Goal: Task Accomplishment & Management: Manage account settings

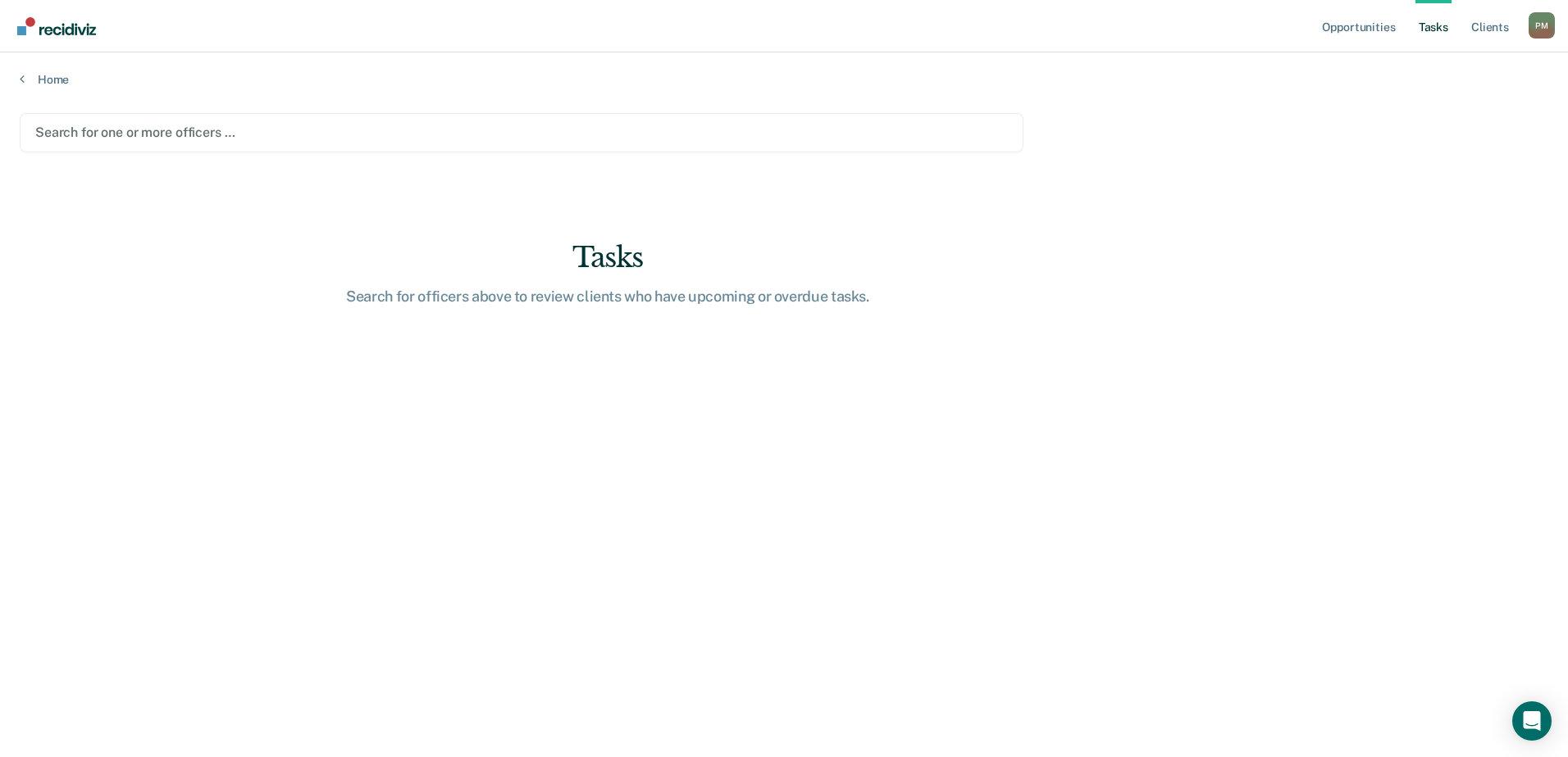
click at [1546, 18] on div "P M" at bounding box center [1542, 25] width 26 height 26
click at [1484, 33] on link "Client s" at bounding box center [1490, 26] width 44 height 53
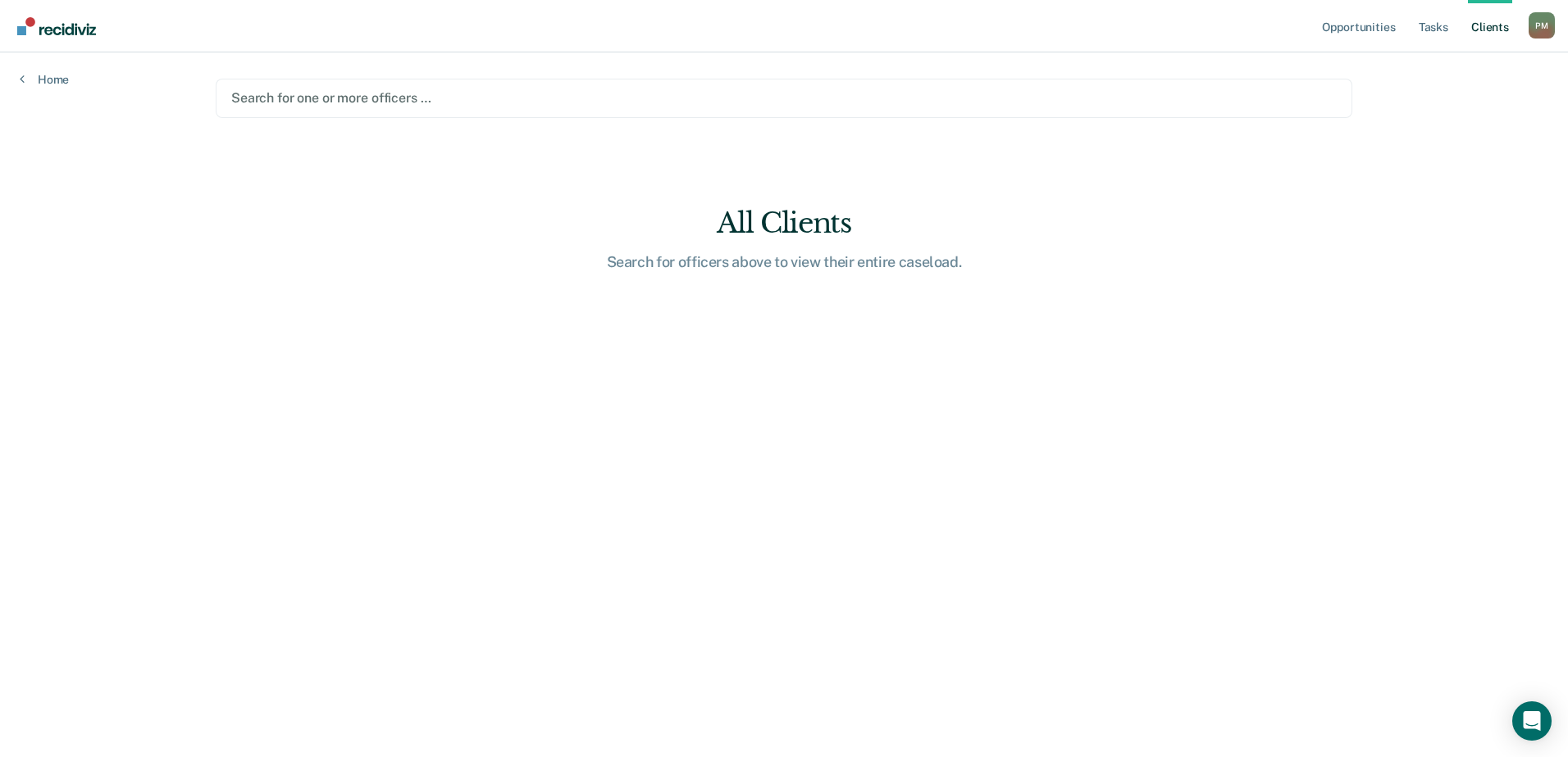
click at [353, 98] on div at bounding box center [784, 97] width 1105 height 18
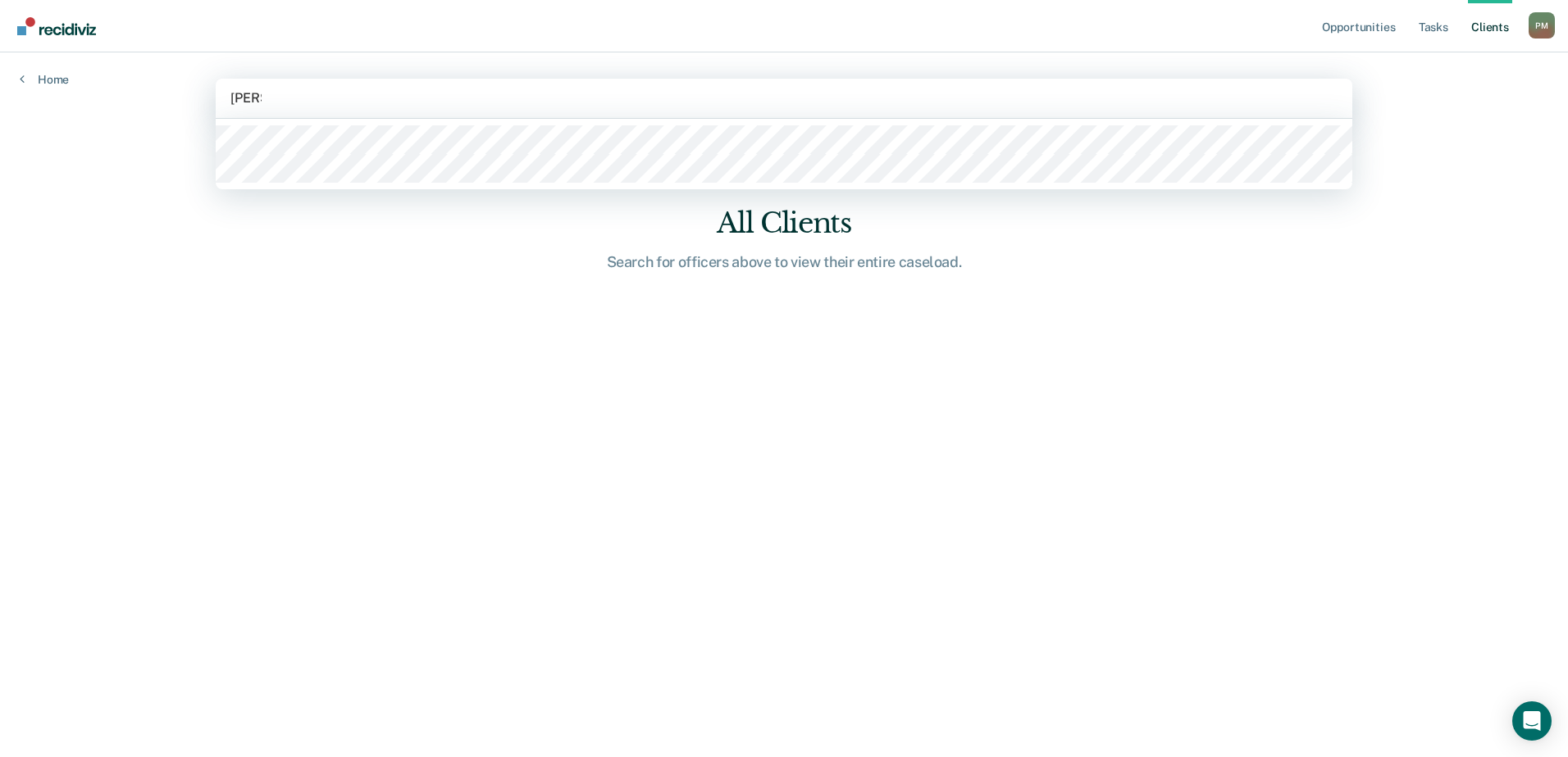
type input "pAMELA"
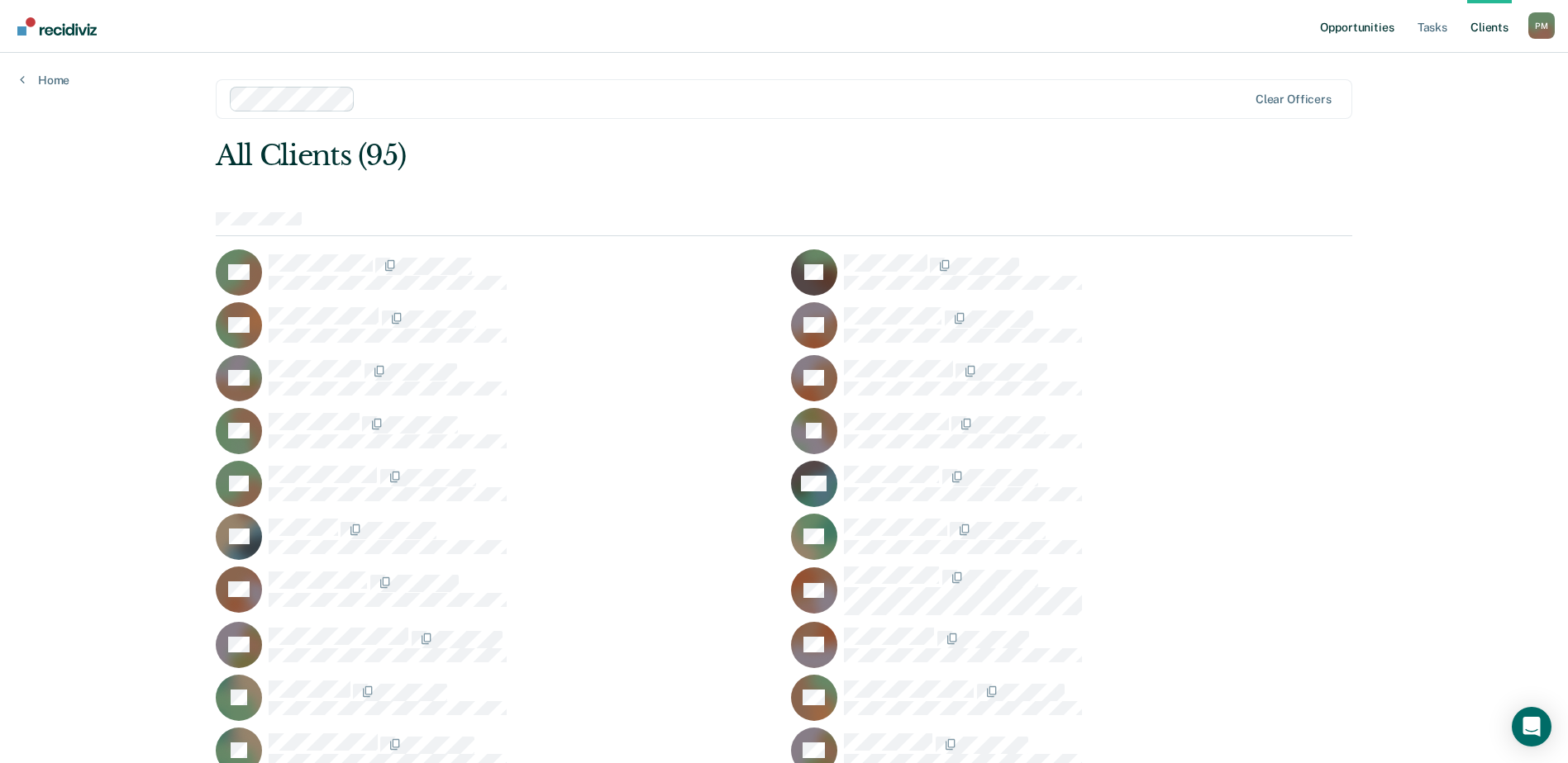
click at [1365, 25] on link "Opportunities" at bounding box center [1356, 27] width 81 height 53
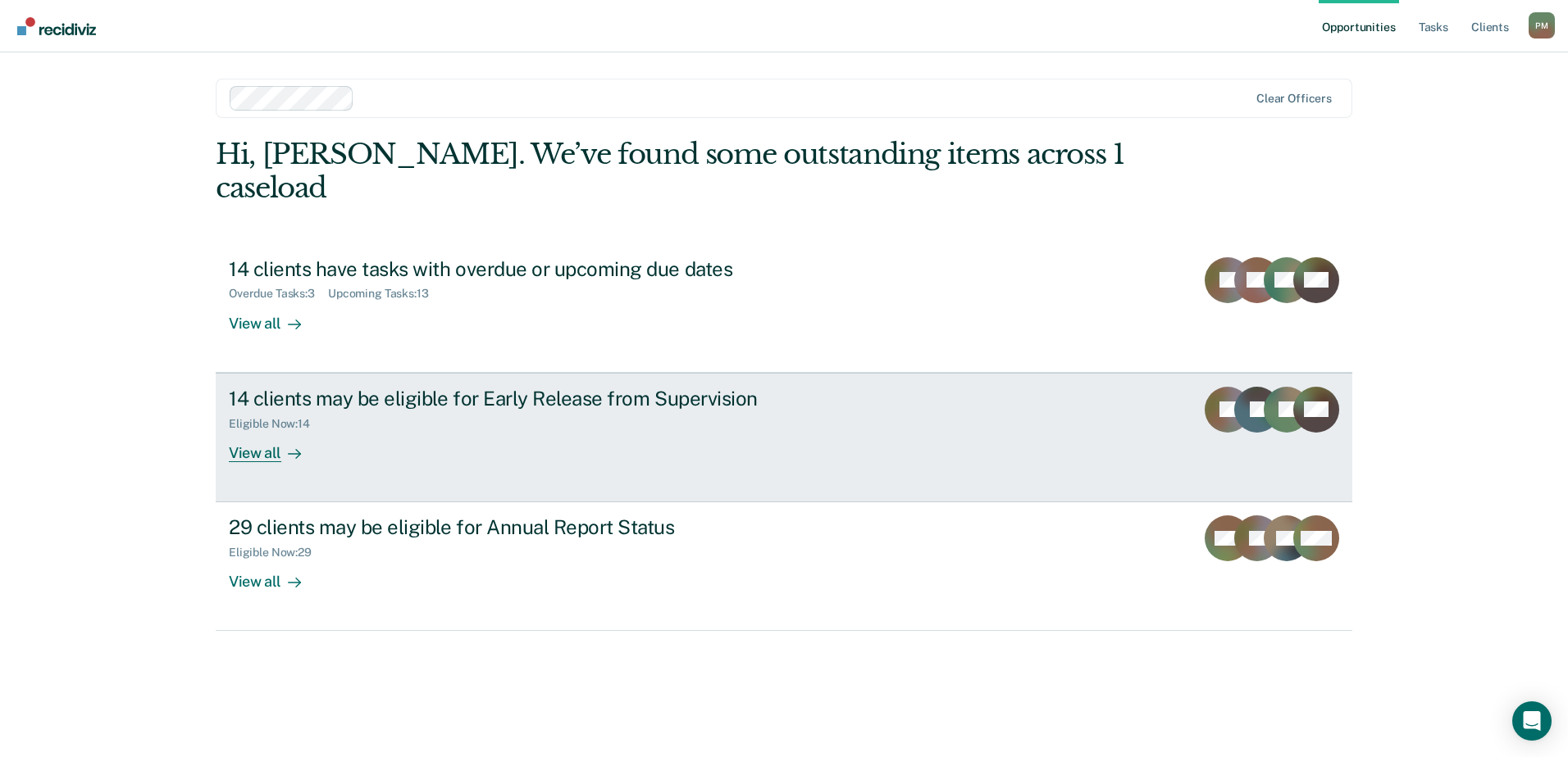
click at [258, 430] on div "View all" at bounding box center [274, 446] width 92 height 32
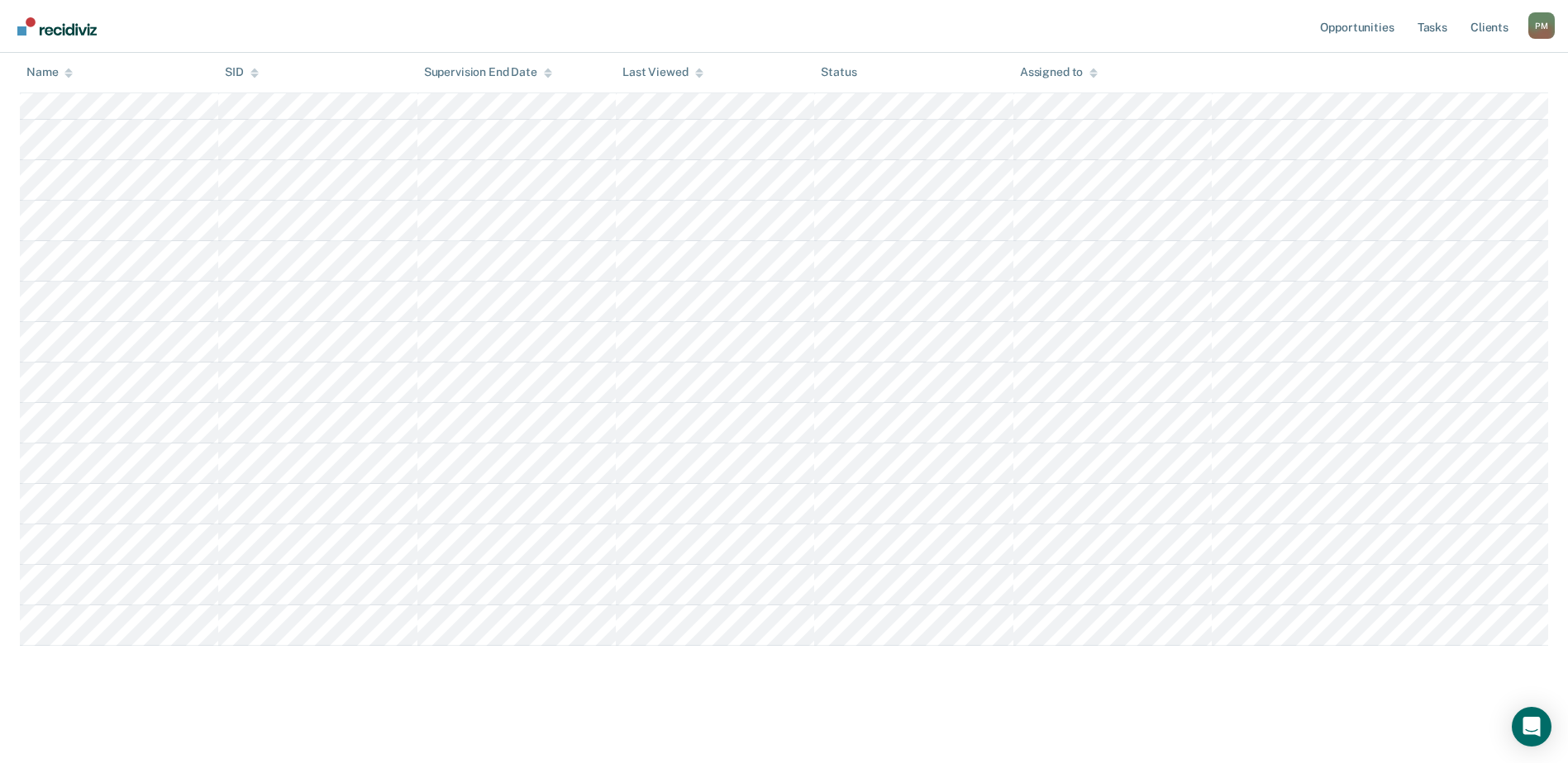
scroll to position [340, 0]
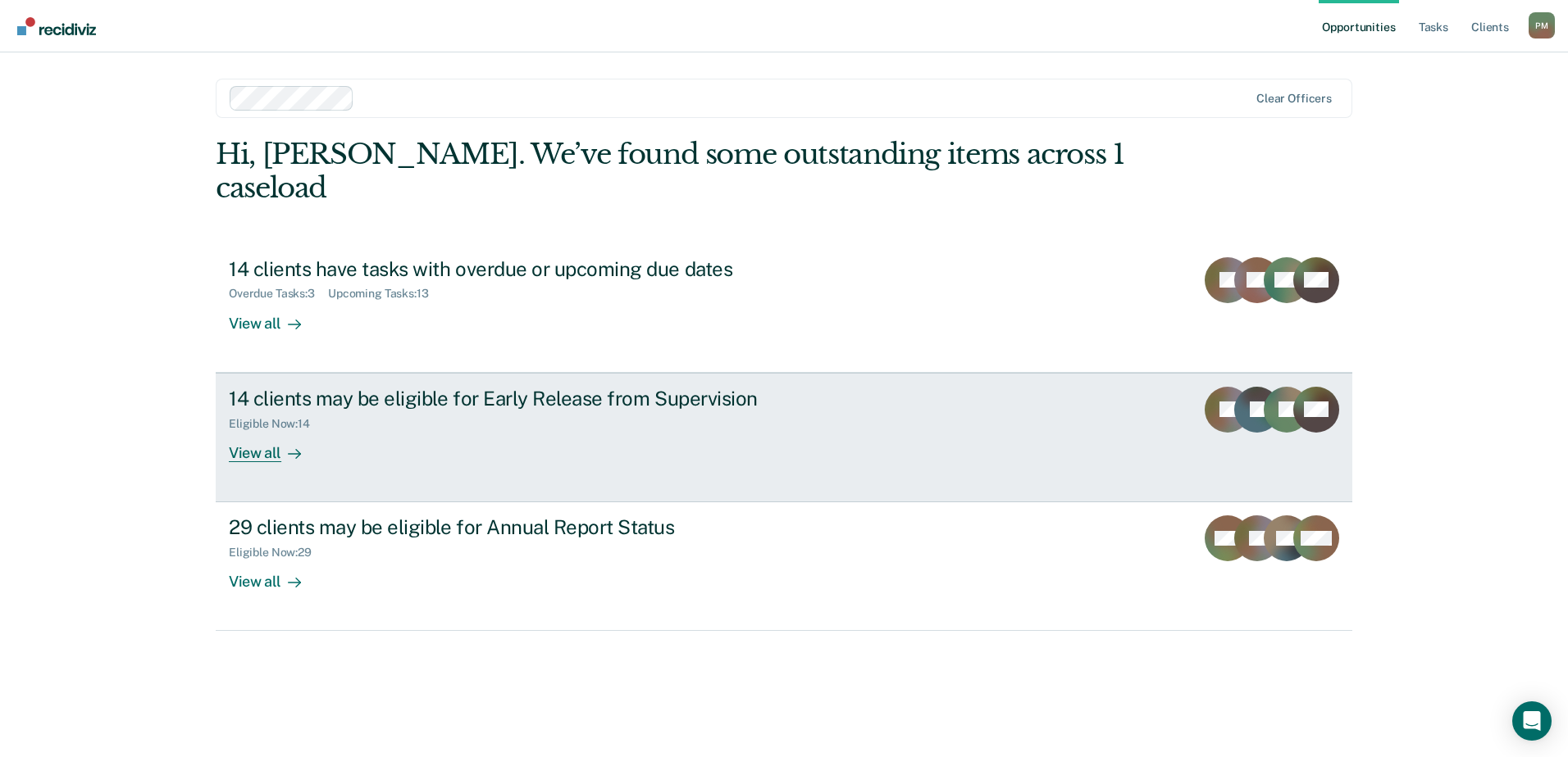
click at [266, 430] on div "View all" at bounding box center [274, 446] width 92 height 32
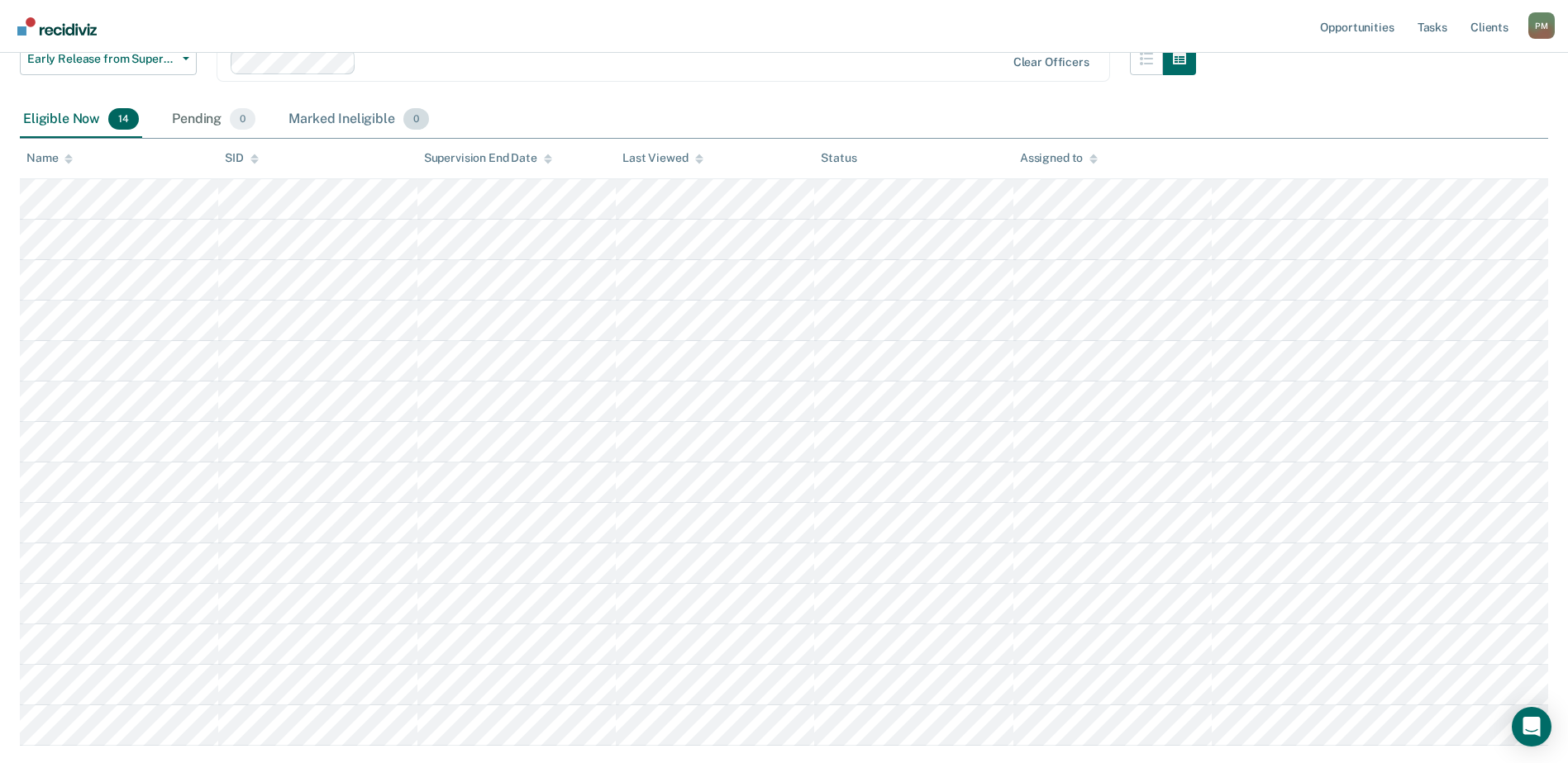
scroll to position [248, 0]
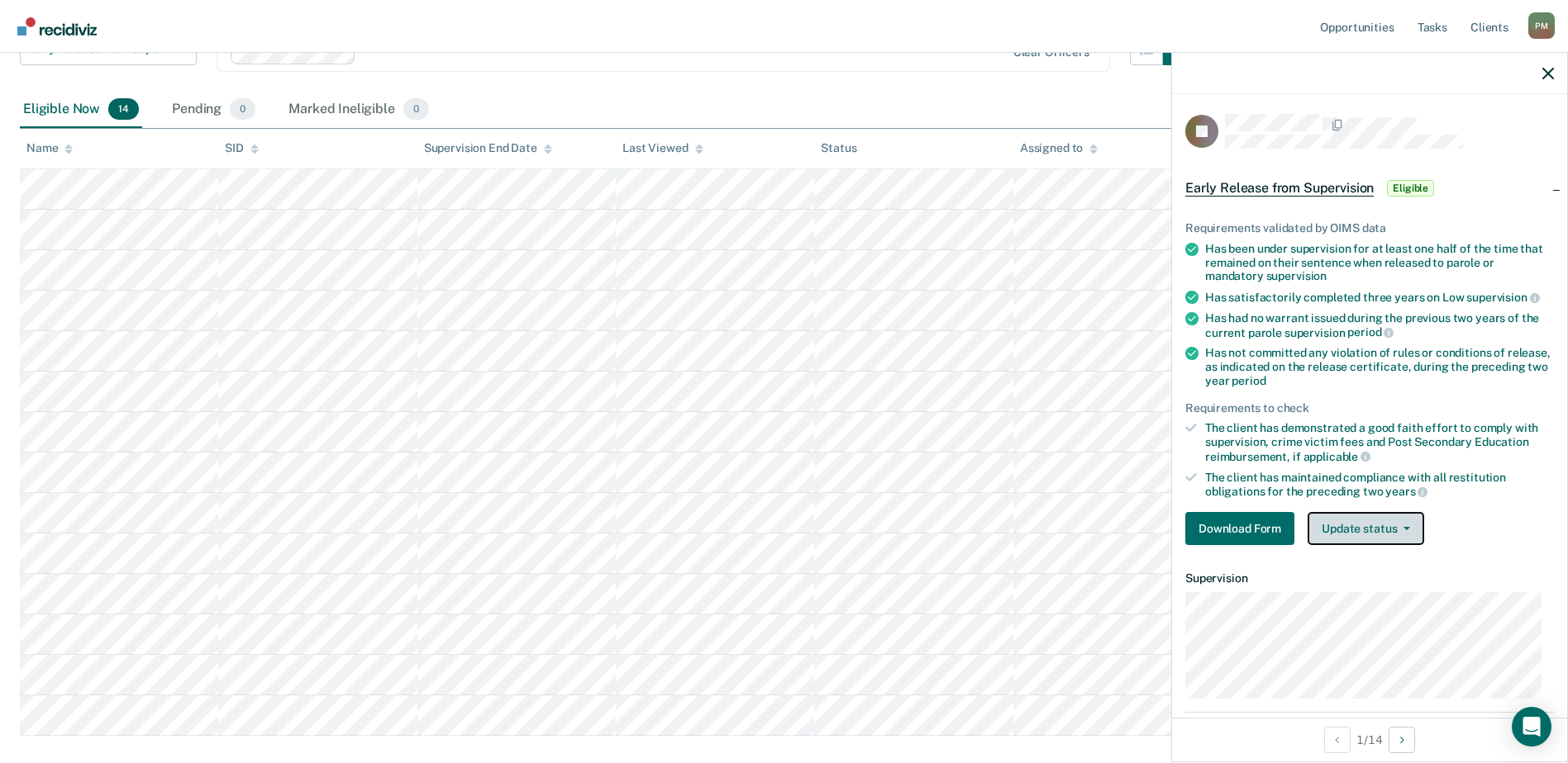
click at [1400, 528] on span "button" at bounding box center [1402, 529] width 13 height 4
click at [1371, 532] on button "Update status" at bounding box center [1366, 528] width 117 height 33
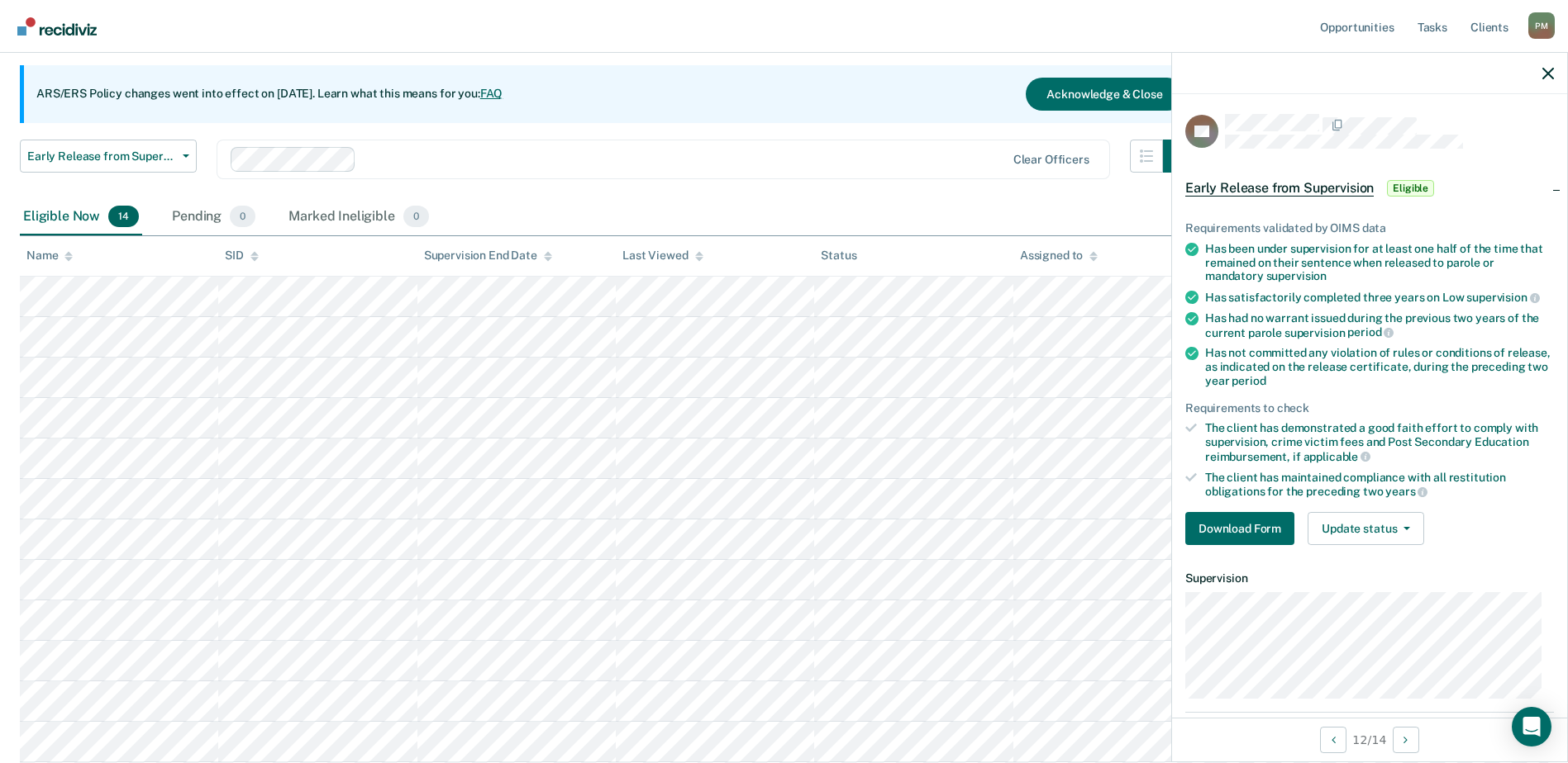
scroll to position [92, 0]
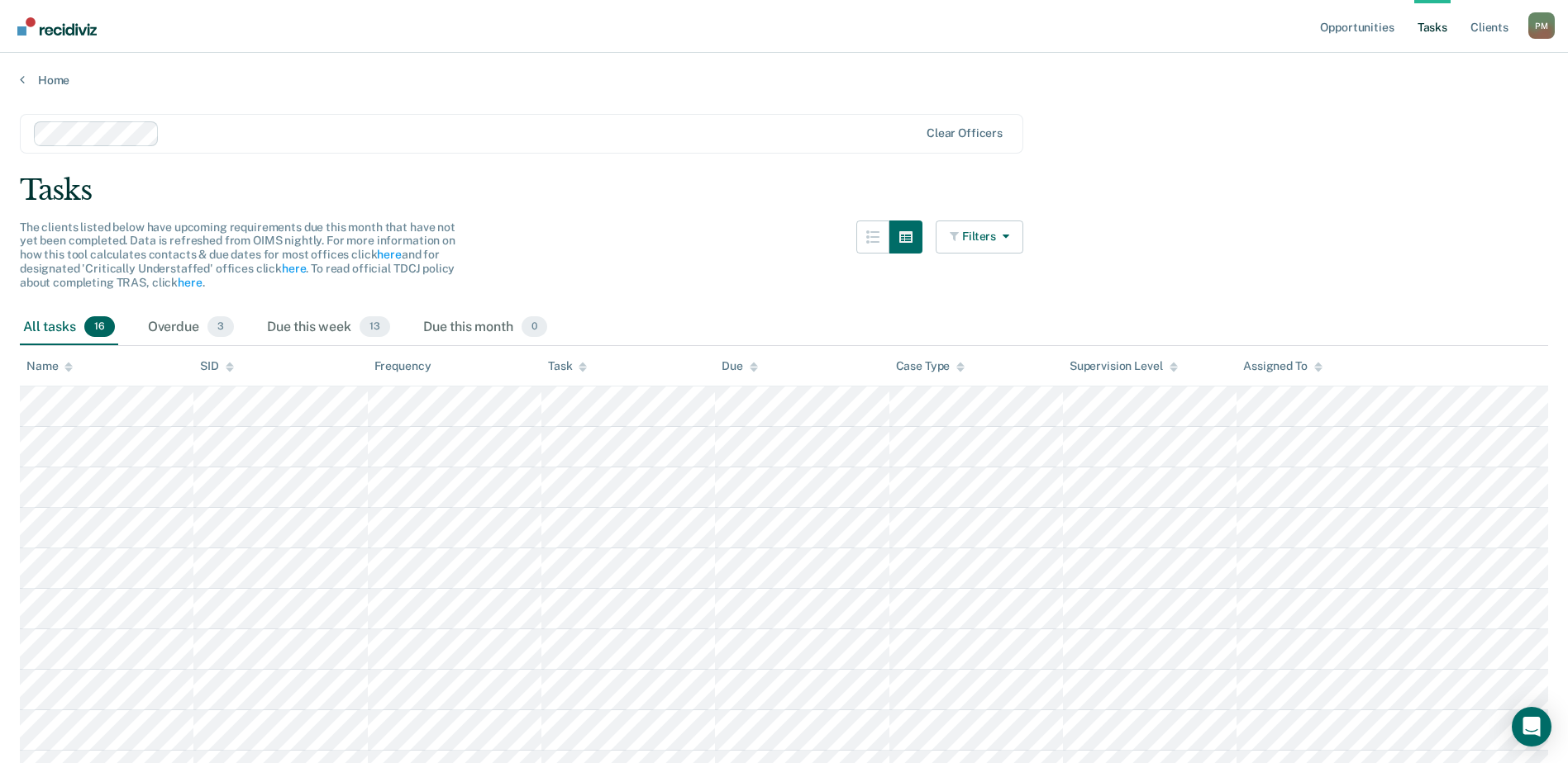
click at [1425, 25] on link "Tasks" at bounding box center [1432, 27] width 36 height 53
click at [1433, 22] on link "Tasks" at bounding box center [1432, 27] width 36 height 53
click at [1360, 27] on link "Opportunities" at bounding box center [1356, 27] width 81 height 53
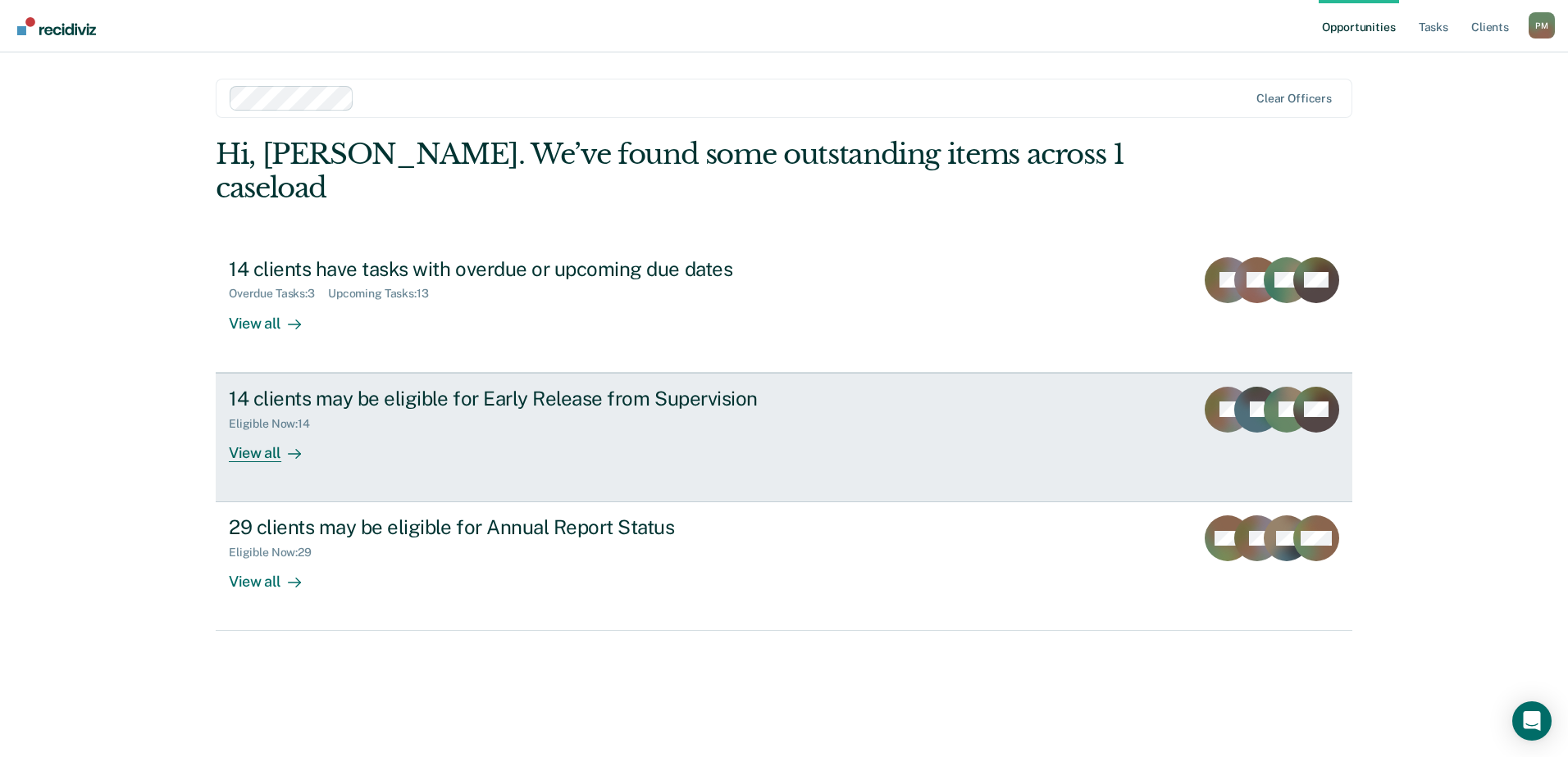
click at [261, 430] on div "View all" at bounding box center [274, 446] width 92 height 32
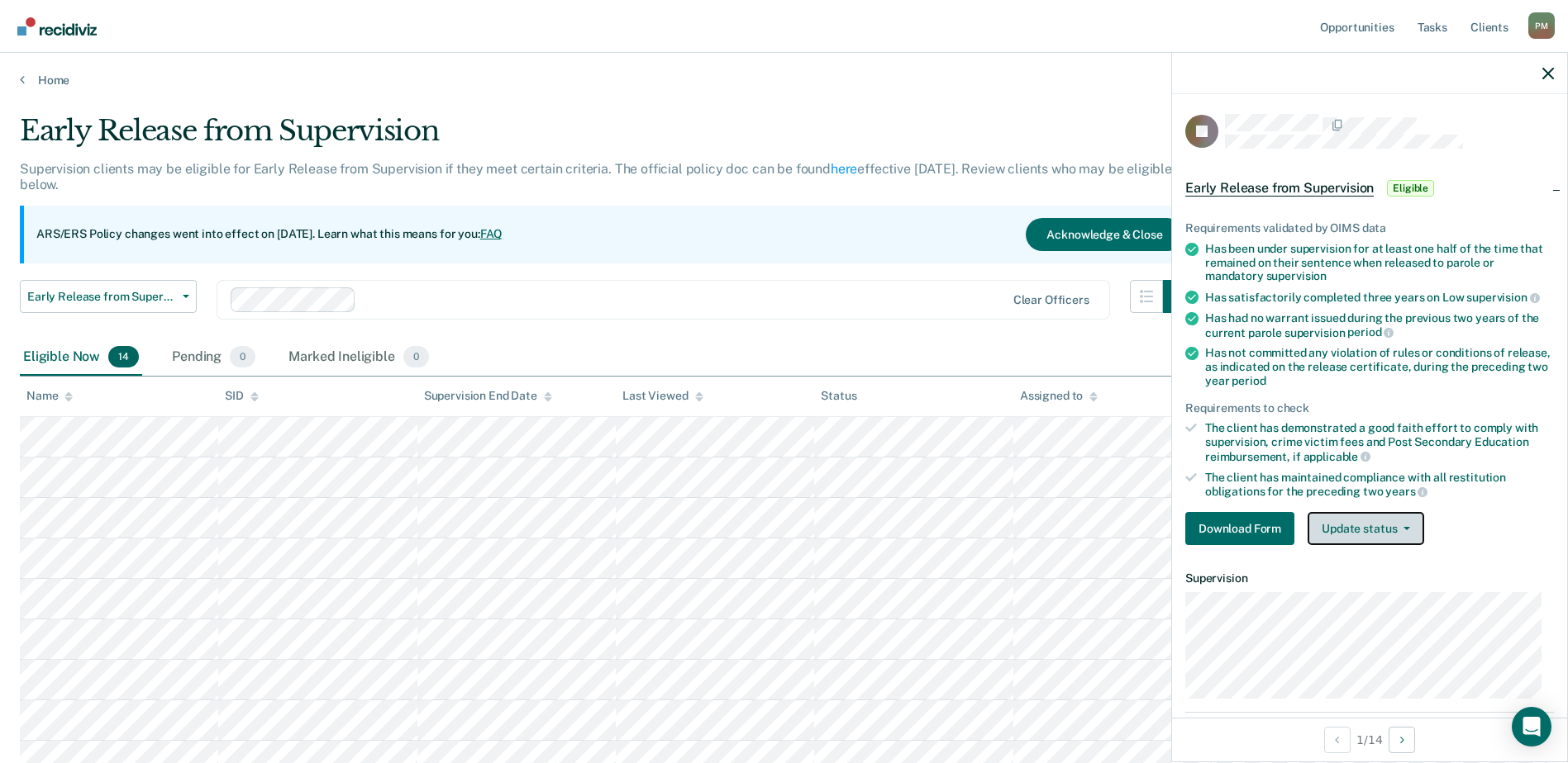
click at [1411, 527] on button "Update status" at bounding box center [1366, 528] width 117 height 33
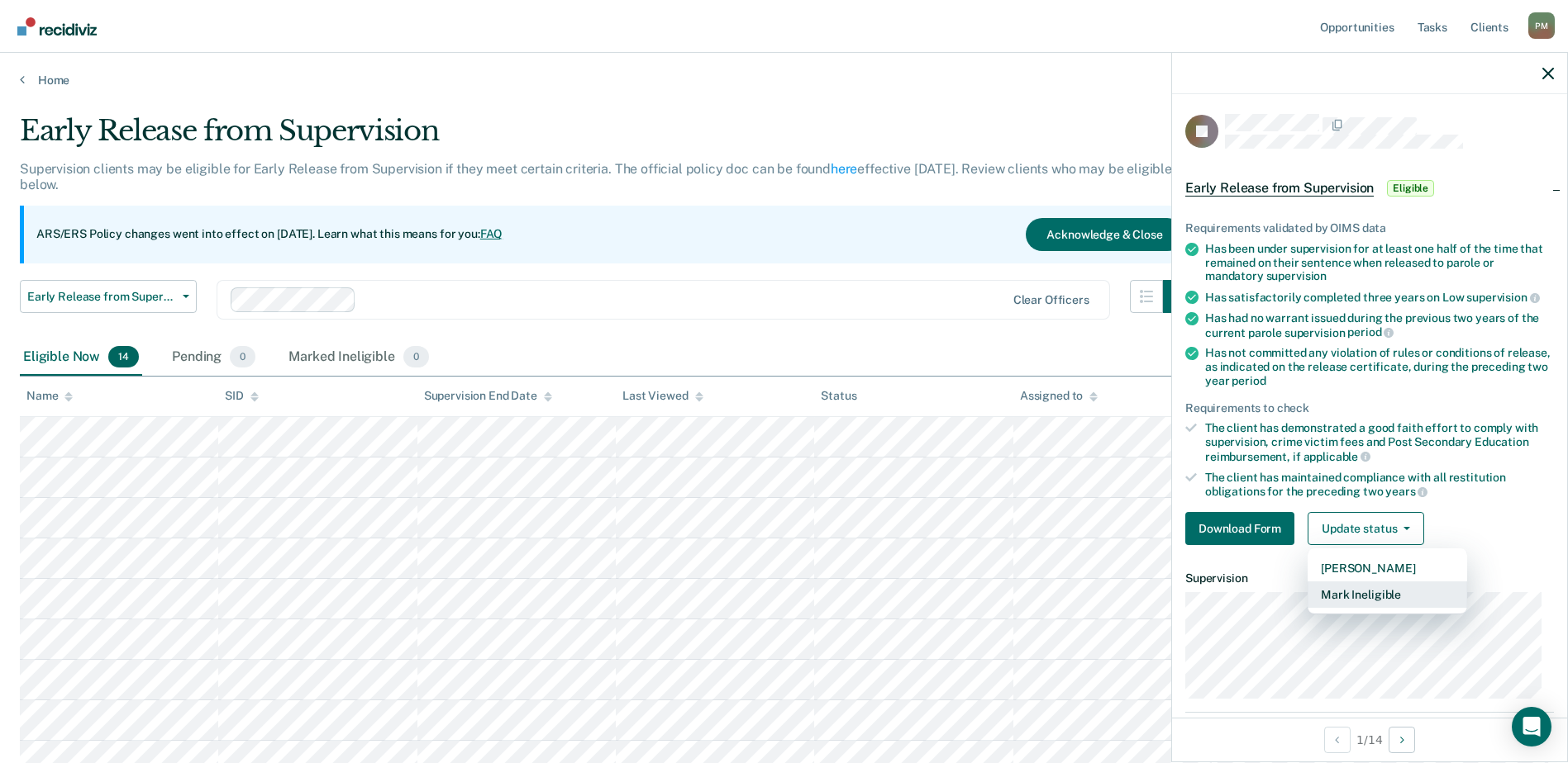
click at [1408, 590] on button "Mark Ineligible" at bounding box center [1387, 595] width 159 height 27
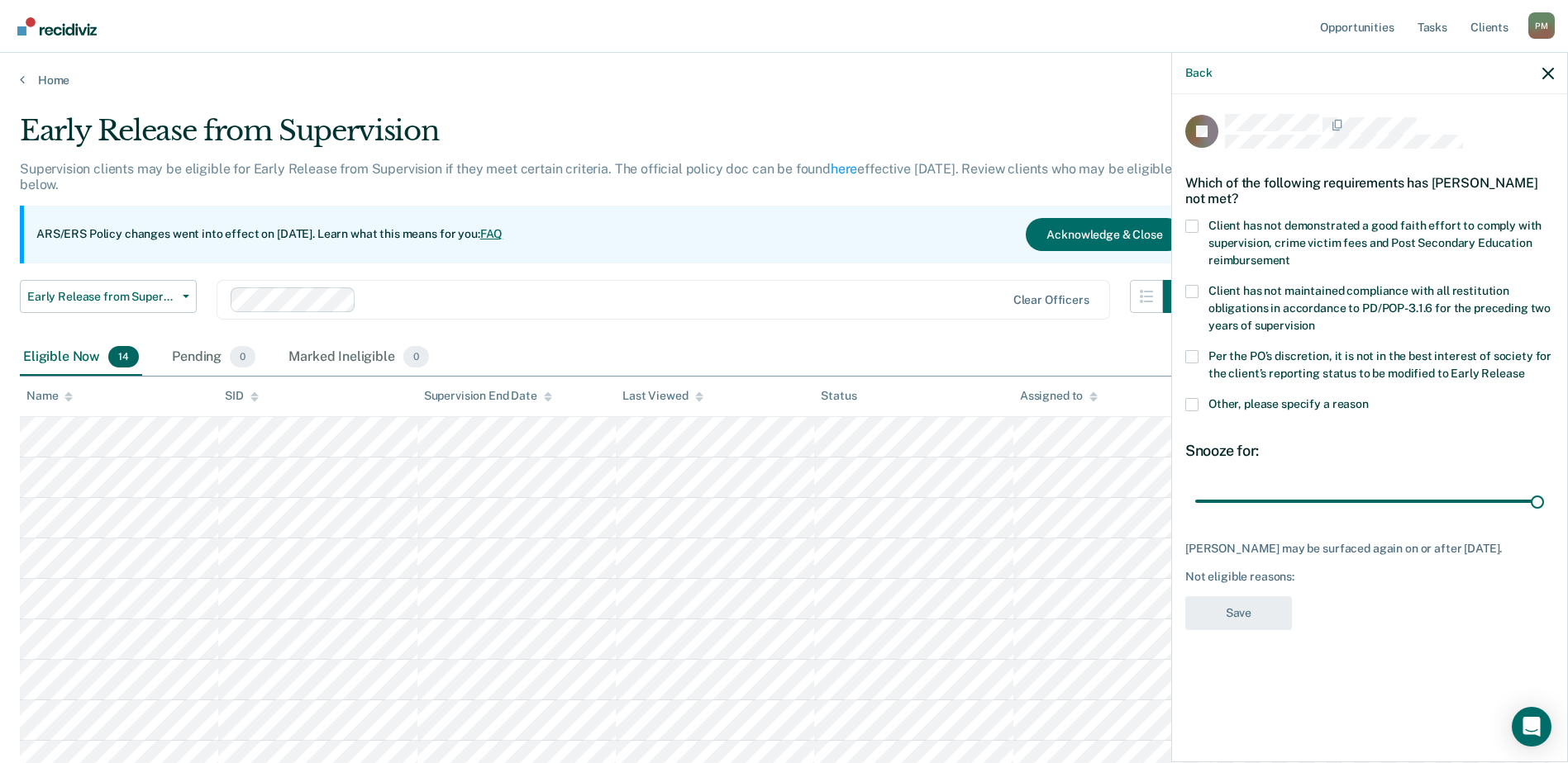
drag, startPoint x: 1311, startPoint y: 497, endPoint x: 1575, endPoint y: 517, distance: 264.8
type input "90"
click at [1544, 515] on input "range" at bounding box center [1370, 501] width 349 height 29
click at [1549, 78] on icon "button" at bounding box center [1548, 73] width 12 height 12
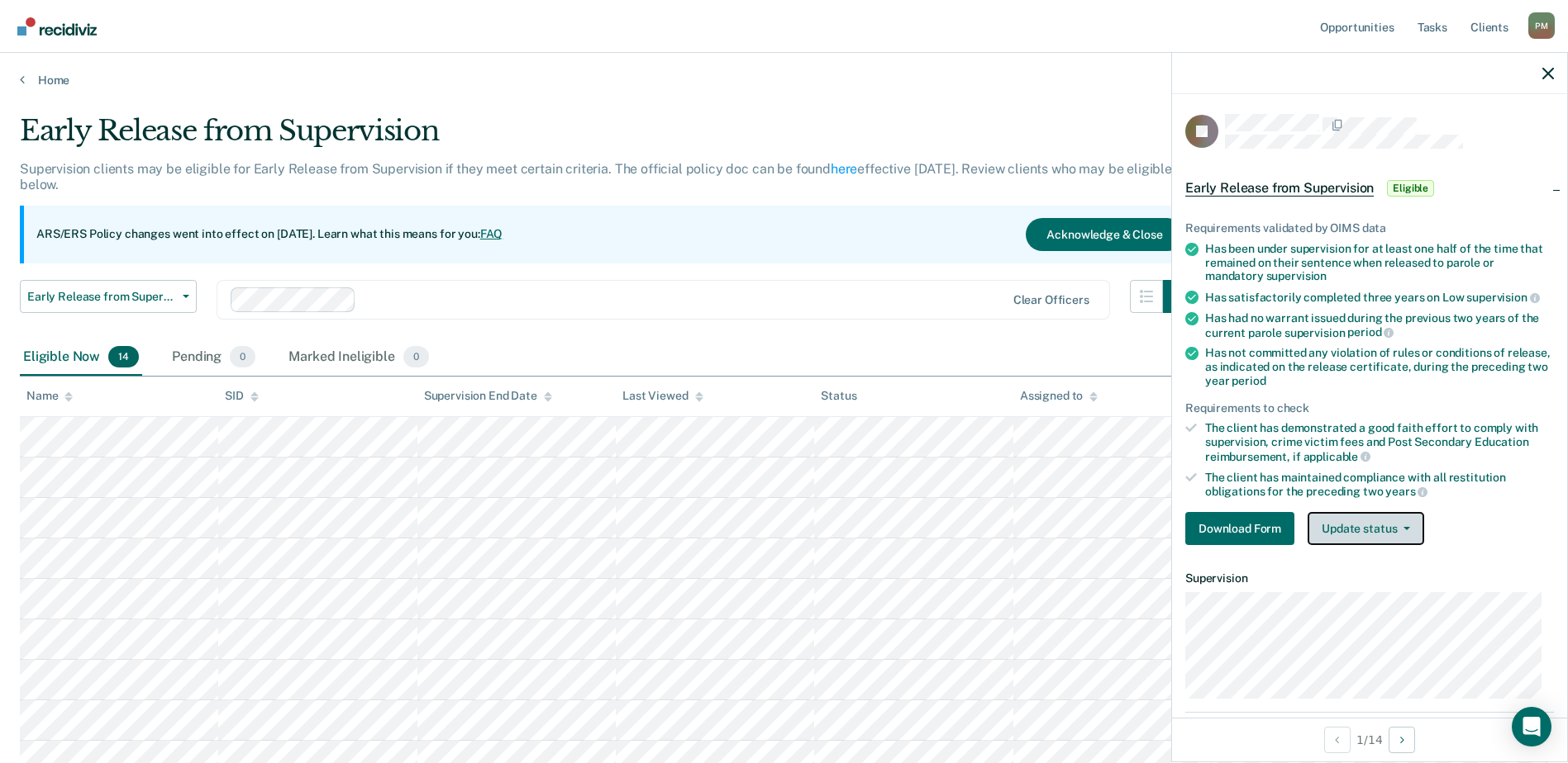
click at [1408, 528] on button "Update status" at bounding box center [1366, 528] width 117 height 33
click at [1484, 516] on div "Download Form Update status Mark Pending Mark Ineligible" at bounding box center [1369, 528] width 368 height 33
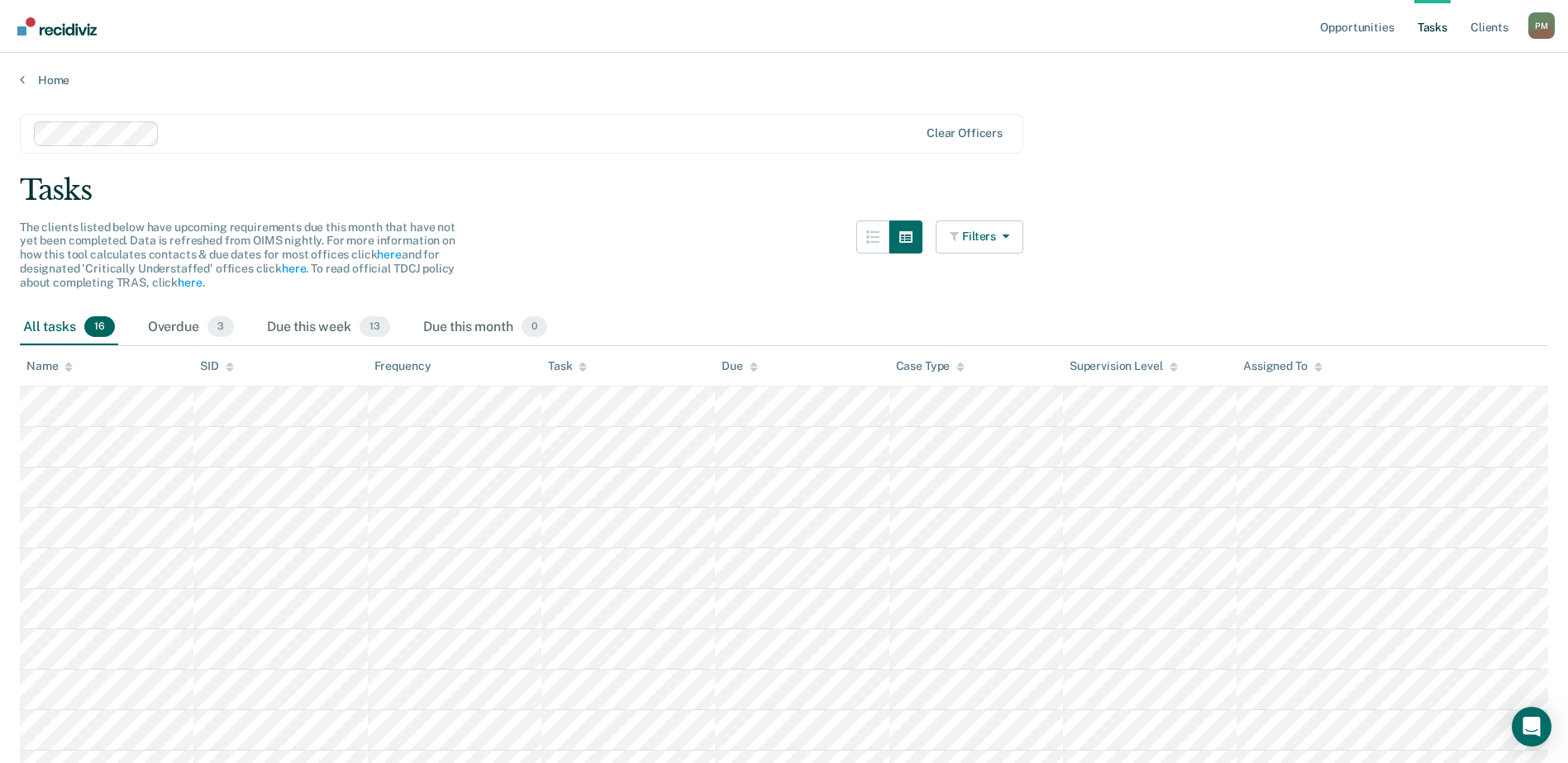
click at [1433, 20] on link "Tasks" at bounding box center [1432, 27] width 36 height 53
click at [1433, 24] on link "Tasks" at bounding box center [1432, 27] width 36 height 53
click at [1433, 27] on link "Tasks" at bounding box center [1432, 27] width 36 height 53
click at [1433, 24] on link "Tasks" at bounding box center [1432, 27] width 36 height 53
click at [1376, 29] on link "Opportunities" at bounding box center [1356, 27] width 81 height 53
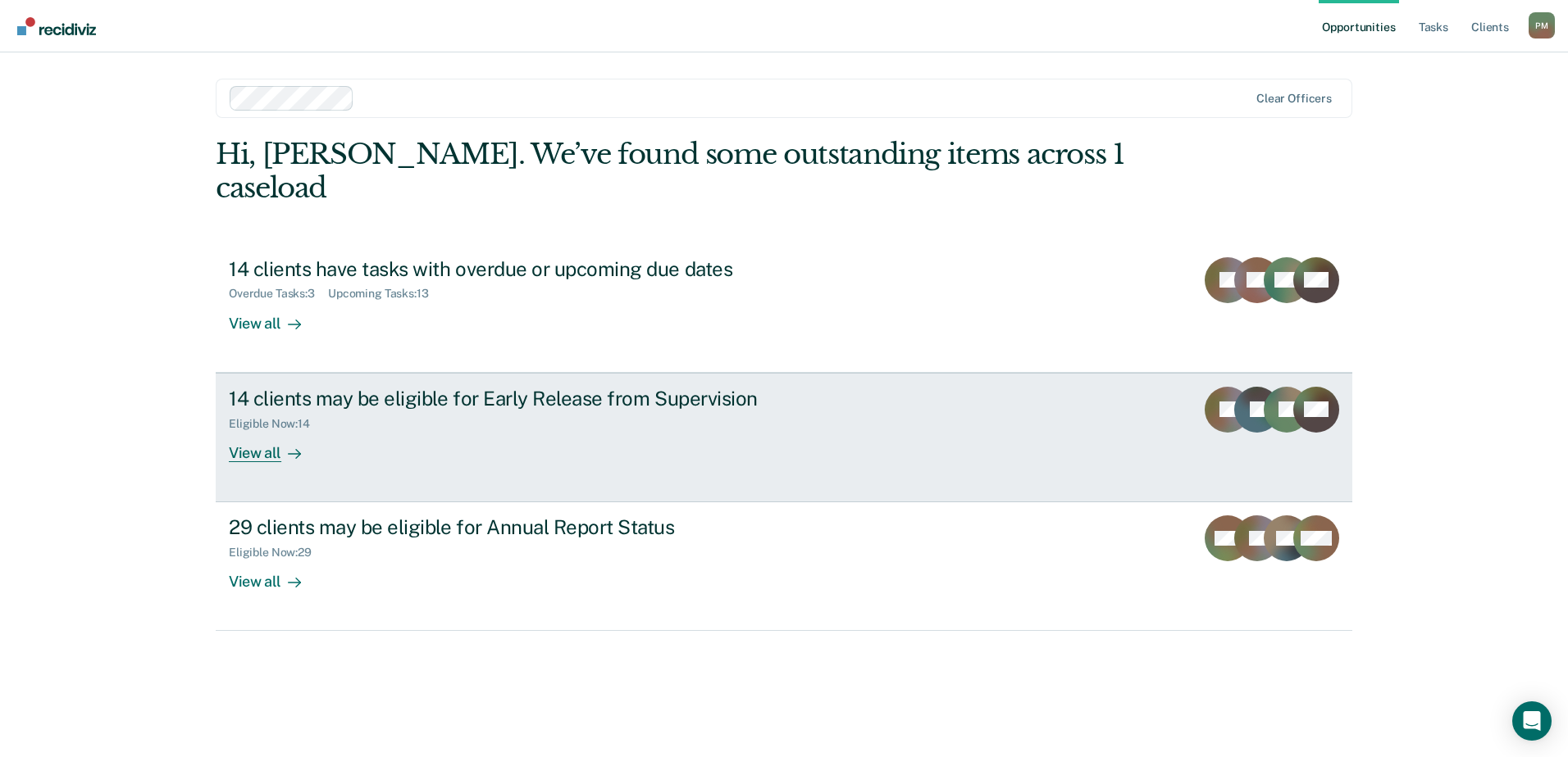
click at [246, 430] on div "View all" at bounding box center [274, 446] width 92 height 32
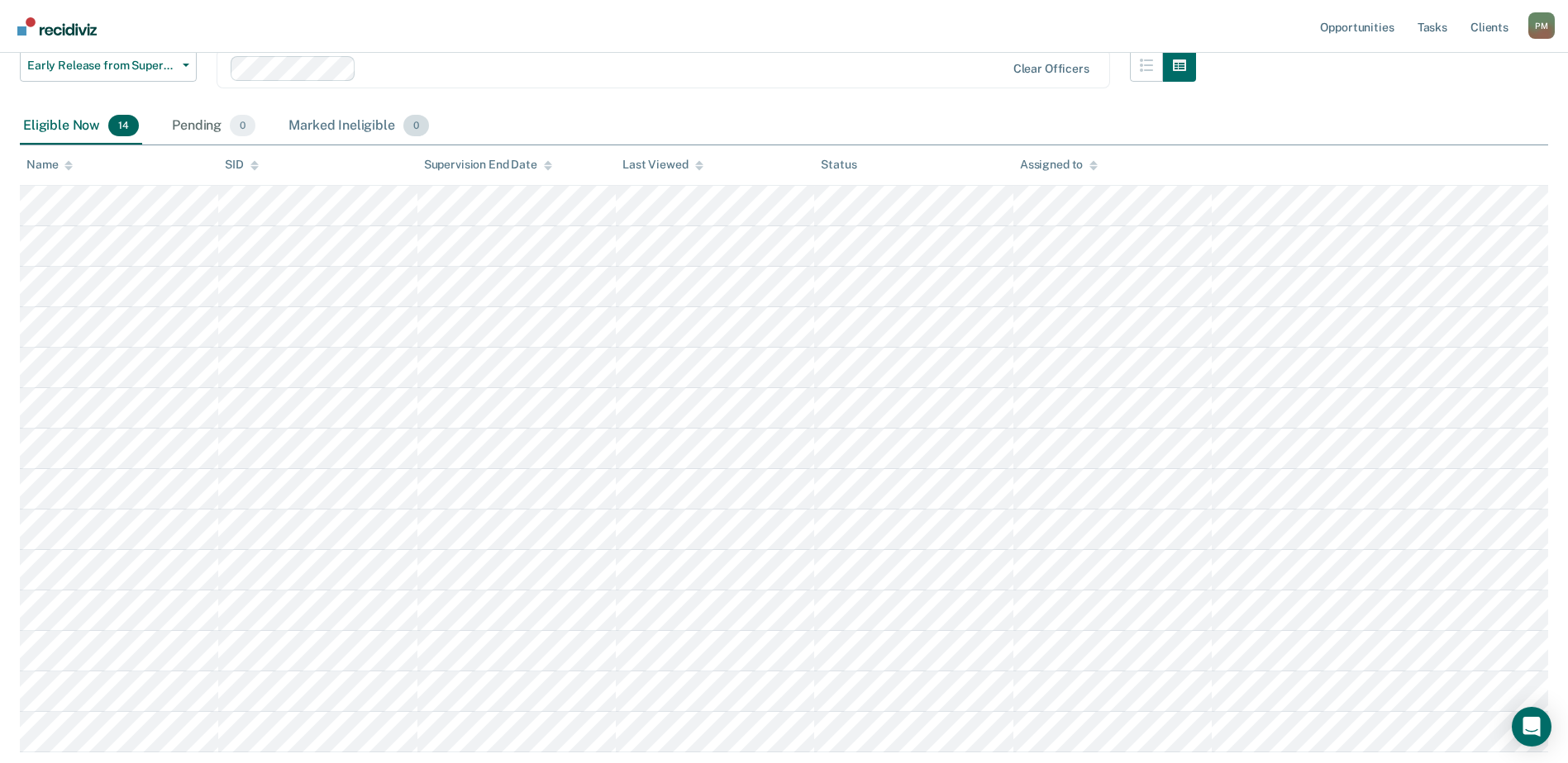
scroll to position [330, 0]
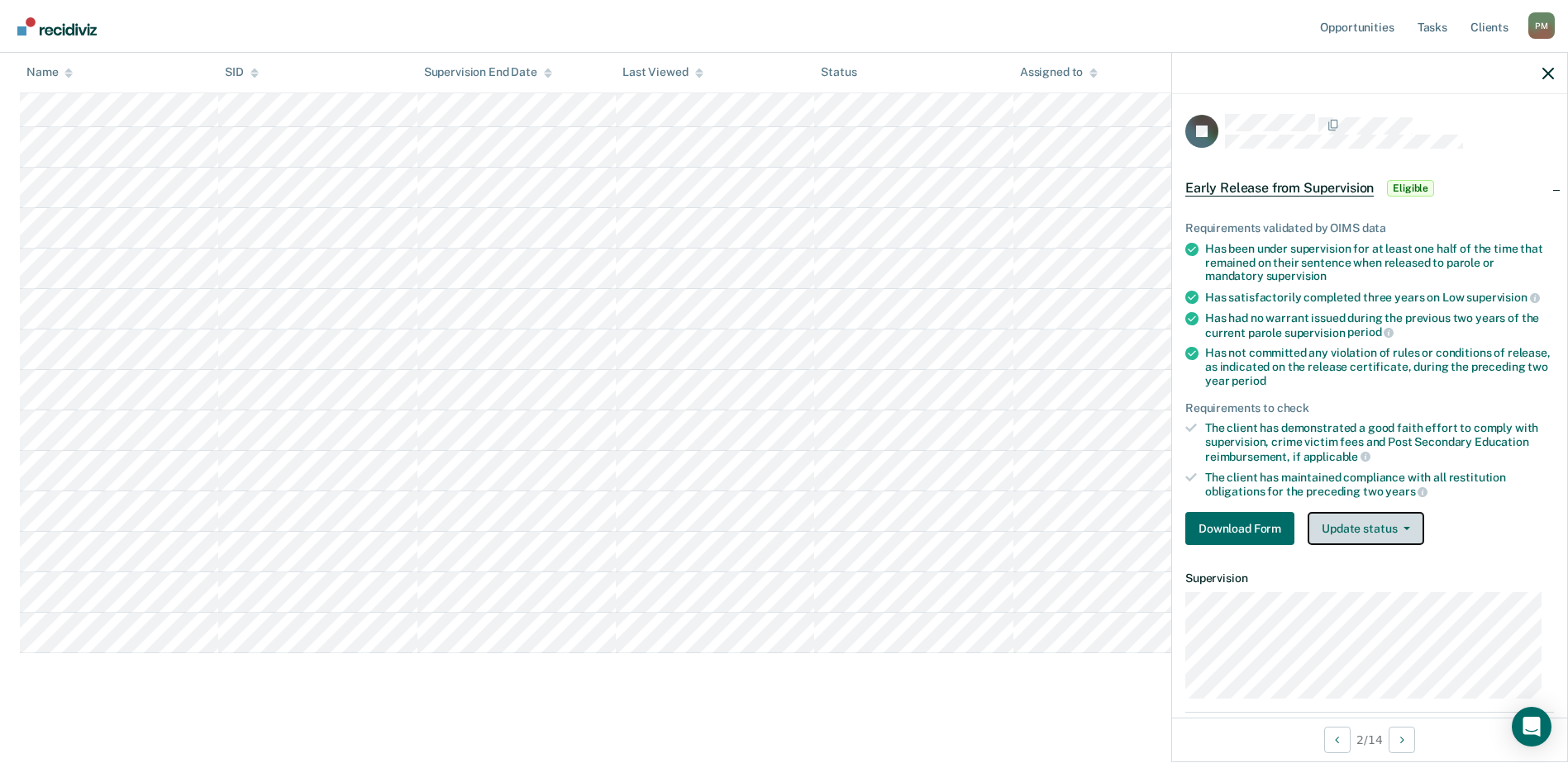
click at [1408, 528] on icon "button" at bounding box center [1406, 529] width 6 height 4
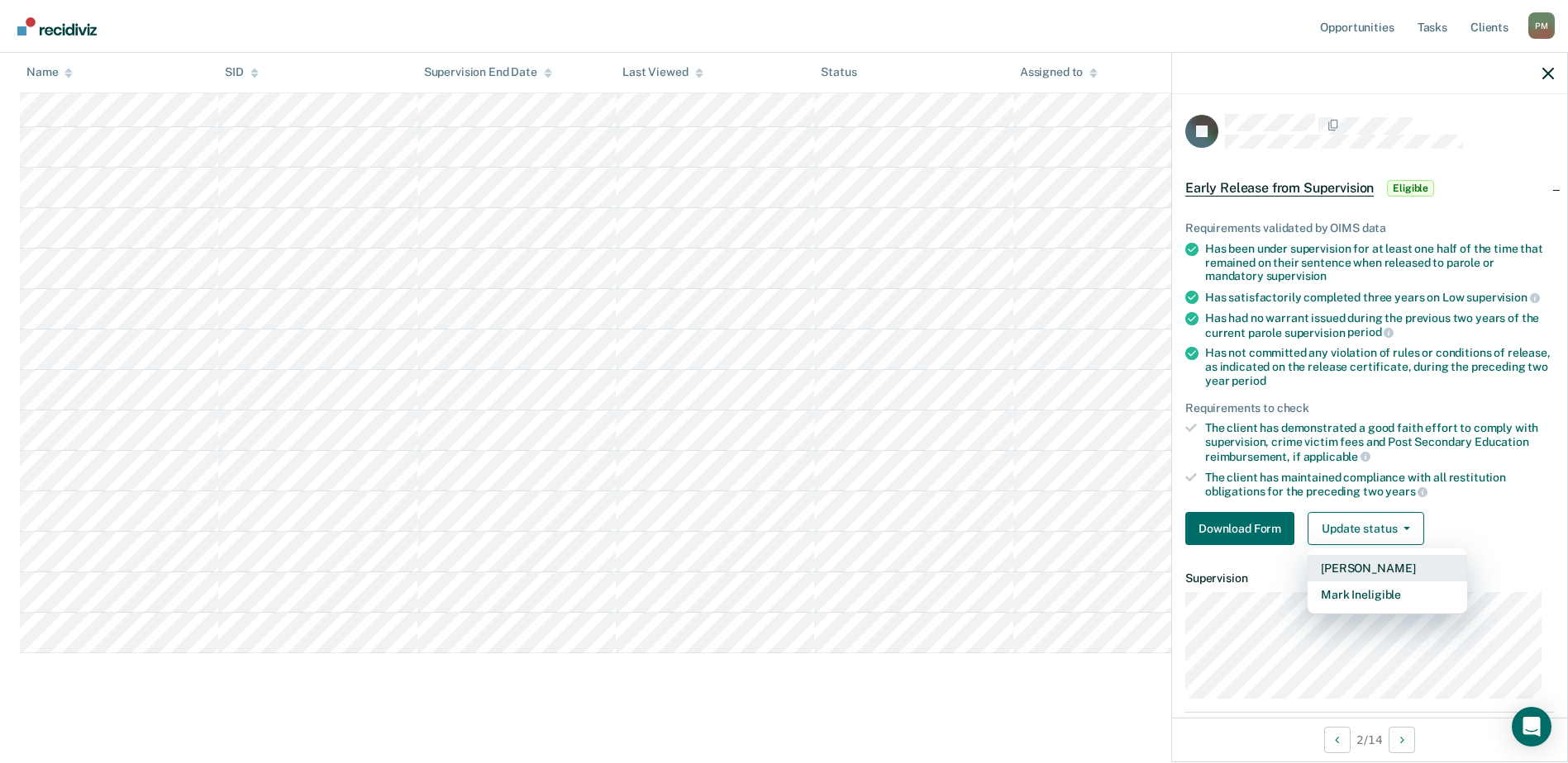
click at [1402, 565] on button "[PERSON_NAME]" at bounding box center [1387, 568] width 159 height 27
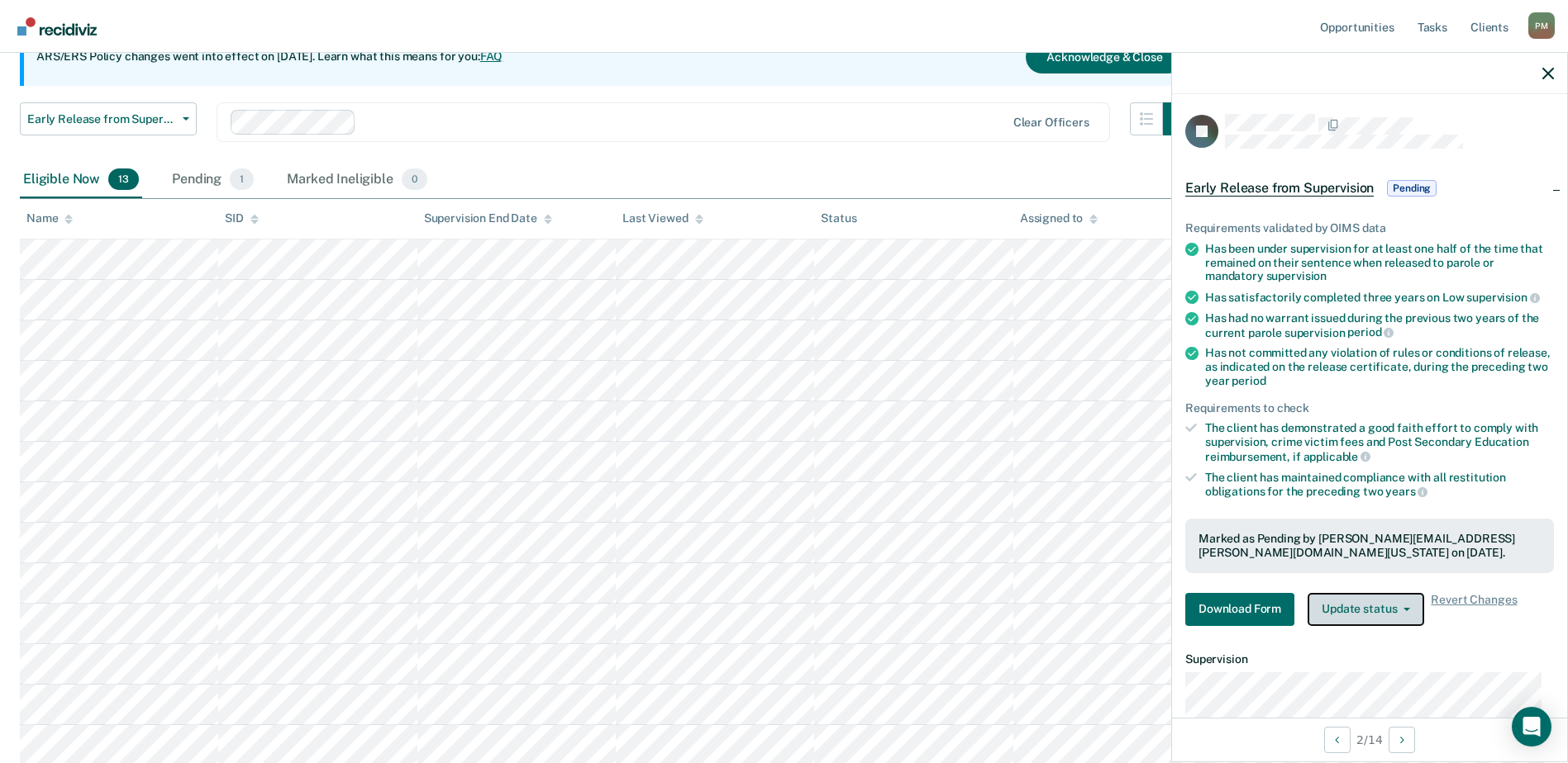
scroll to position [217, 0]
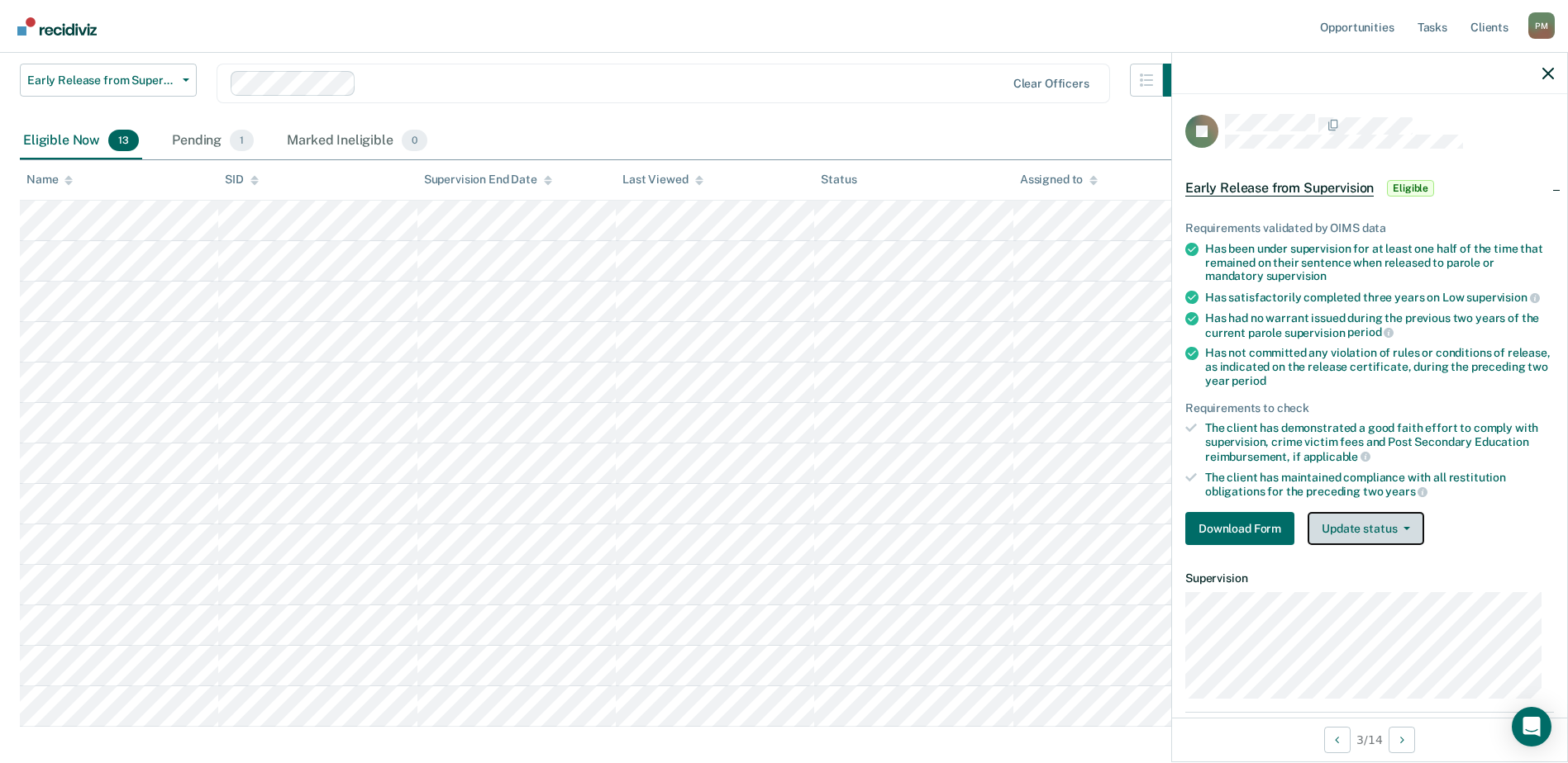
click at [1412, 526] on button "Update status" at bounding box center [1366, 528] width 117 height 33
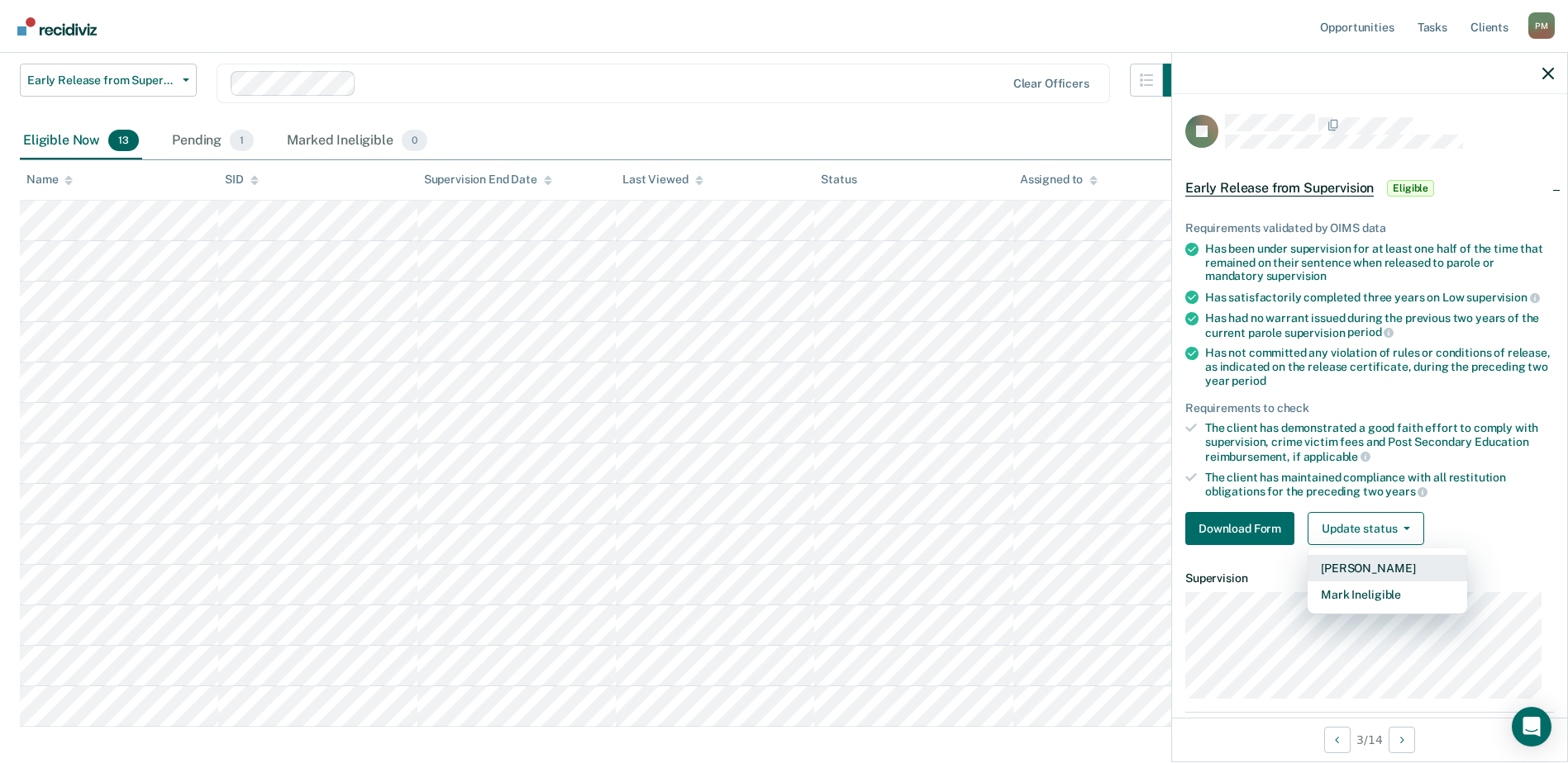
click at [1396, 561] on button "[PERSON_NAME]" at bounding box center [1387, 568] width 159 height 27
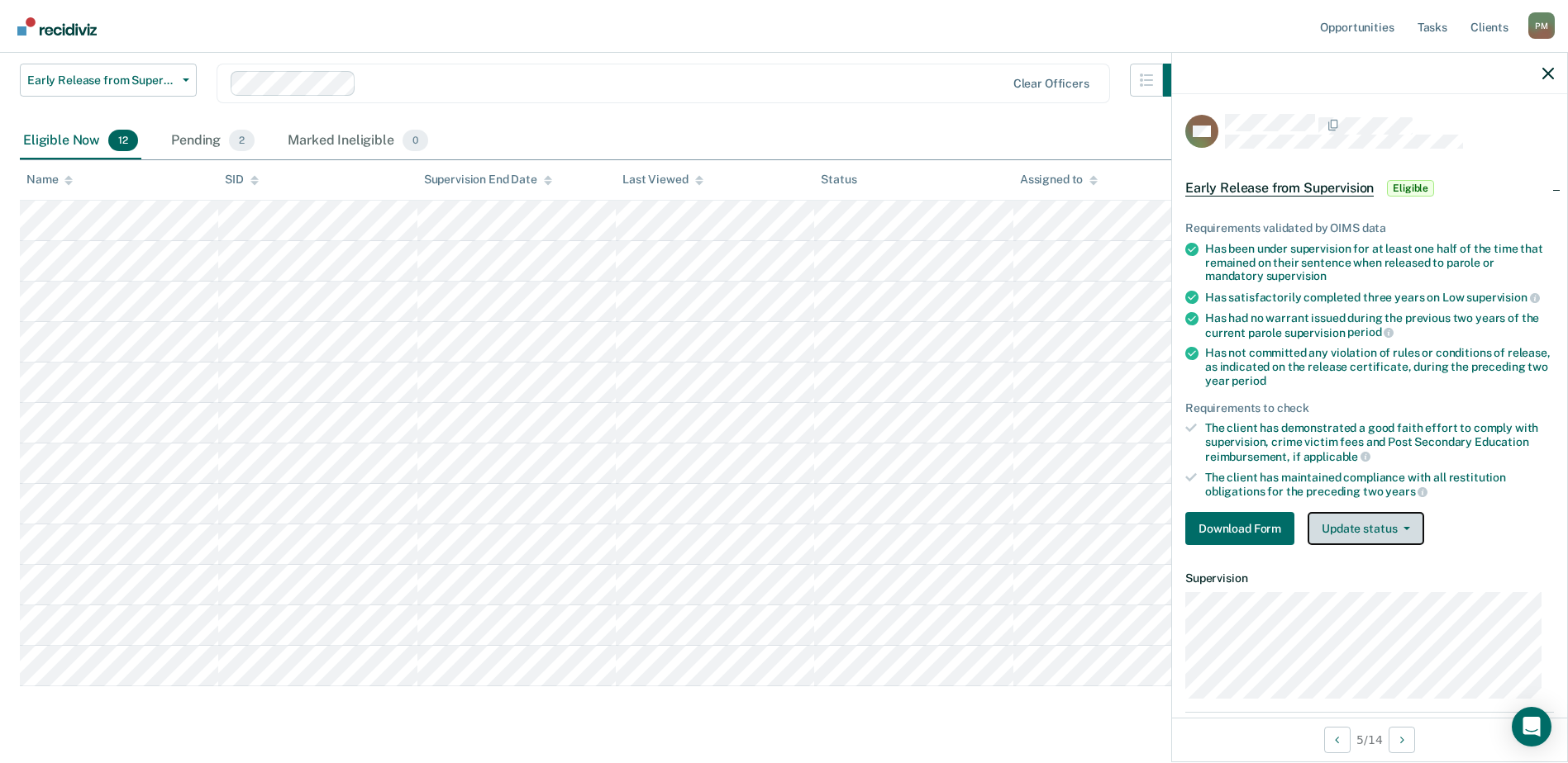
click at [1406, 521] on button "Update status" at bounding box center [1366, 528] width 117 height 33
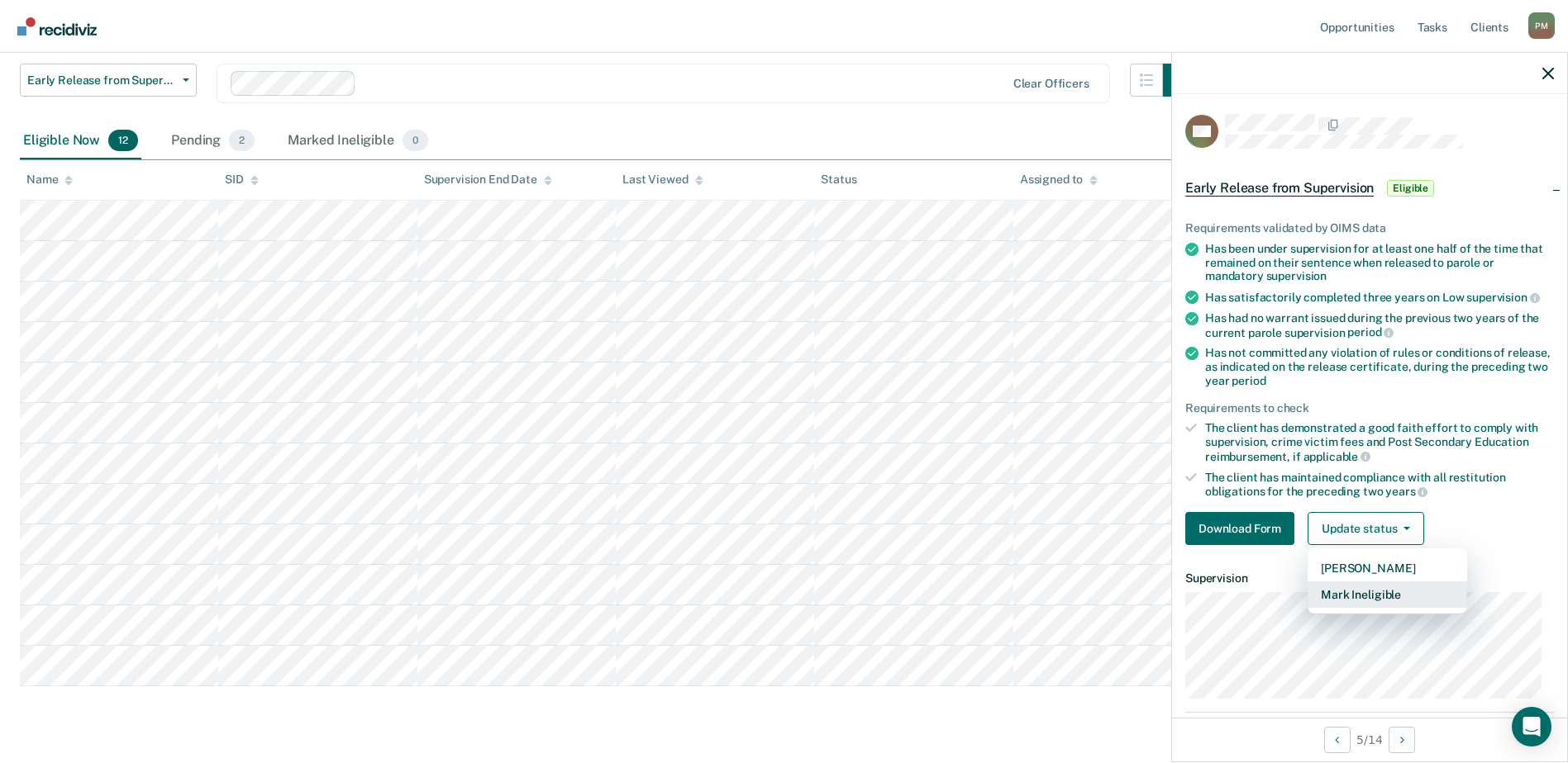
click at [1395, 597] on button "Mark Ineligible" at bounding box center [1387, 595] width 159 height 27
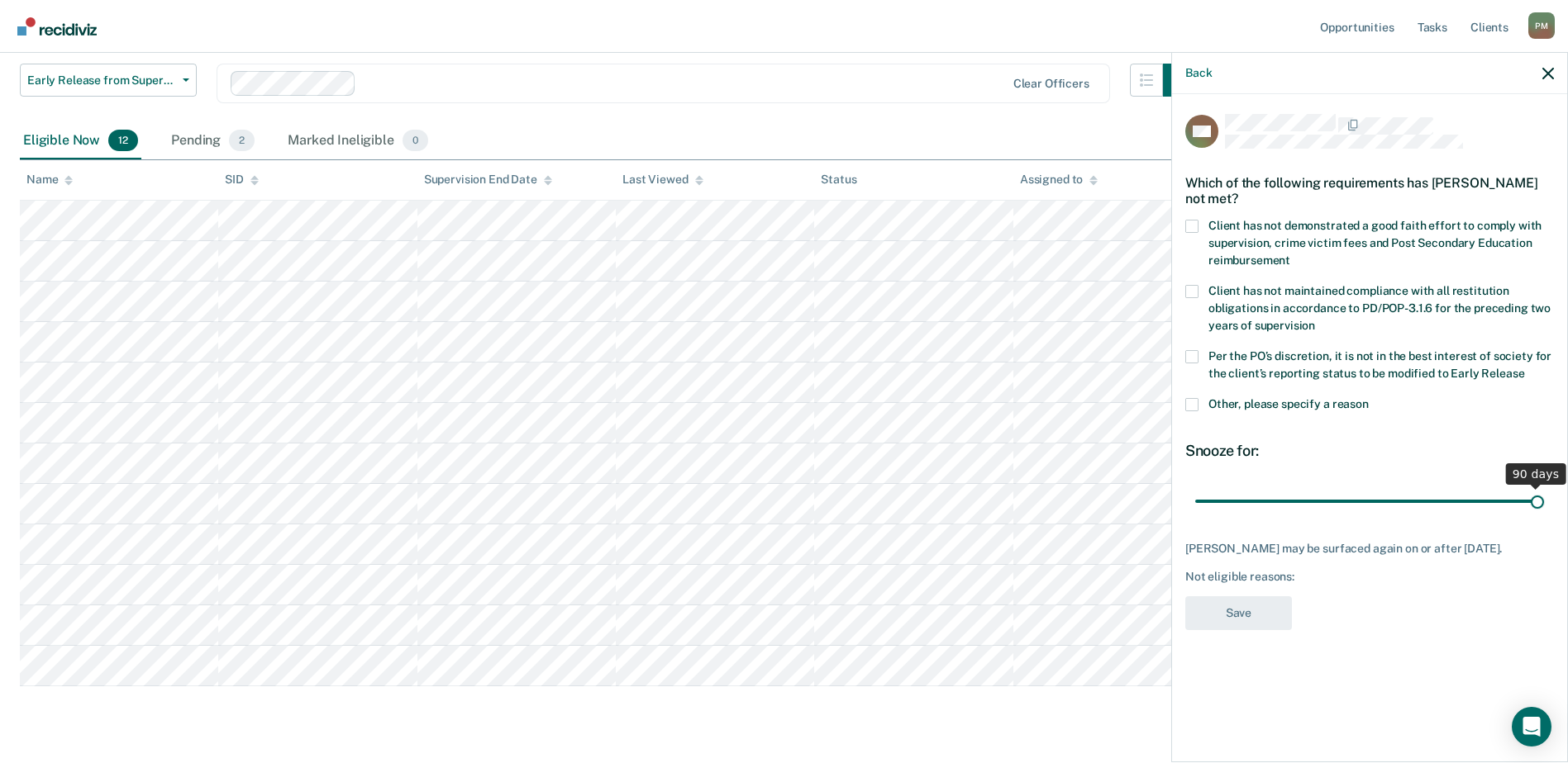
drag, startPoint x: 1310, startPoint y: 501, endPoint x: 1599, endPoint y: 505, distance: 289.0
type input "90"
click at [1544, 505] on input "range" at bounding box center [1370, 501] width 349 height 29
click at [1190, 228] on span at bounding box center [1191, 226] width 13 height 13
click at [1290, 254] on input "Client has not demonstrated a good faith effort to comply with supervision, cri…" at bounding box center [1290, 254] width 0 height 0
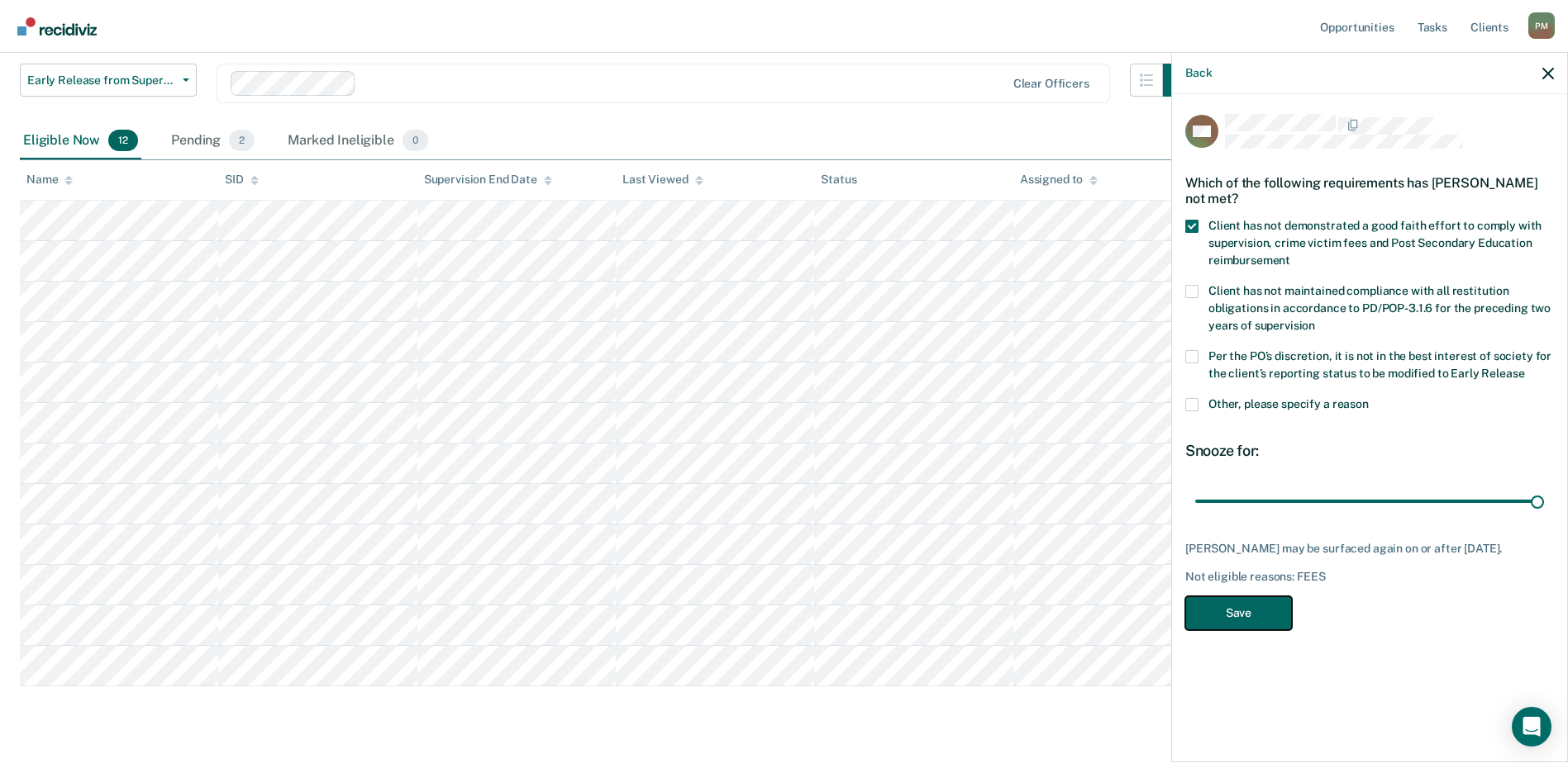
click at [1243, 629] on button "Save" at bounding box center [1238, 613] width 106 height 34
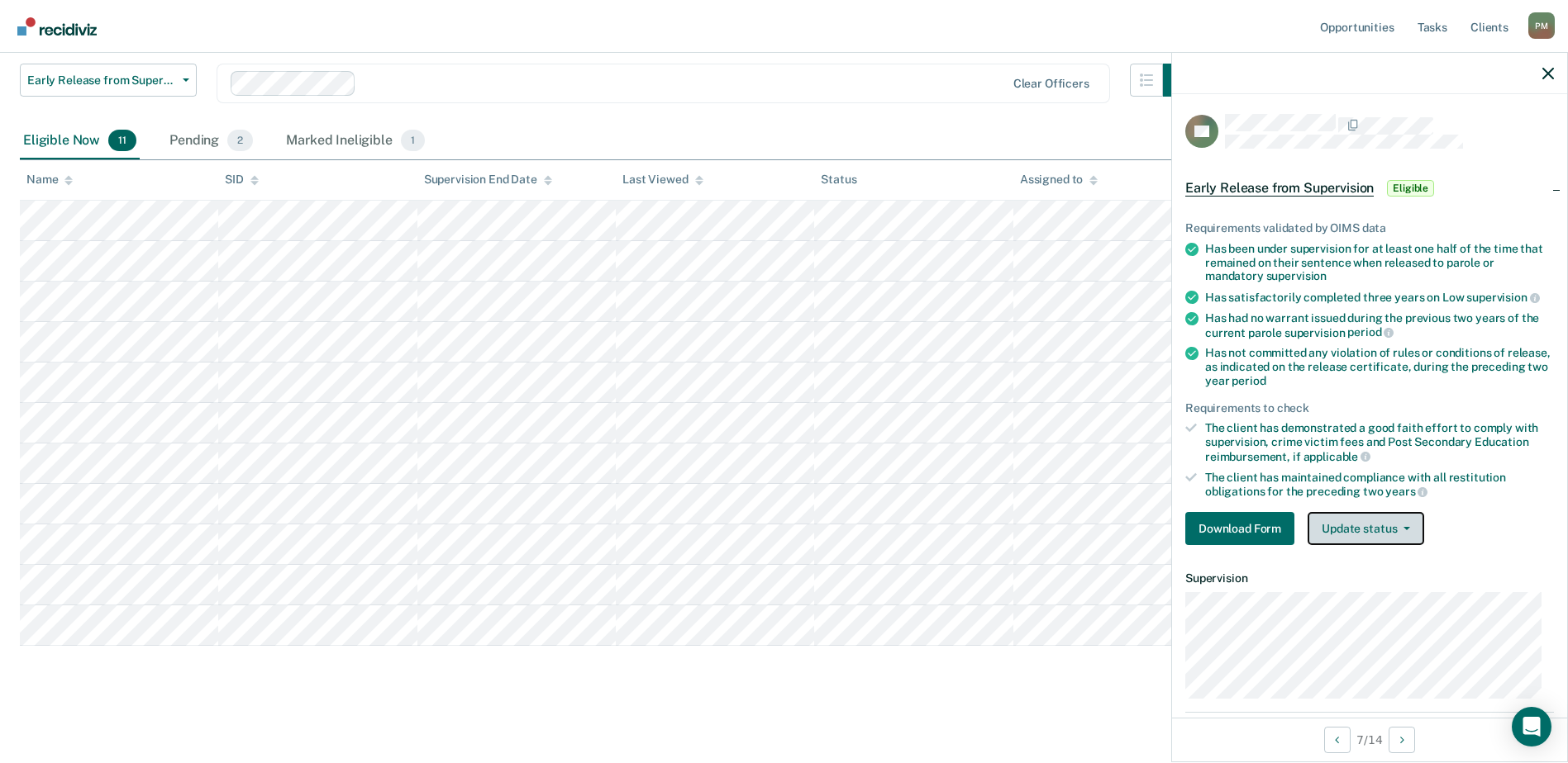
click at [1404, 528] on icon "button" at bounding box center [1406, 529] width 6 height 4
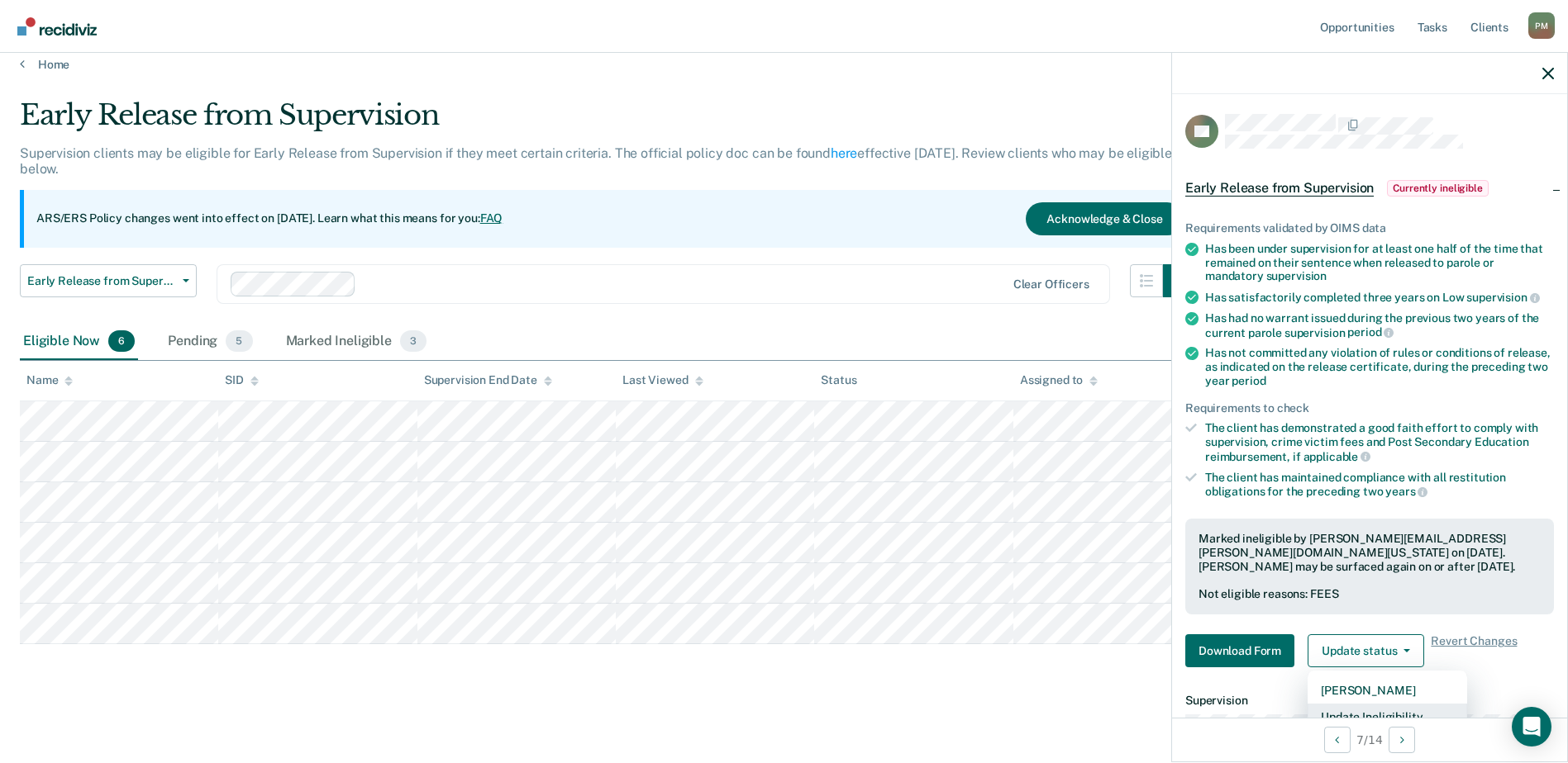
scroll to position [16, 0]
click at [968, 674] on div "Early Release from Supervision Supervision clients may be eligible for Early Re…" at bounding box center [784, 395] width 1528 height 594
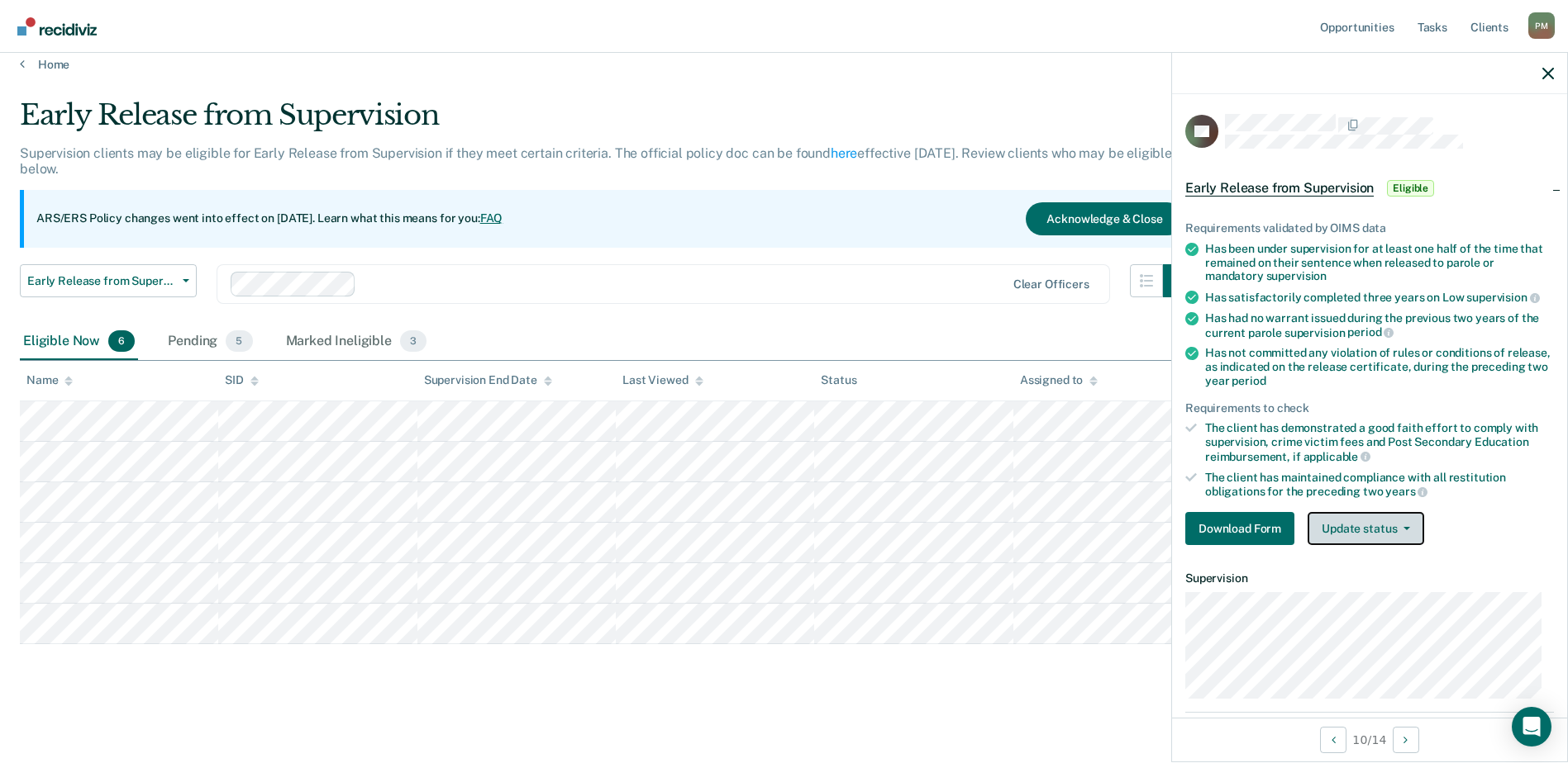
click at [1403, 528] on icon "button" at bounding box center [1406, 529] width 6 height 4
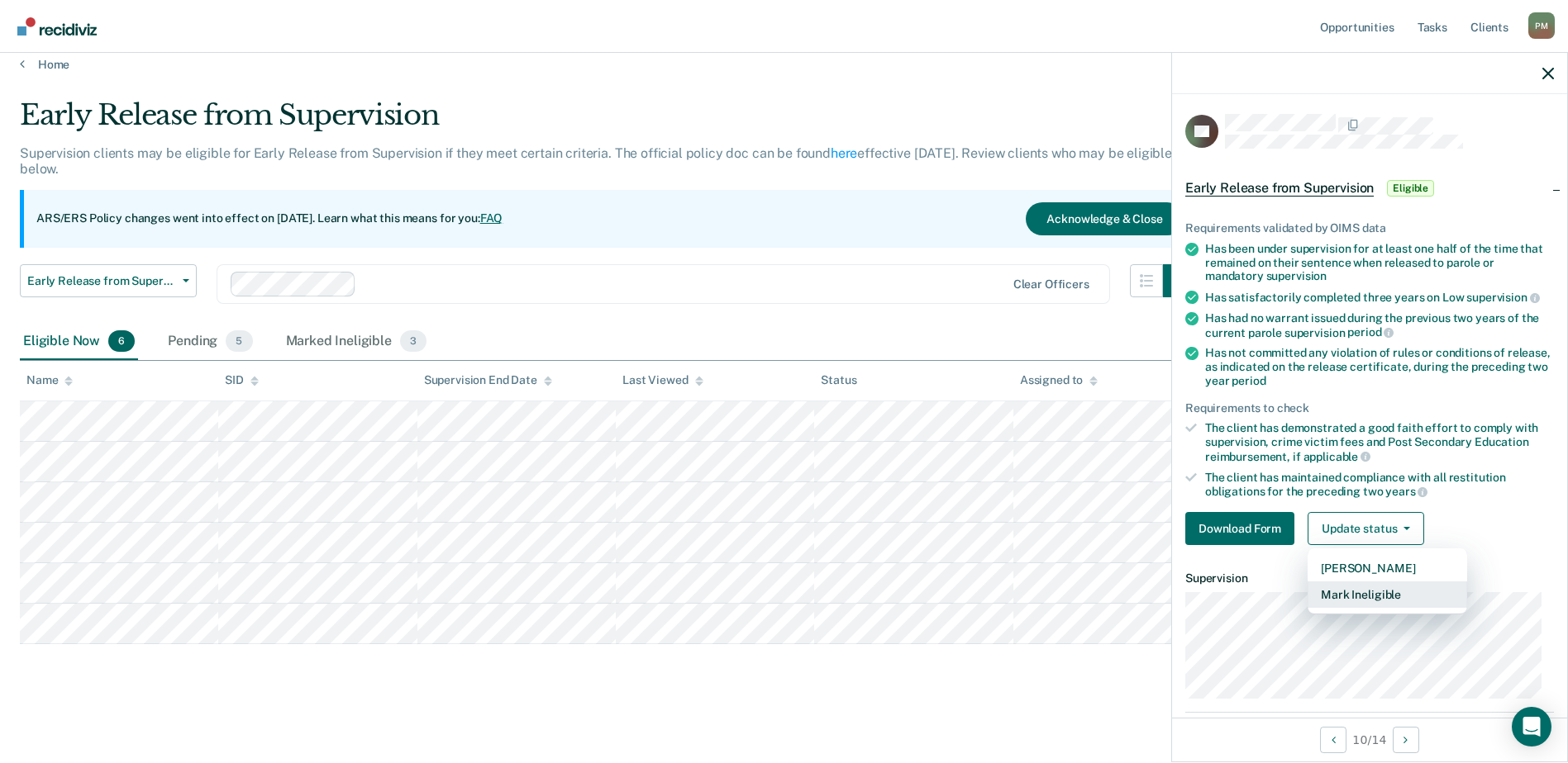
click at [1398, 596] on button "Mark Ineligible" at bounding box center [1387, 595] width 159 height 27
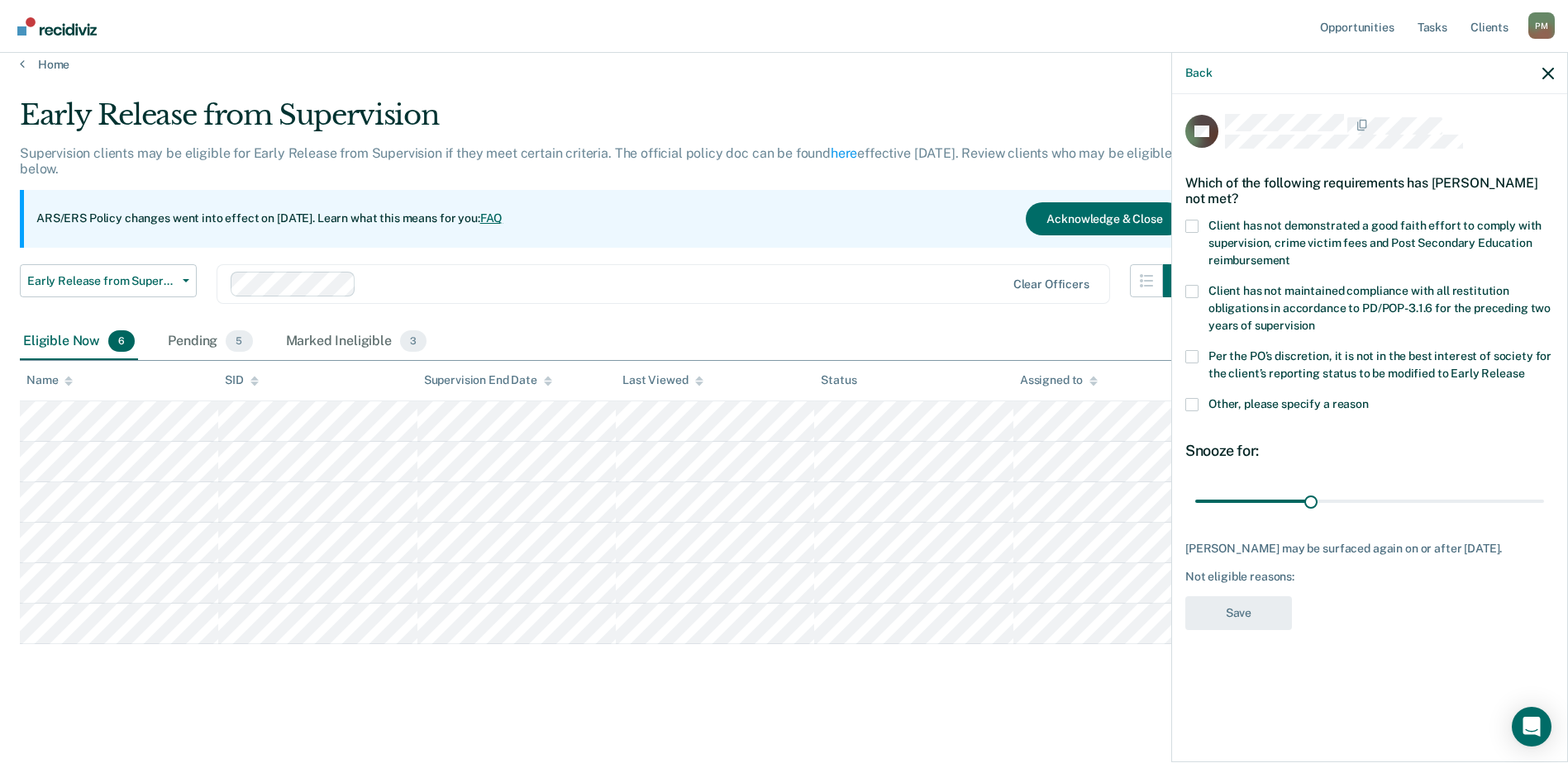
click at [1191, 223] on span at bounding box center [1191, 226] width 13 height 13
click at [1290, 254] on input "Client has not demonstrated a good faith effort to comply with supervision, cri…" at bounding box center [1290, 254] width 0 height 0
click at [1229, 630] on button "Save" at bounding box center [1238, 613] width 106 height 34
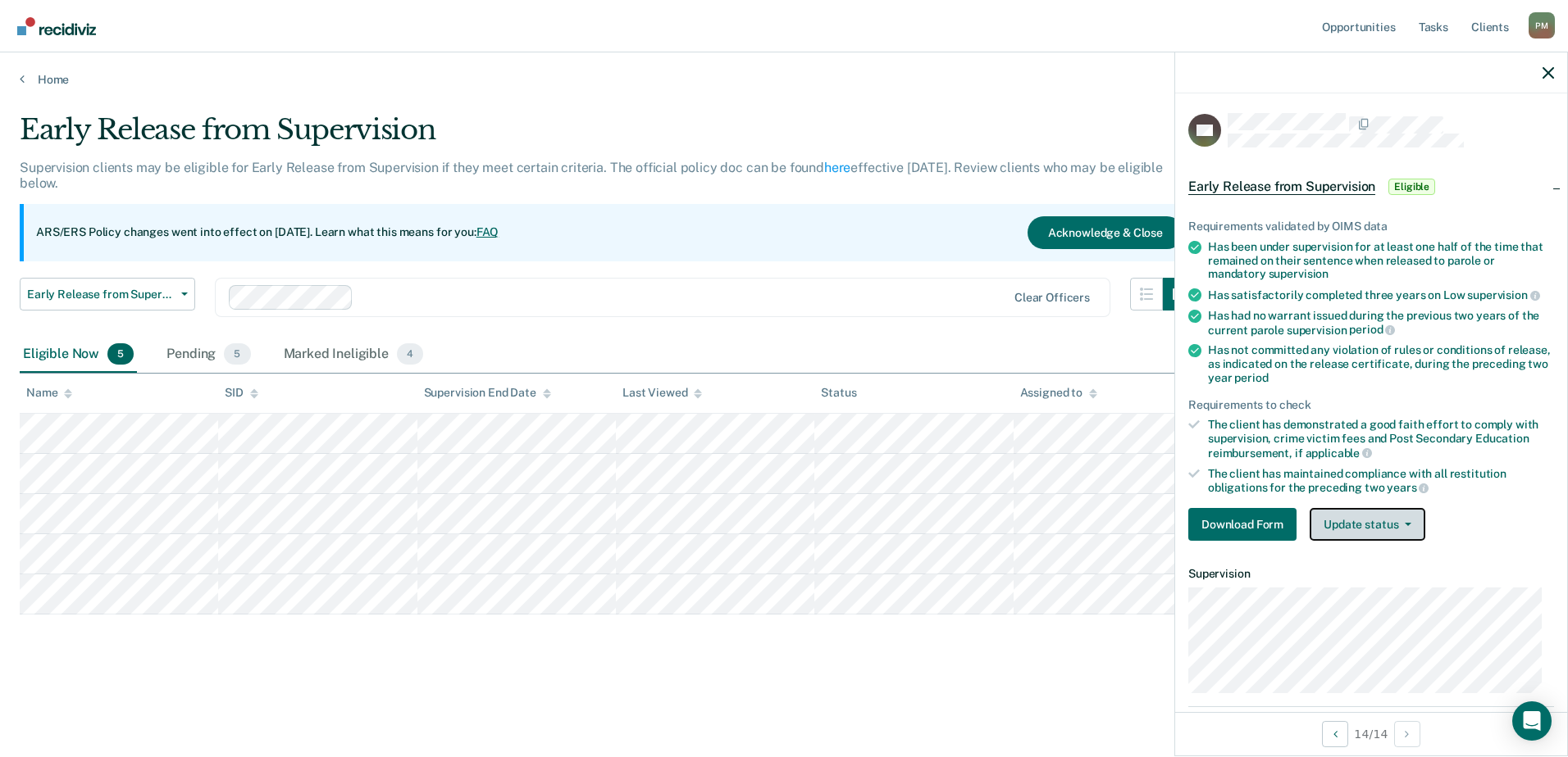
click at [1412, 522] on button "Update status" at bounding box center [1368, 524] width 116 height 32
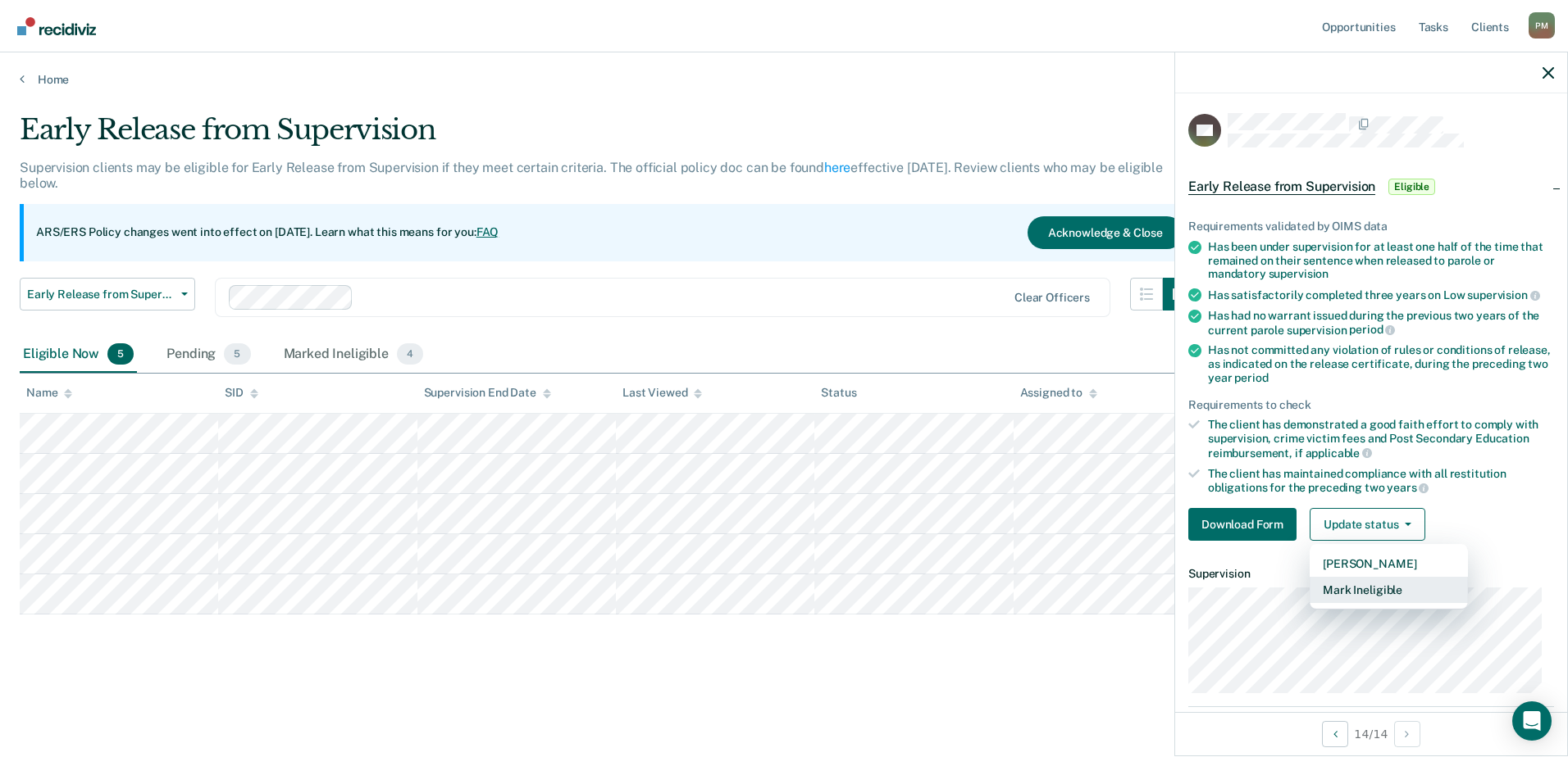
click at [1395, 586] on button "Mark Ineligible" at bounding box center [1389, 590] width 158 height 26
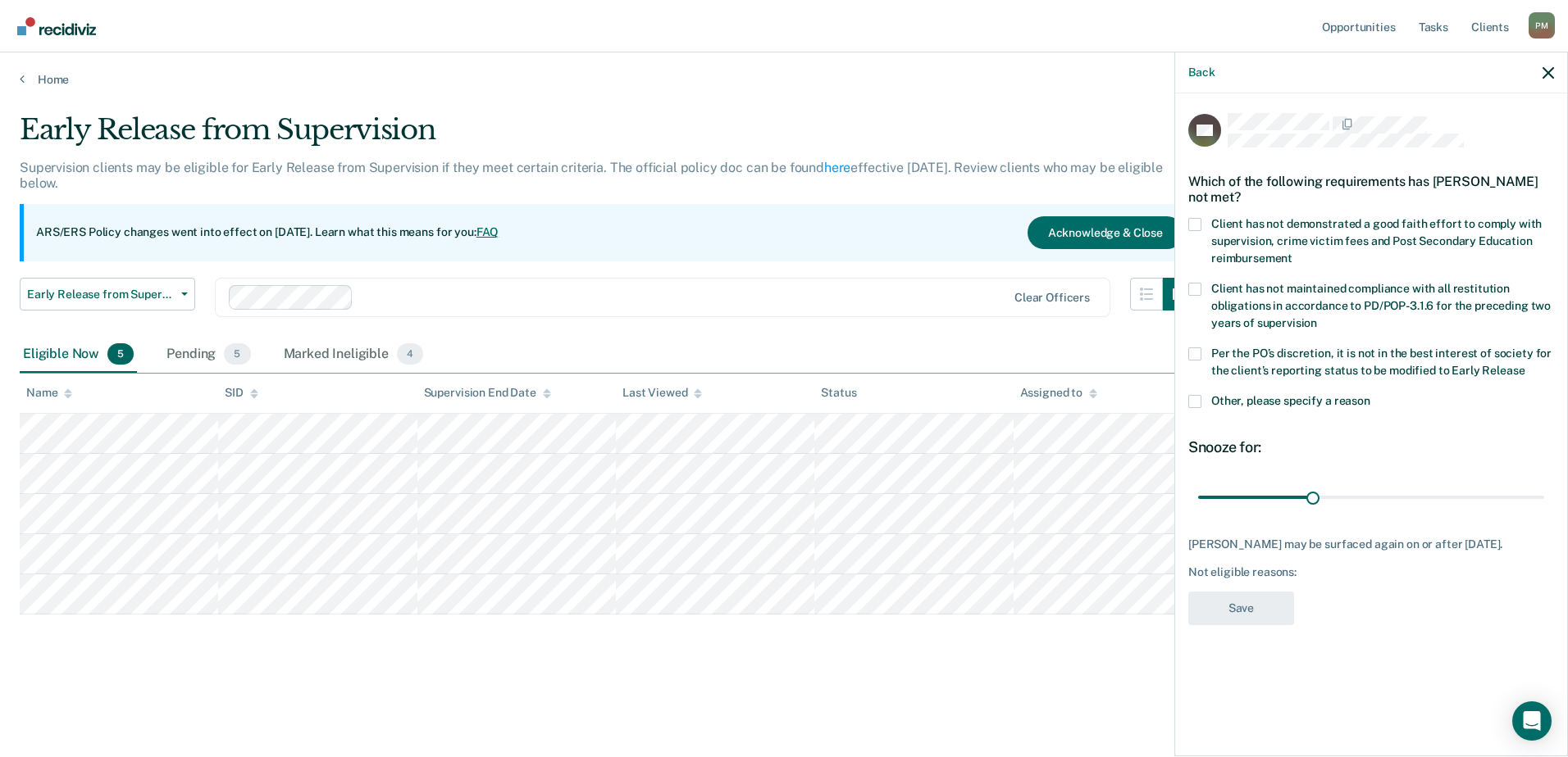
click at [1191, 220] on span at bounding box center [1194, 224] width 13 height 13
click at [1292, 252] on input "Client has not demonstrated a good faith effort to comply with supervision, cri…" at bounding box center [1292, 252] width 0 height 0
click at [1229, 610] on button "Save" at bounding box center [1240, 609] width 105 height 33
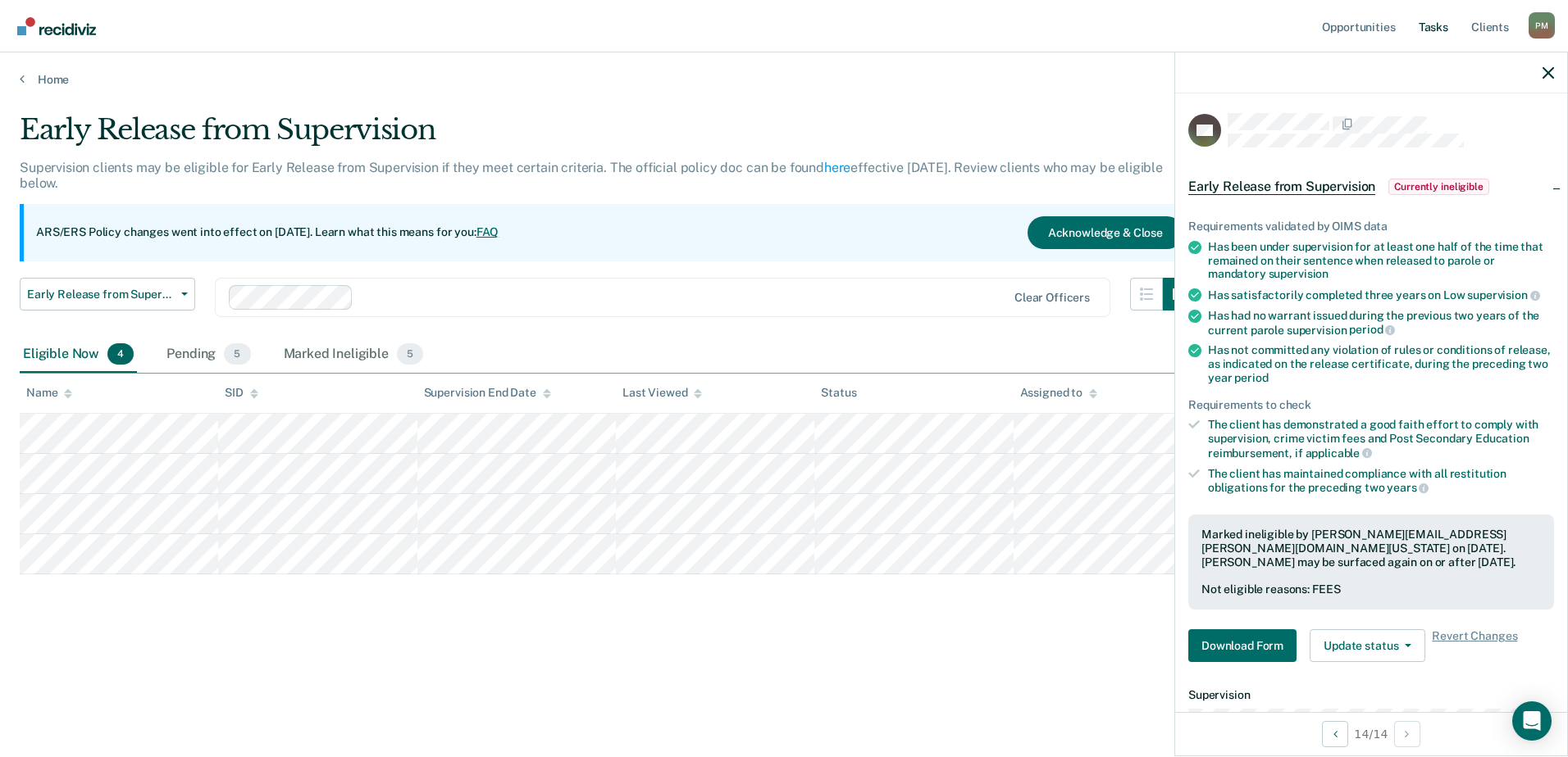
click at [1436, 29] on link "Tasks" at bounding box center [1433, 26] width 36 height 53
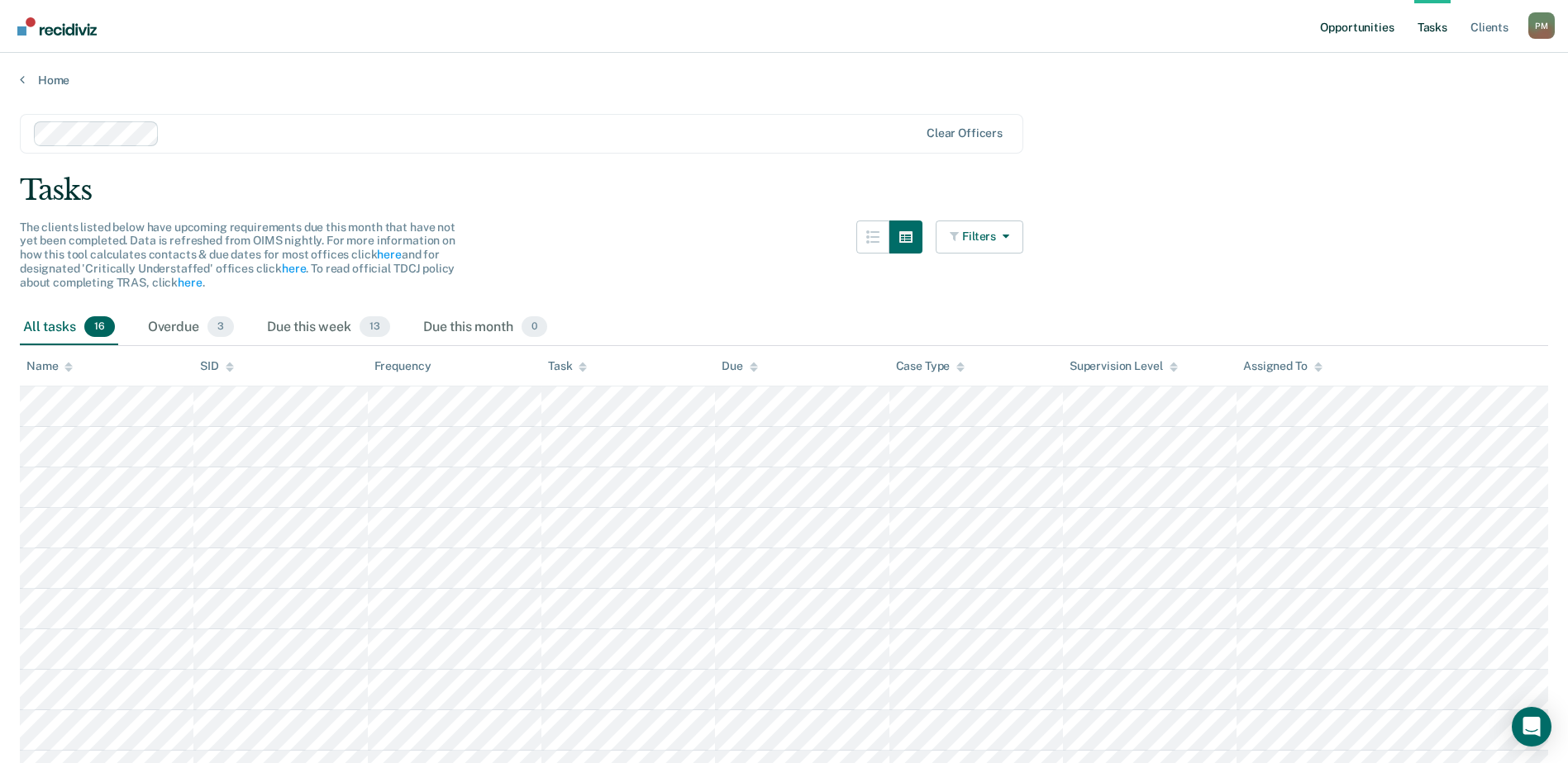
click at [1365, 25] on link "Opportunities" at bounding box center [1356, 27] width 81 height 53
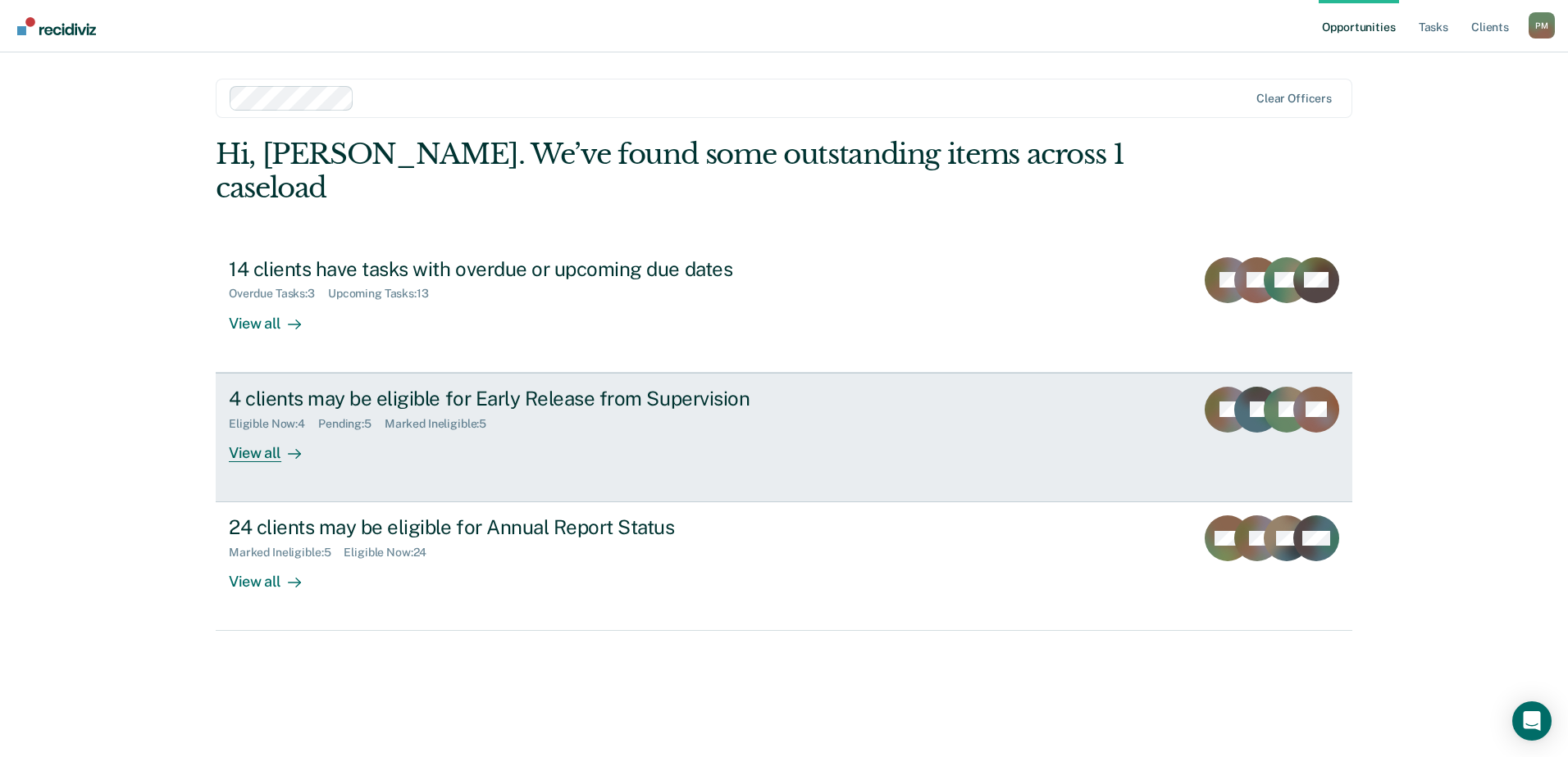
click at [260, 430] on div "View all" at bounding box center [274, 446] width 92 height 32
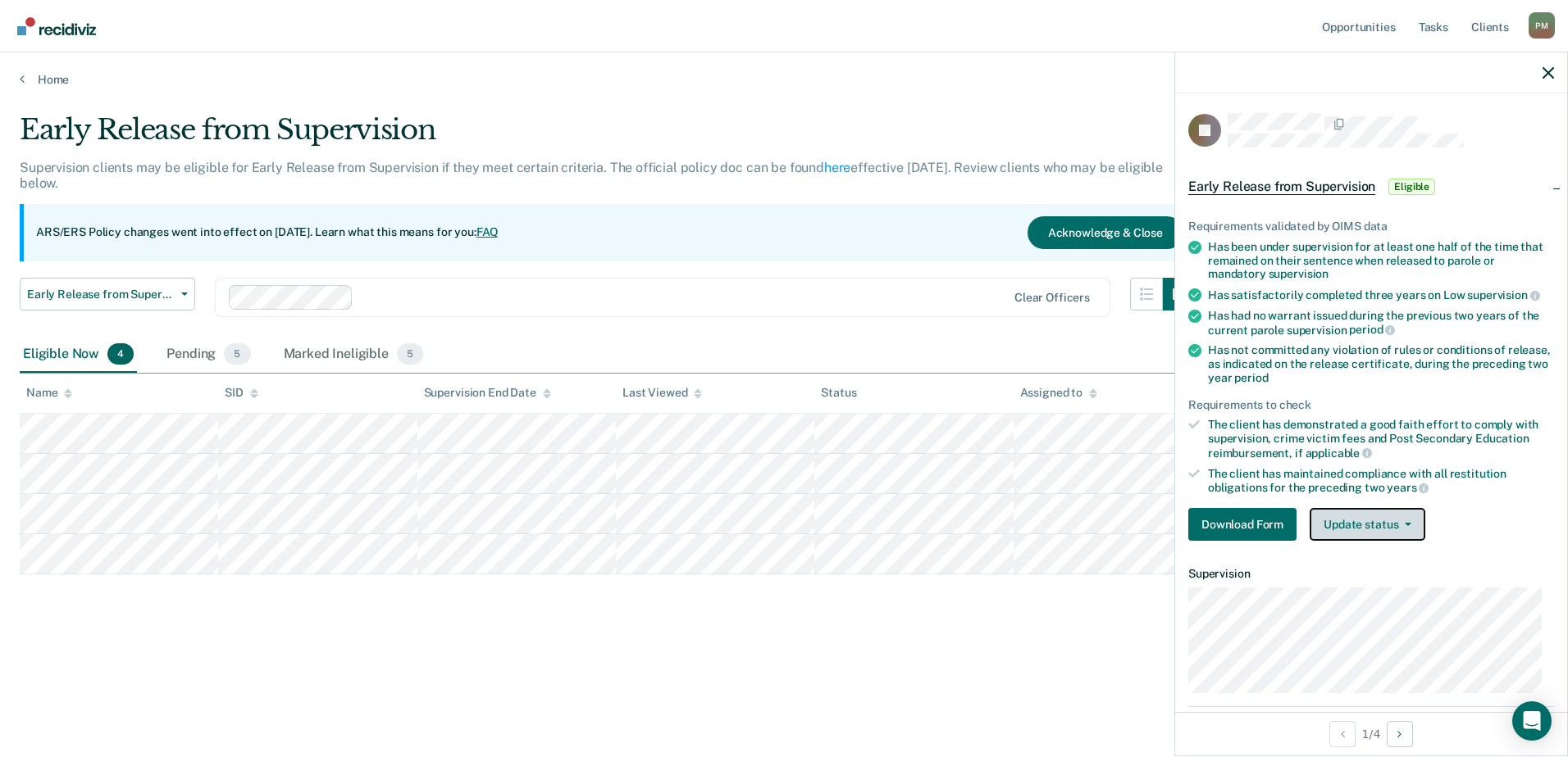
click at [1405, 523] on icon "button" at bounding box center [1407, 525] width 6 height 4
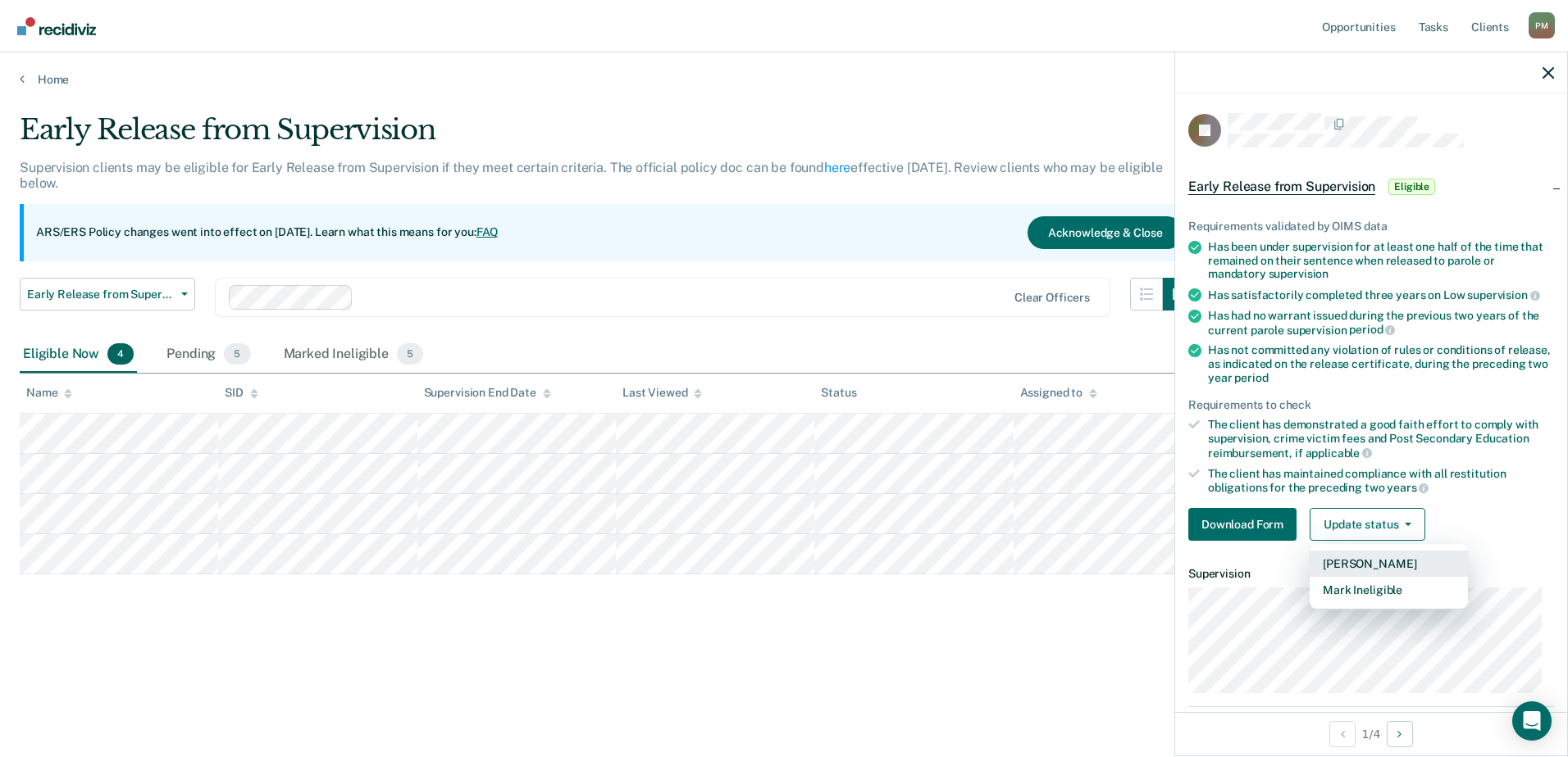
click at [1397, 560] on button "[PERSON_NAME]" at bounding box center [1389, 564] width 158 height 26
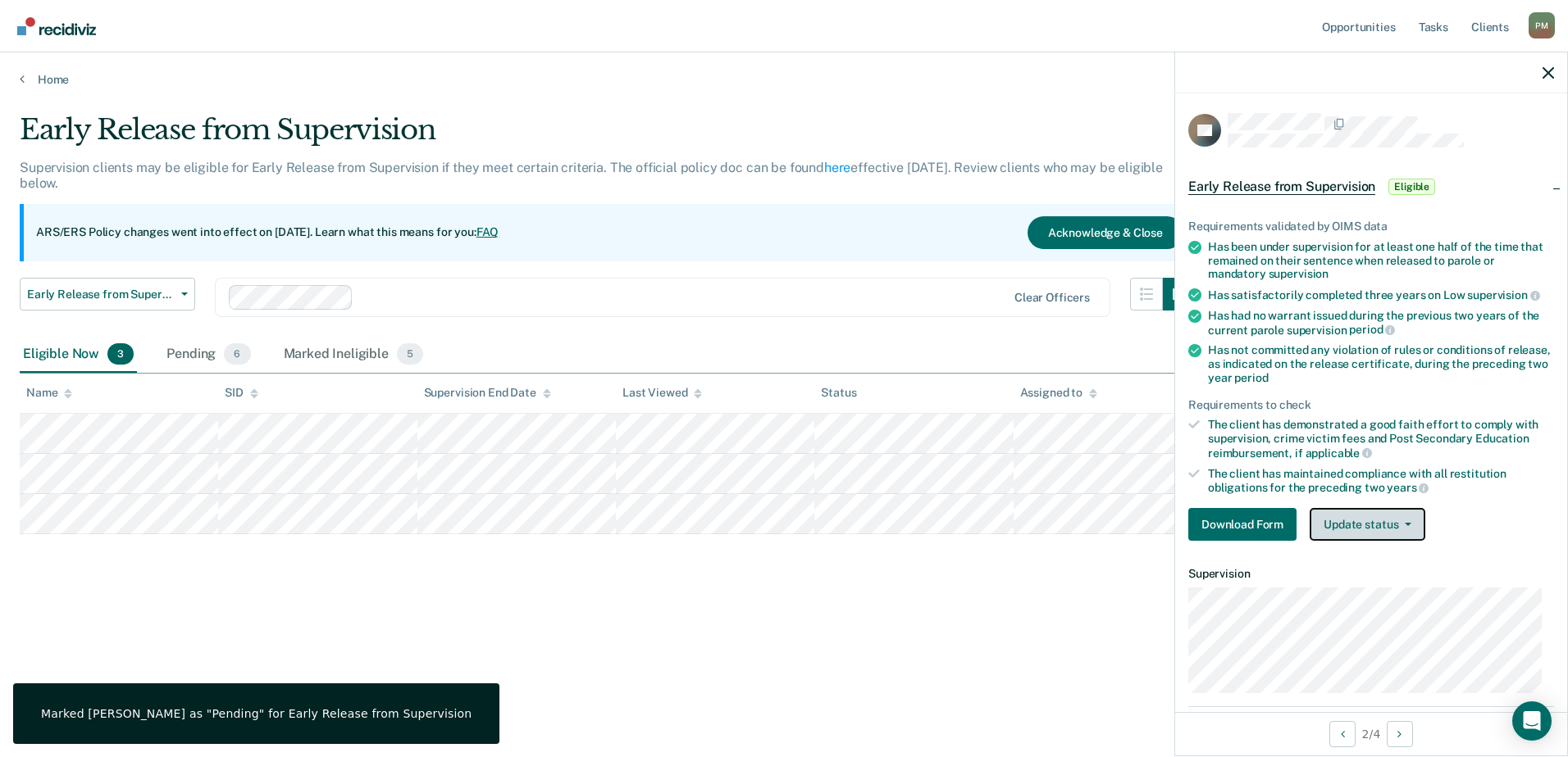
drag, startPoint x: 1400, startPoint y: 523, endPoint x: 1407, endPoint y: 535, distance: 13.9
click at [1400, 524] on button "Update status" at bounding box center [1368, 524] width 116 height 32
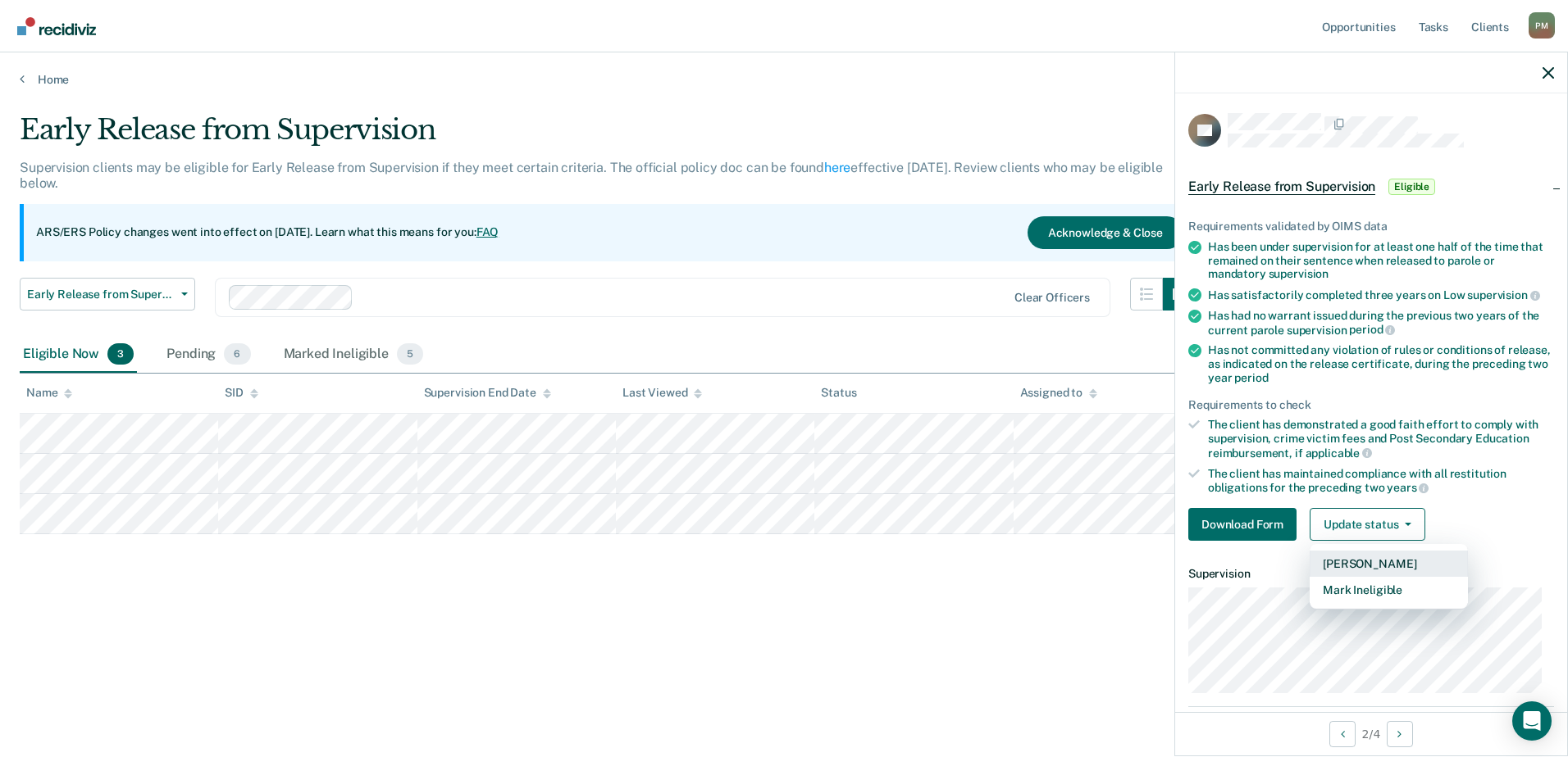
click at [1398, 564] on button "[PERSON_NAME]" at bounding box center [1389, 564] width 158 height 26
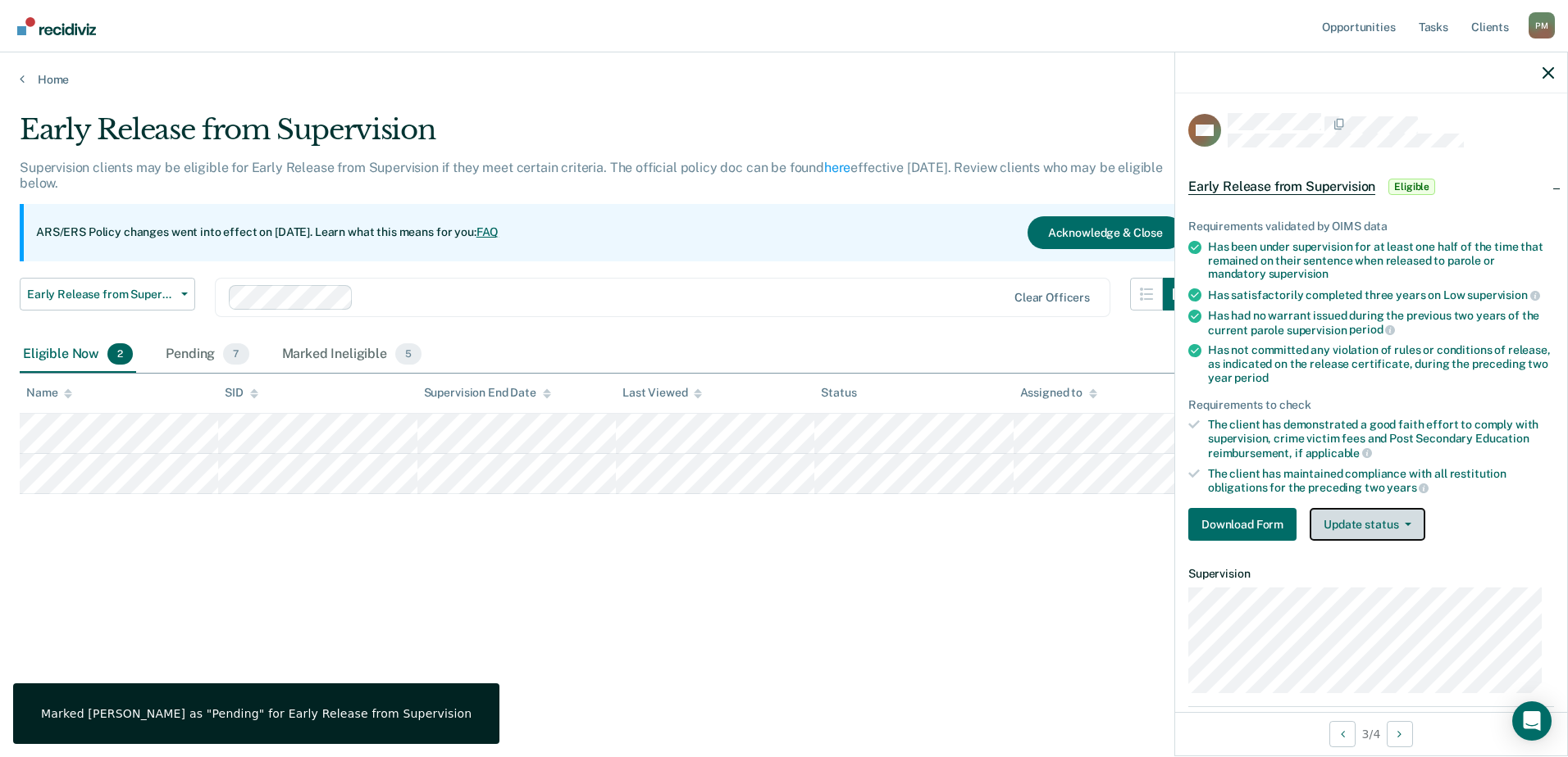
click at [1413, 522] on button "Update status" at bounding box center [1368, 524] width 116 height 32
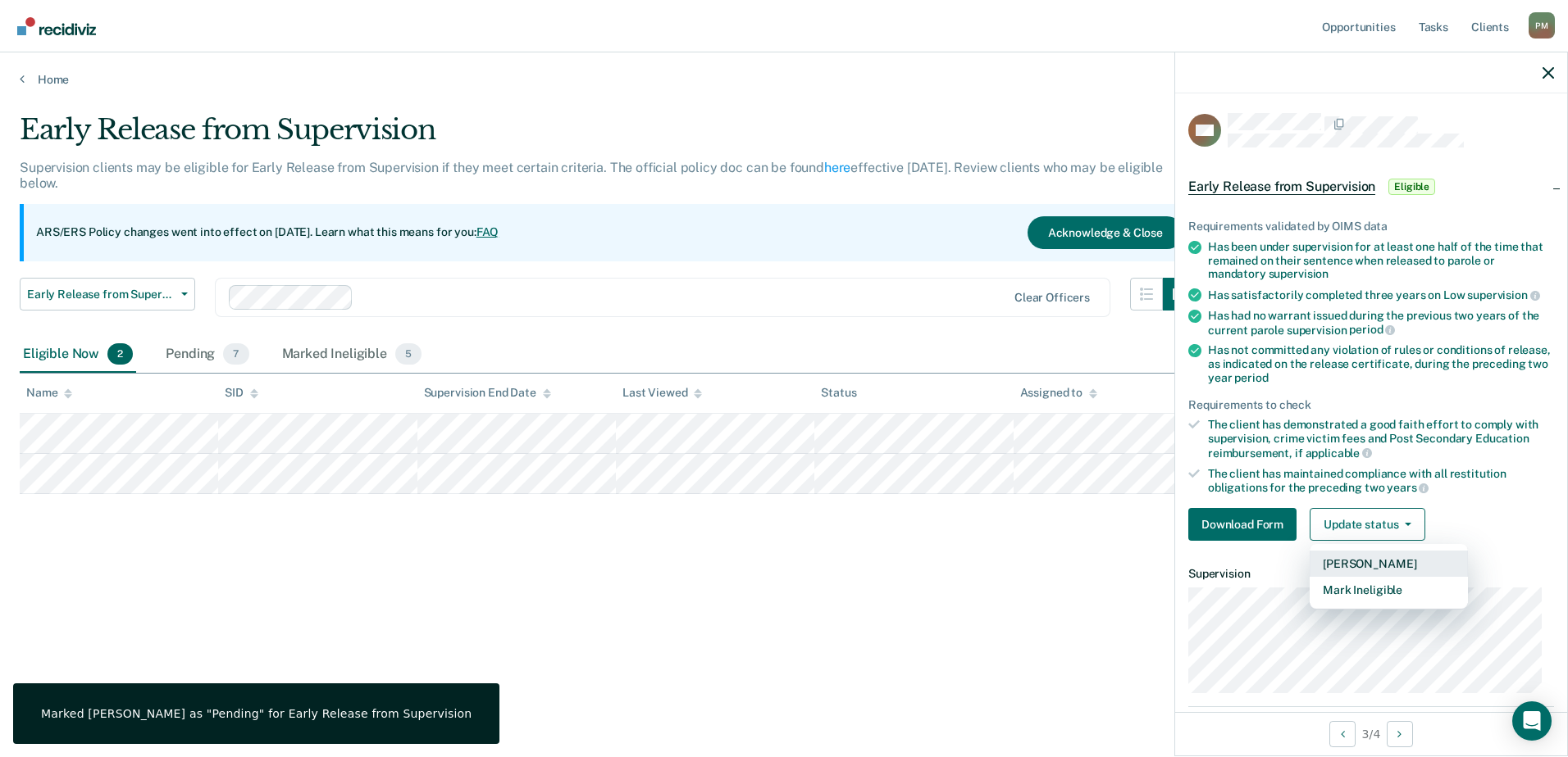
click at [1398, 556] on button "[PERSON_NAME]" at bounding box center [1389, 564] width 158 height 26
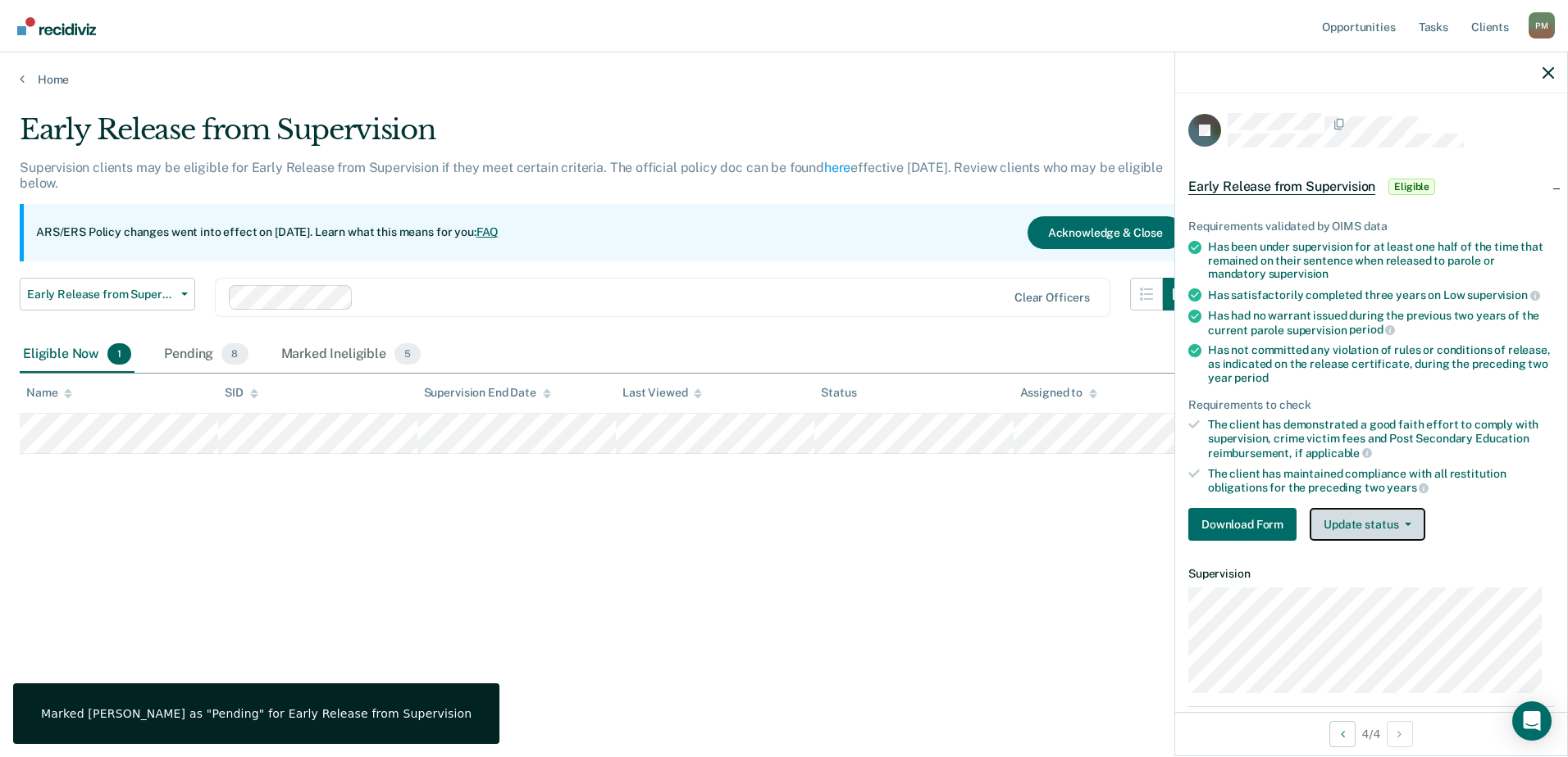
click at [1414, 529] on button "Update status" at bounding box center [1368, 524] width 116 height 32
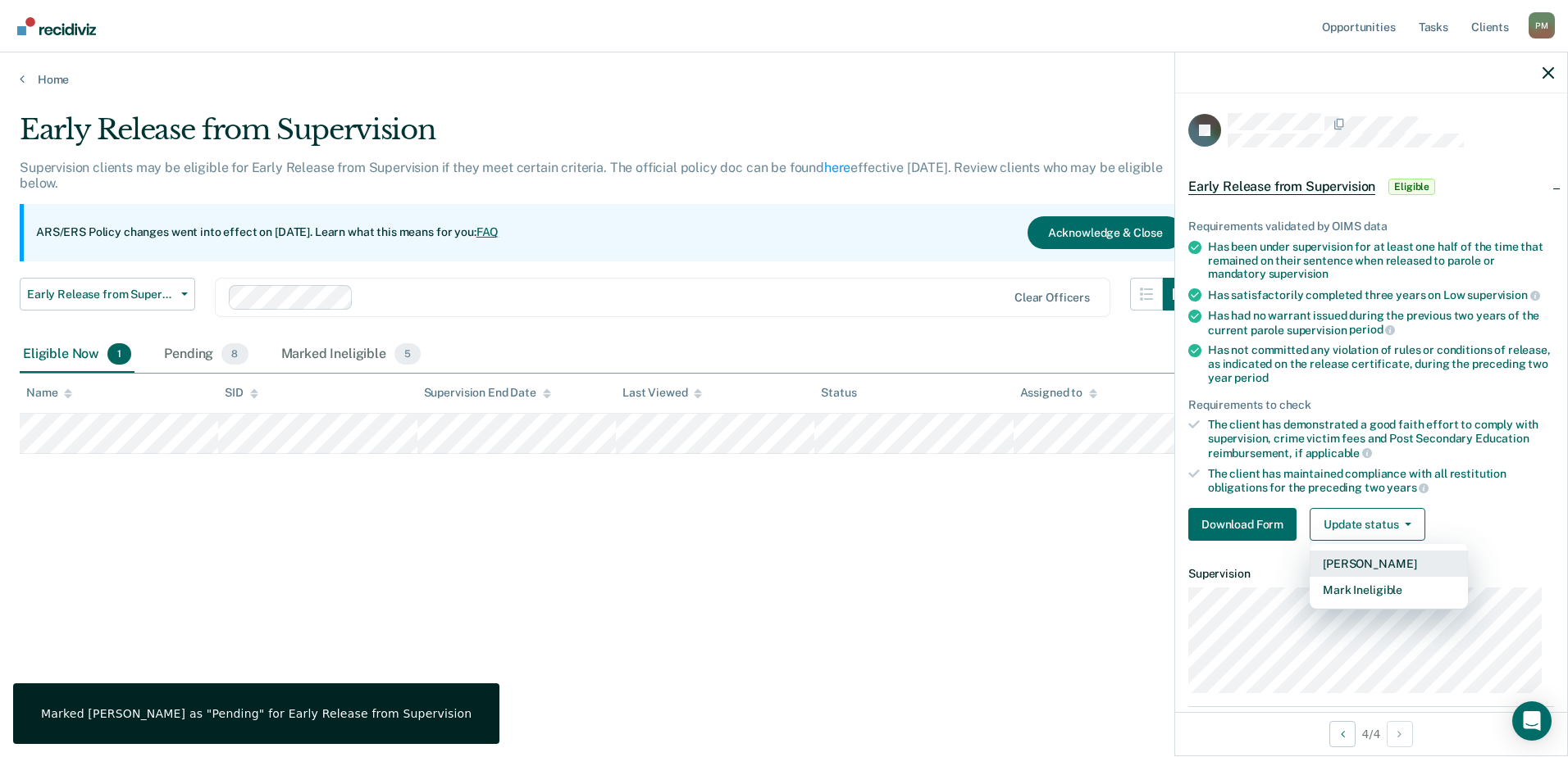
click at [1396, 560] on button "[PERSON_NAME]" at bounding box center [1389, 564] width 158 height 26
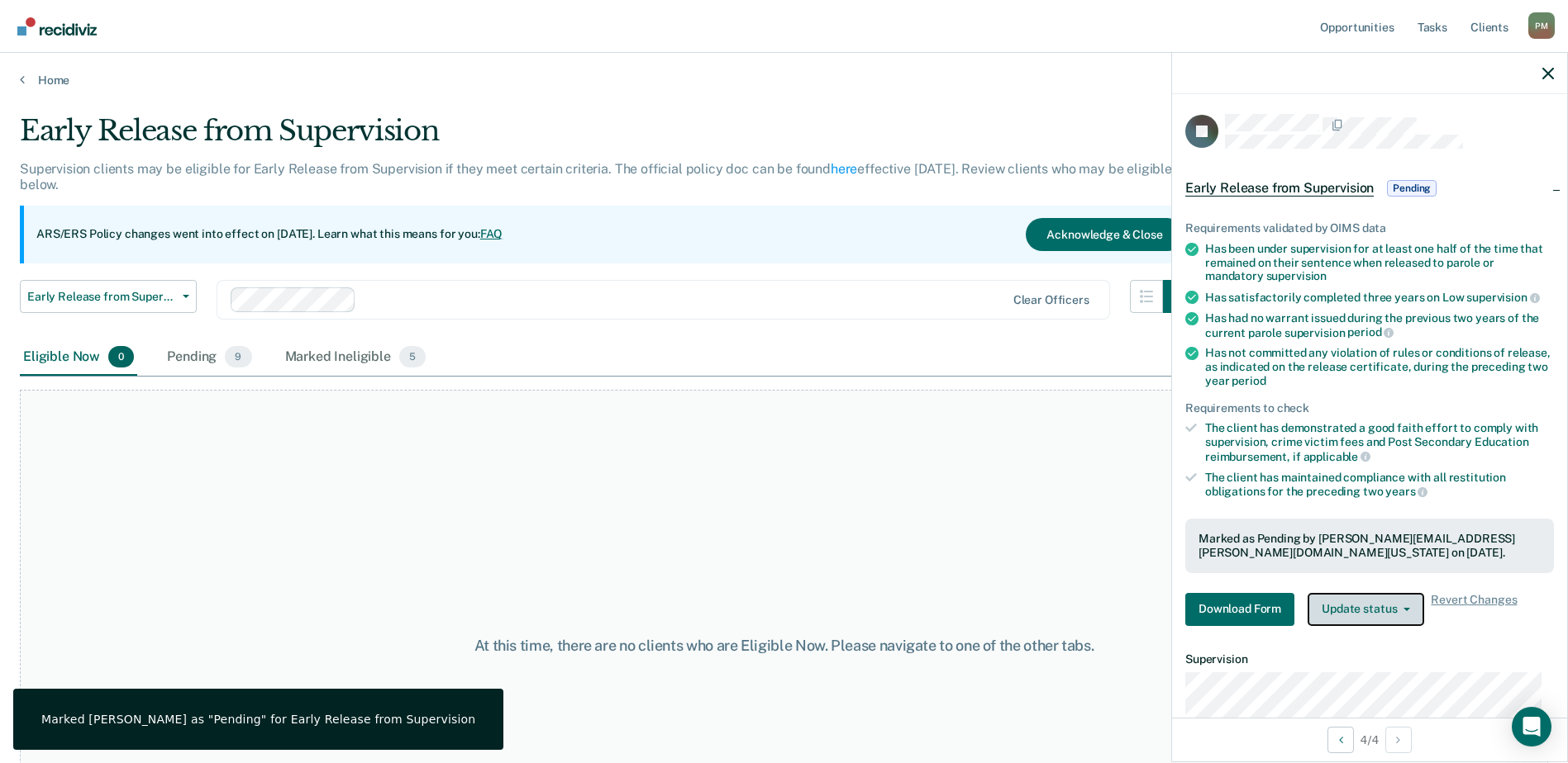
click at [1308, 593] on button "Update status" at bounding box center [1366, 609] width 117 height 33
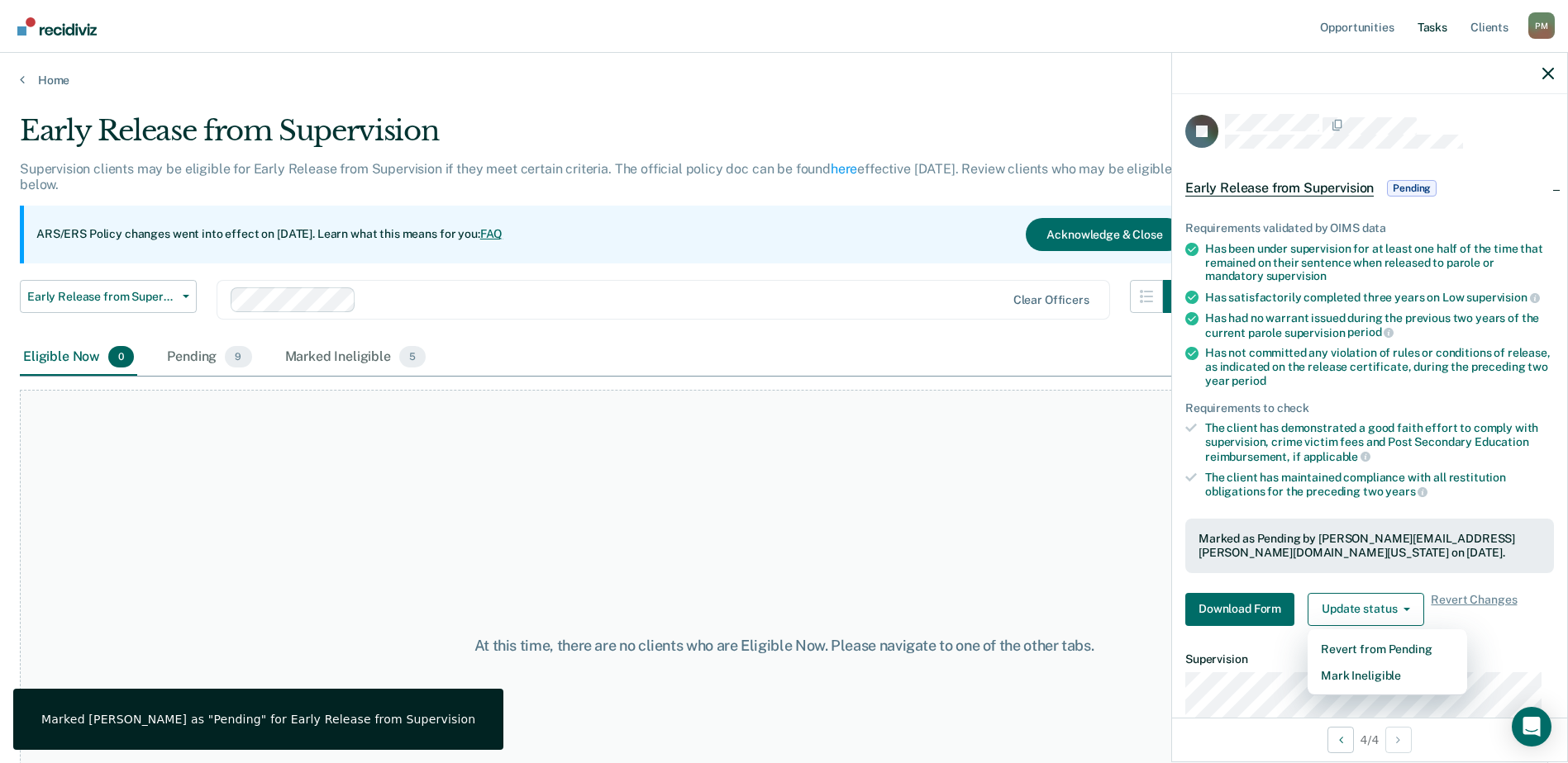
click at [1431, 21] on link "Tasks" at bounding box center [1432, 27] width 36 height 53
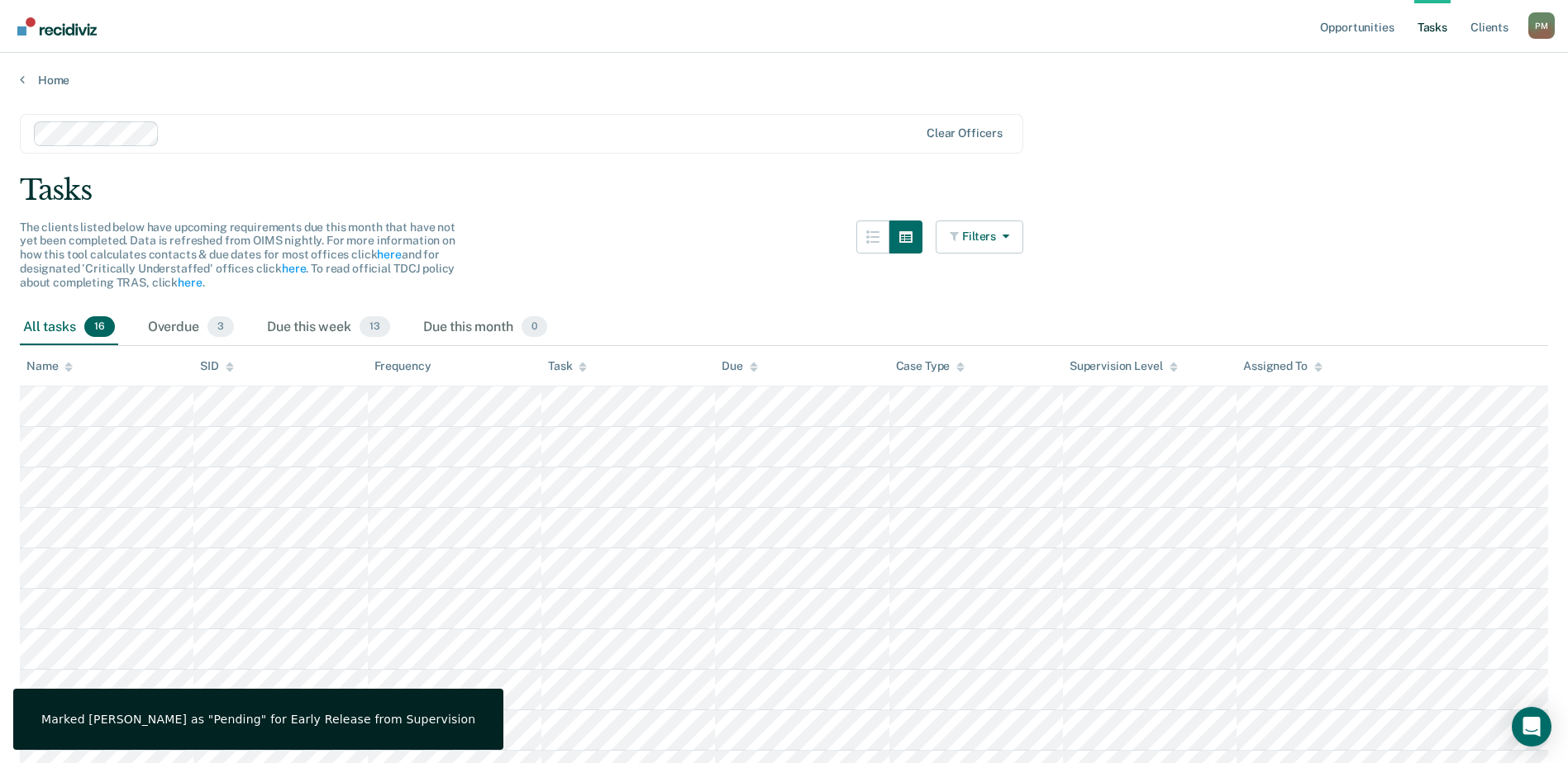
click at [1433, 29] on link "Tasks" at bounding box center [1432, 27] width 36 height 53
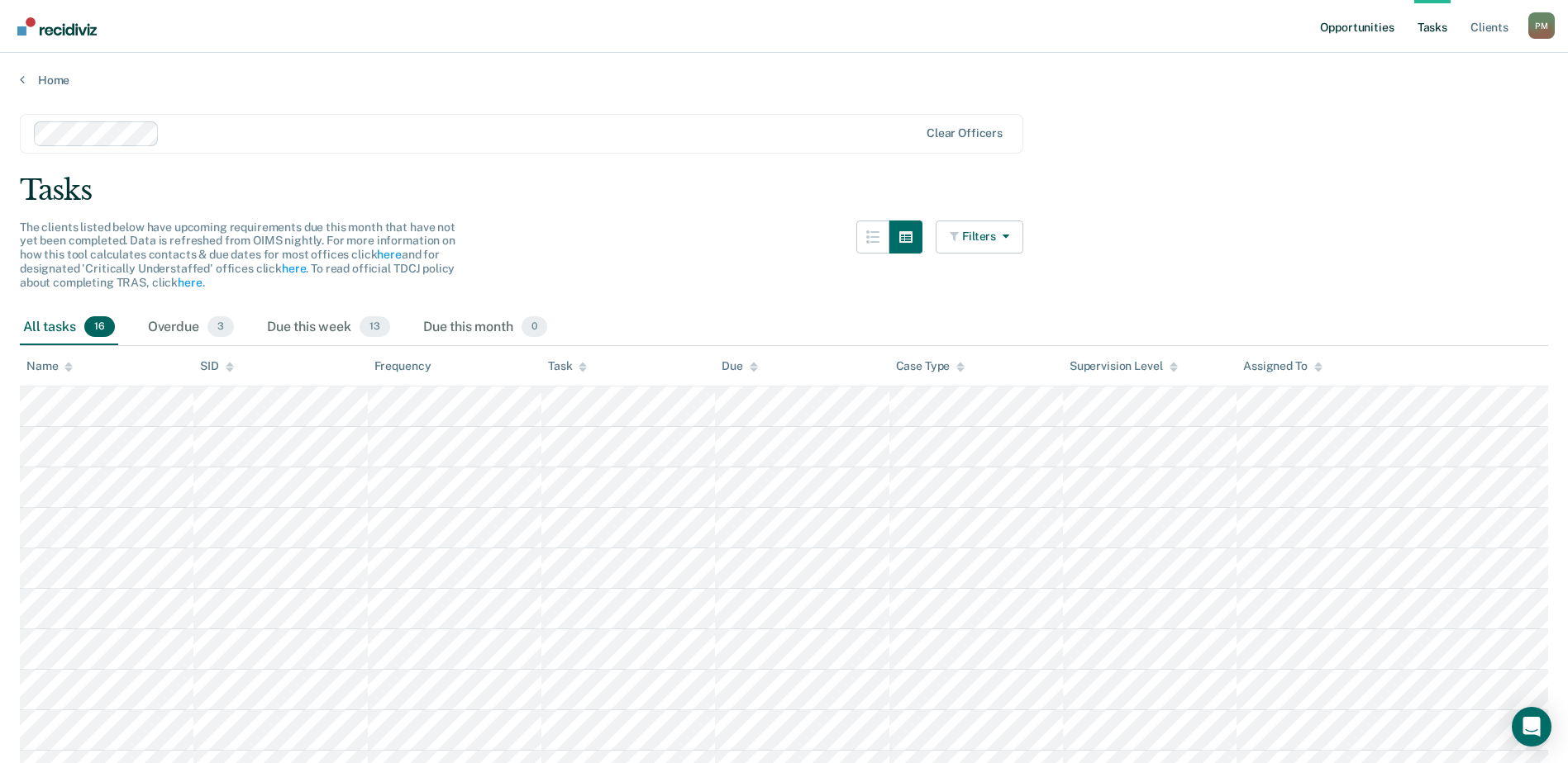
click at [1376, 26] on link "Opportunities" at bounding box center [1356, 27] width 81 height 53
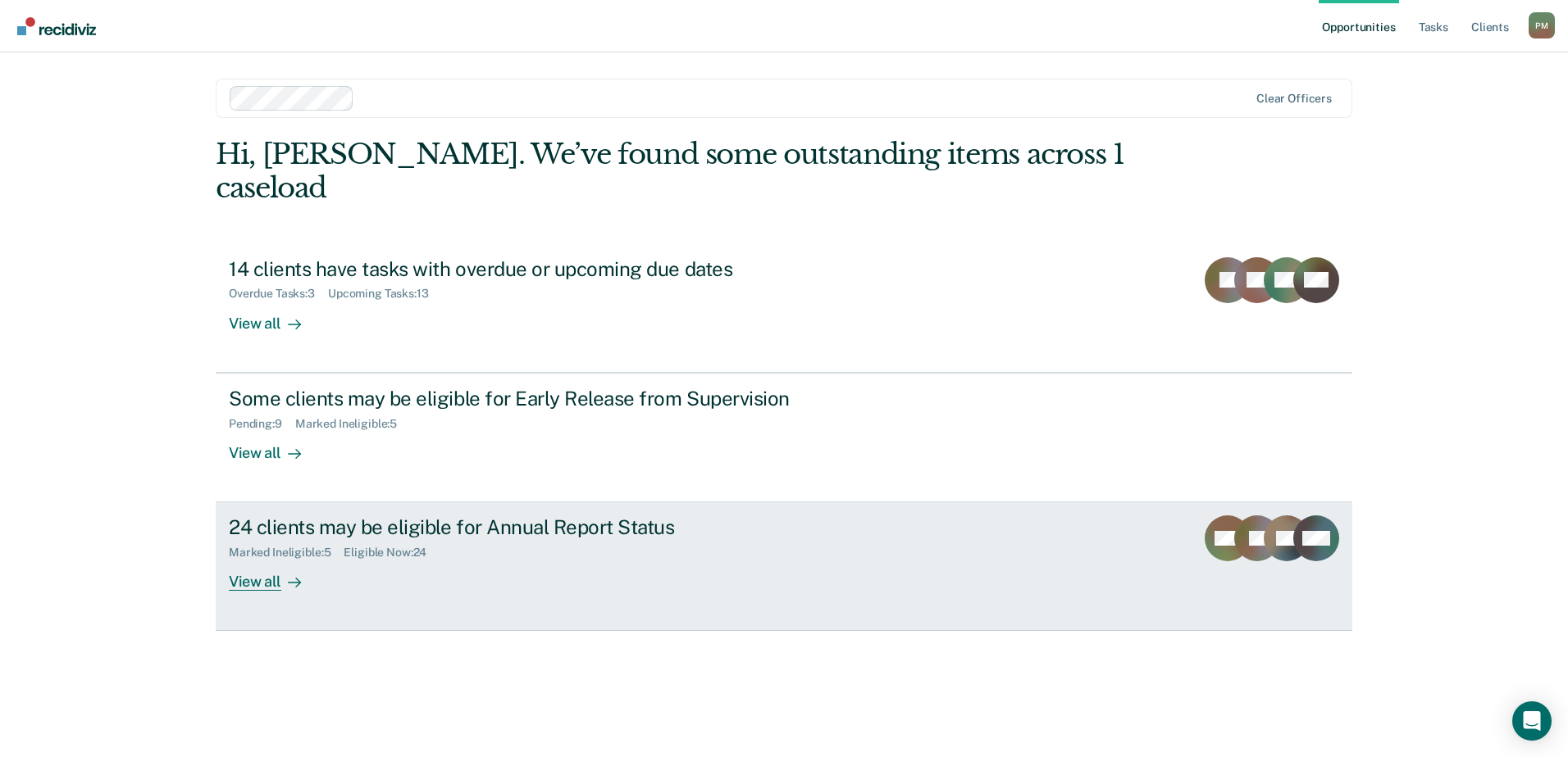
click at [261, 560] on div "View all" at bounding box center [274, 576] width 92 height 32
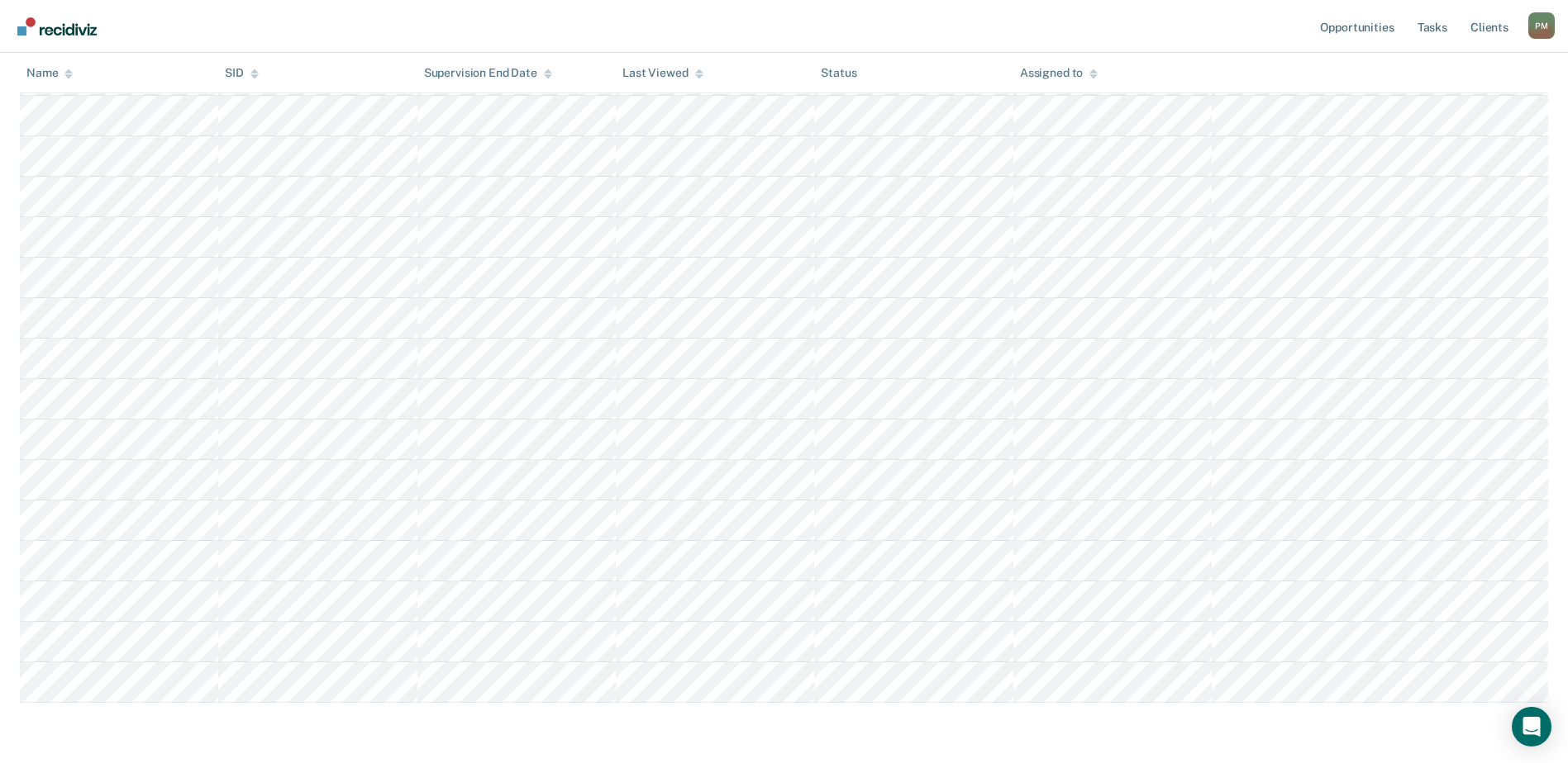
scroll to position [728, 0]
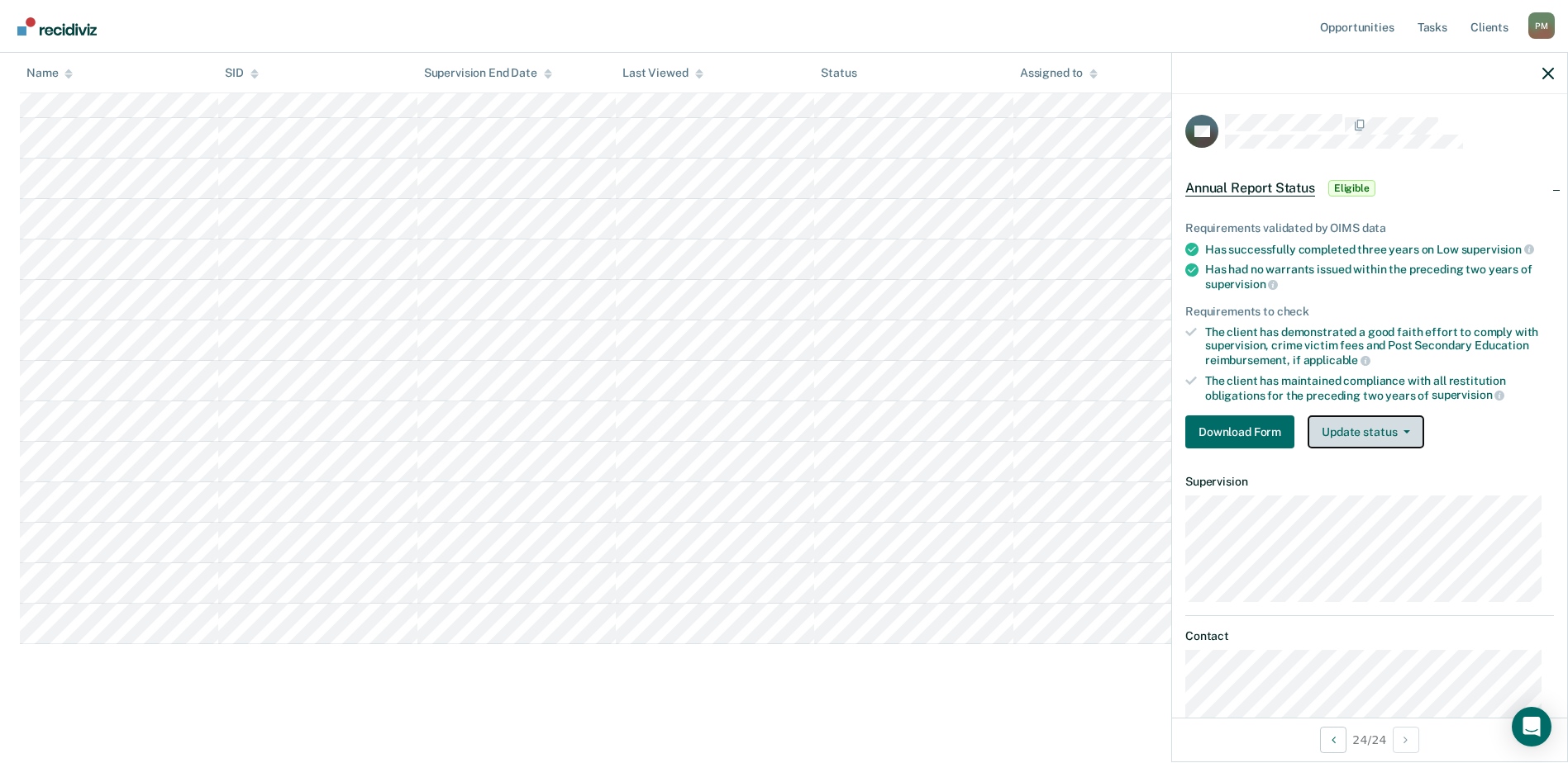
click at [1415, 428] on button "Update status" at bounding box center [1366, 431] width 117 height 33
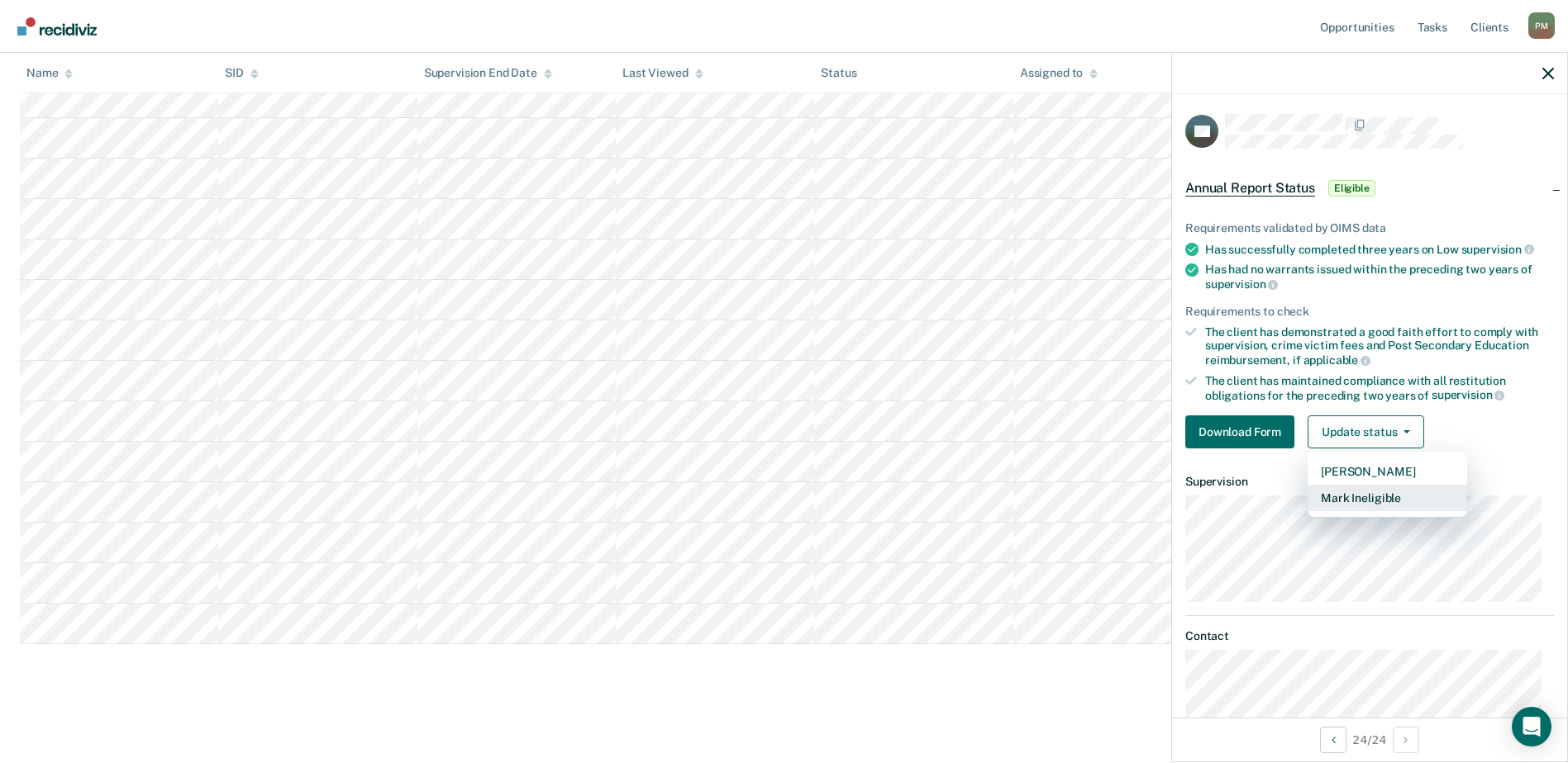
click at [1414, 498] on button "Mark Ineligible" at bounding box center [1387, 498] width 159 height 27
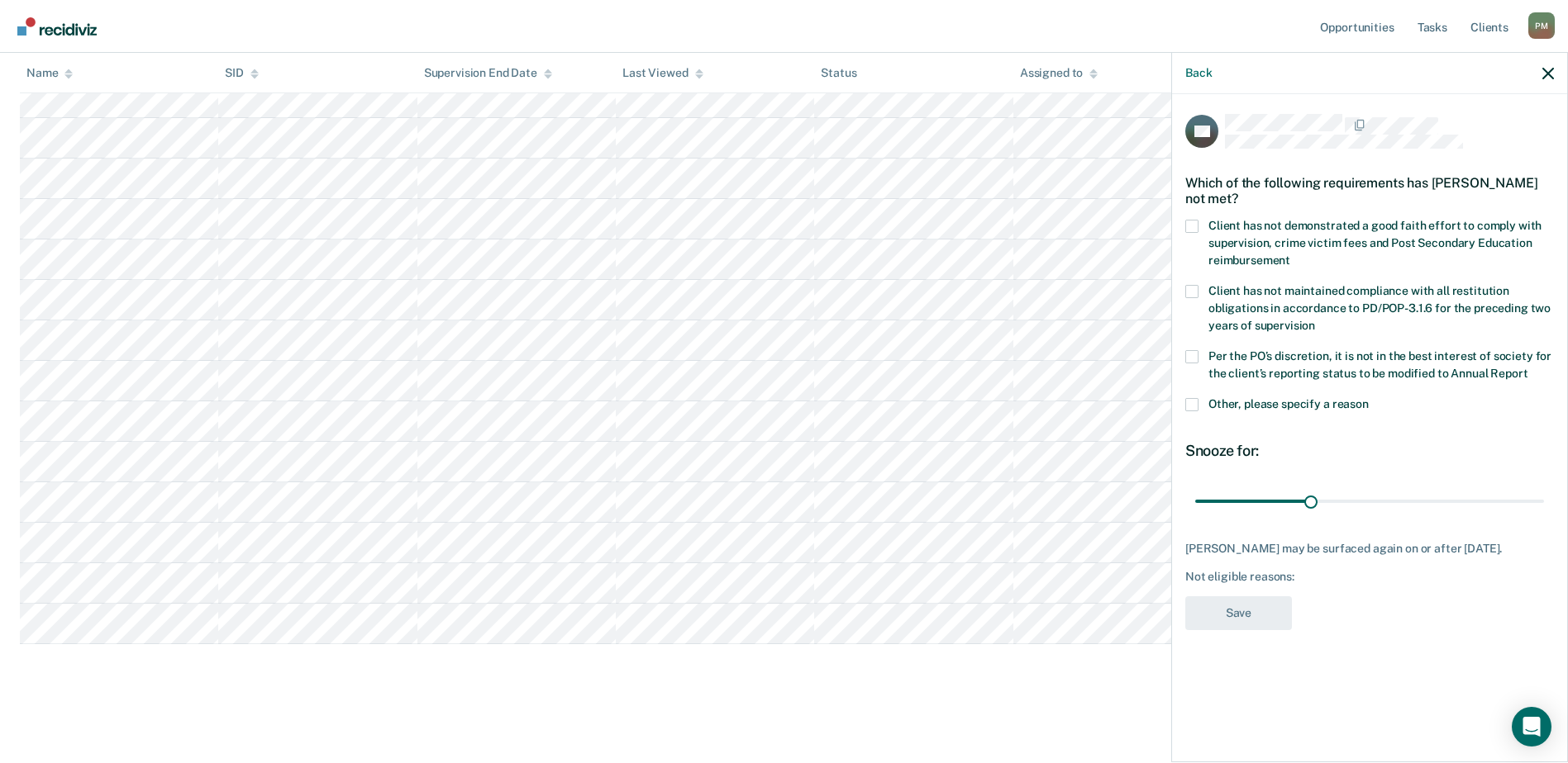
click at [1197, 401] on span at bounding box center [1191, 405] width 13 height 13
click at [1369, 398] on input "Other, please specify a reason" at bounding box center [1369, 398] width 0 height 0
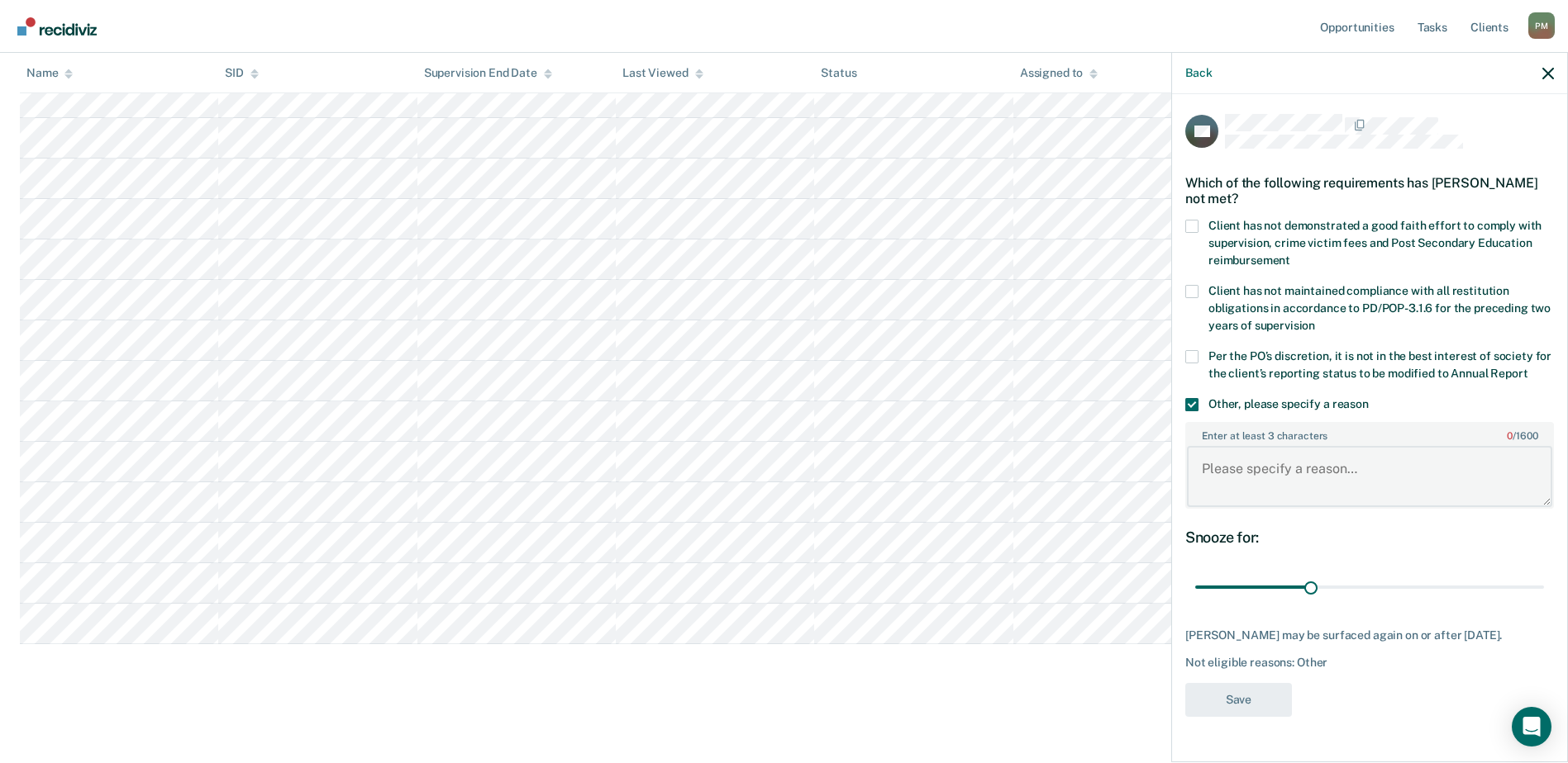
click at [1278, 478] on textarea "Enter at least 3 characters 0 / 1600" at bounding box center [1369, 476] width 366 height 61
type textarea "Failed UA"
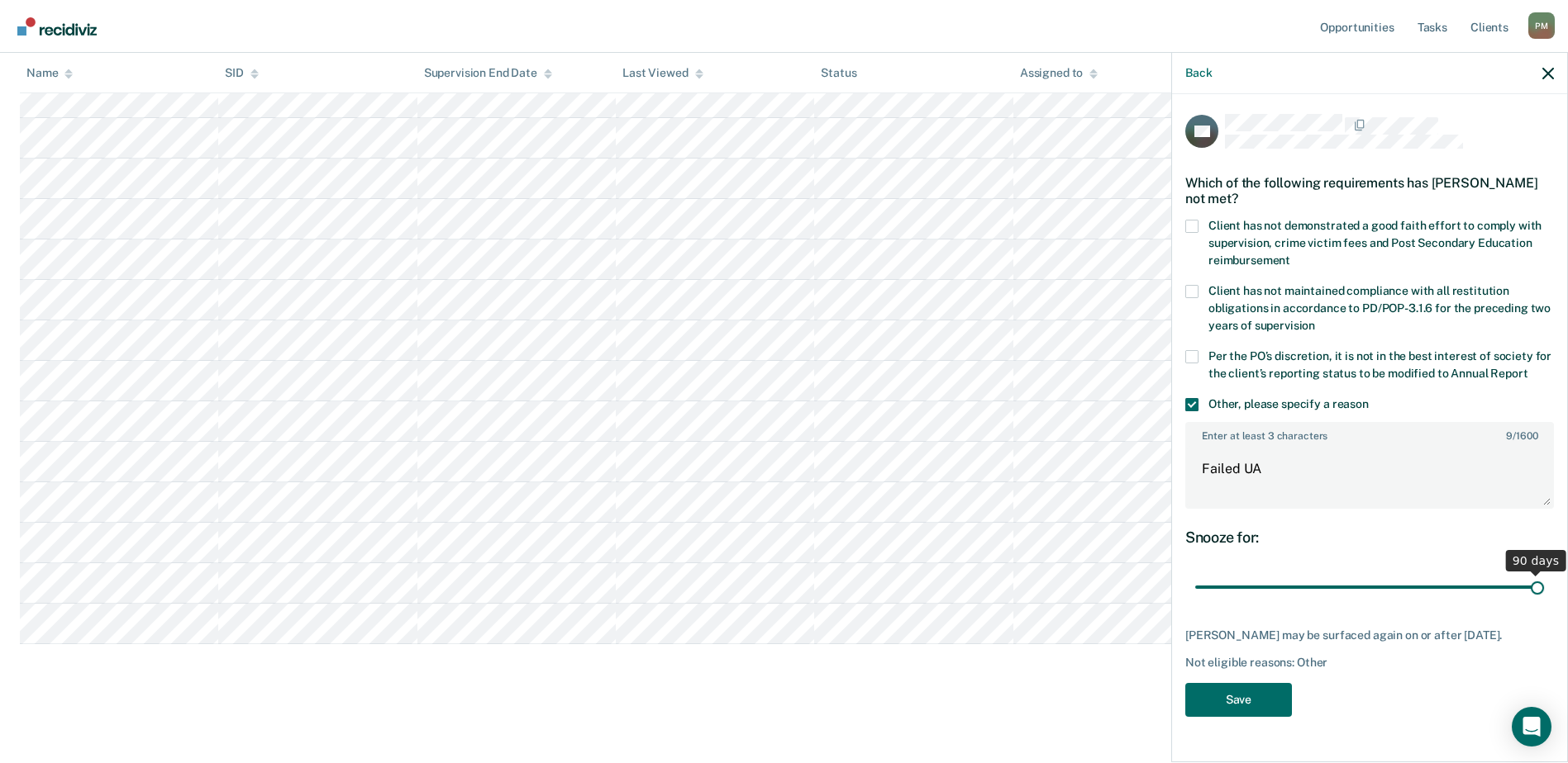
drag, startPoint x: 1309, startPoint y: 584, endPoint x: 1706, endPoint y: 578, distance: 397.0
type input "90"
click at [1544, 578] on input "range" at bounding box center [1370, 588] width 349 height 29
click at [1224, 701] on button "Save" at bounding box center [1238, 700] width 106 height 34
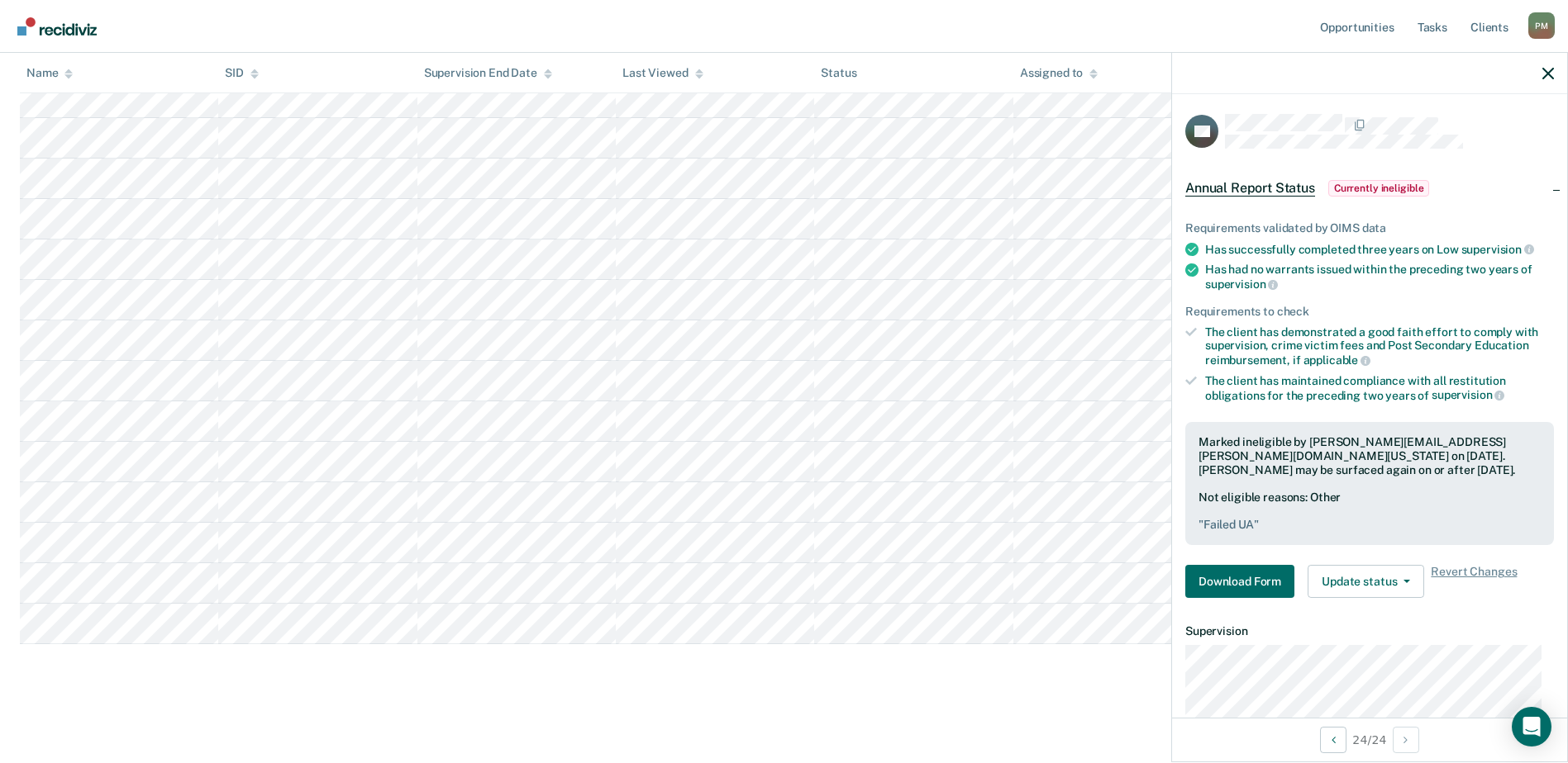
scroll to position [605, 0]
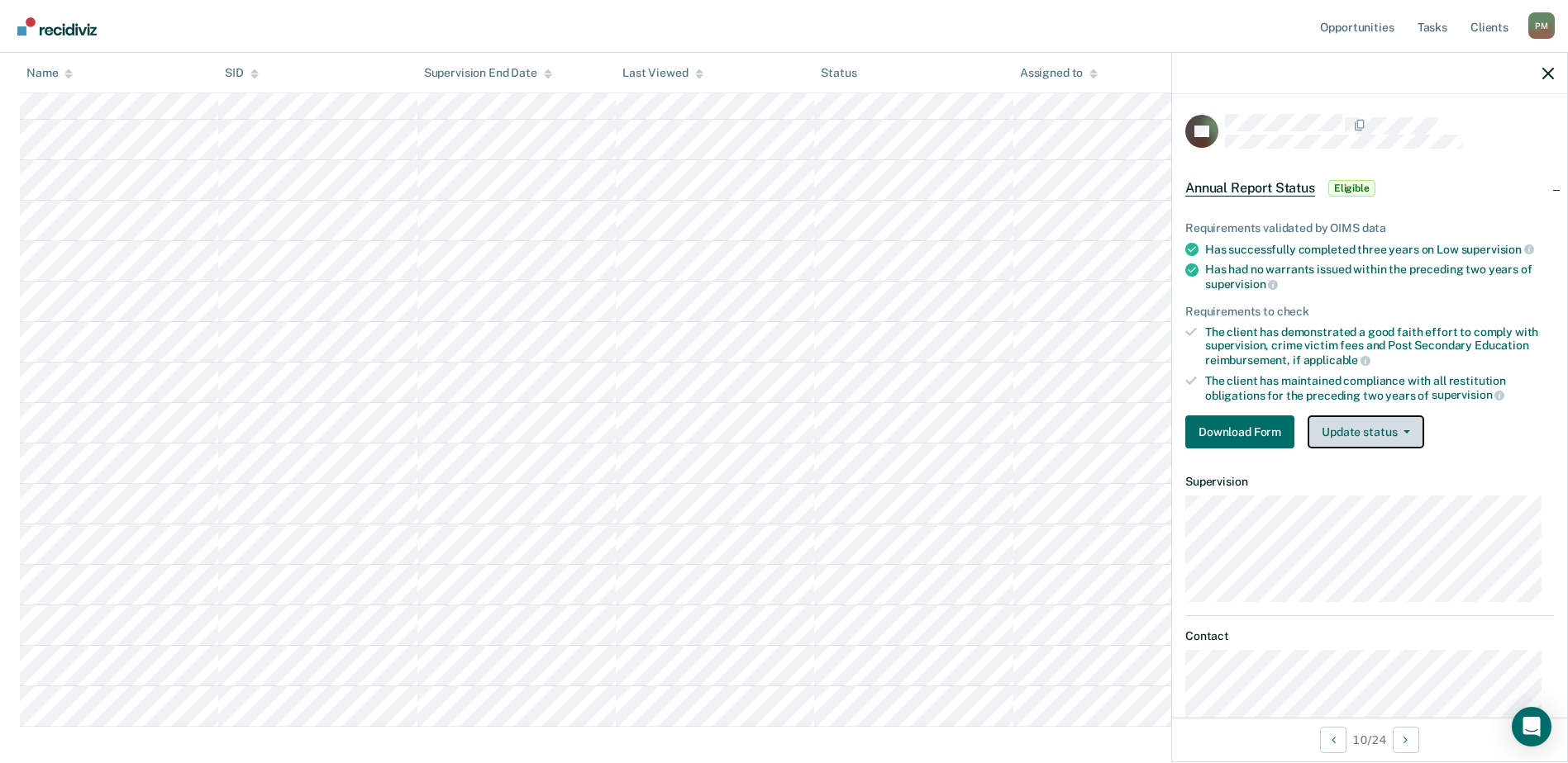
click at [1412, 432] on button "Update status" at bounding box center [1366, 431] width 117 height 33
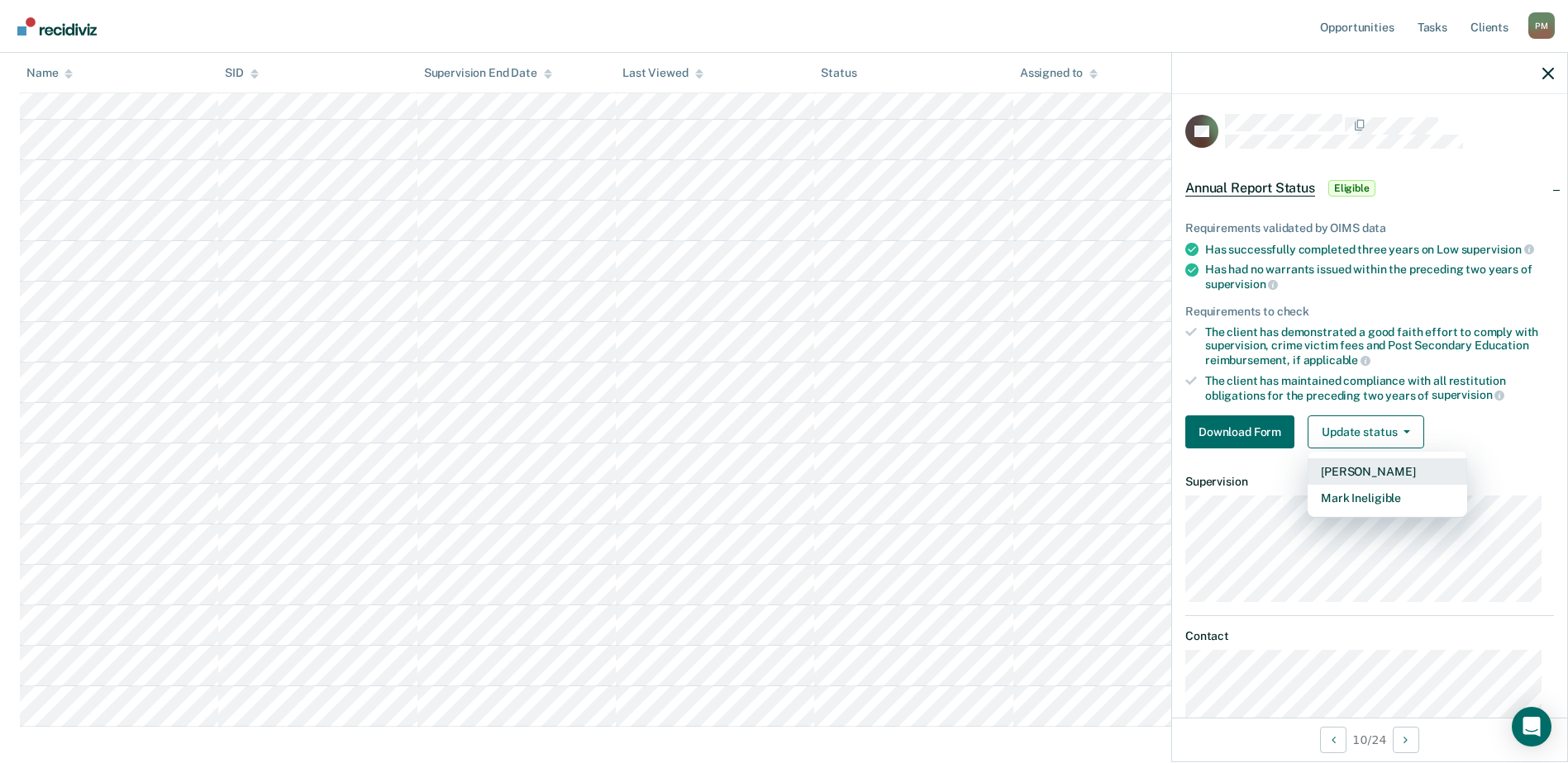
click at [1404, 471] on button "[PERSON_NAME]" at bounding box center [1387, 472] width 159 height 27
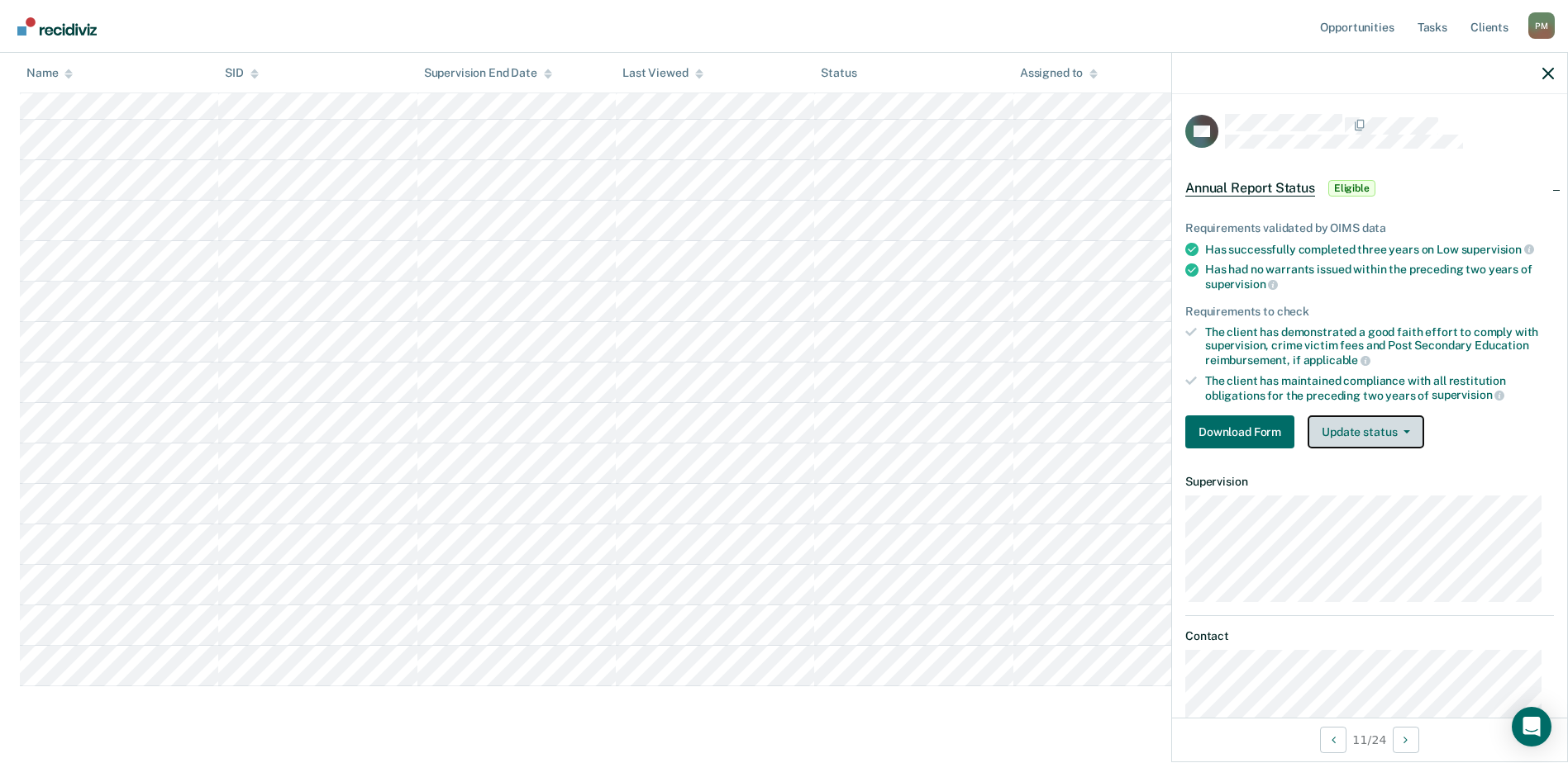
click at [1410, 433] on button "Update status" at bounding box center [1366, 431] width 117 height 33
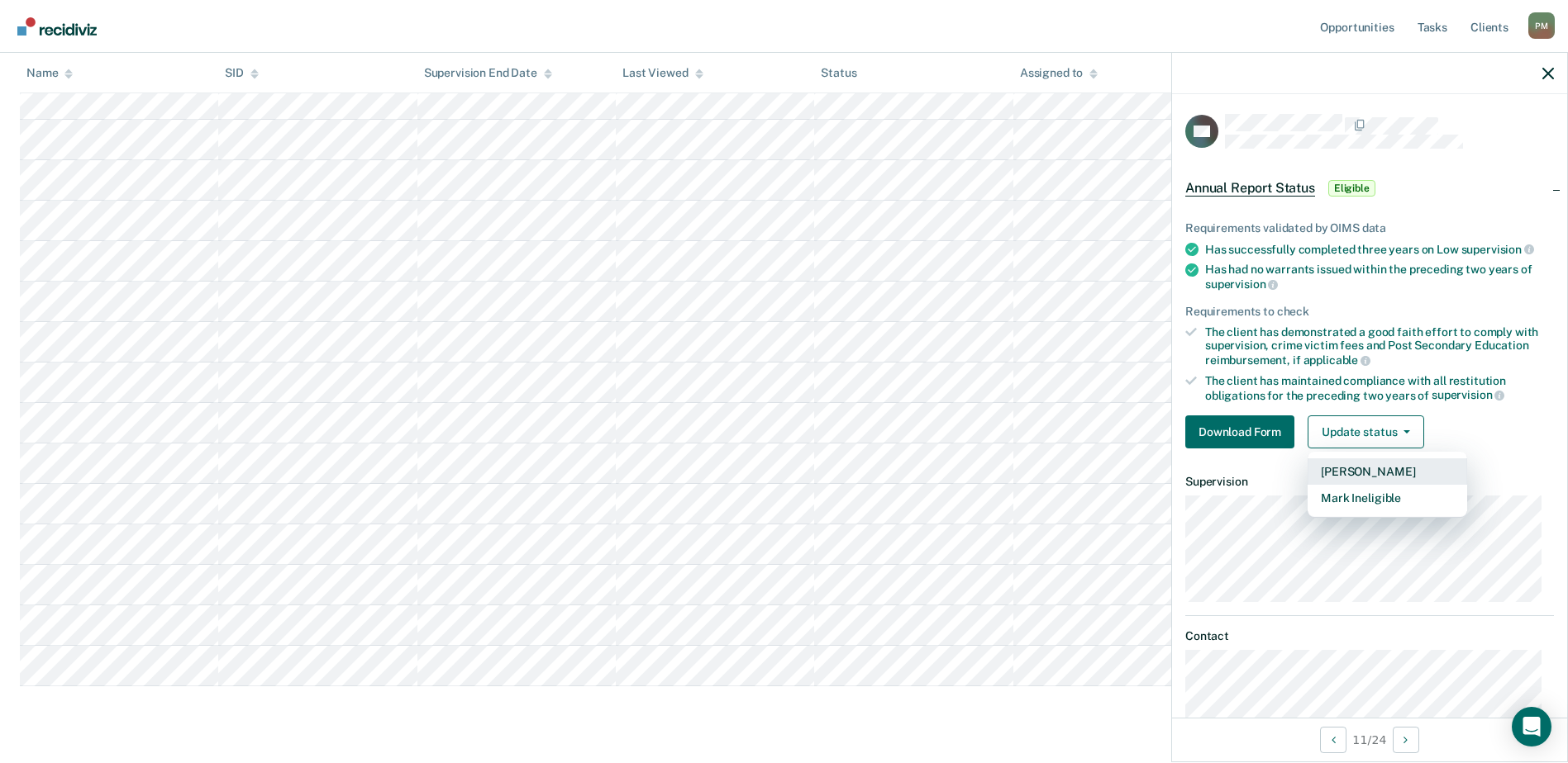
click at [1385, 459] on button "[PERSON_NAME]" at bounding box center [1387, 472] width 159 height 27
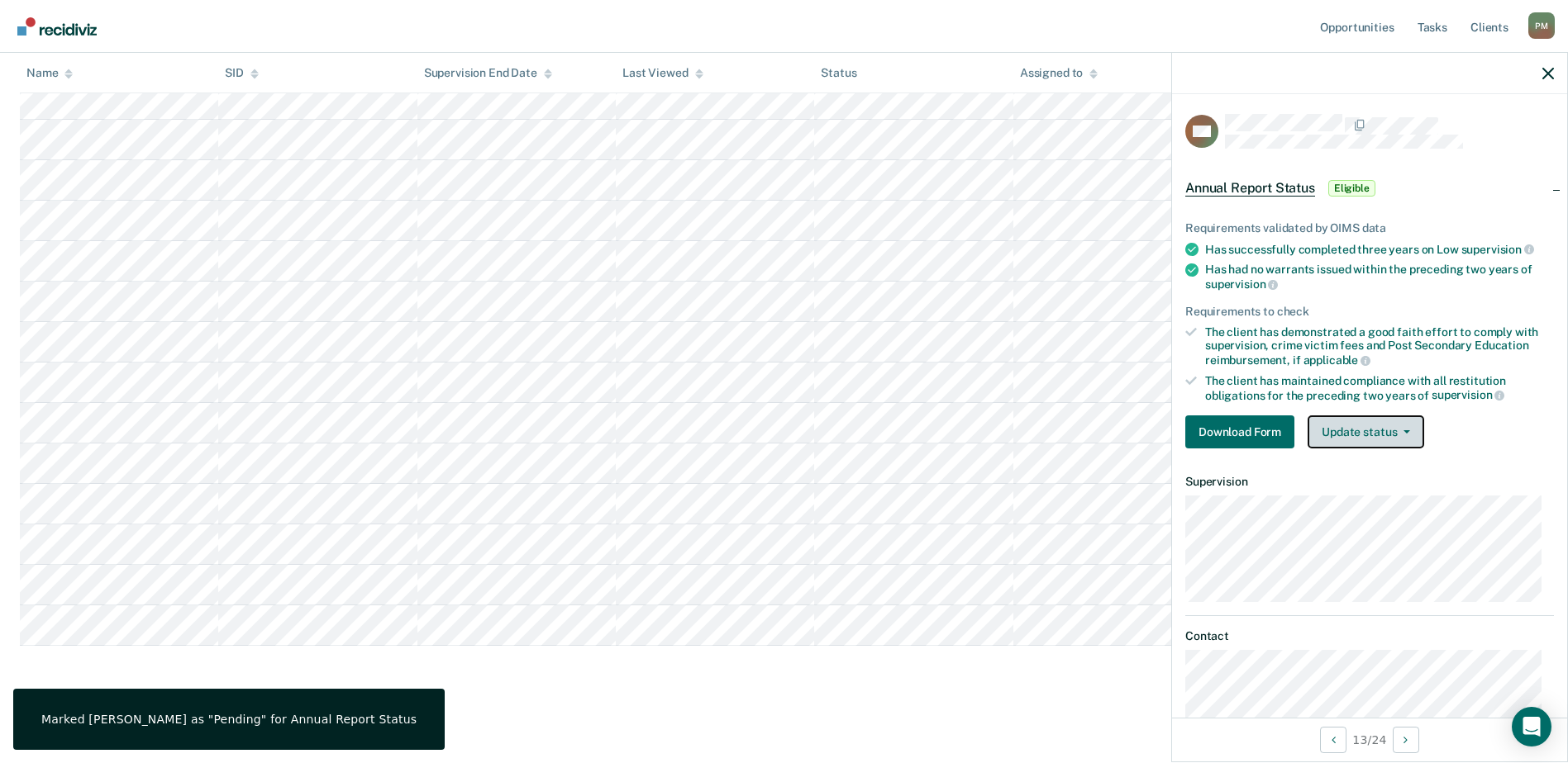
click at [1395, 422] on button "Update status" at bounding box center [1366, 431] width 117 height 33
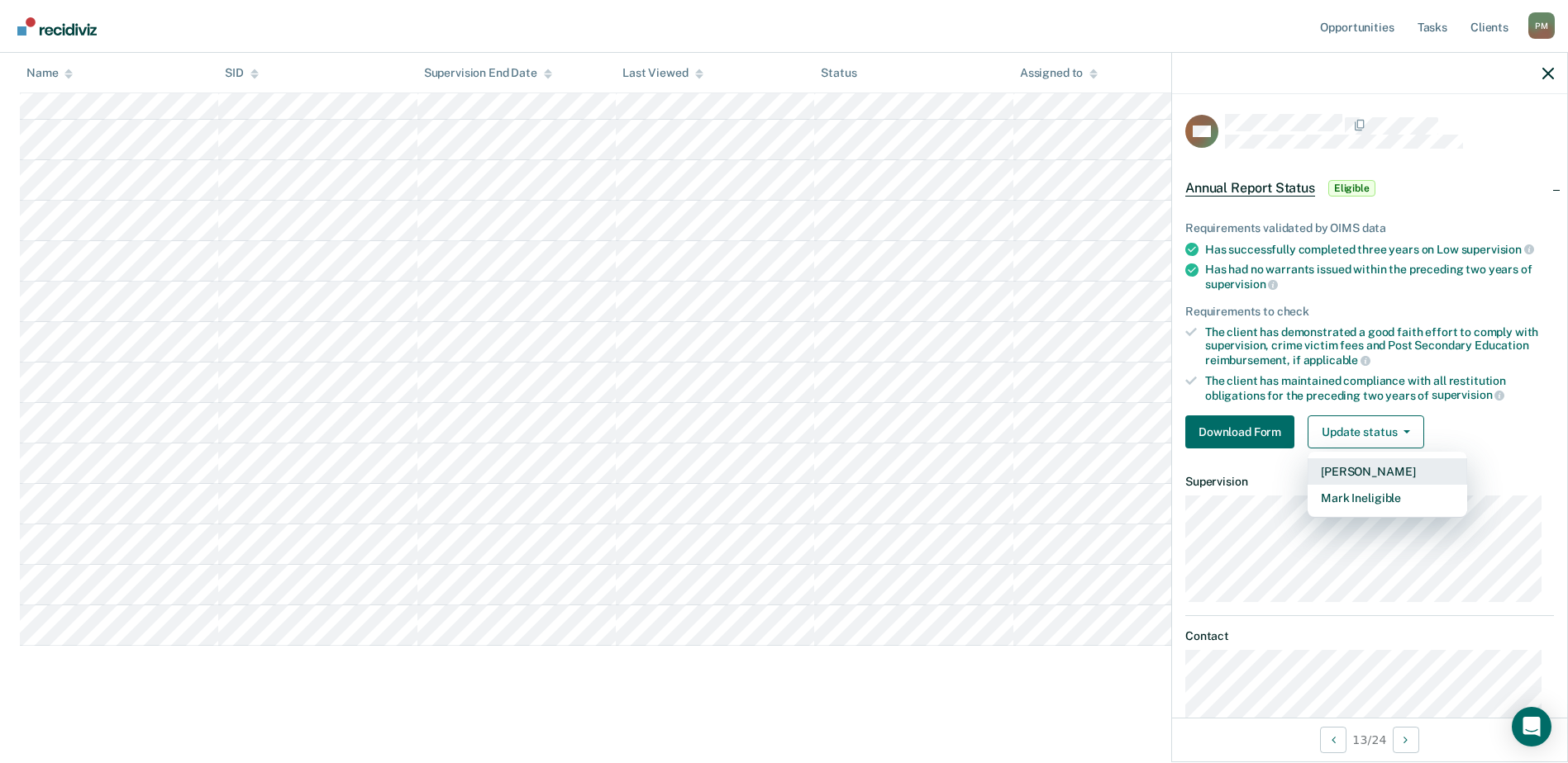
click at [1370, 466] on button "[PERSON_NAME]" at bounding box center [1387, 472] width 159 height 27
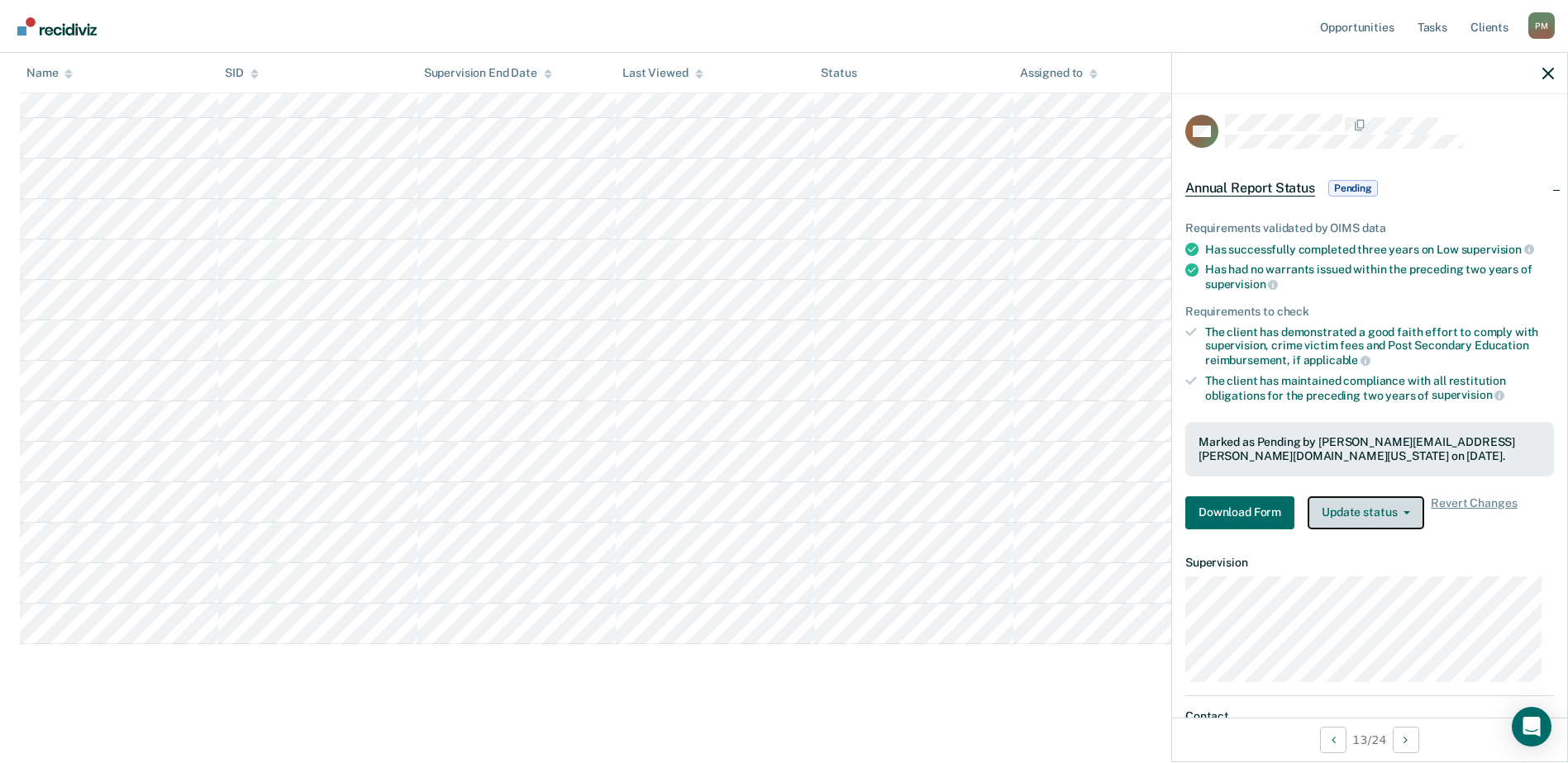
scroll to position [566, 0]
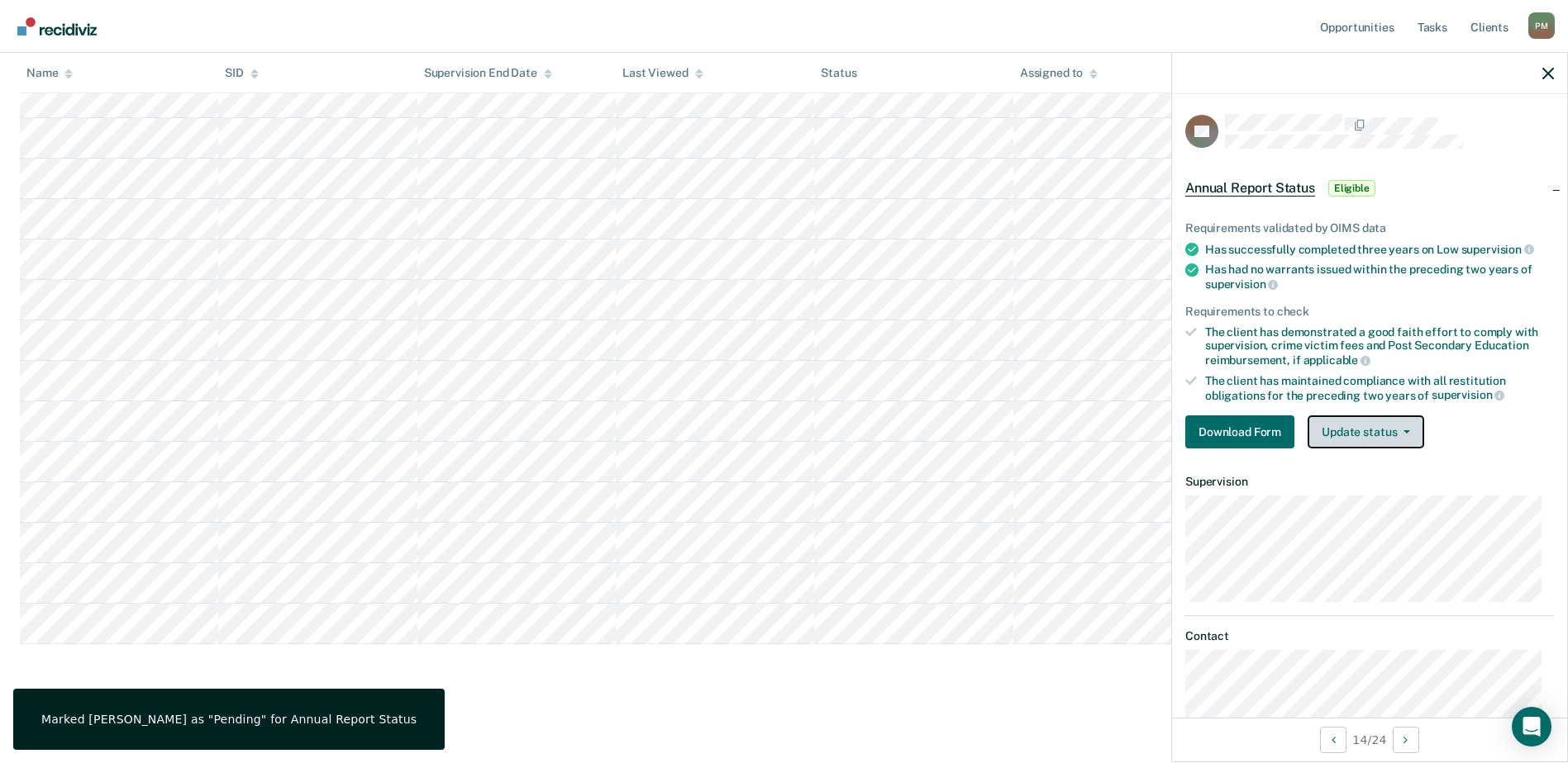
click at [1402, 437] on button "Update status" at bounding box center [1366, 431] width 117 height 33
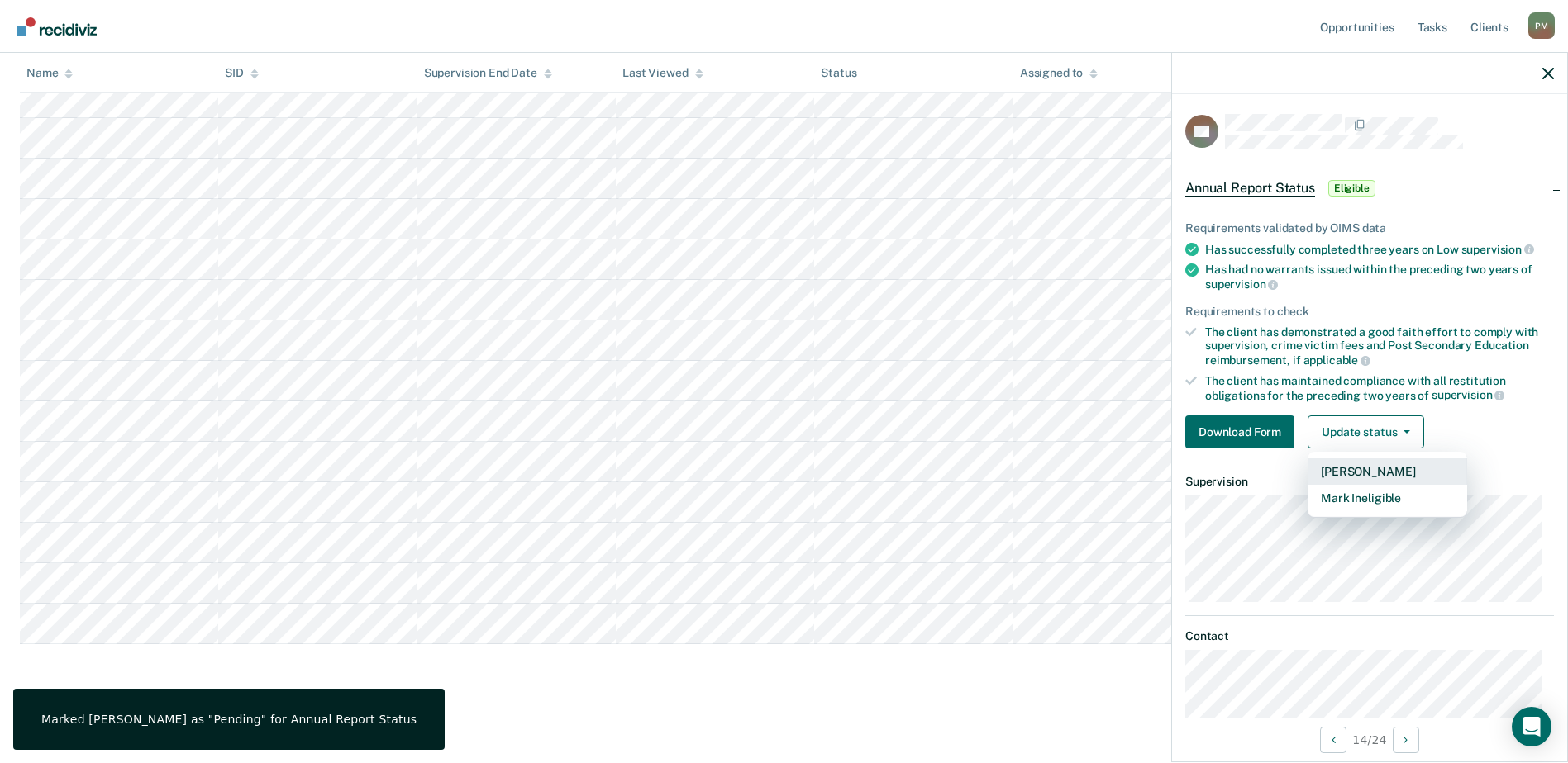
click at [1390, 470] on button "[PERSON_NAME]" at bounding box center [1387, 472] width 159 height 27
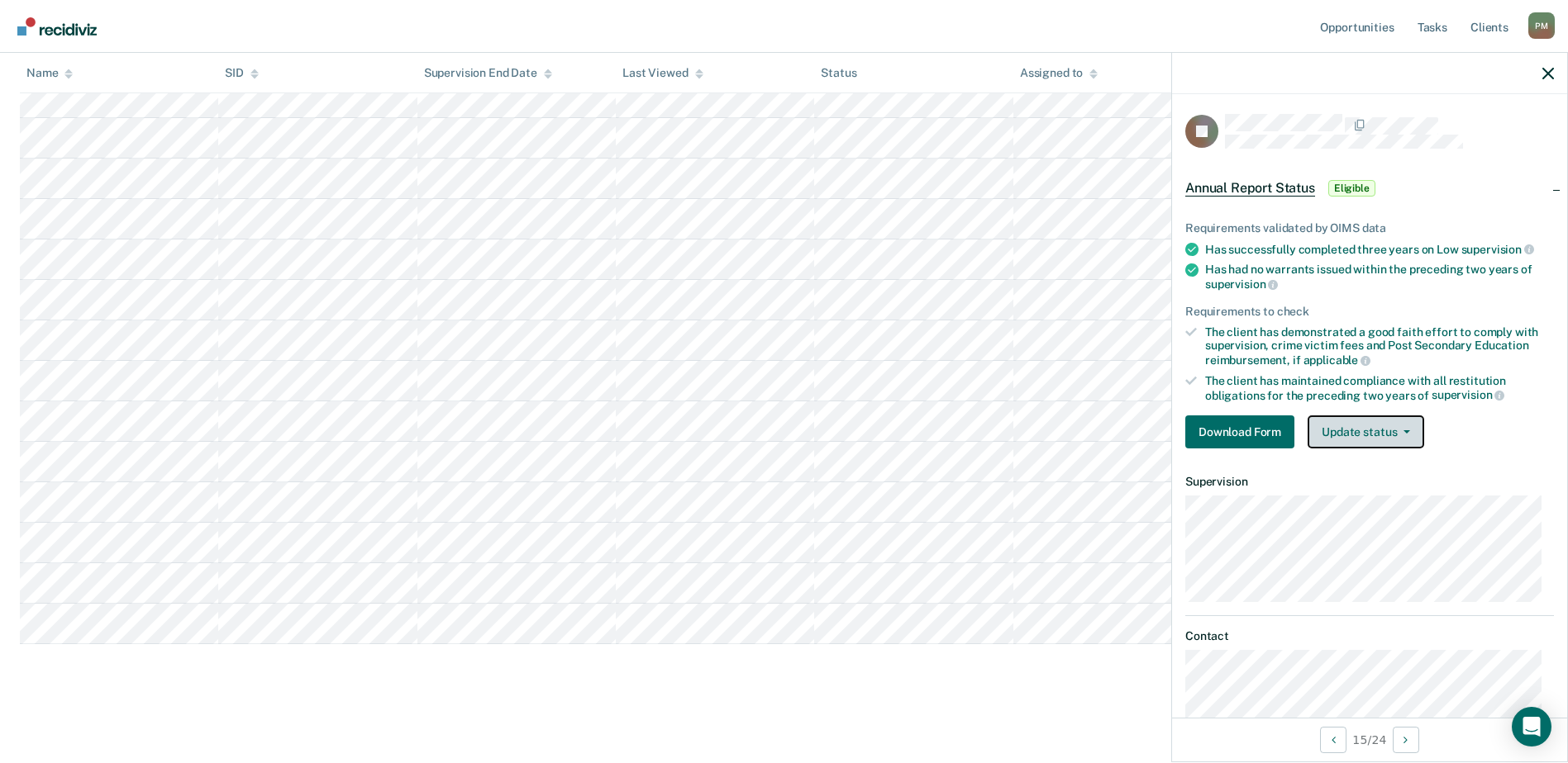
click at [1380, 430] on button "Update status" at bounding box center [1366, 431] width 117 height 33
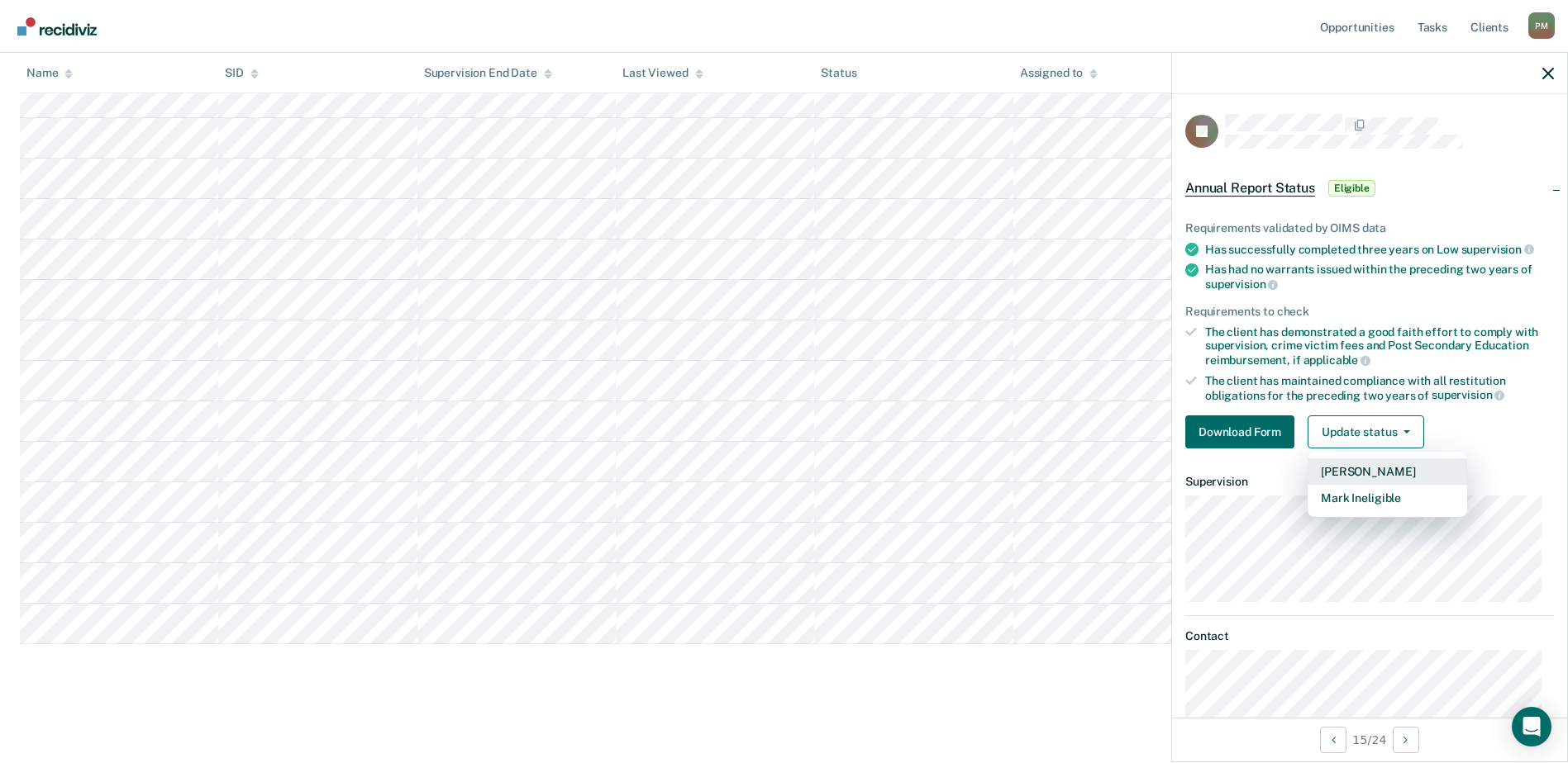
click at [1378, 467] on button "[PERSON_NAME]" at bounding box center [1387, 472] width 159 height 27
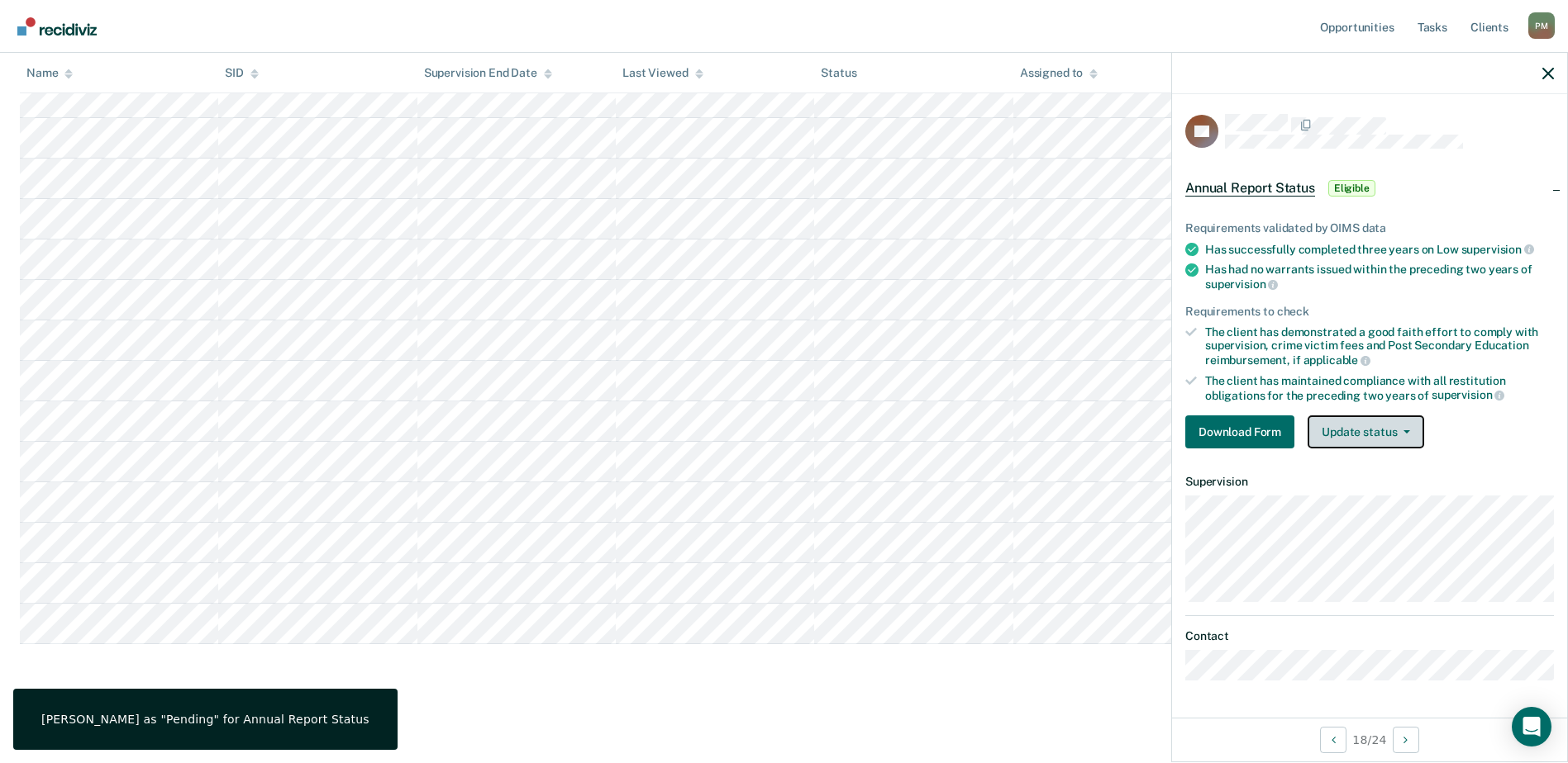
click at [1384, 438] on button "Update status" at bounding box center [1366, 431] width 117 height 33
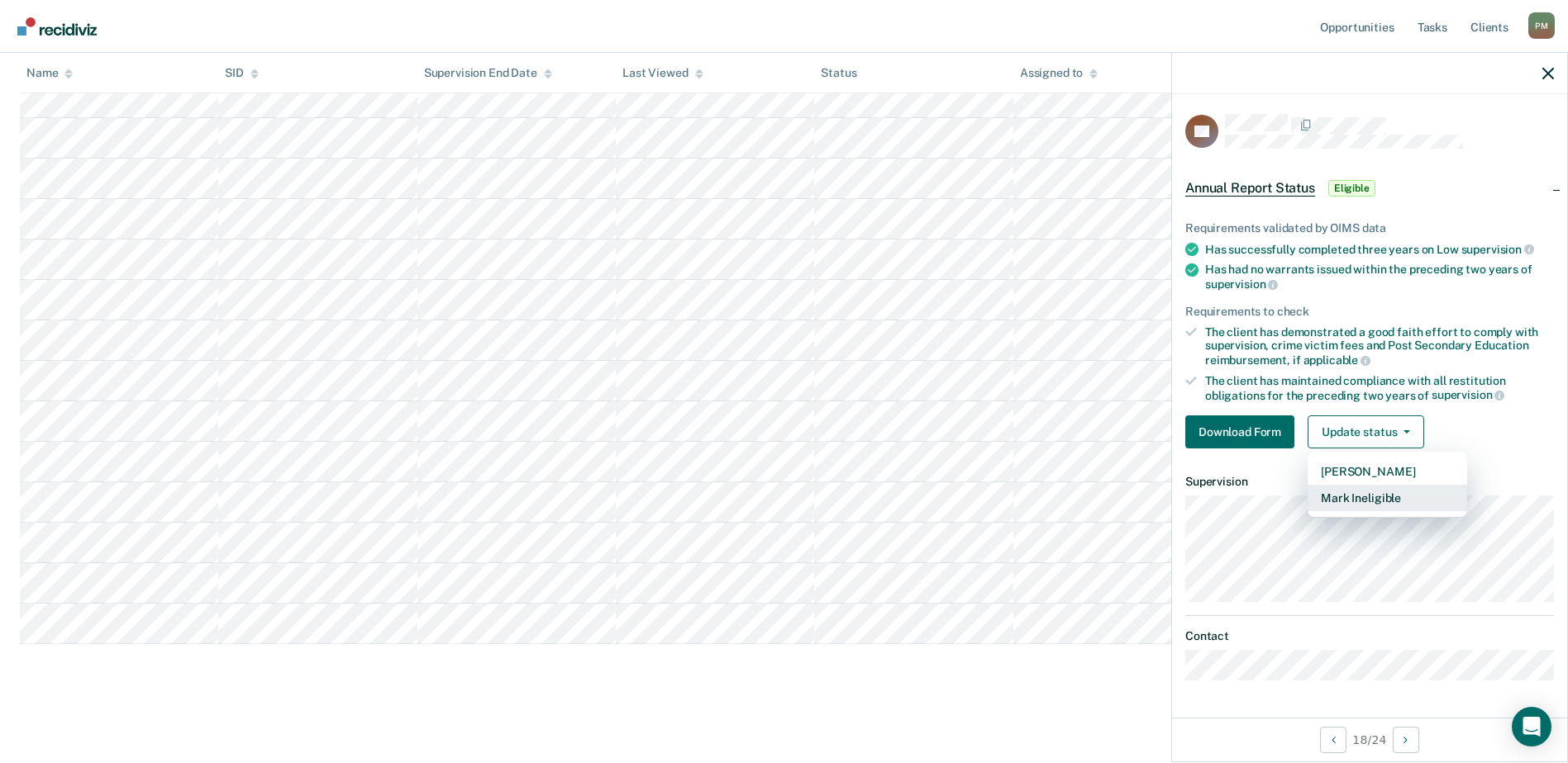
click at [1366, 489] on button "Mark Ineligible" at bounding box center [1387, 498] width 159 height 27
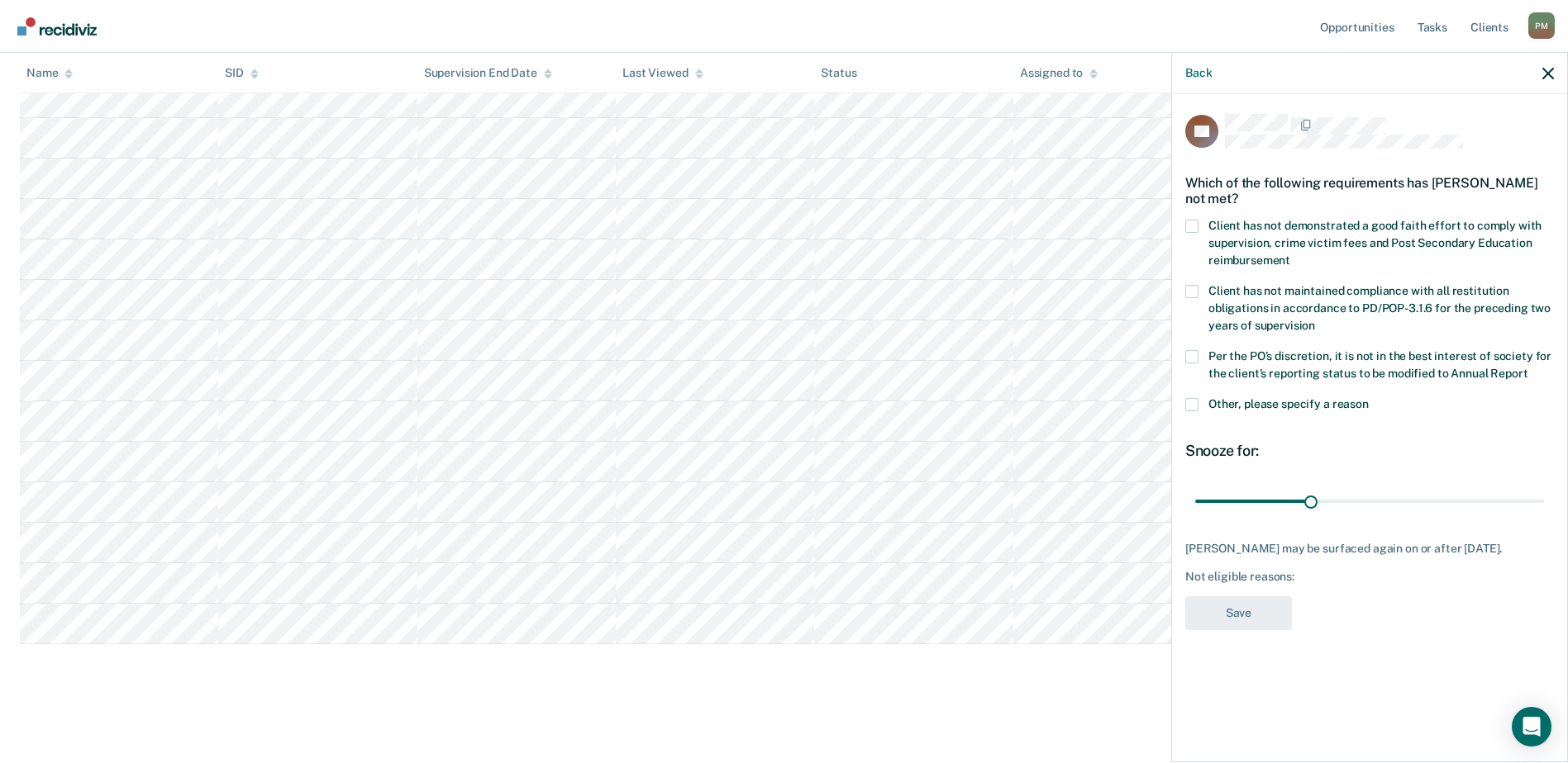
click at [1193, 398] on span at bounding box center [1191, 405] width 13 height 13
click at [1369, 398] on input "Other, please specify a reason" at bounding box center [1369, 398] width 0 height 0
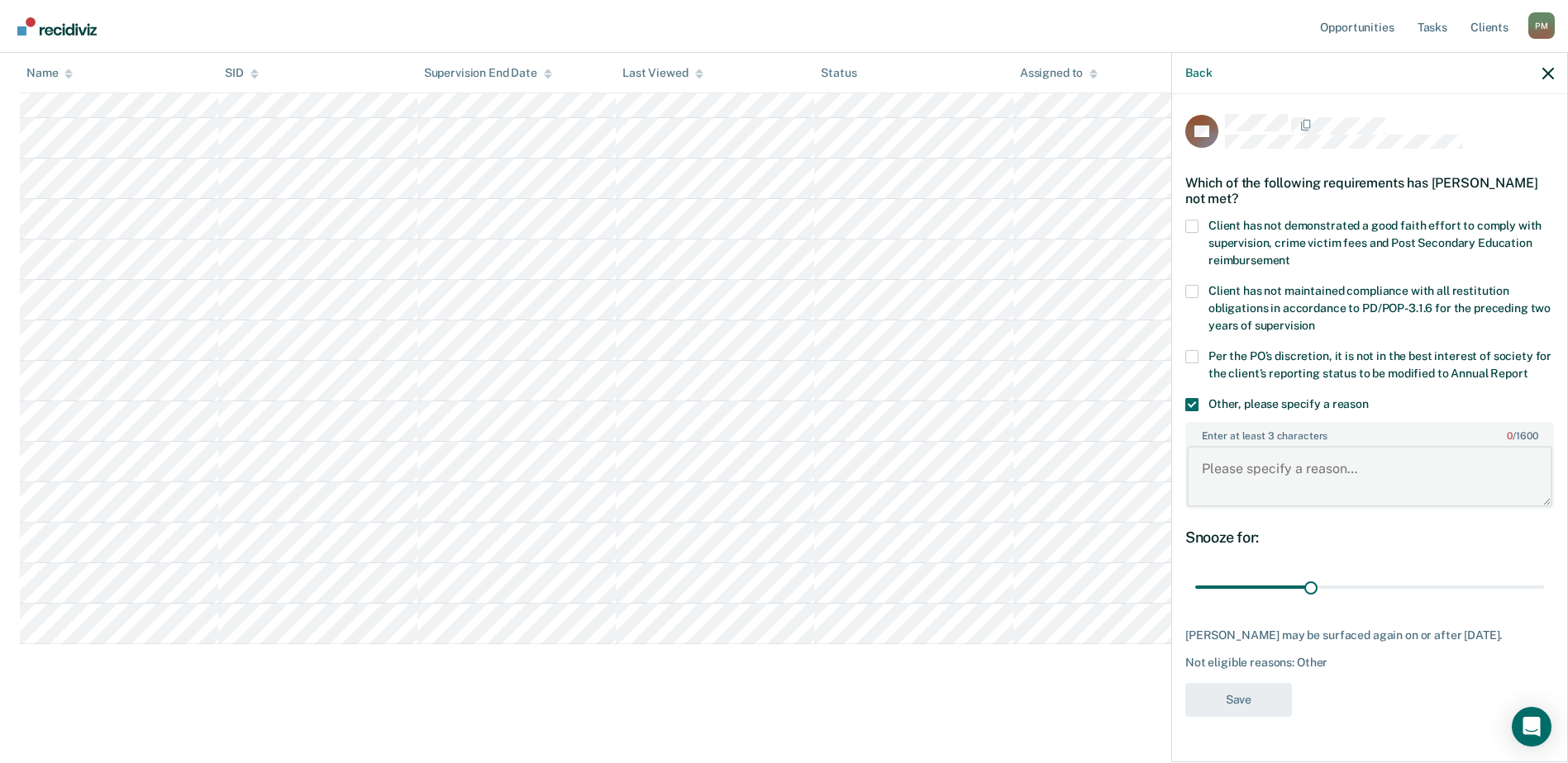
click at [1224, 446] on textarea "Enter at least 3 characters 0 / 1600" at bounding box center [1369, 476] width 366 height 61
type textarea "Pending Charges"
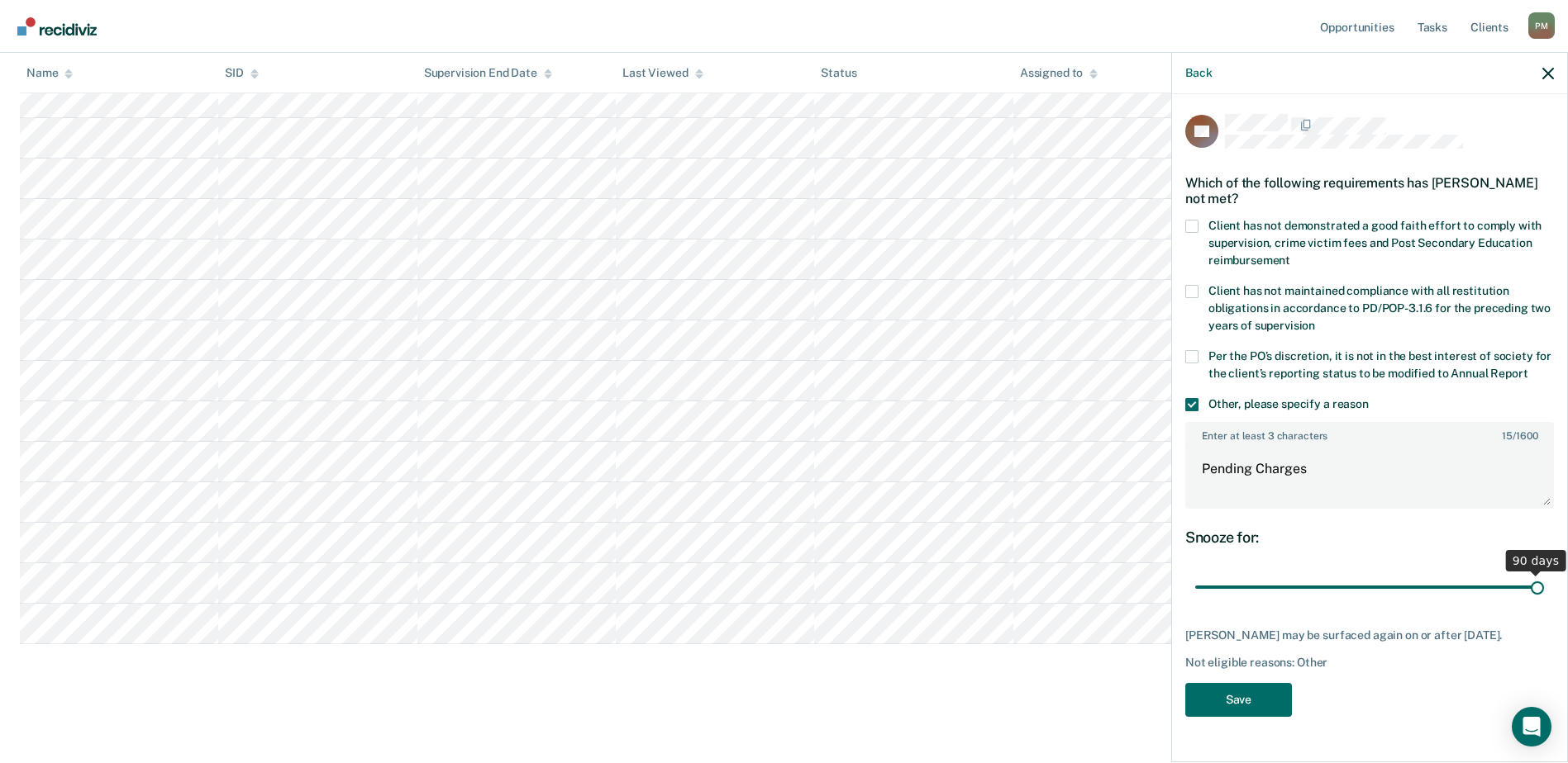
drag, startPoint x: 1308, startPoint y: 572, endPoint x: 1816, endPoint y: 602, distance: 508.9
type input "90"
click at [1544, 602] on input "range" at bounding box center [1370, 588] width 349 height 29
click at [1241, 683] on button "Save" at bounding box center [1238, 700] width 106 height 34
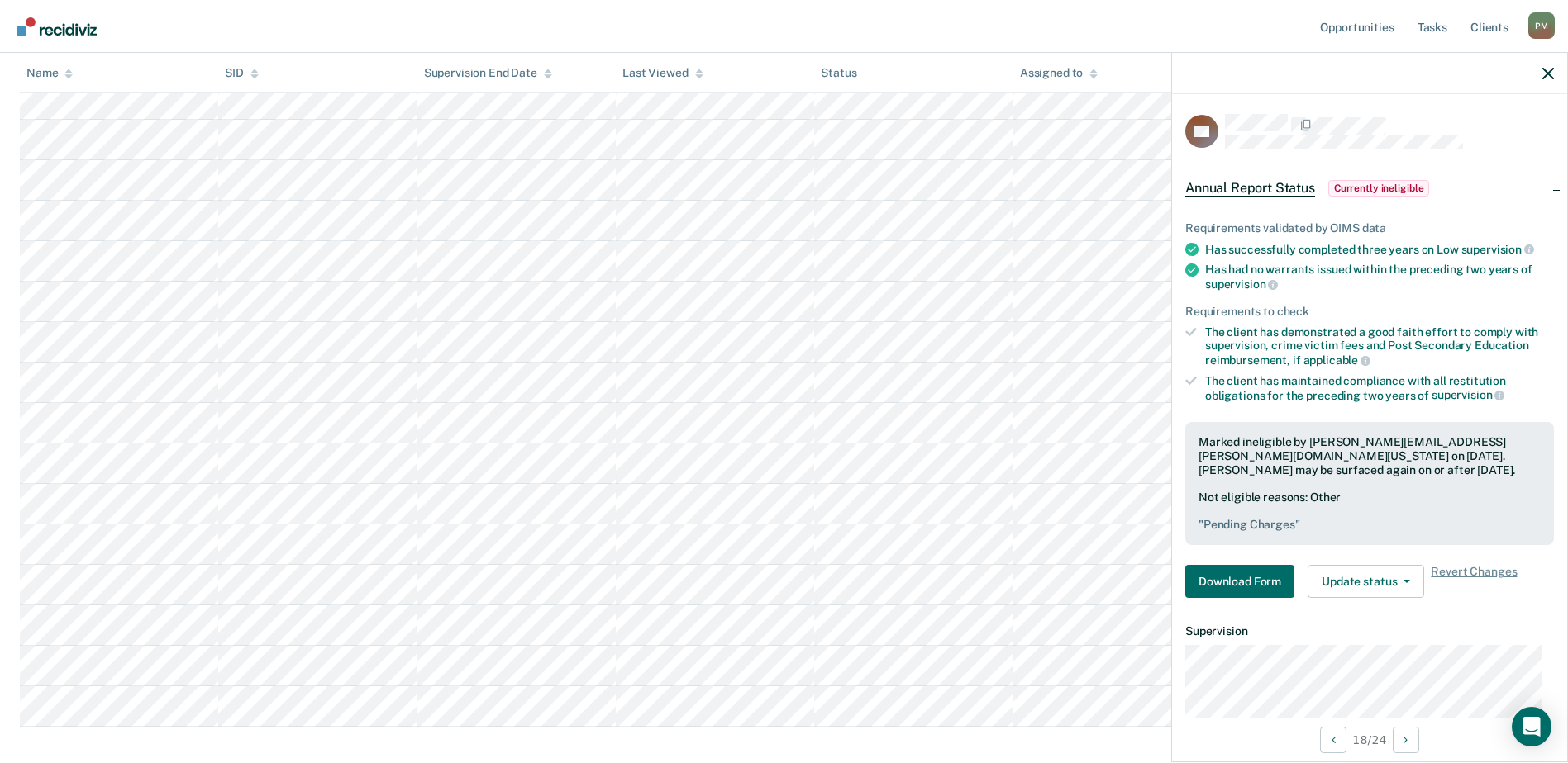
scroll to position [444, 0]
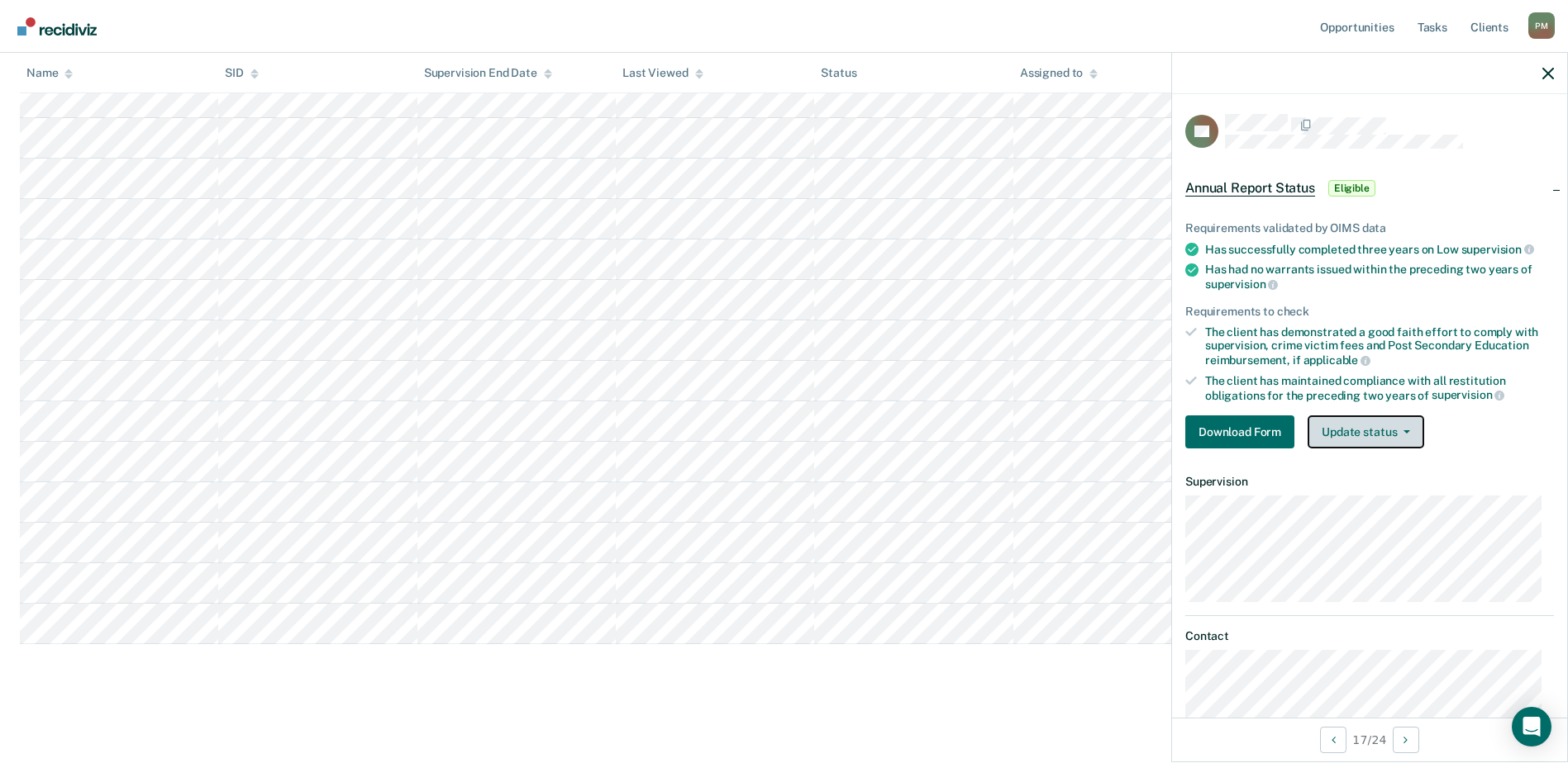
click at [1408, 434] on button "Update status" at bounding box center [1366, 431] width 117 height 33
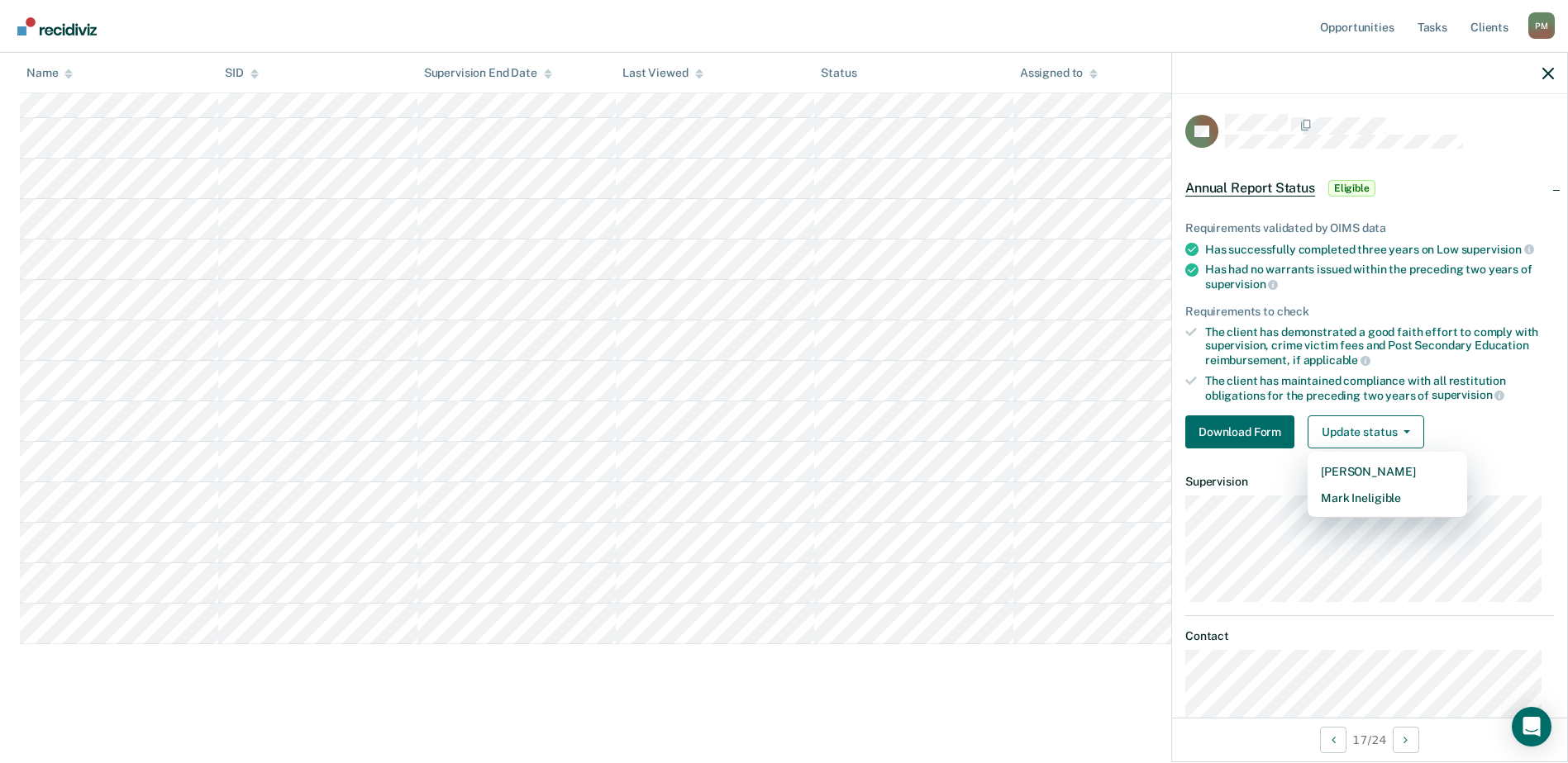
click at [916, 691] on div "Annual Report Status Supervision clients may be eligible for Annual Report Stat…" at bounding box center [784, 181] width 1528 height 1023
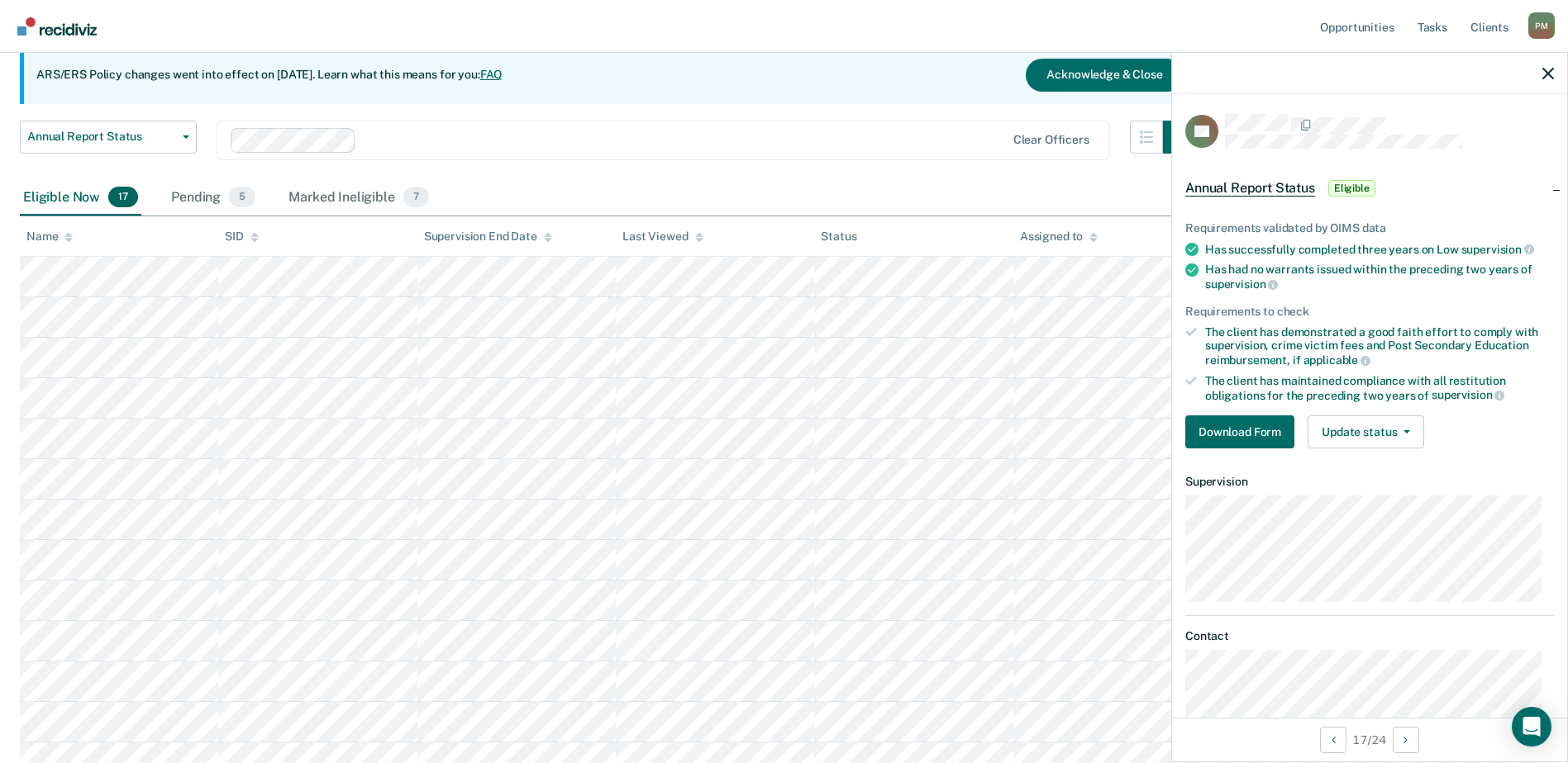
scroll to position [114, 0]
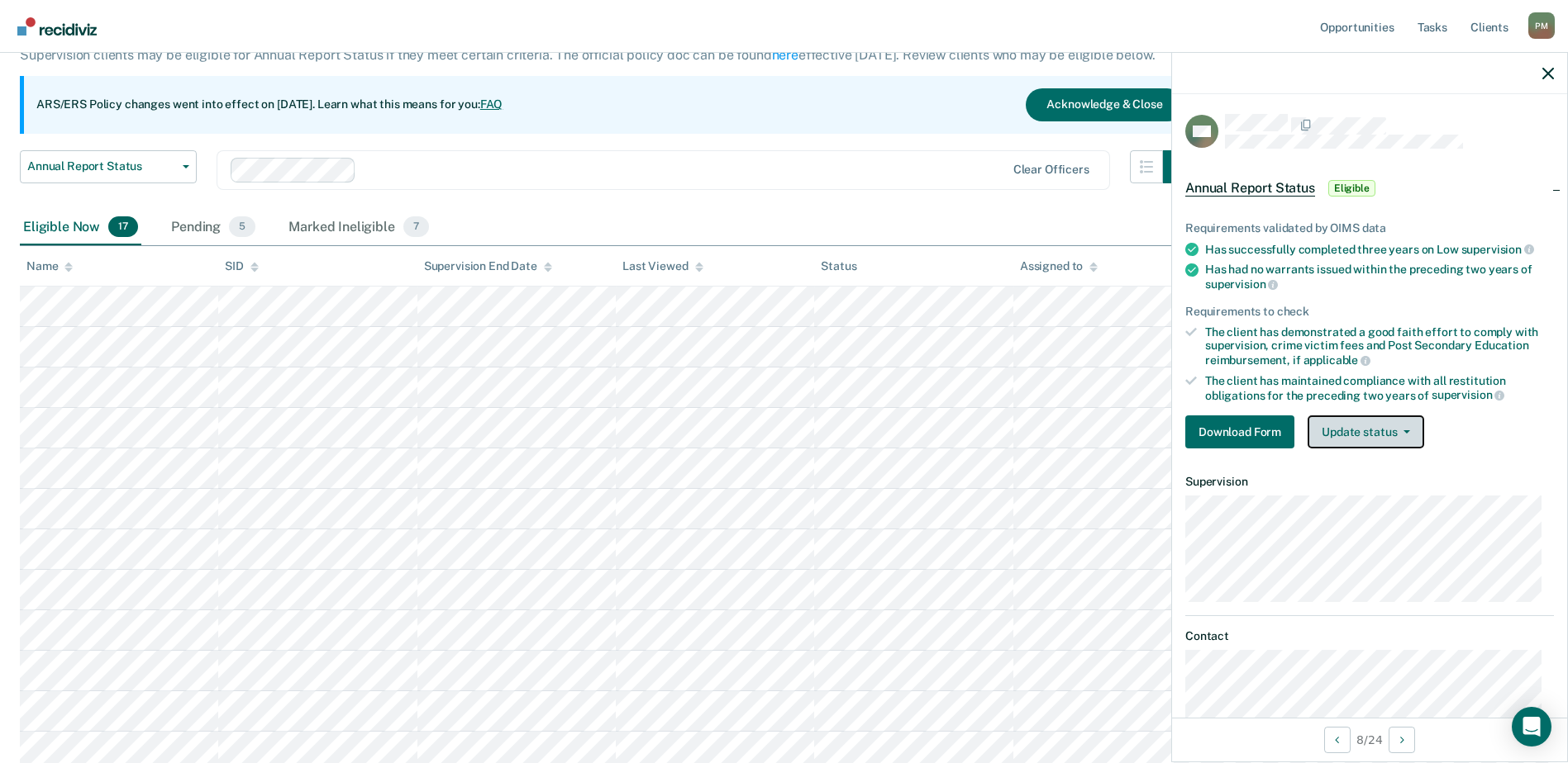
click at [1370, 428] on button "Update status" at bounding box center [1366, 431] width 117 height 33
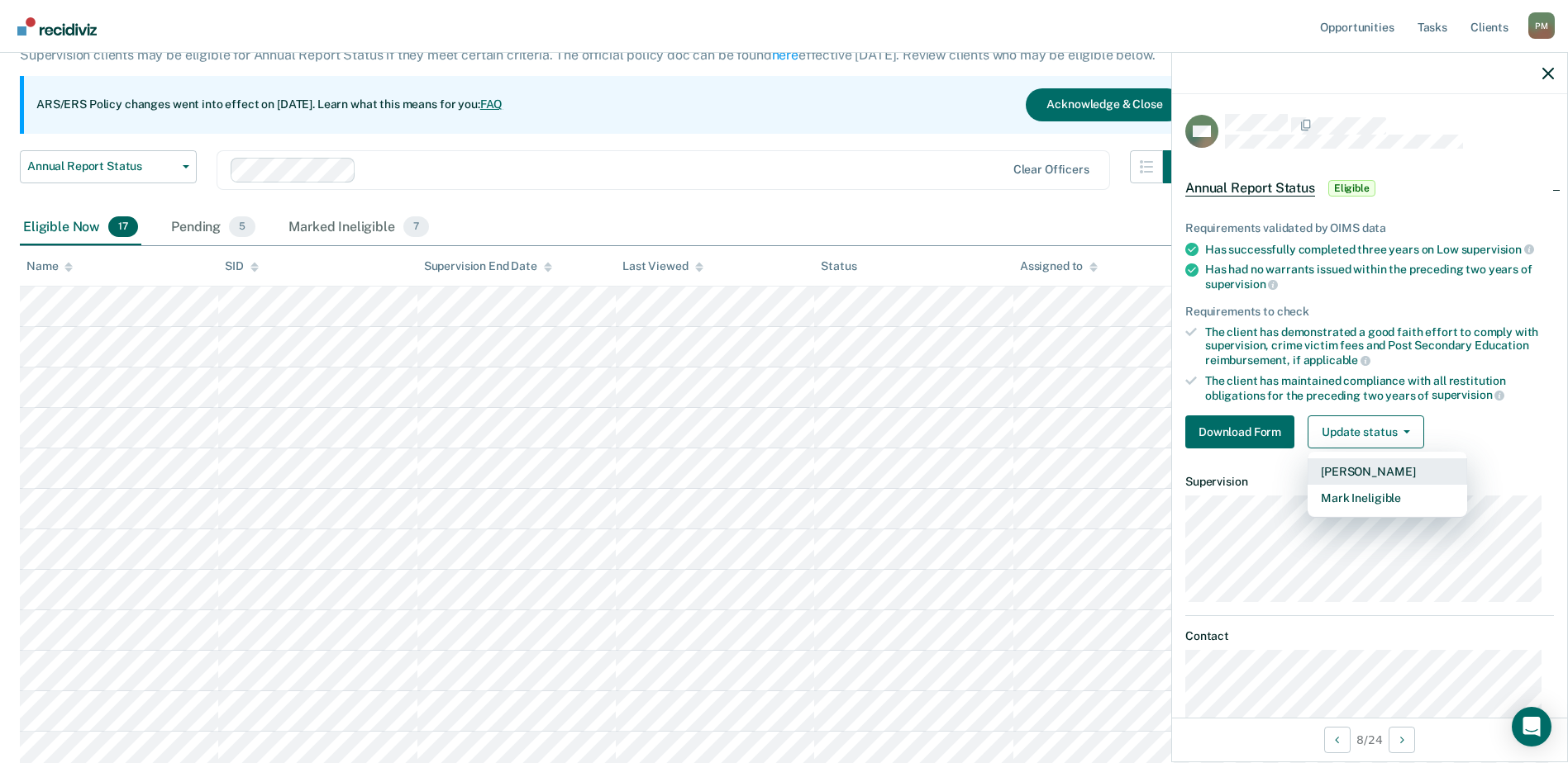
click at [1364, 469] on button "[PERSON_NAME]" at bounding box center [1387, 472] width 159 height 27
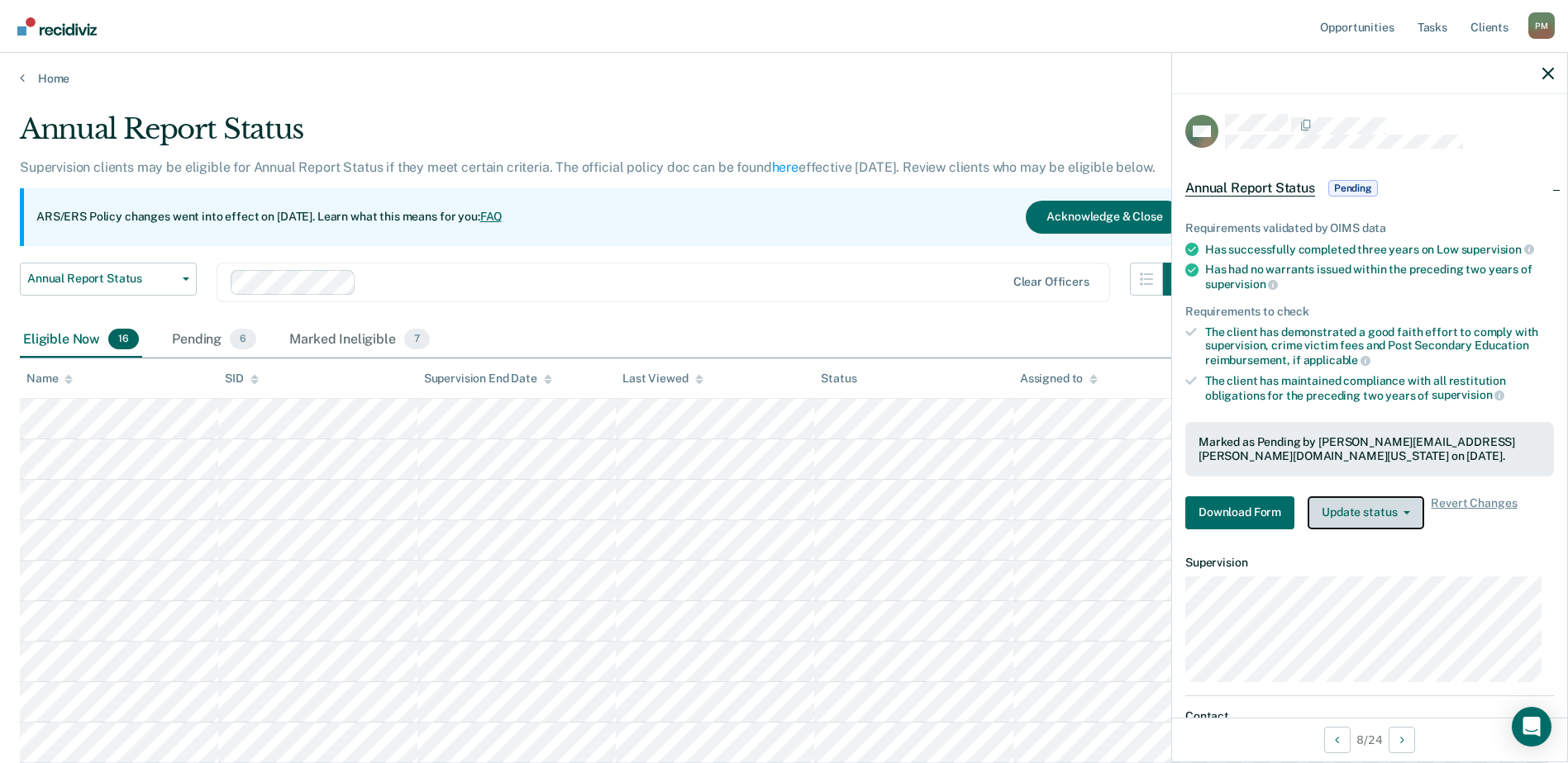
scroll to position [0, 0]
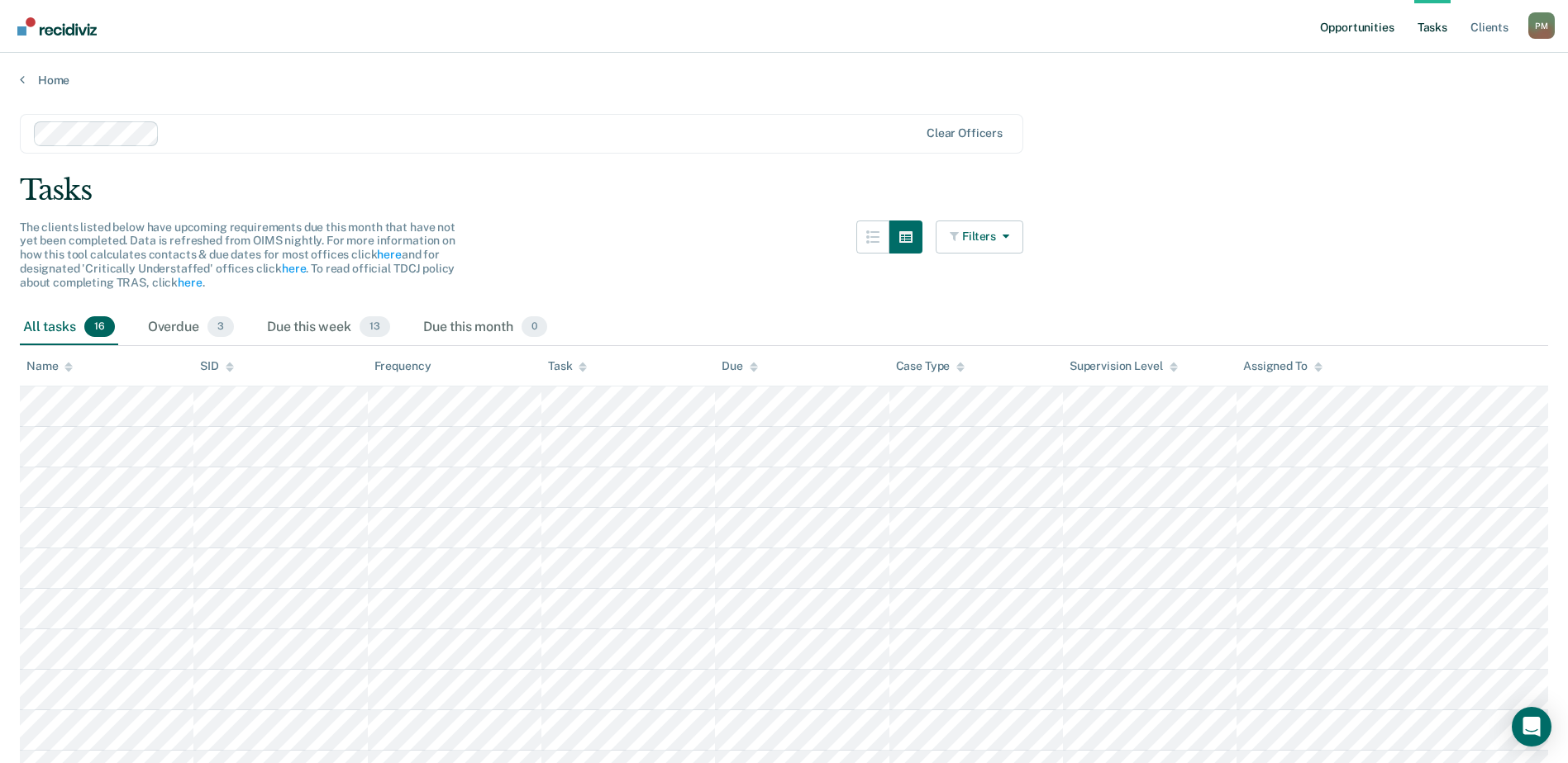
click at [1377, 27] on link "Opportunities" at bounding box center [1356, 27] width 81 height 53
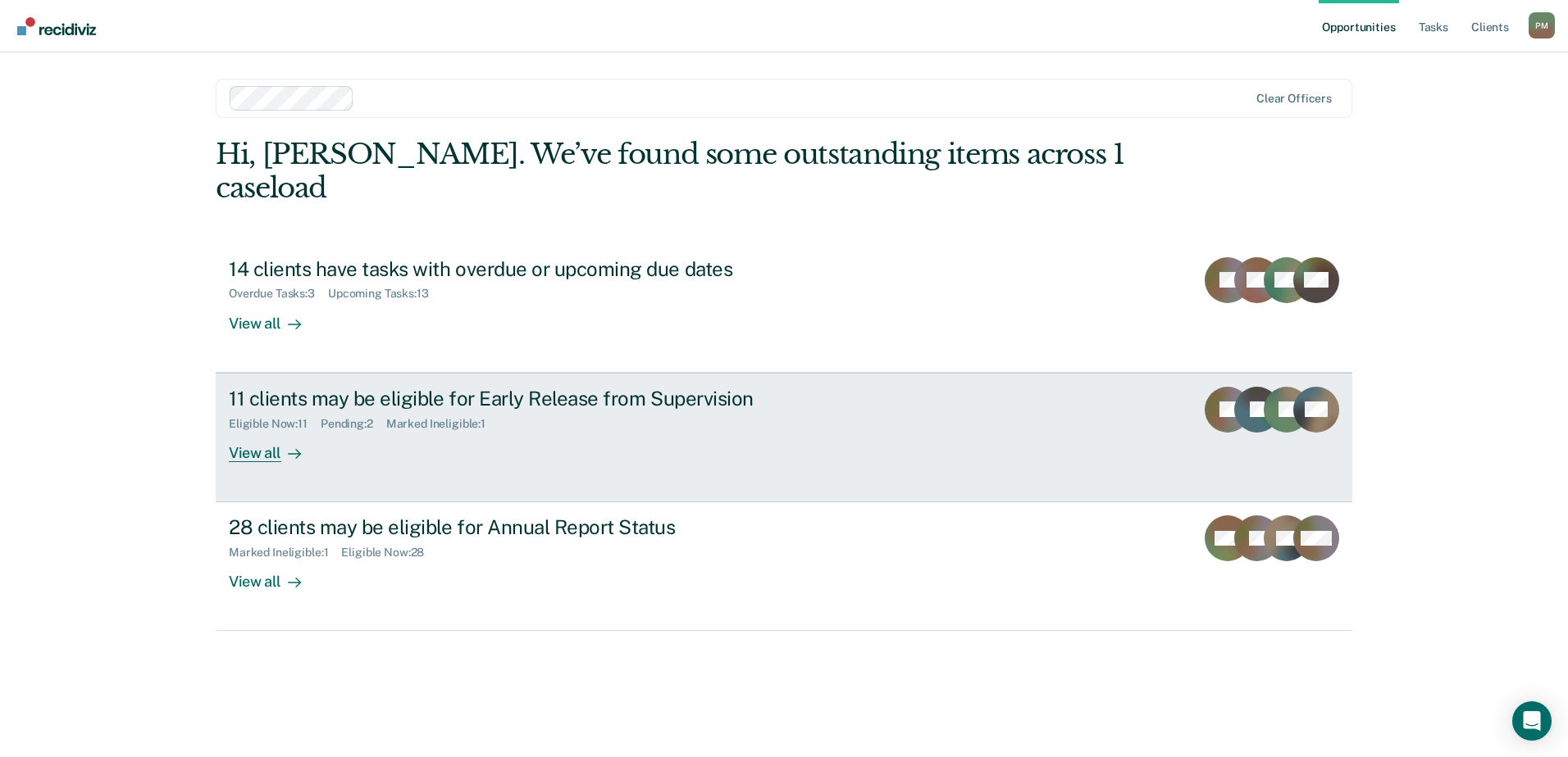
click at [269, 430] on div "View all" at bounding box center [274, 446] width 92 height 32
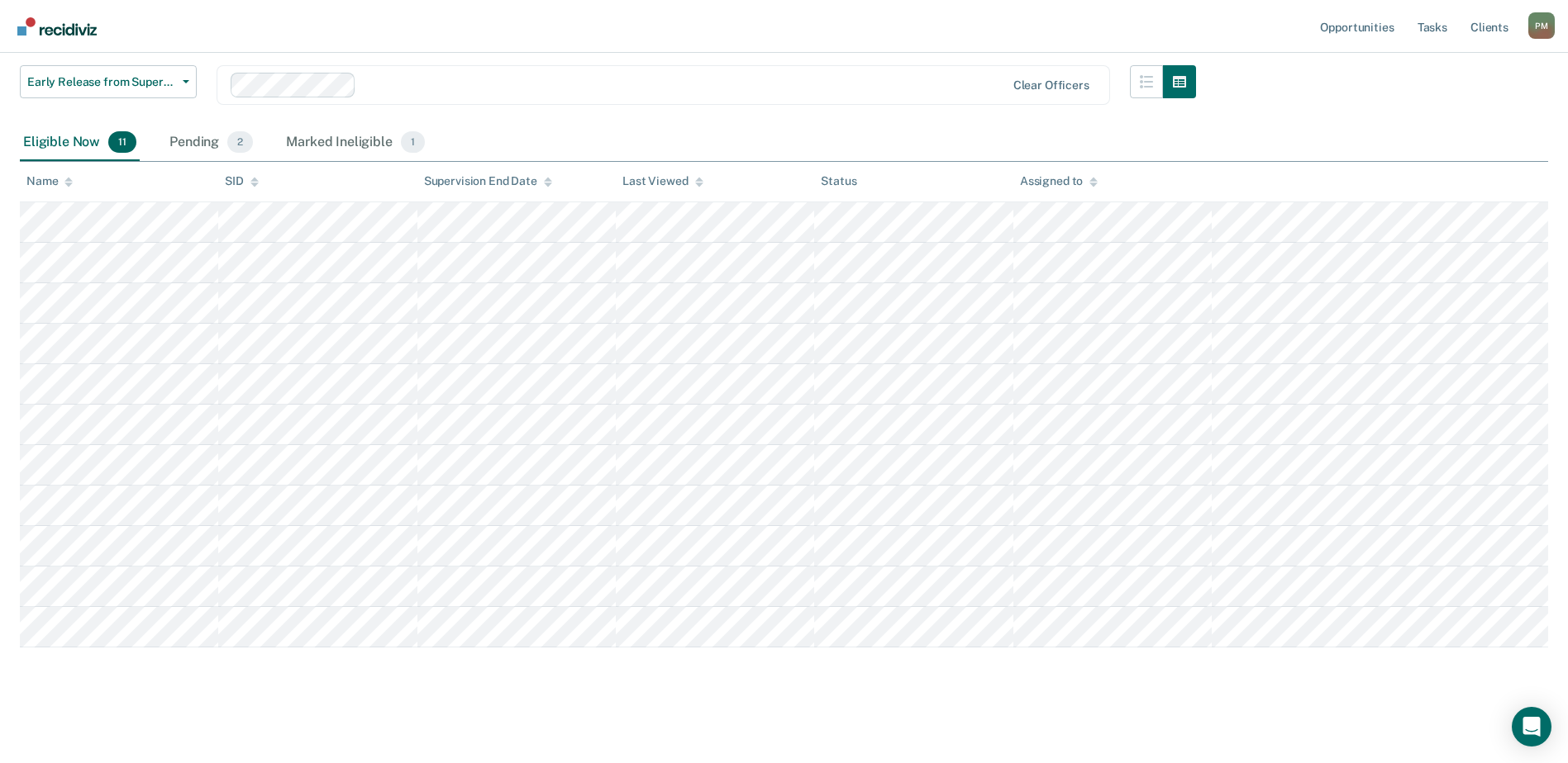
scroll to position [218, 0]
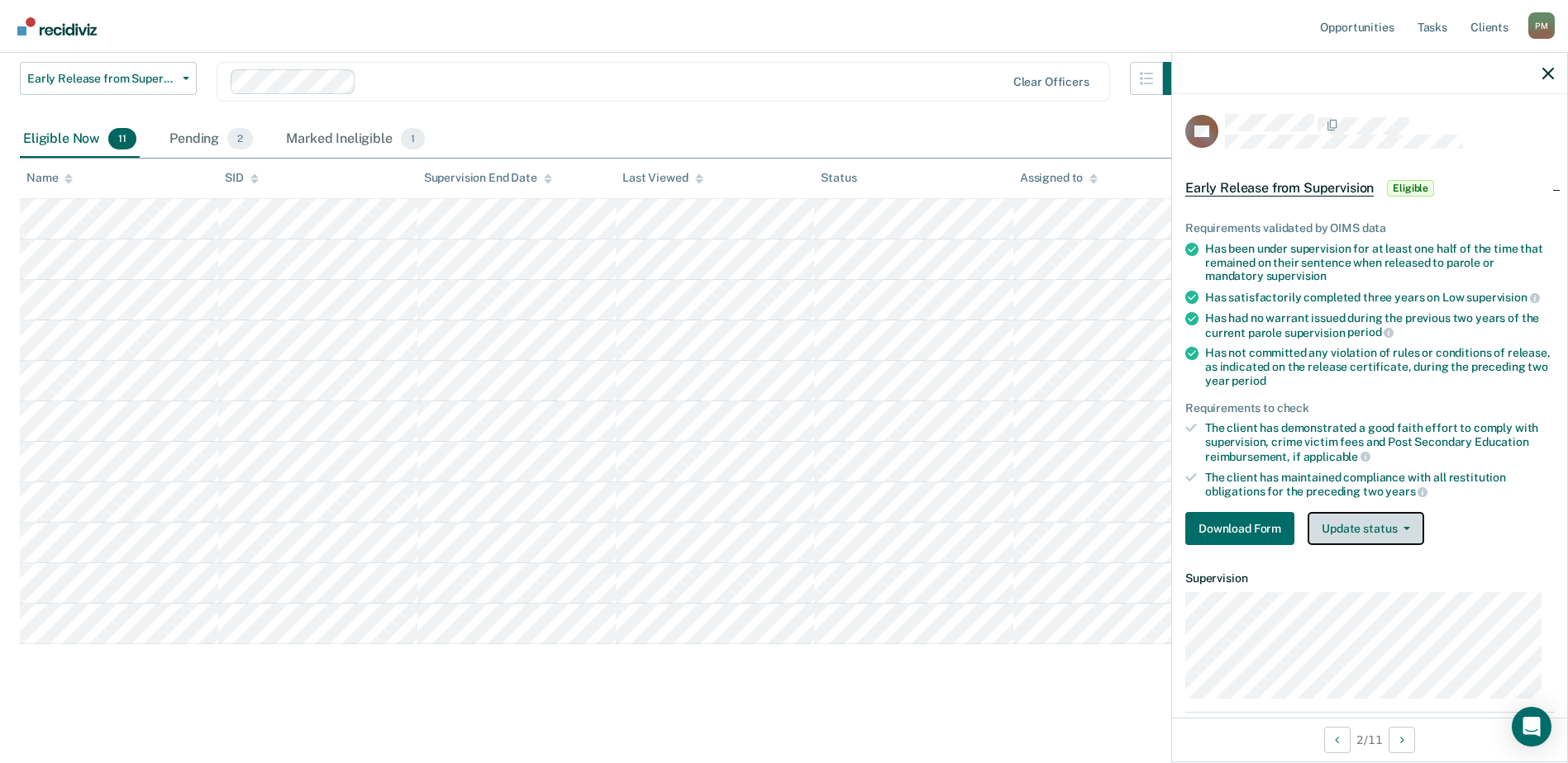
click at [1385, 525] on button "Update status" at bounding box center [1366, 528] width 117 height 33
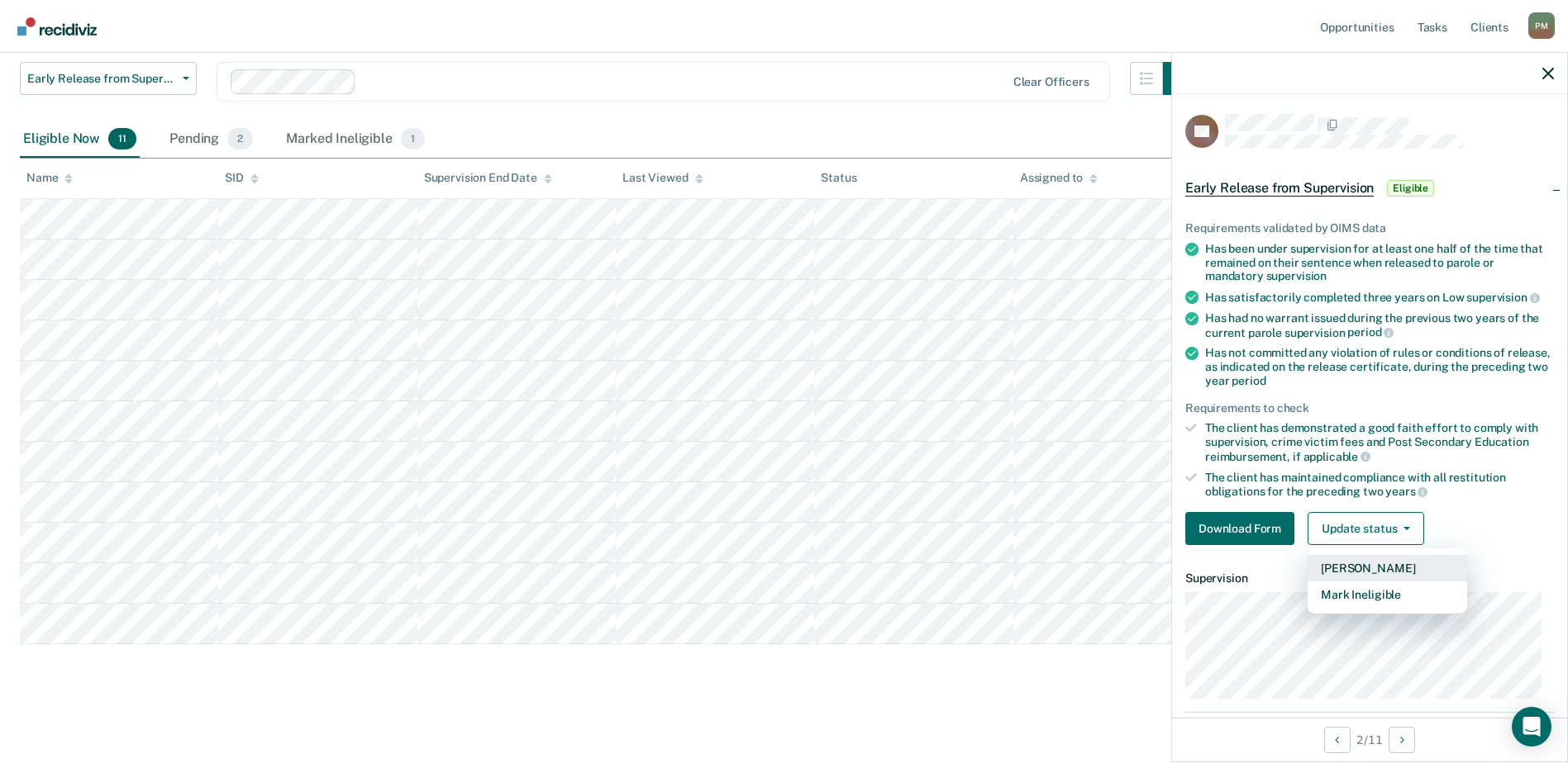
click at [1382, 565] on button "[PERSON_NAME]" at bounding box center [1387, 568] width 159 height 27
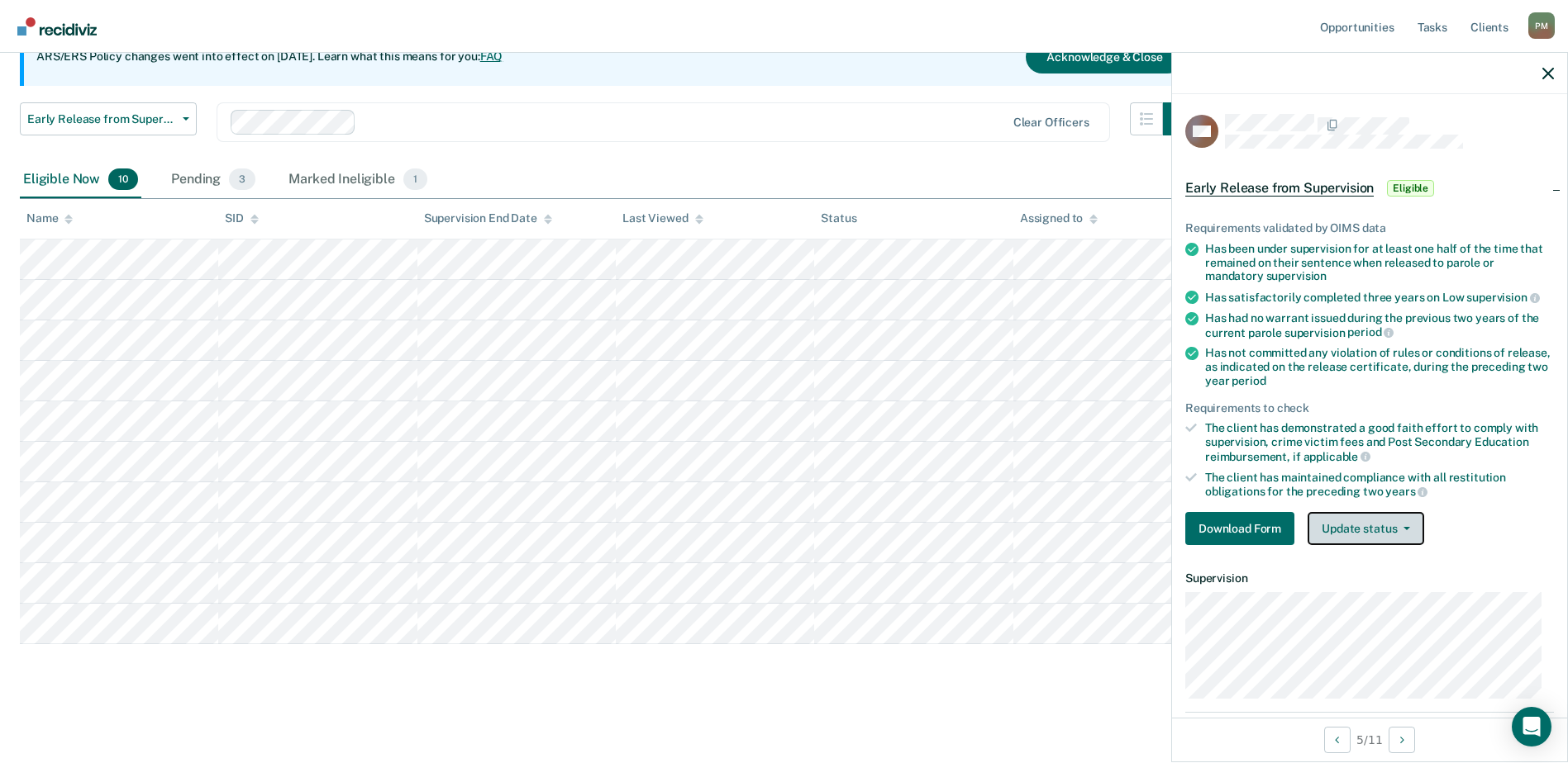
click at [1403, 528] on icon "button" at bounding box center [1406, 529] width 6 height 4
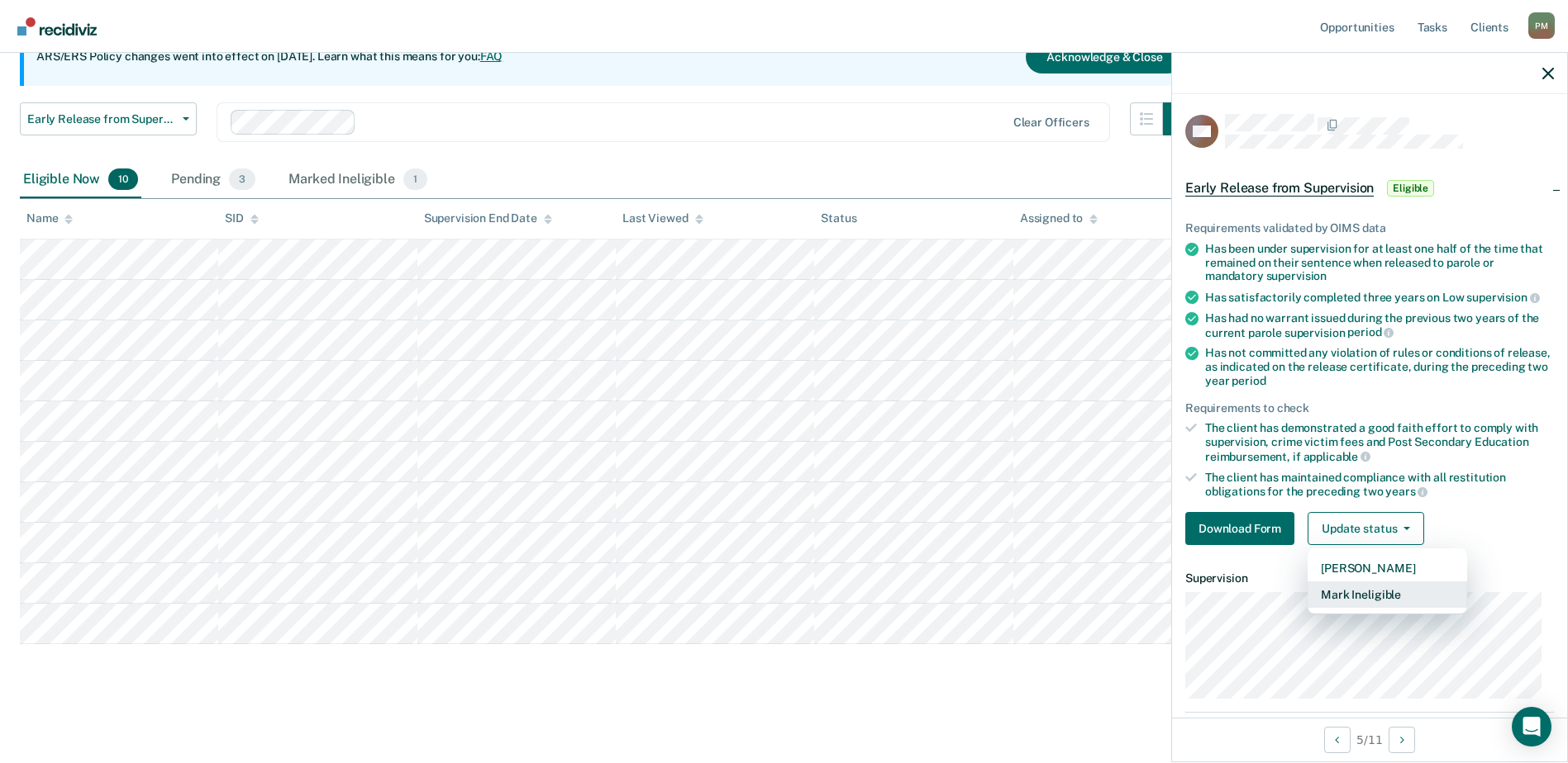
click at [1398, 589] on button "Mark Ineligible" at bounding box center [1387, 595] width 159 height 27
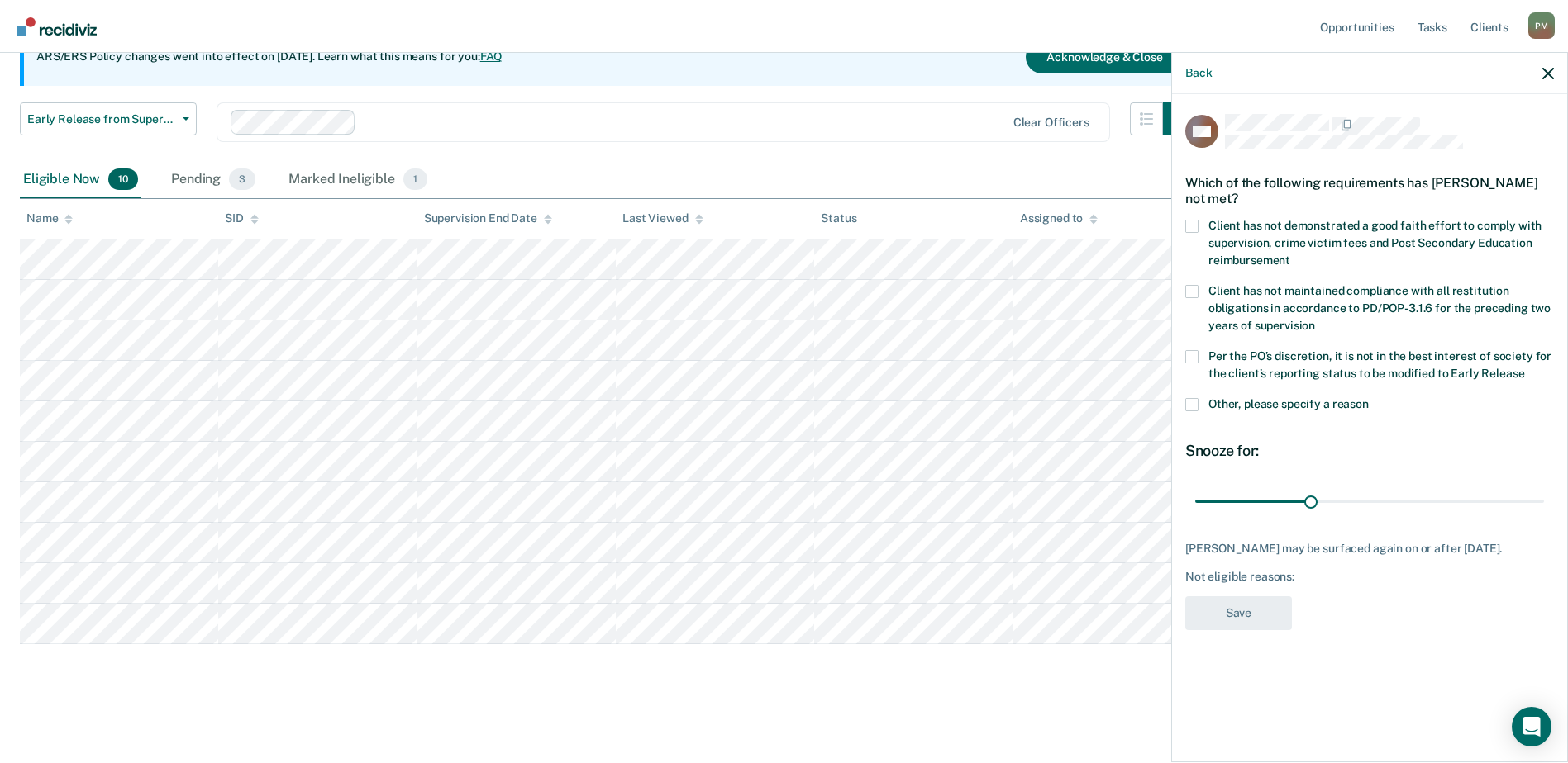
drag, startPoint x: 1196, startPoint y: 220, endPoint x: 1192, endPoint y: 231, distance: 11.7
click at [1196, 220] on span at bounding box center [1191, 226] width 13 height 13
click at [1290, 254] on input "Client has not demonstrated a good faith effort to comply with supervision, cri…" at bounding box center [1290, 254] width 0 height 0
click at [1255, 617] on button "Save" at bounding box center [1238, 613] width 106 height 34
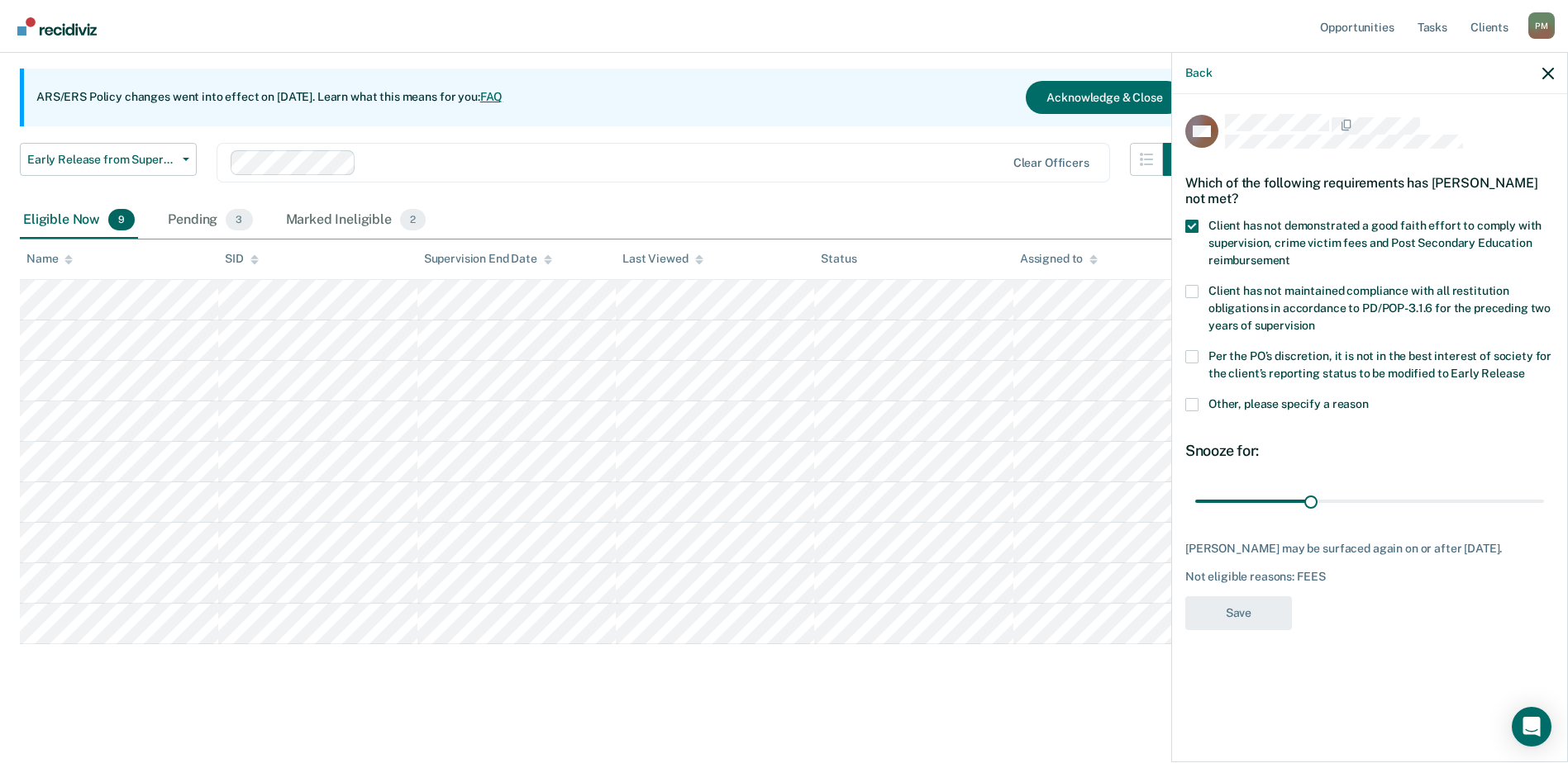
scroll to position [137, 0]
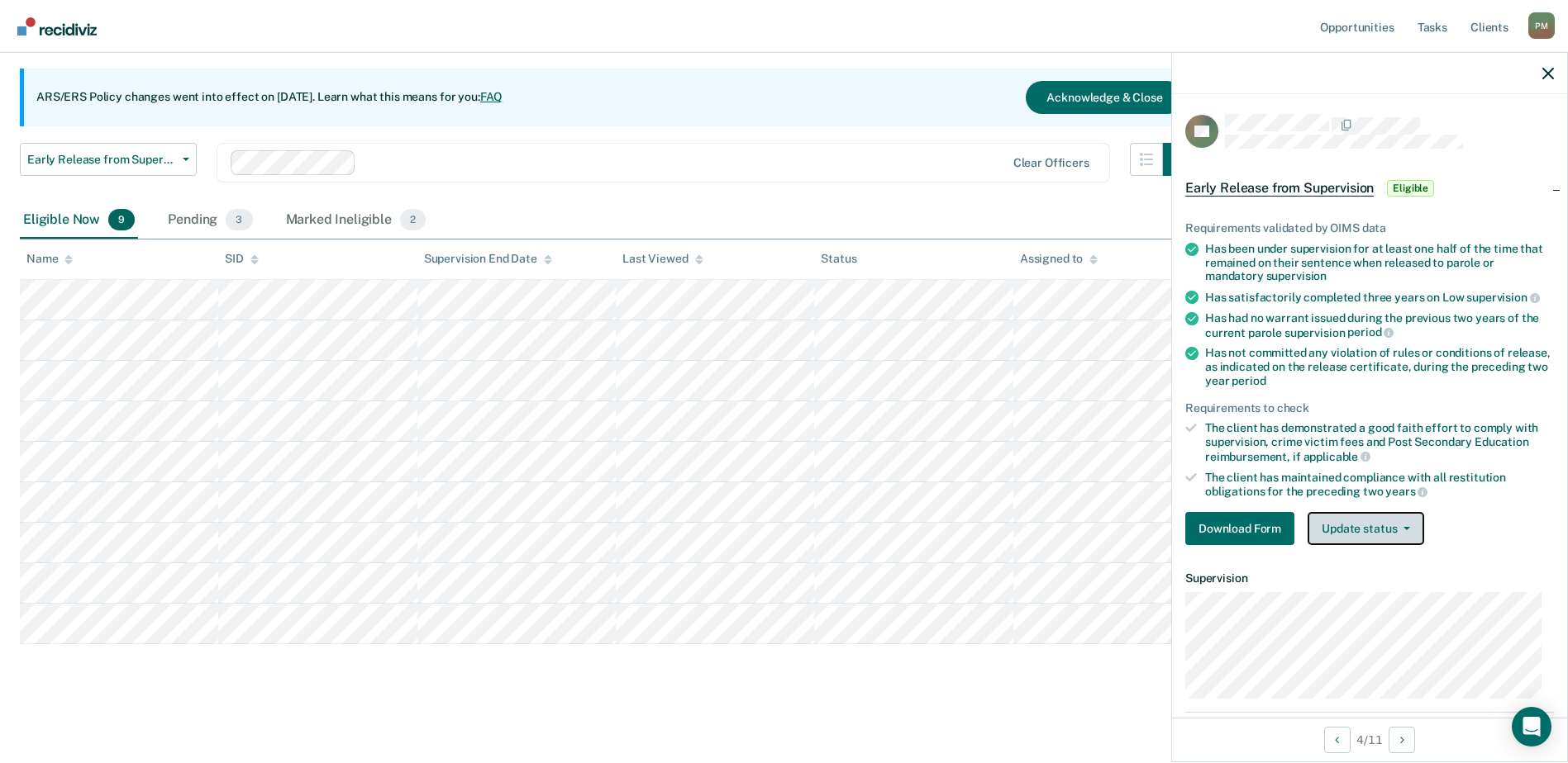
click at [1403, 528] on icon "button" at bounding box center [1406, 529] width 6 height 4
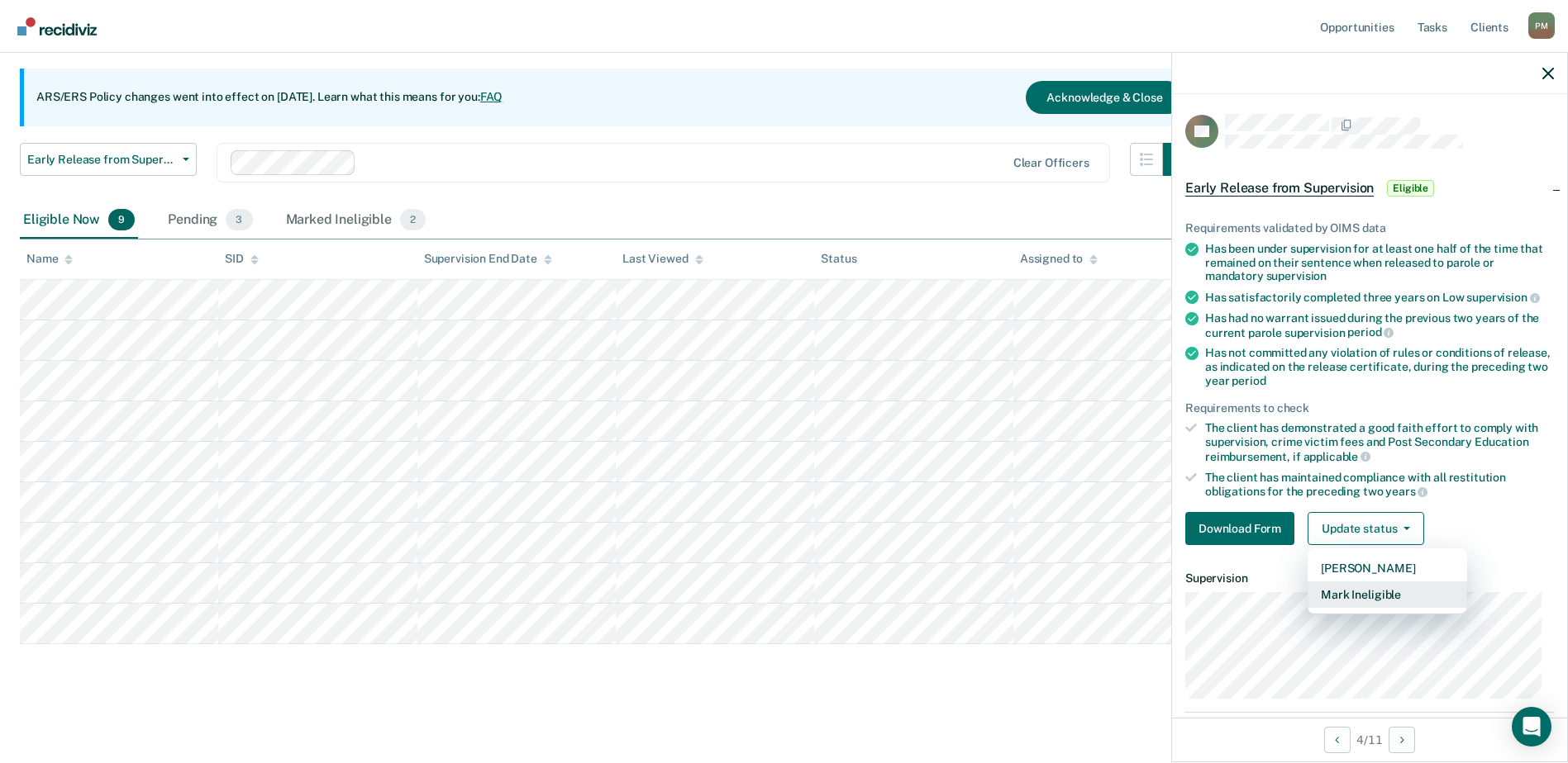
click at [1391, 589] on button "Mark Ineligible" at bounding box center [1387, 595] width 159 height 27
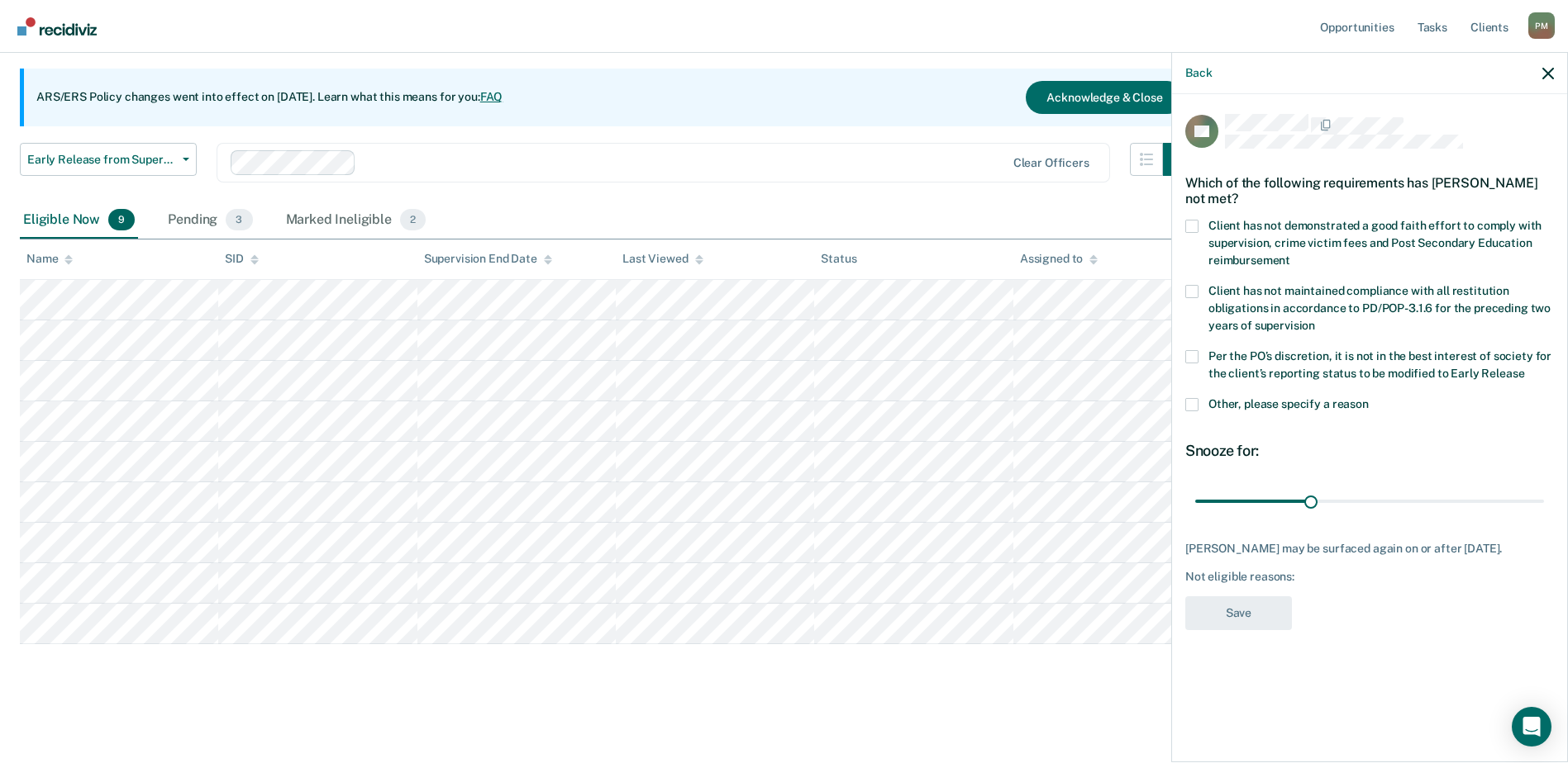
click at [1192, 217] on div "Which of the following requirements has Alex Sicking not met?" at bounding box center [1369, 190] width 368 height 58
click at [1195, 222] on span at bounding box center [1191, 226] width 13 height 13
click at [1290, 254] on input "Client has not demonstrated a good faith effort to comply with supervision, cri…" at bounding box center [1290, 254] width 0 height 0
click at [1247, 615] on button "Save" at bounding box center [1238, 613] width 106 height 34
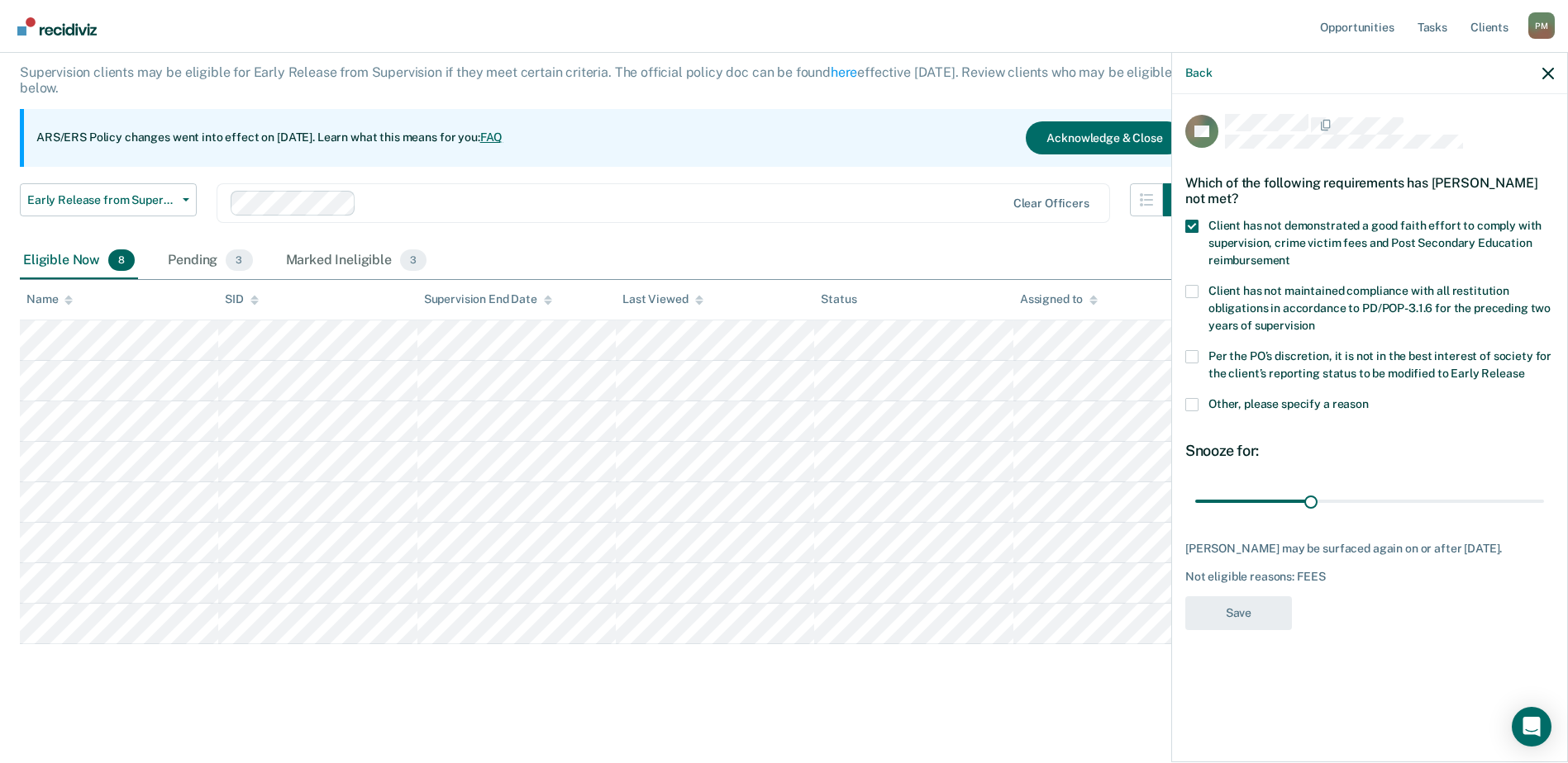
scroll to position [96, 0]
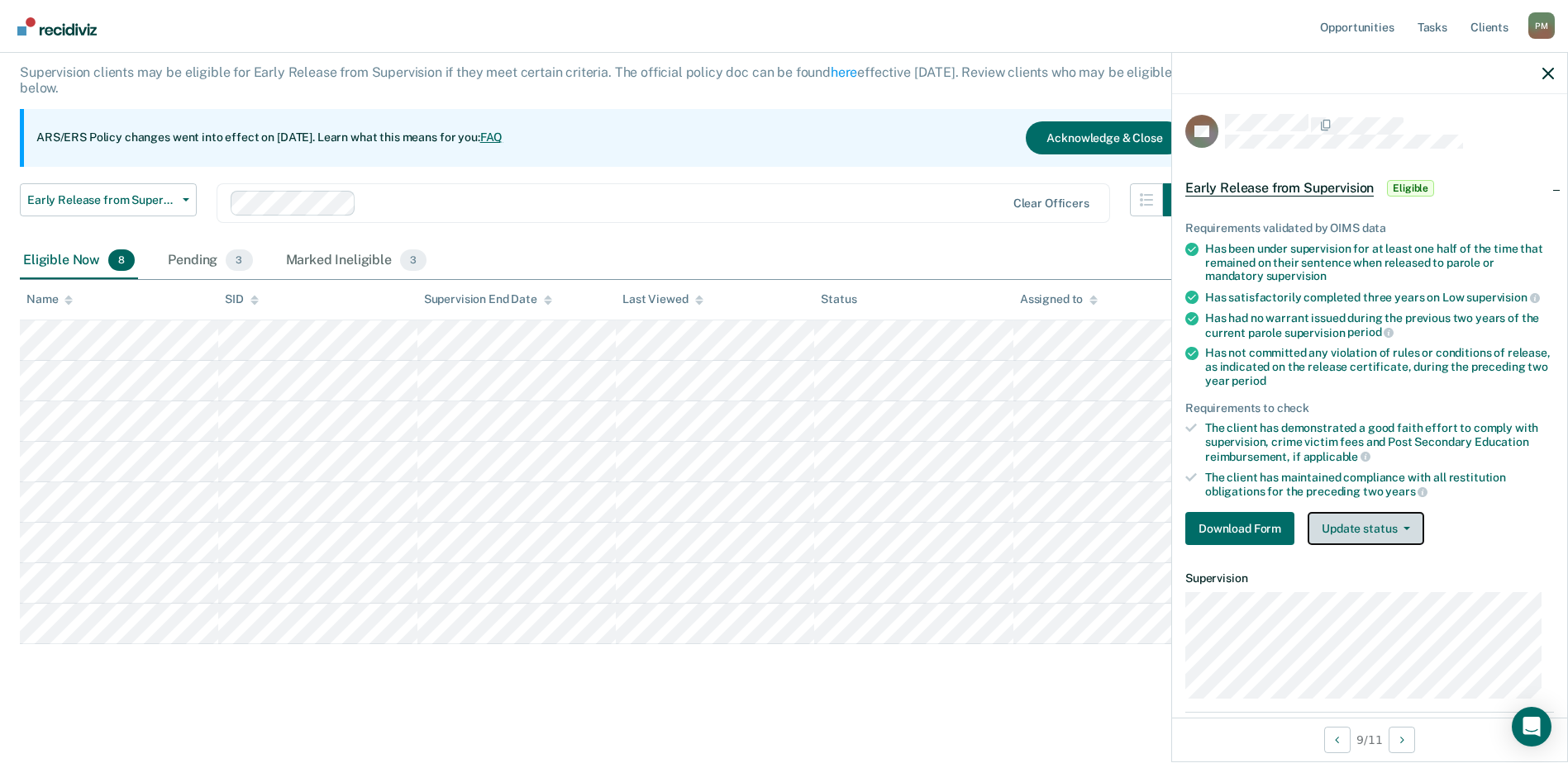
click at [1386, 534] on button "Update status" at bounding box center [1366, 528] width 117 height 33
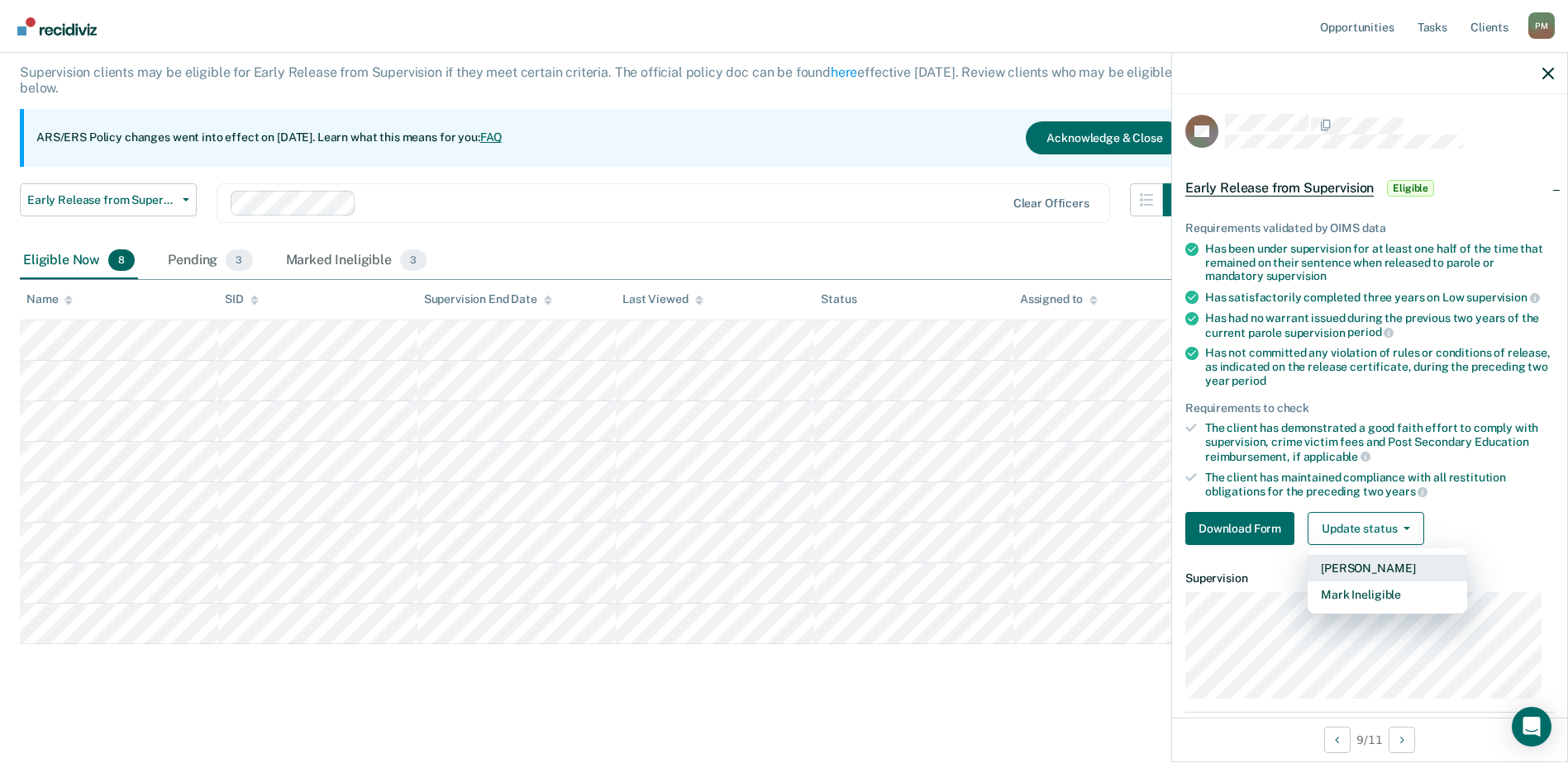
click at [1386, 565] on button "[PERSON_NAME]" at bounding box center [1387, 568] width 159 height 27
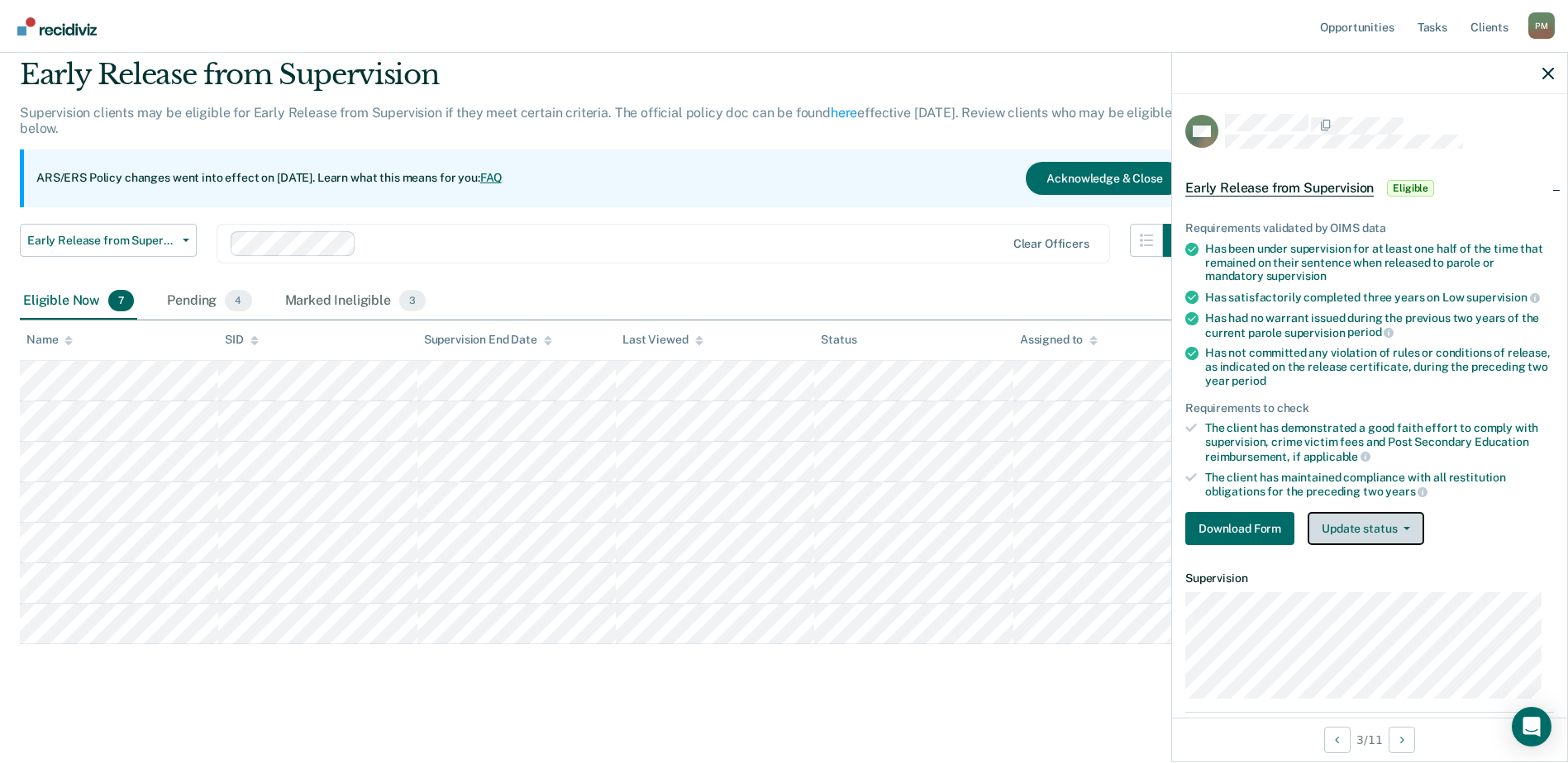
click at [1342, 524] on button "Update status" at bounding box center [1366, 528] width 117 height 33
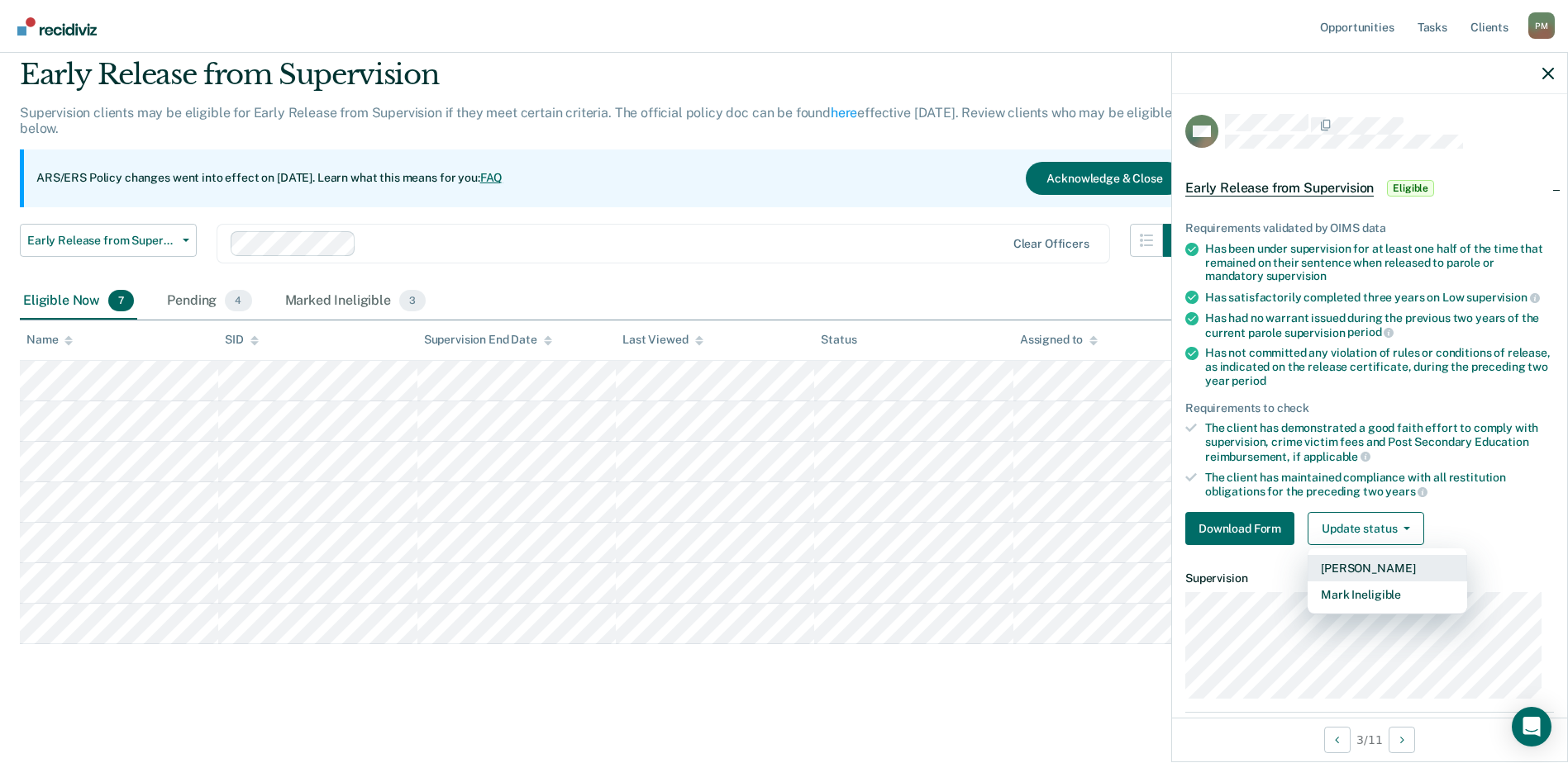
click at [1362, 568] on button "[PERSON_NAME]" at bounding box center [1387, 568] width 159 height 27
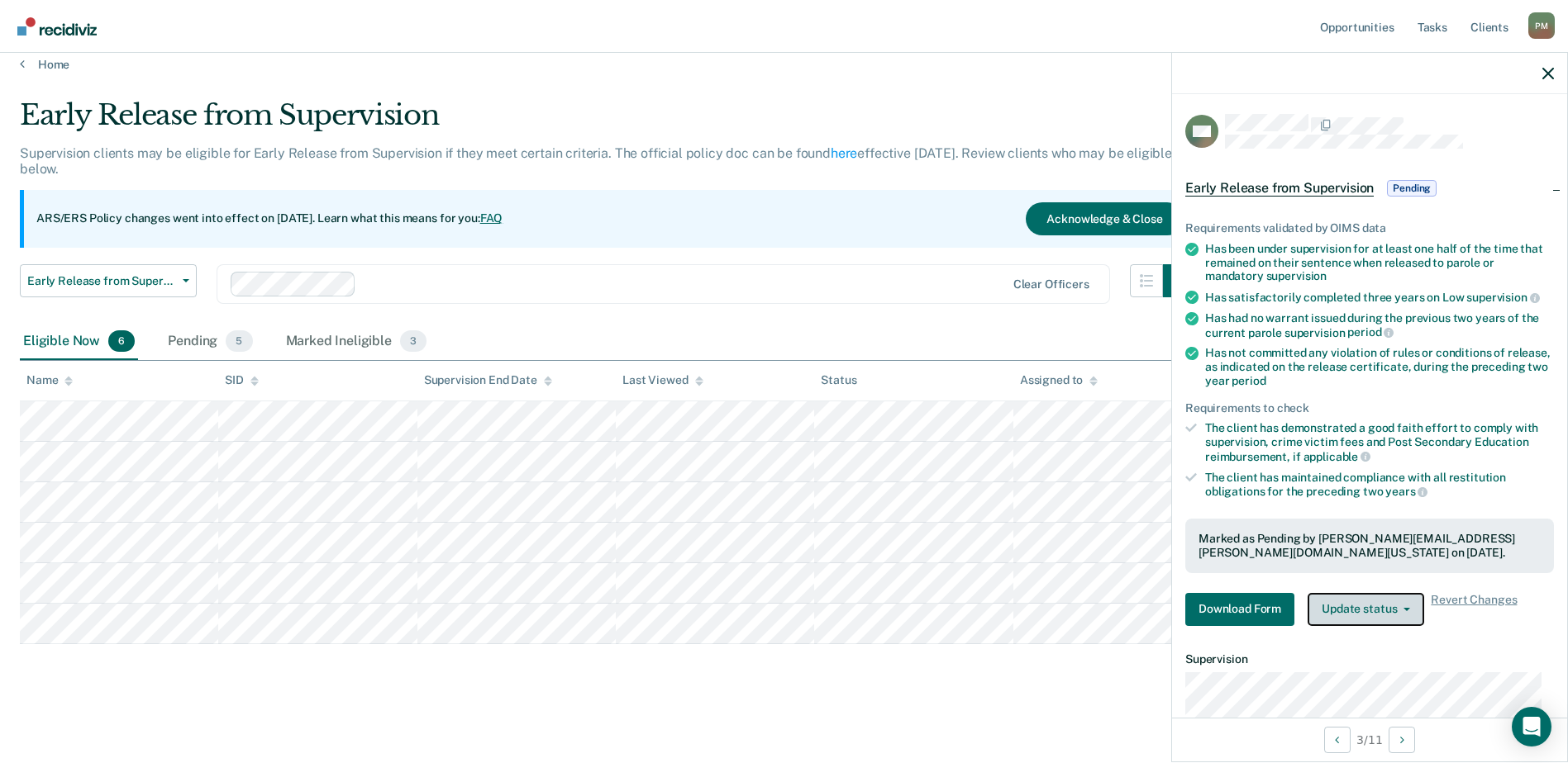
scroll to position [16, 0]
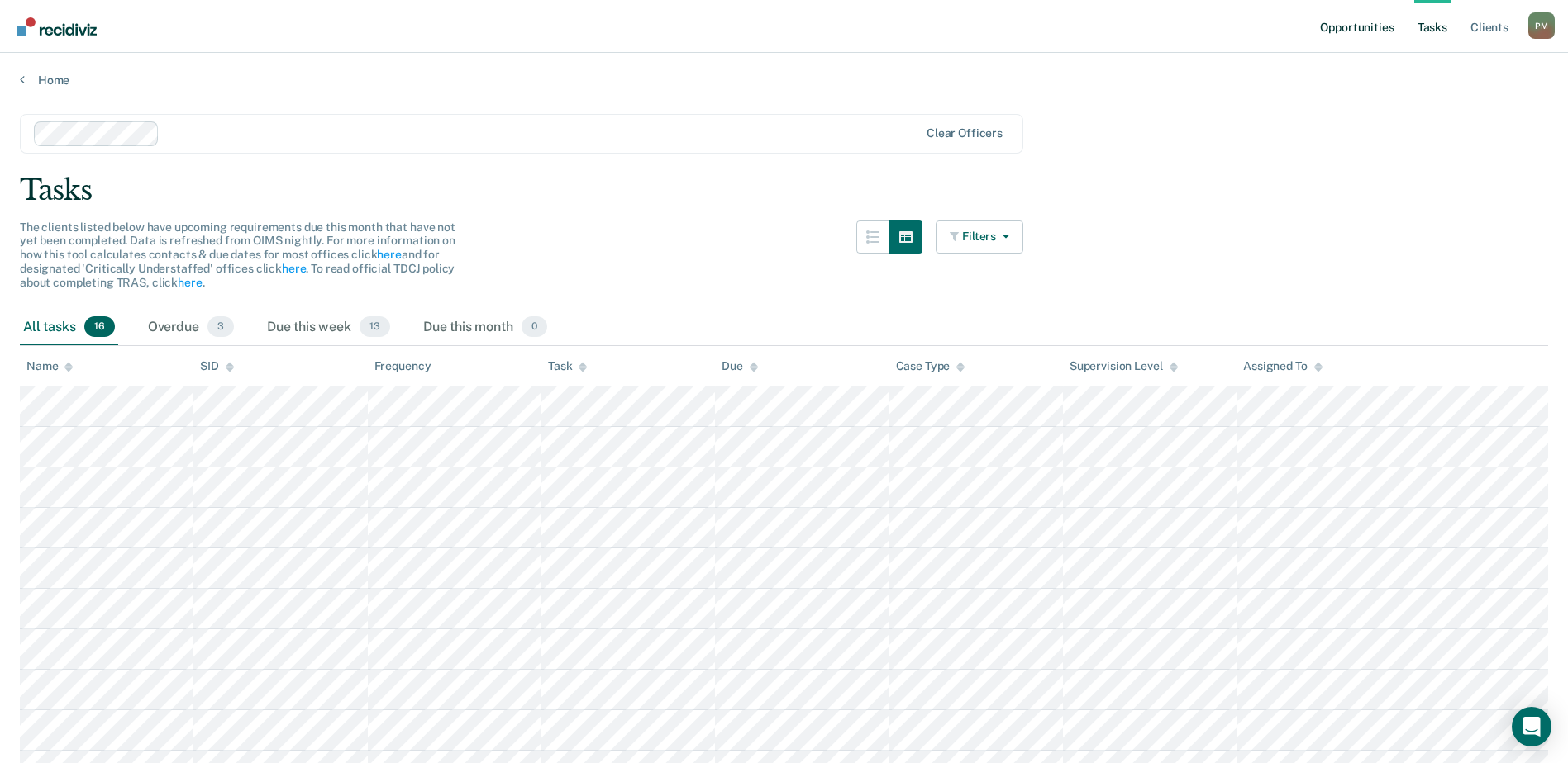
click at [1370, 22] on link "Opportunities" at bounding box center [1356, 27] width 81 height 53
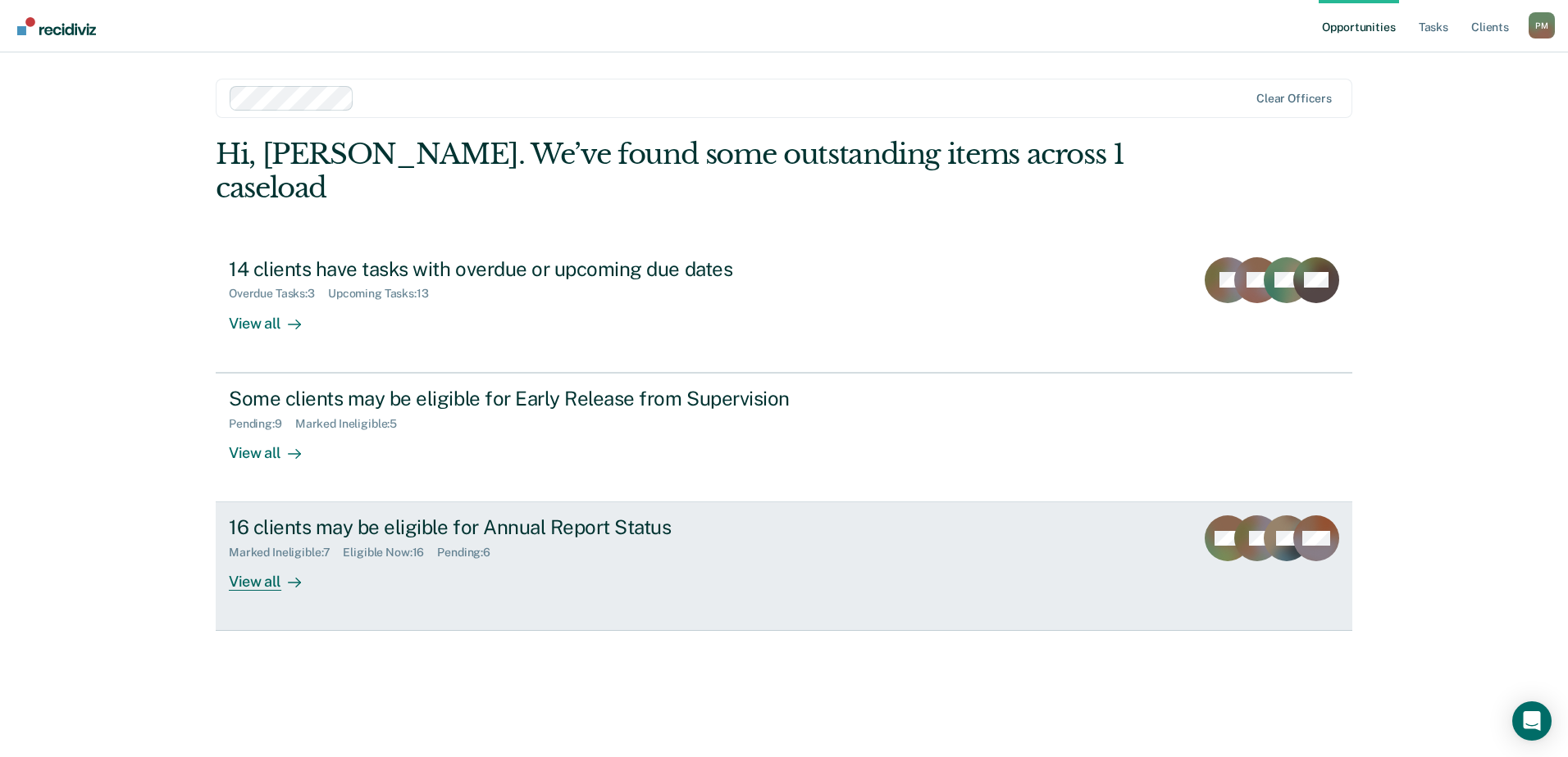
click at [273, 560] on div "View all" at bounding box center [274, 576] width 92 height 32
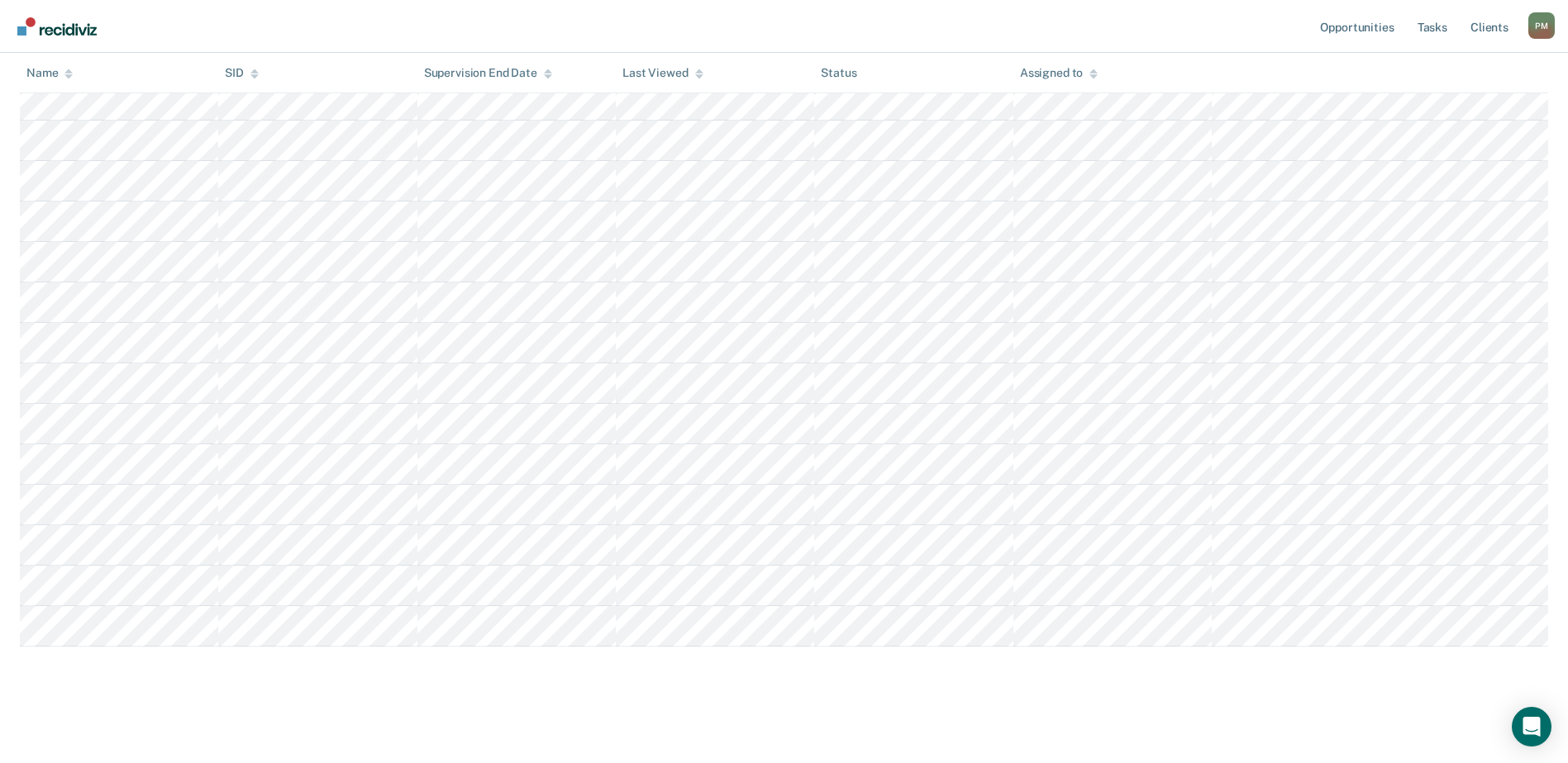
scroll to position [404, 0]
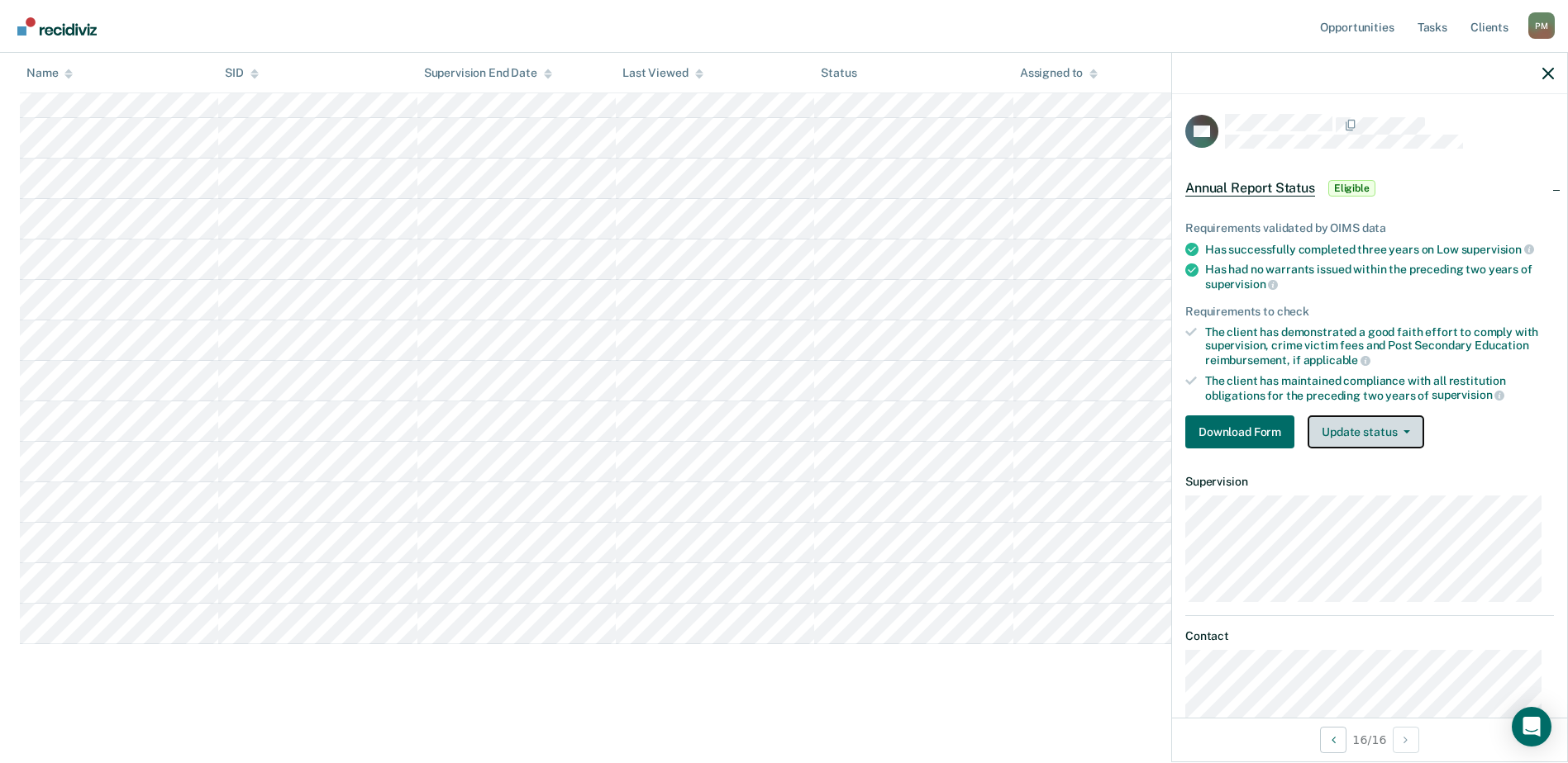
click at [1379, 428] on button "Update status" at bounding box center [1366, 431] width 117 height 33
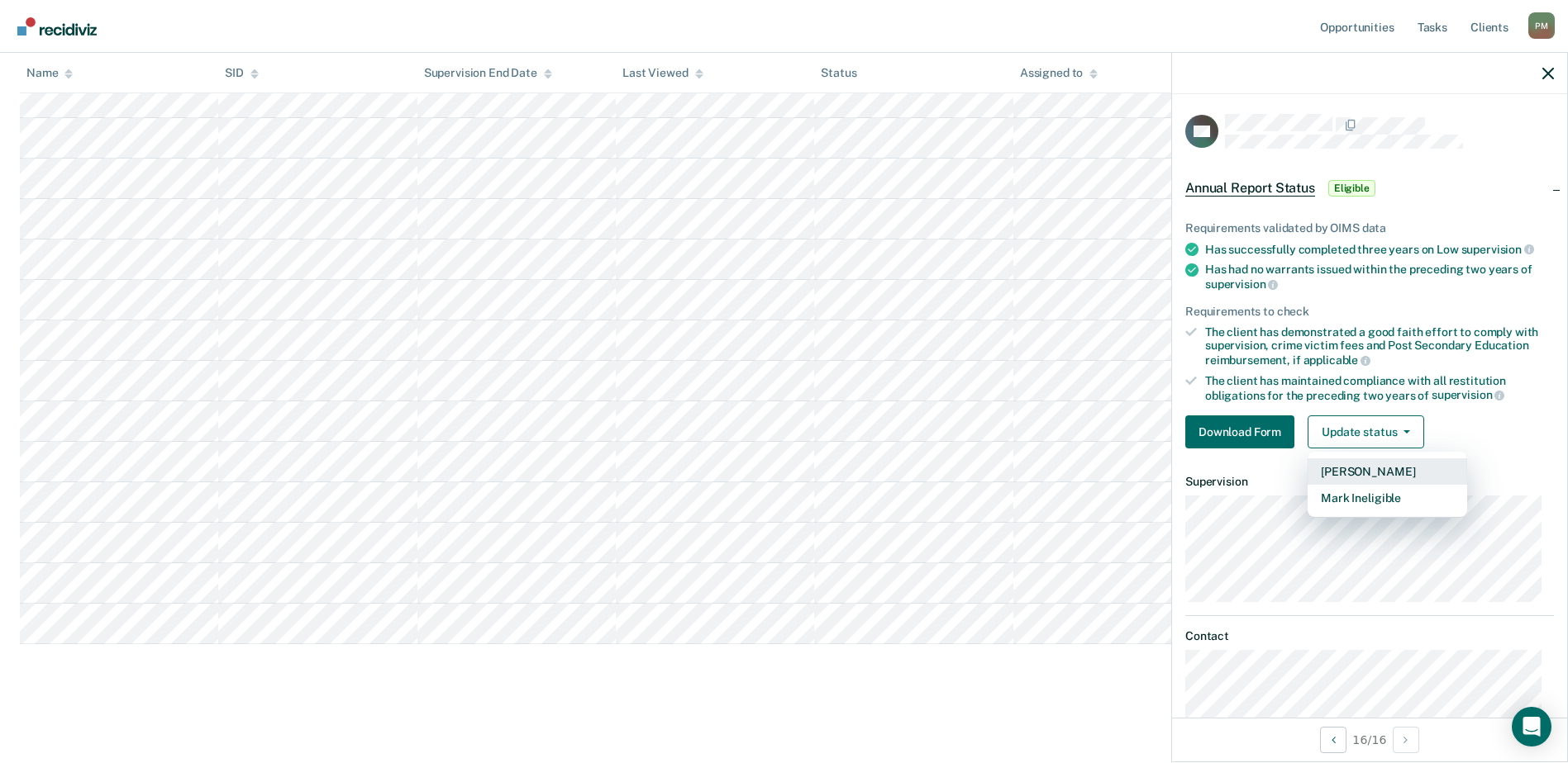
click at [1371, 471] on button "[PERSON_NAME]" at bounding box center [1387, 472] width 159 height 27
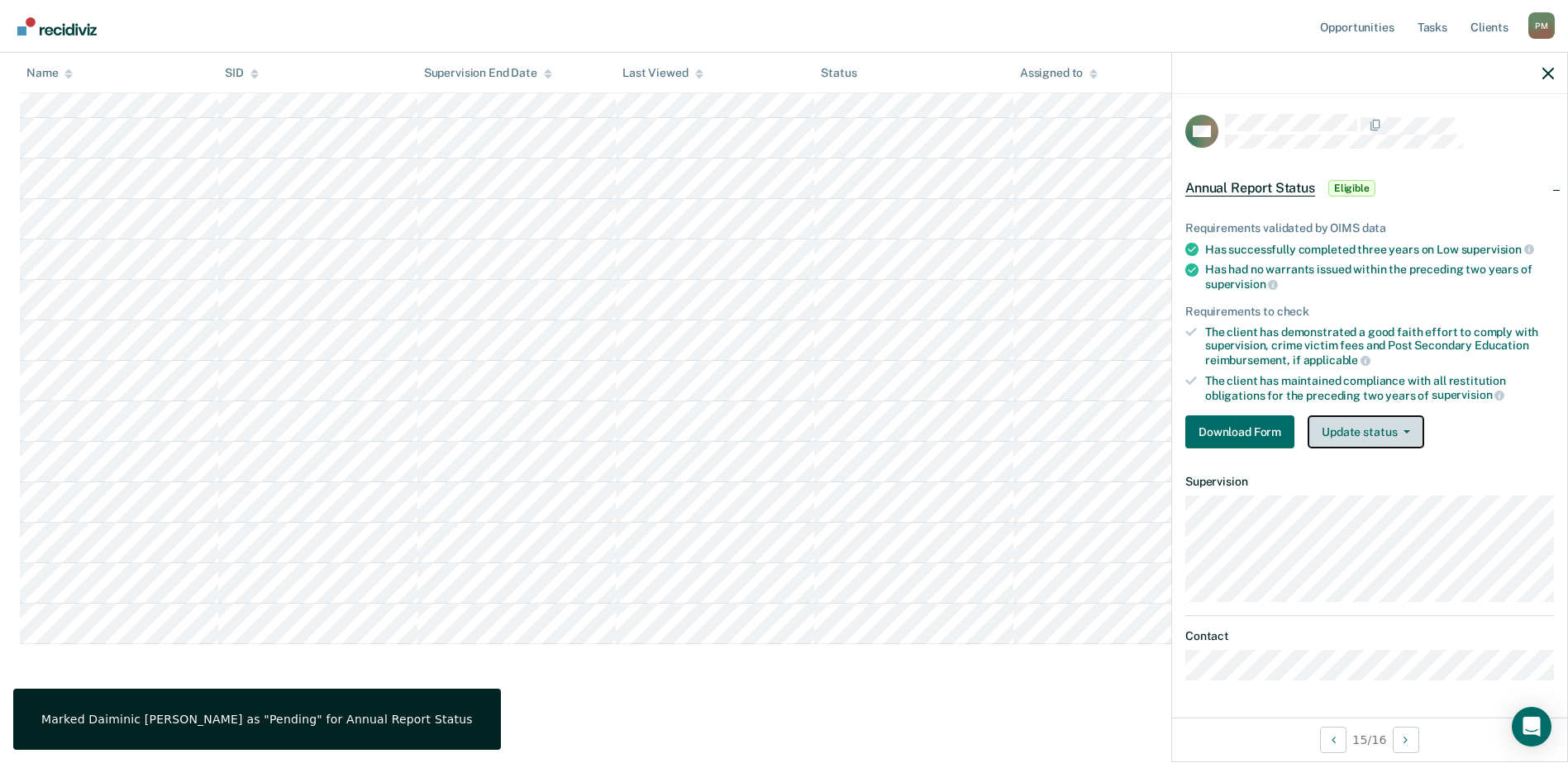
click at [1404, 421] on button "Update status" at bounding box center [1366, 431] width 117 height 33
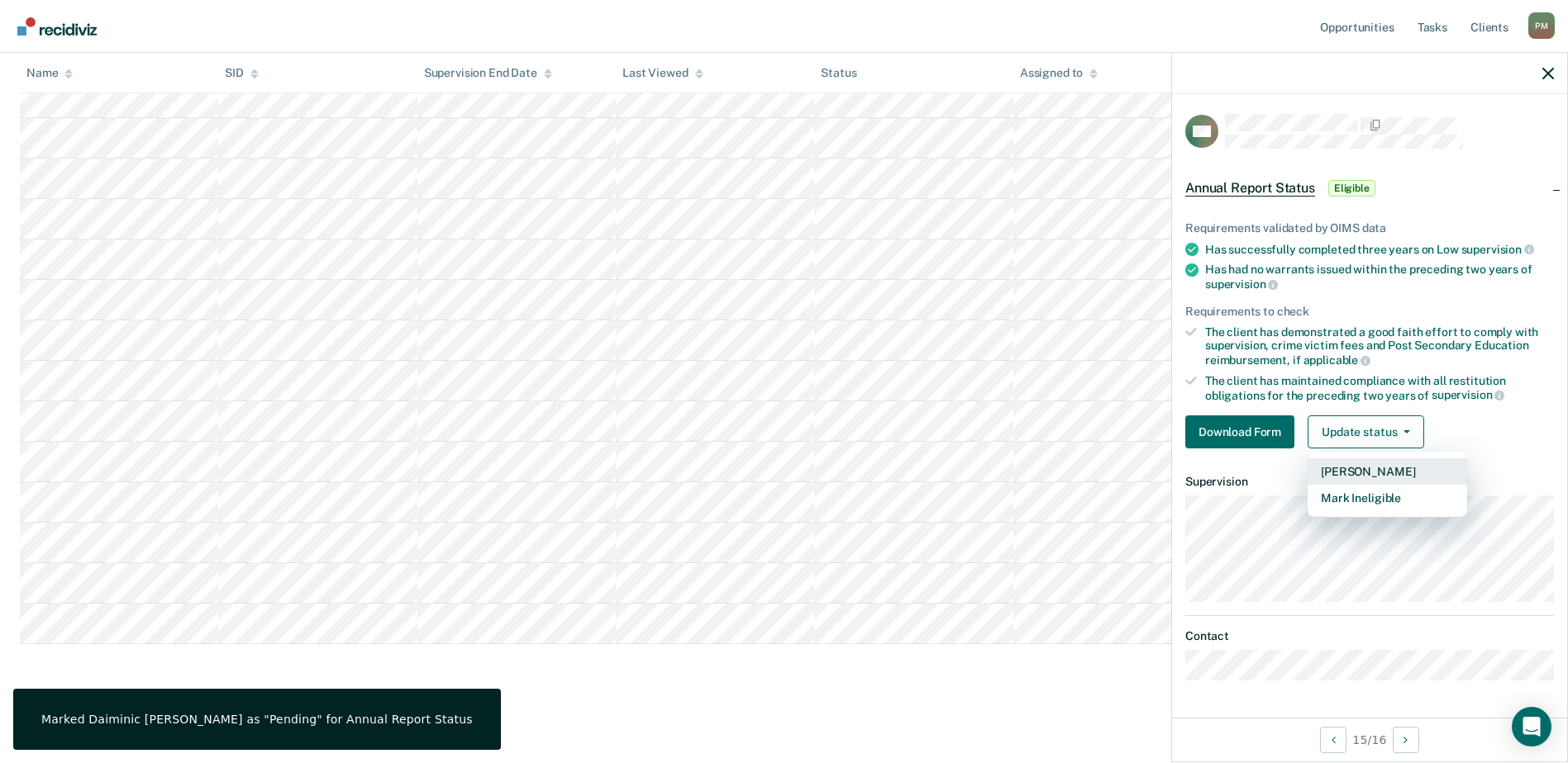
click at [1387, 471] on button "[PERSON_NAME]" at bounding box center [1387, 472] width 159 height 27
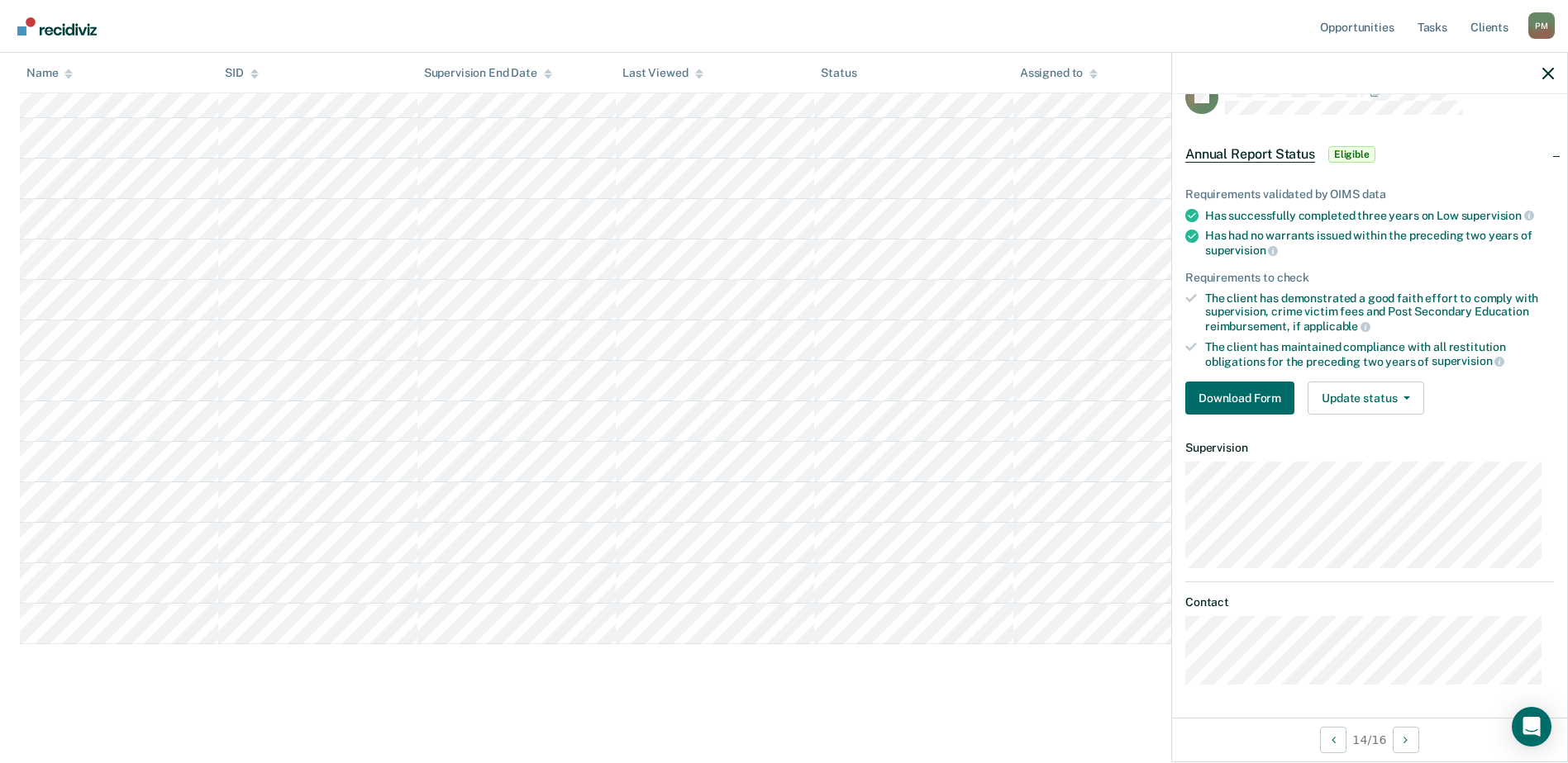
scroll to position [32, 0]
click at [778, 711] on main "Annual Report Status Supervision clients may be eligible for Annual Report Stat…" at bounding box center [784, 261] width 1568 height 994
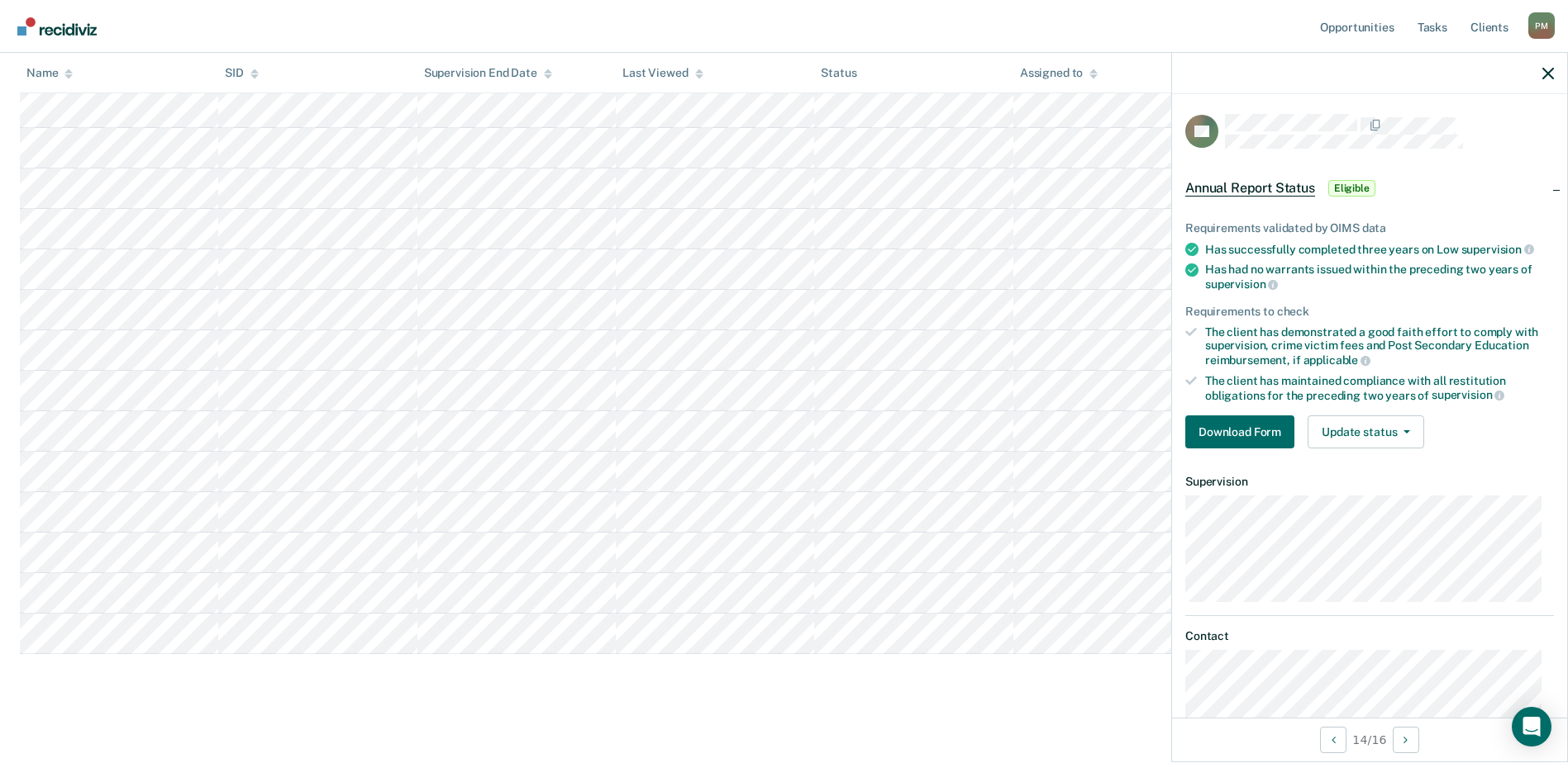
scroll to position [323, 0]
click at [1384, 428] on button "Update status" at bounding box center [1366, 431] width 117 height 33
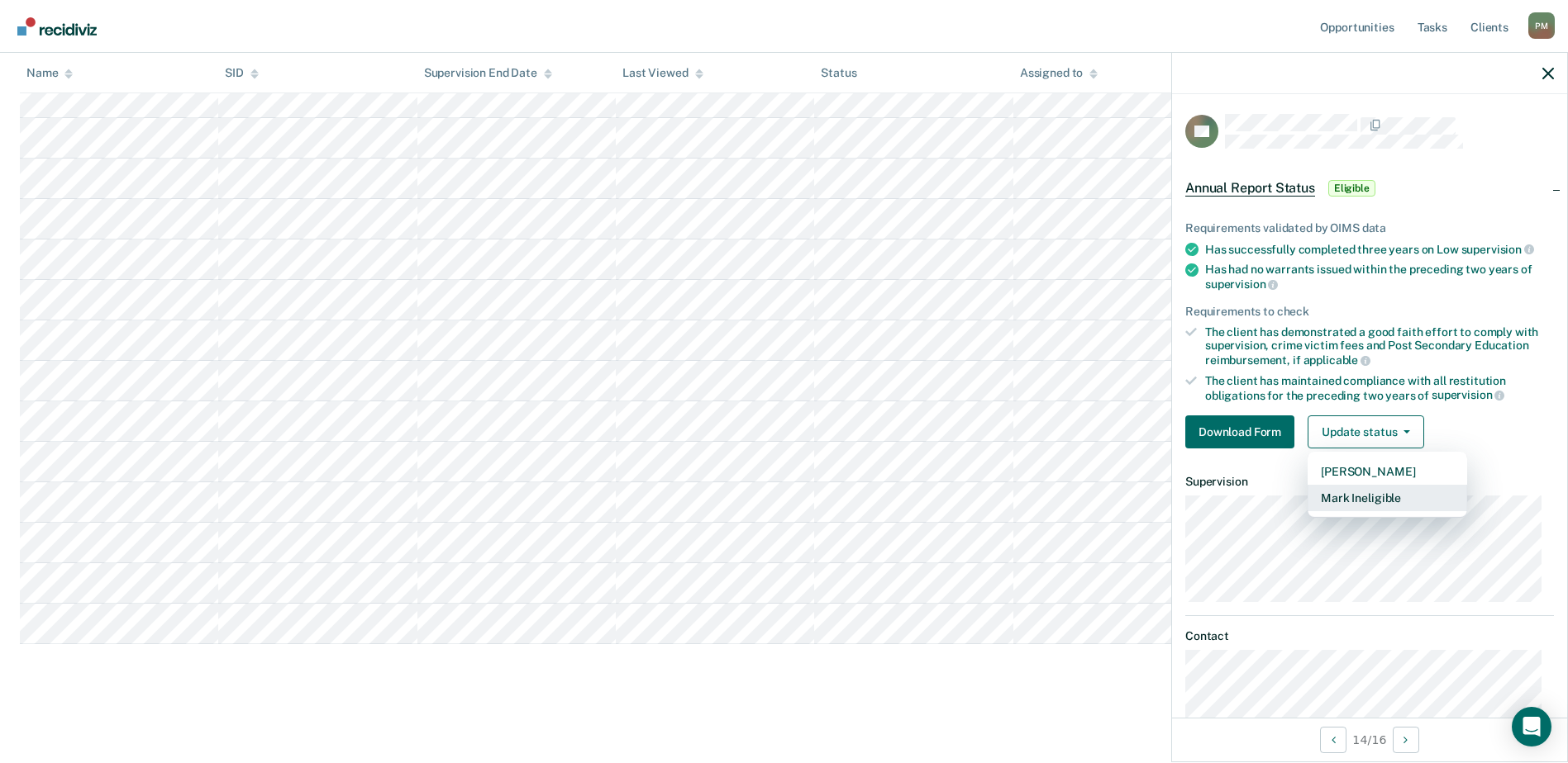
click at [1367, 494] on button "Mark Ineligible" at bounding box center [1387, 498] width 159 height 27
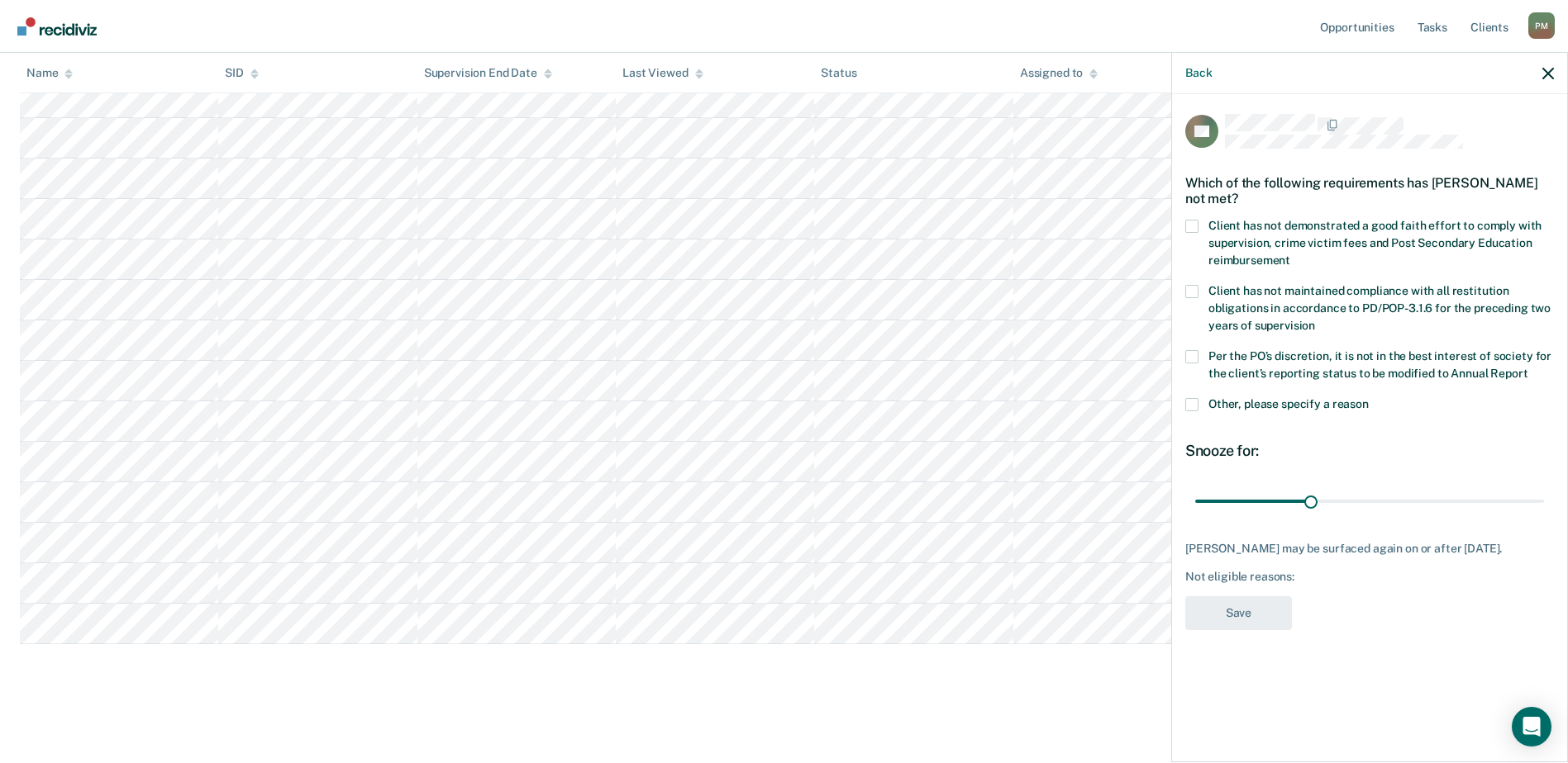
click at [1190, 221] on span at bounding box center [1191, 226] width 13 height 13
click at [1290, 254] on input "Client has not demonstrated a good faith effort to comply with supervision, cri…" at bounding box center [1290, 254] width 0 height 0
click at [1237, 616] on button "Save" at bounding box center [1238, 613] width 106 height 34
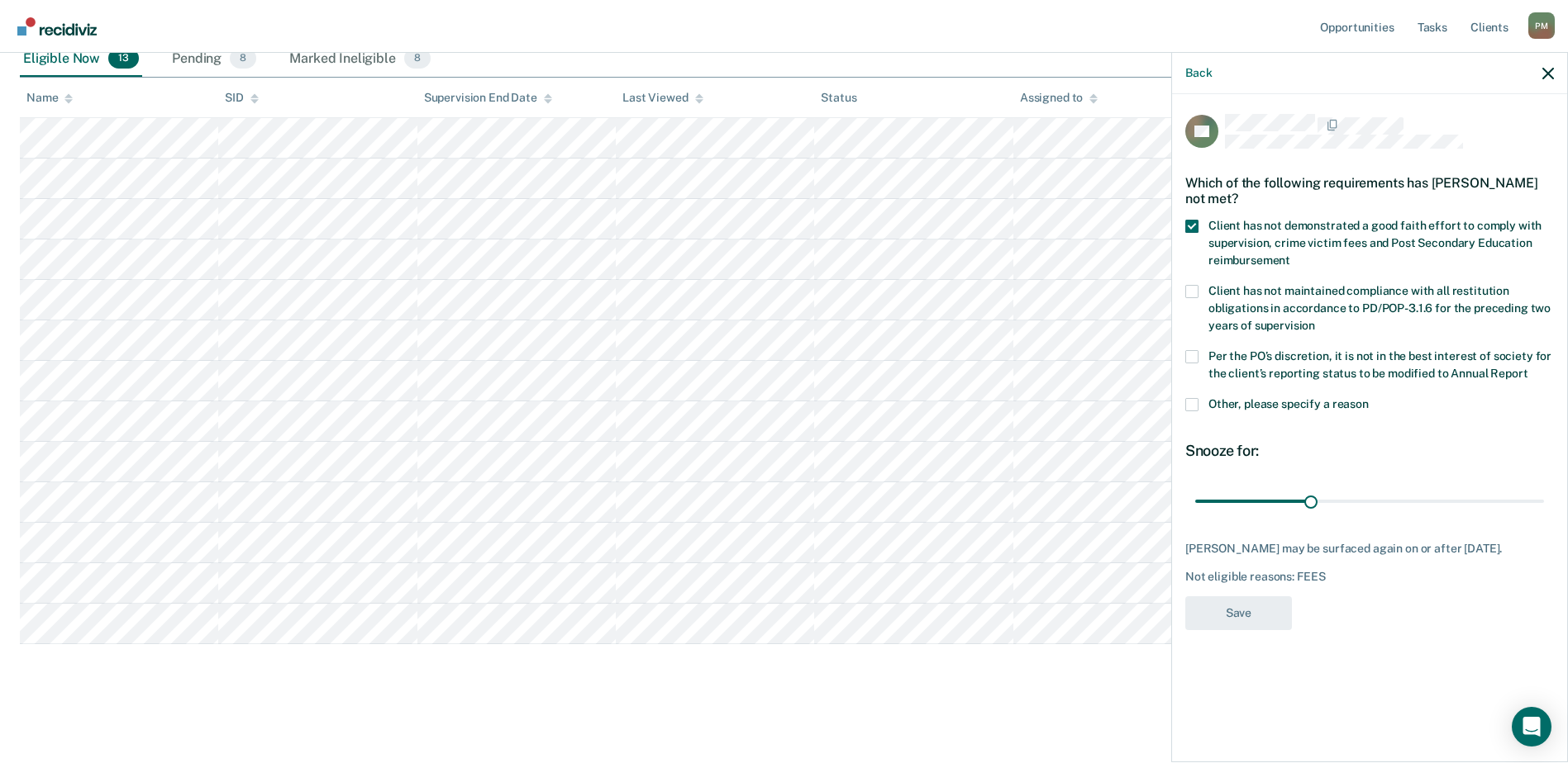
scroll to position [282, 0]
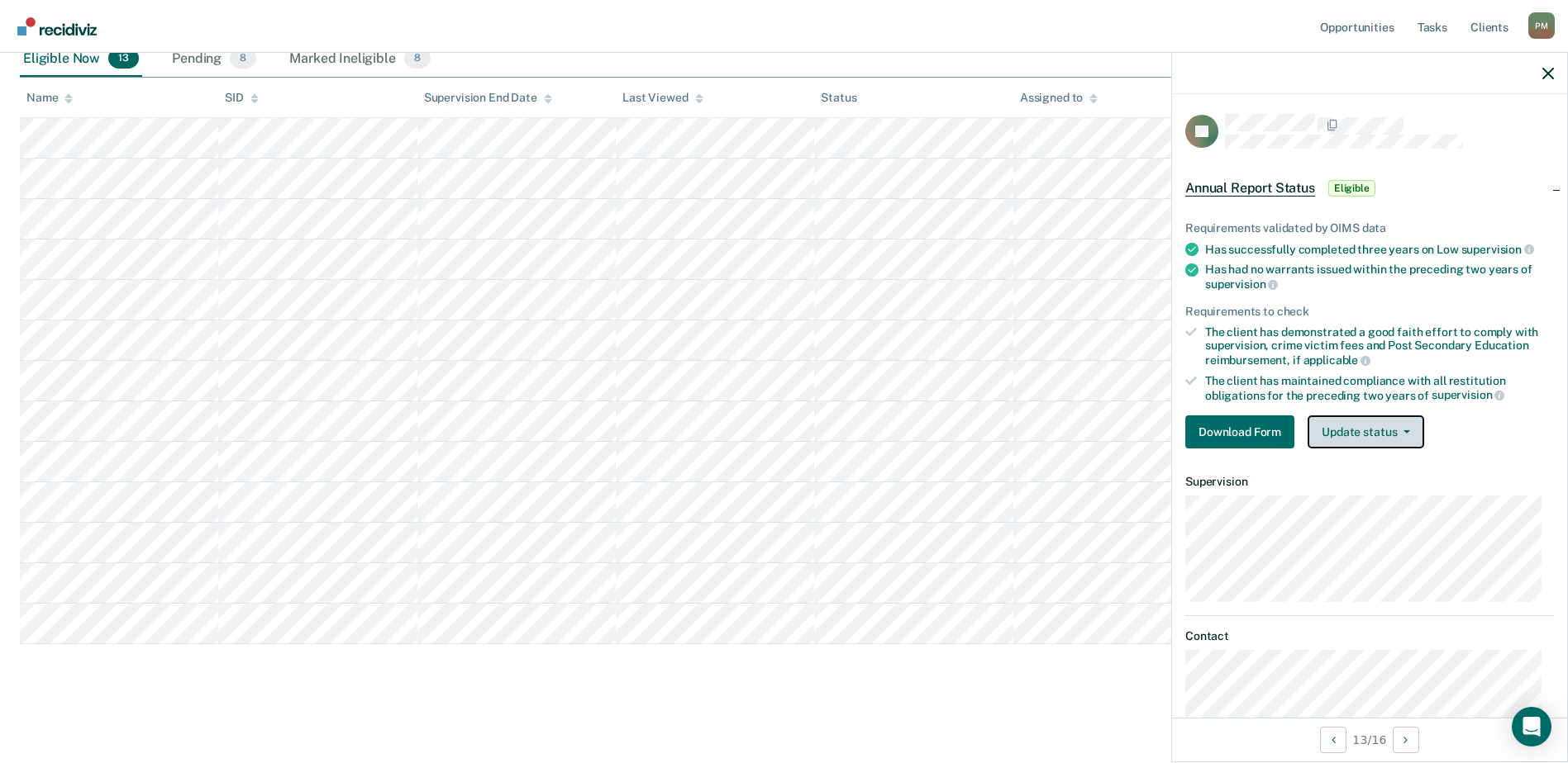
click at [1363, 428] on button "Update status" at bounding box center [1366, 431] width 117 height 33
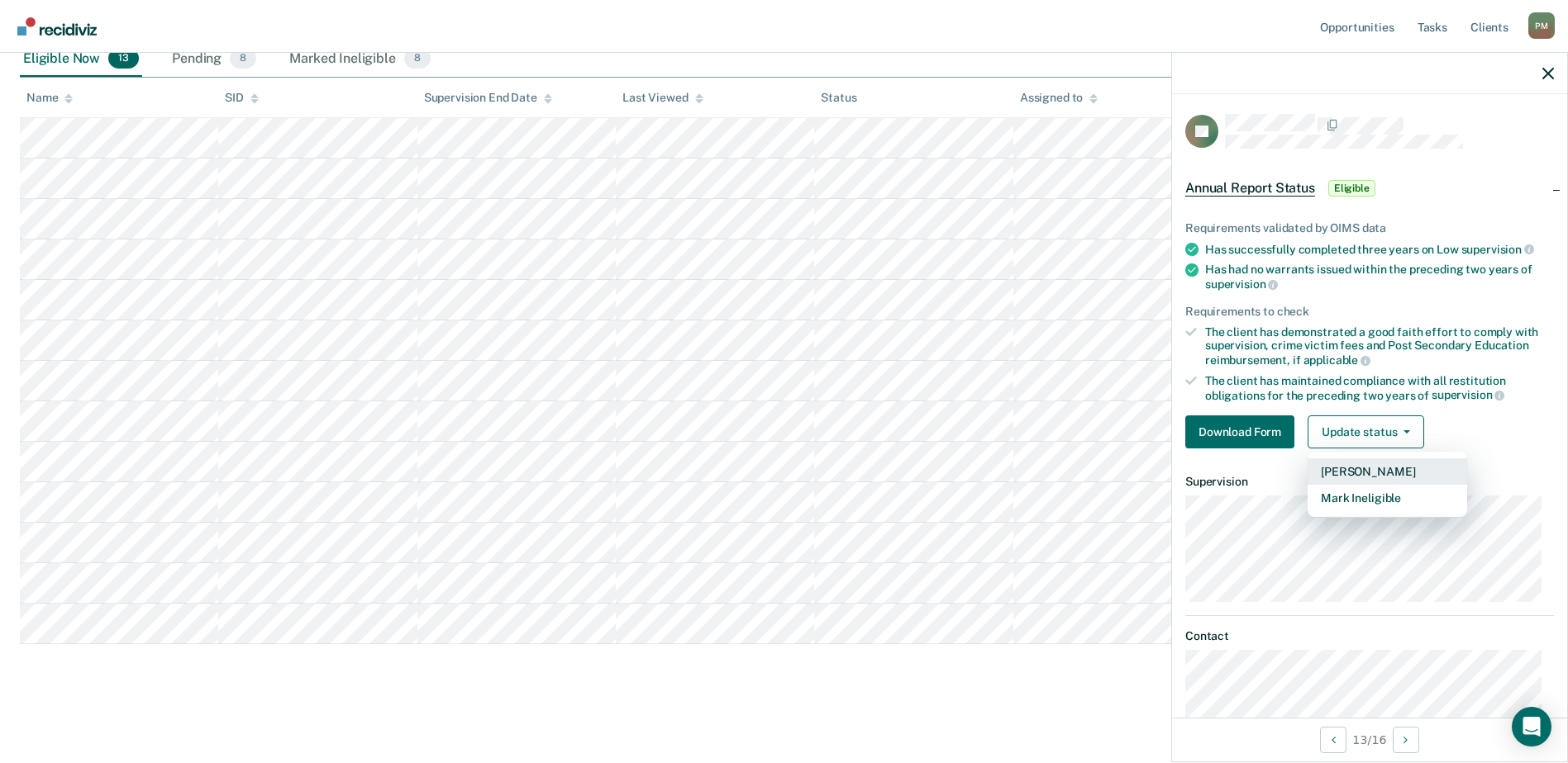
click at [1368, 473] on button "[PERSON_NAME]" at bounding box center [1387, 472] width 159 height 27
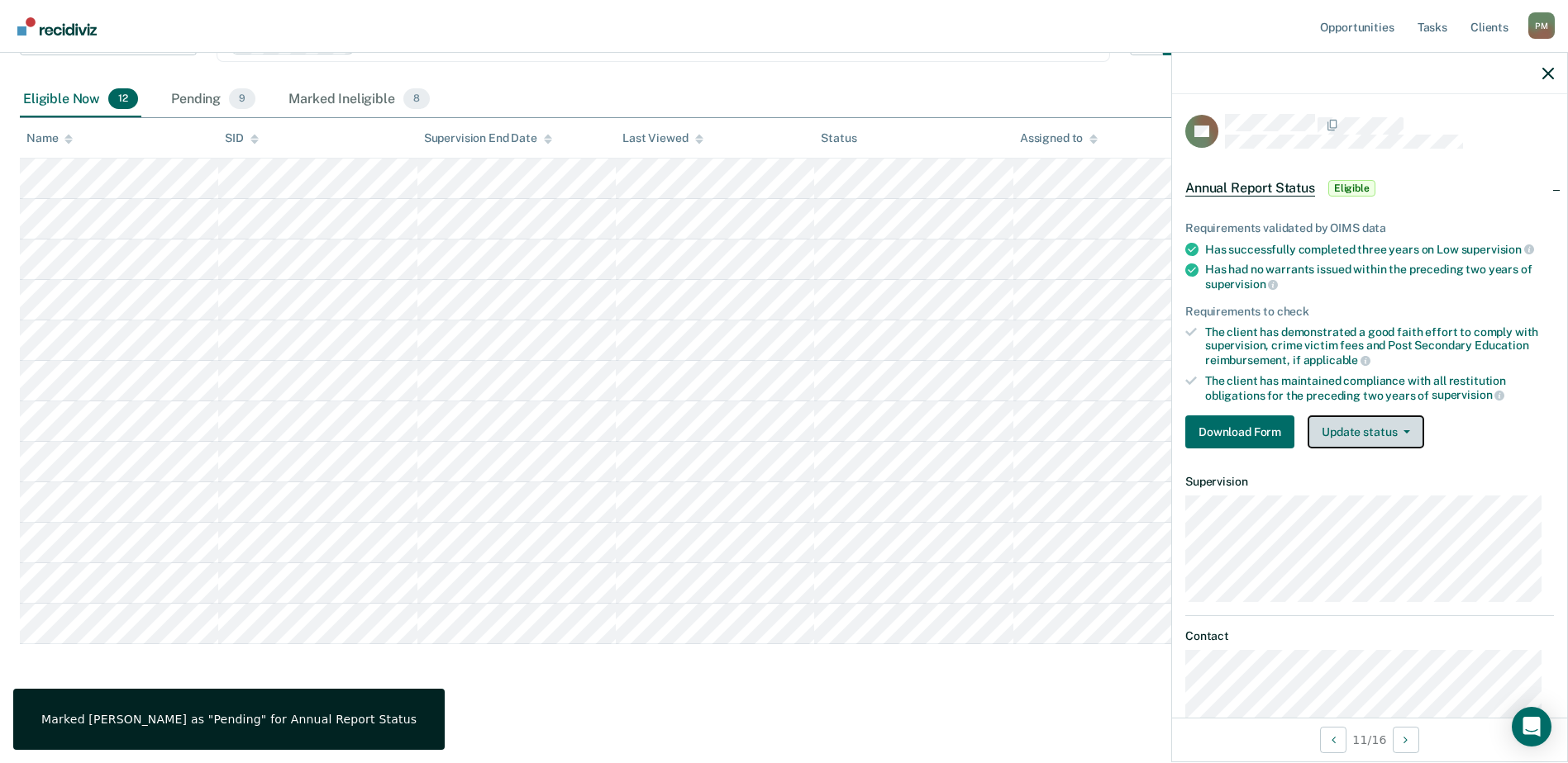
click at [1382, 435] on button "Update status" at bounding box center [1366, 431] width 117 height 33
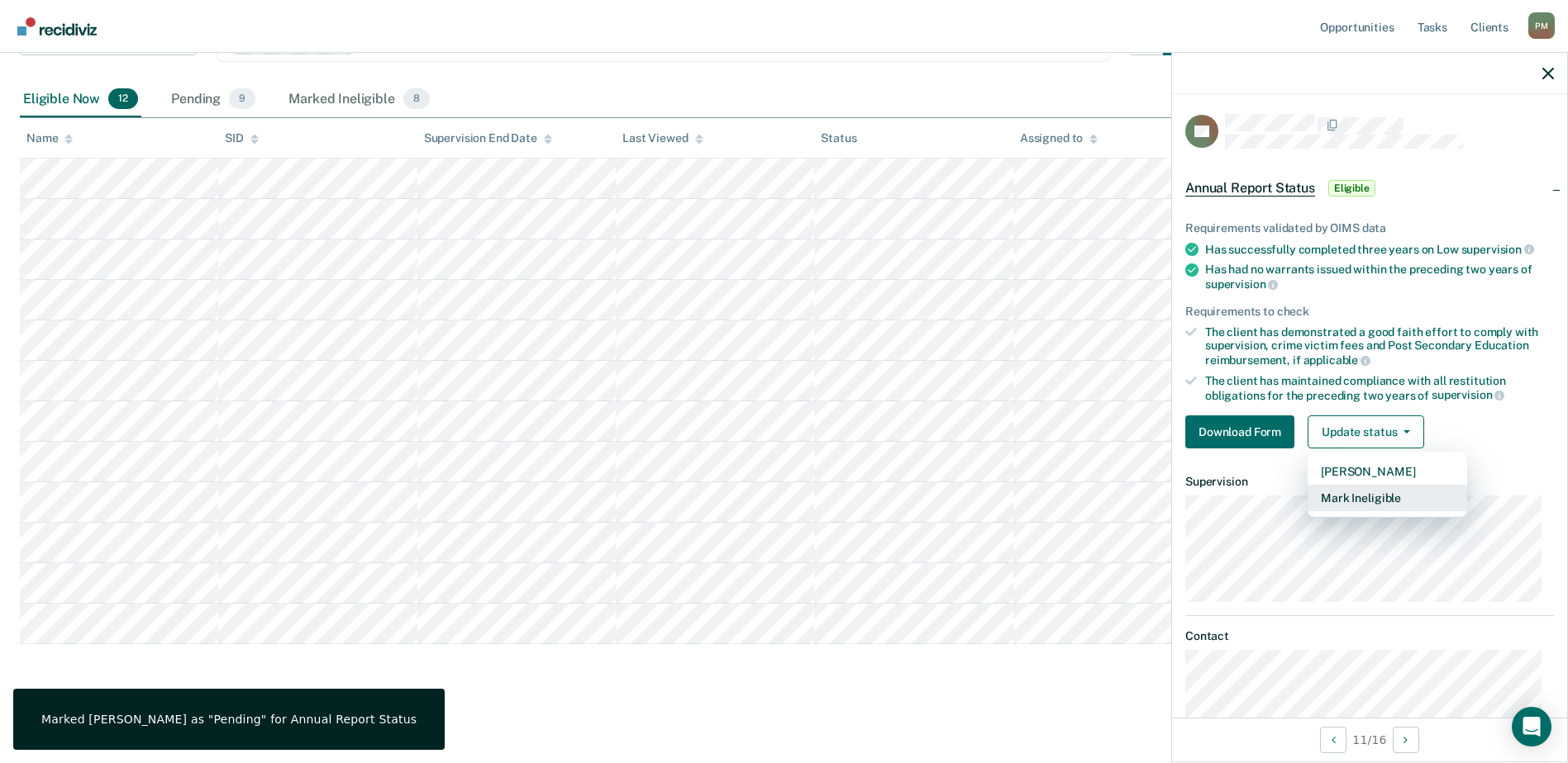
click at [1385, 497] on button "Mark Ineligible" at bounding box center [1387, 498] width 159 height 27
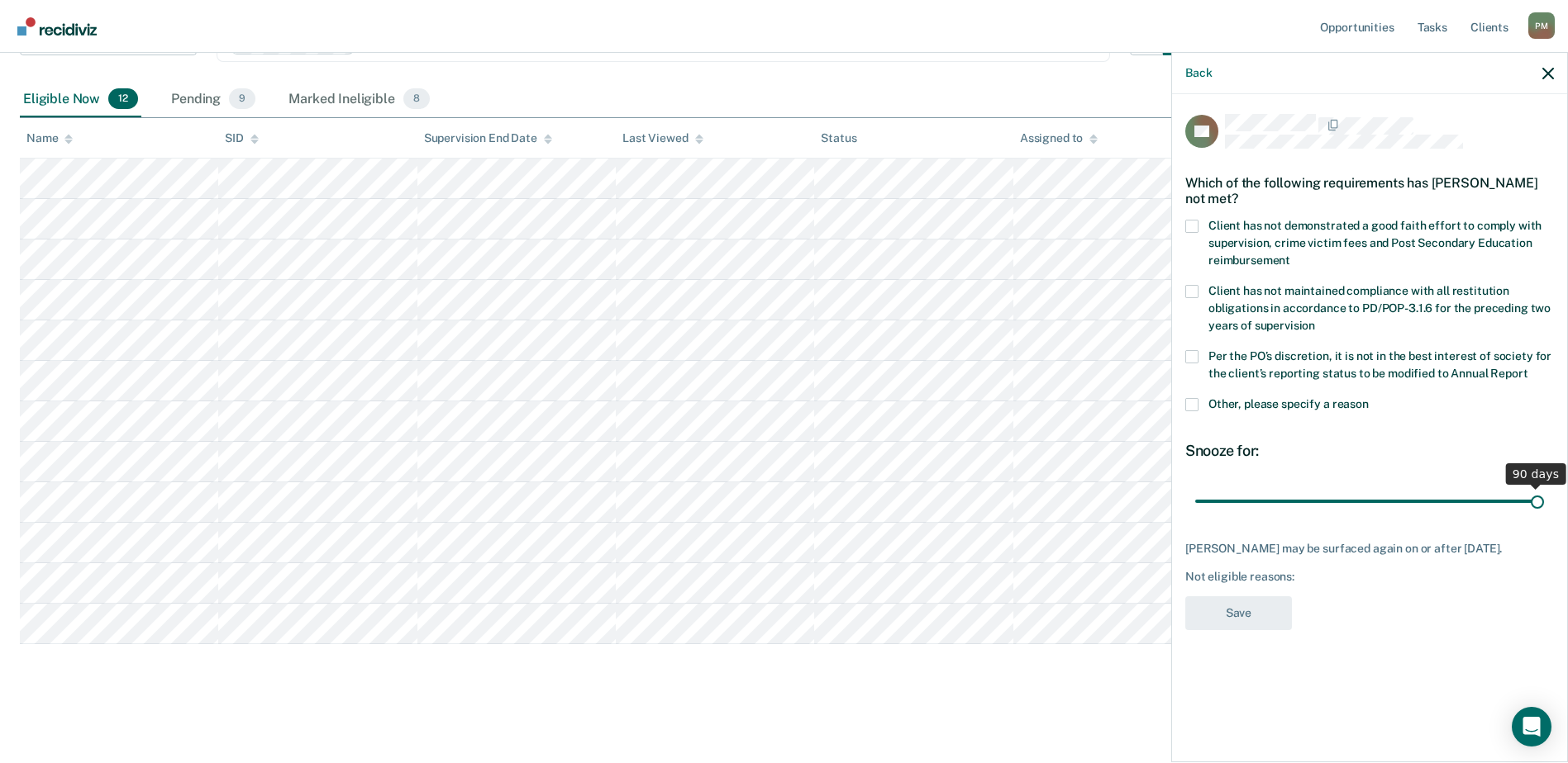
drag, startPoint x: 1309, startPoint y: 497, endPoint x: 1556, endPoint y: 501, distance: 247.0
type input "90"
click at [1544, 501] on input "range" at bounding box center [1370, 501] width 349 height 29
click at [1188, 220] on span at bounding box center [1191, 226] width 13 height 13
click at [1290, 254] on input "Client has not demonstrated a good faith effort to comply with supervision, cri…" at bounding box center [1290, 254] width 0 height 0
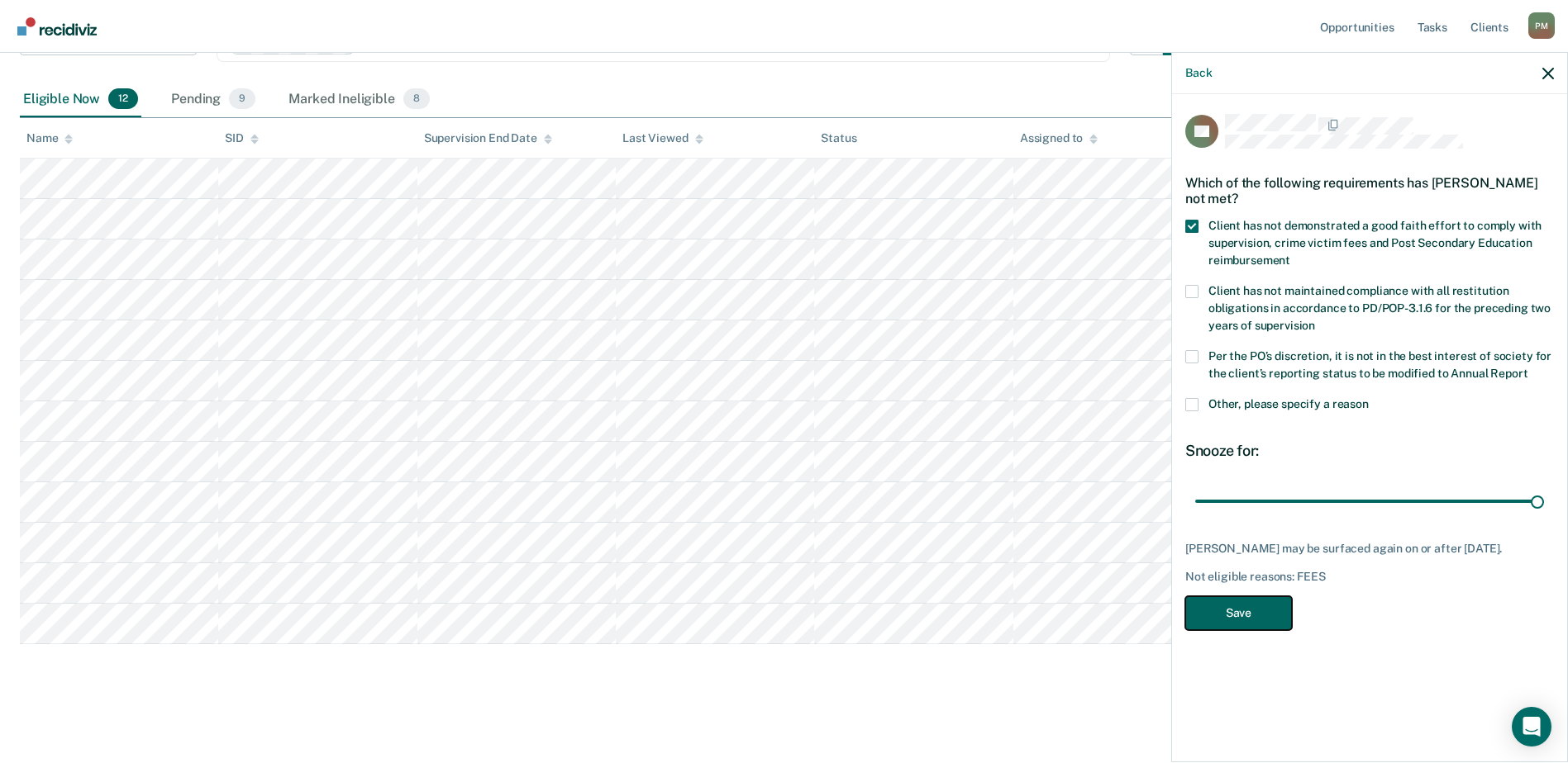
click at [1241, 614] on button "Save" at bounding box center [1238, 613] width 106 height 34
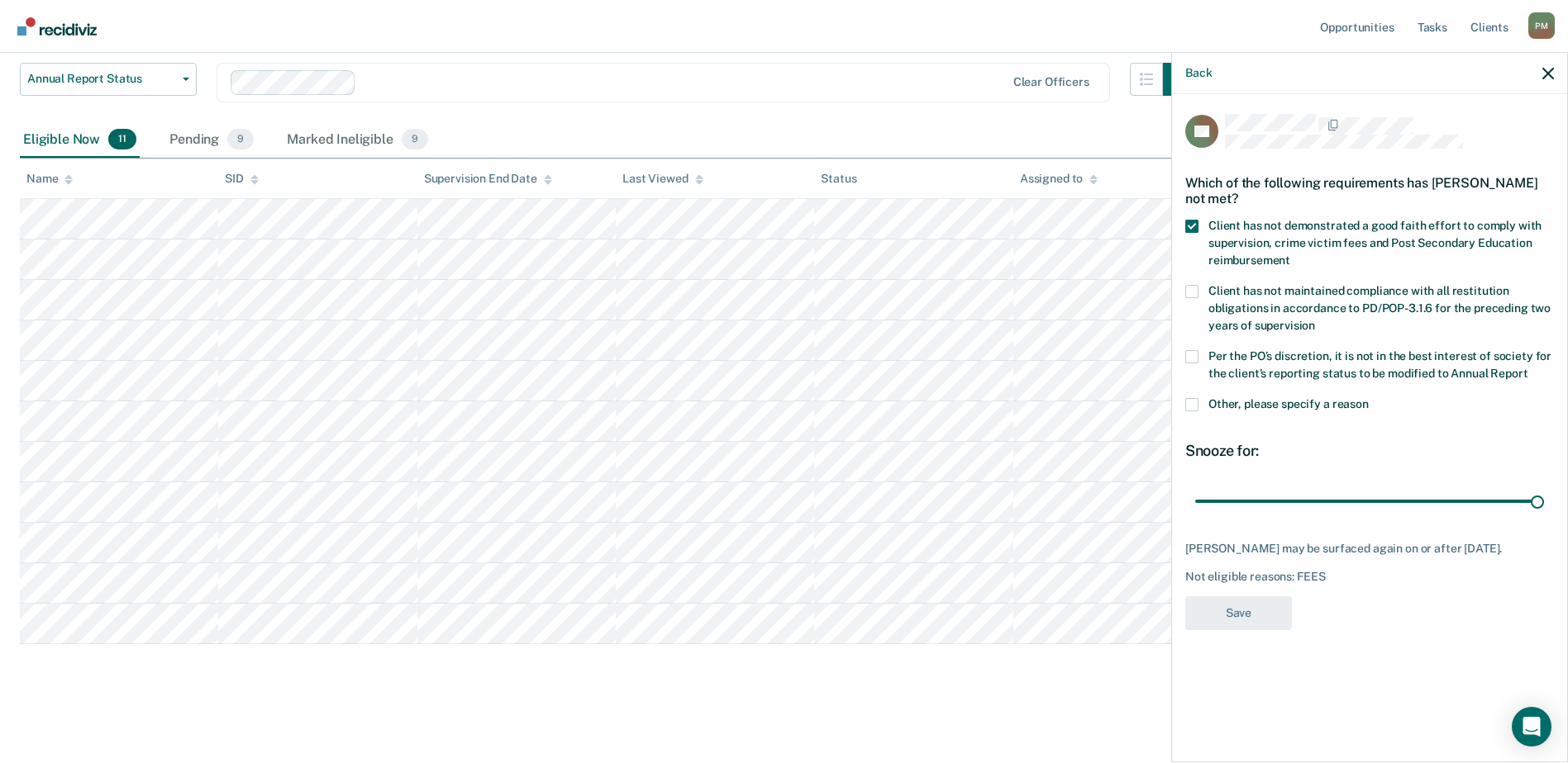
scroll to position [202, 0]
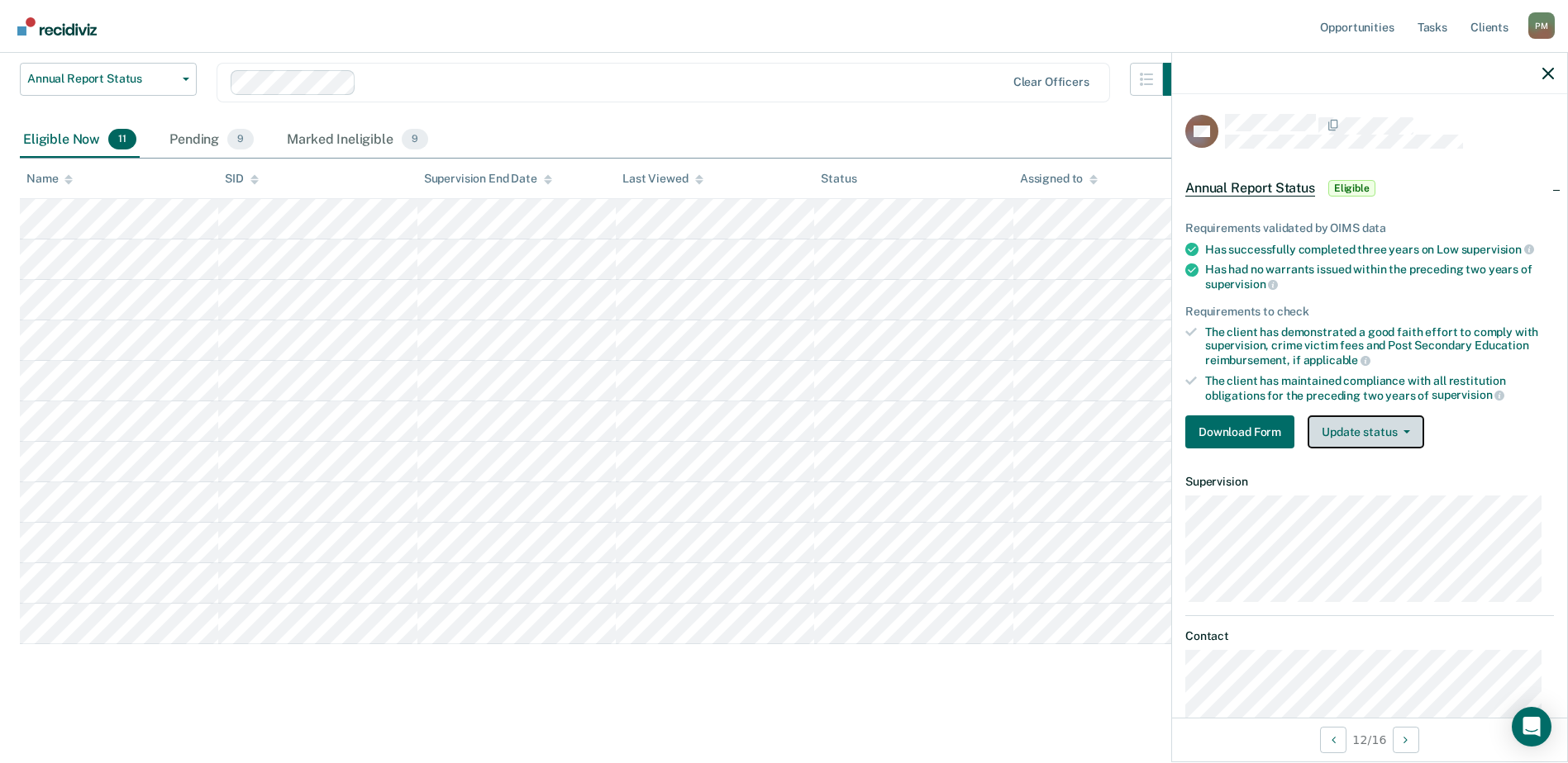
click at [1356, 435] on button "Update status" at bounding box center [1366, 431] width 117 height 33
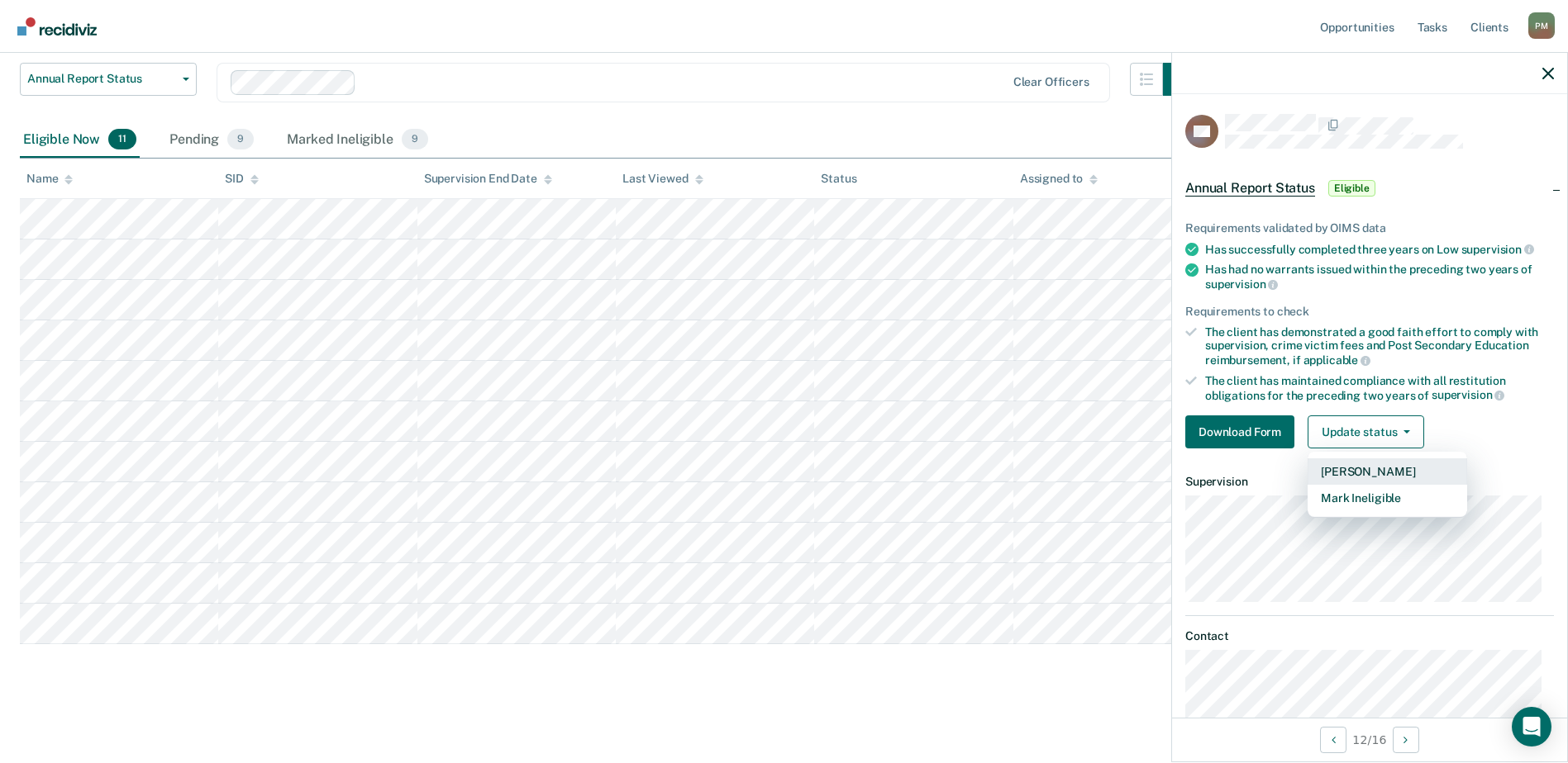
click at [1368, 473] on button "[PERSON_NAME]" at bounding box center [1387, 472] width 159 height 27
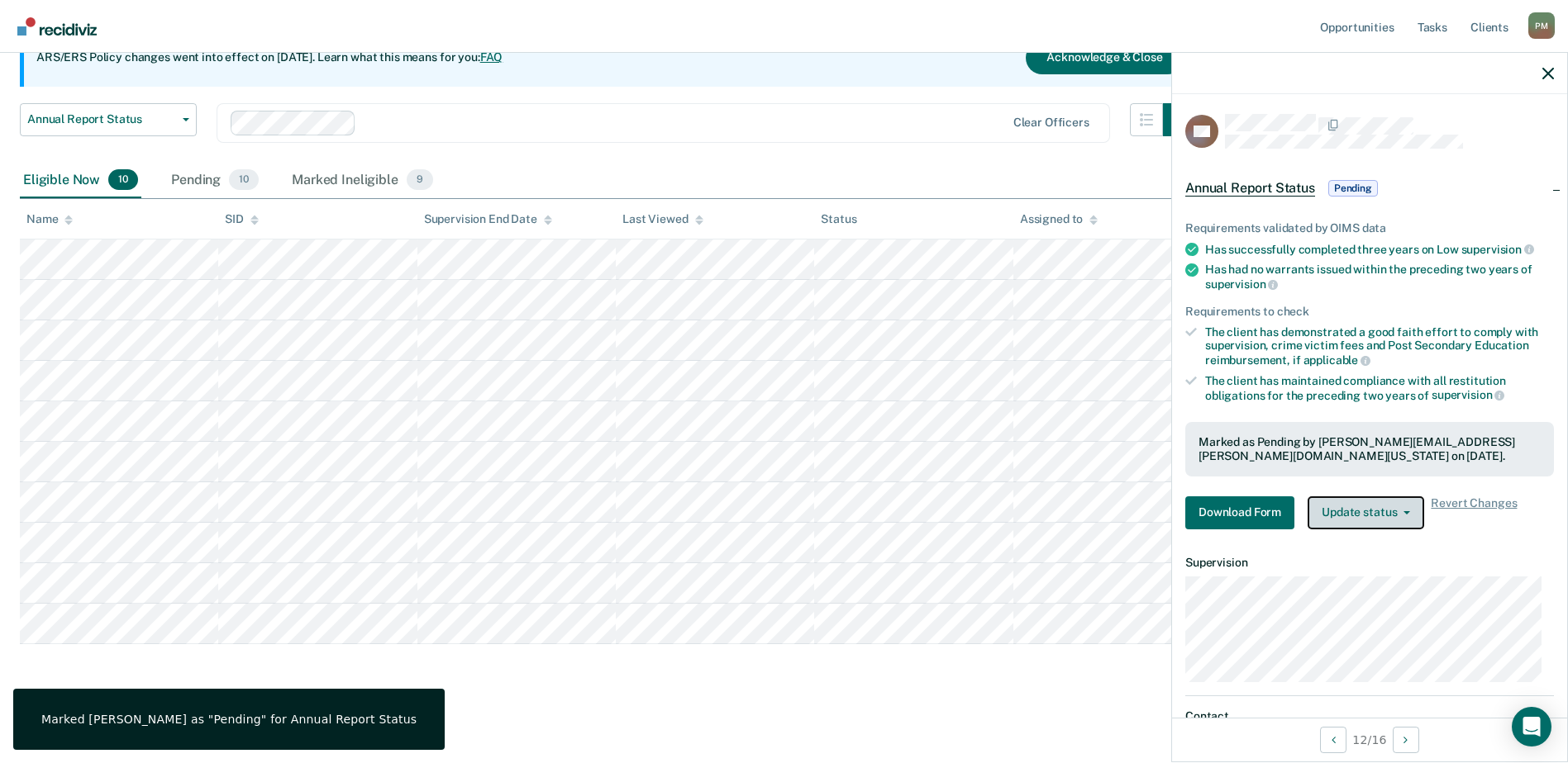
scroll to position [161, 0]
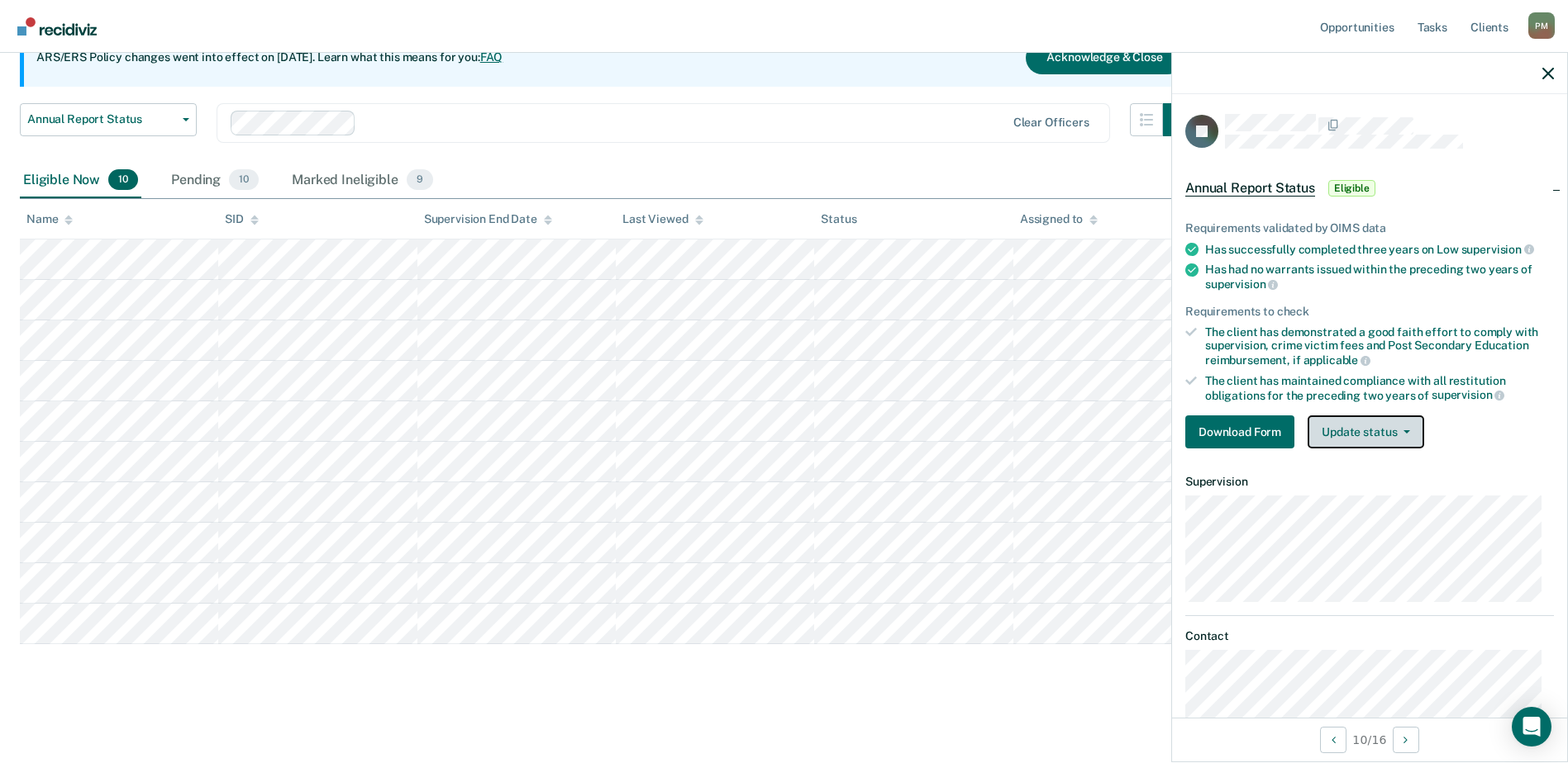
click at [1410, 426] on button "Update status" at bounding box center [1366, 431] width 117 height 33
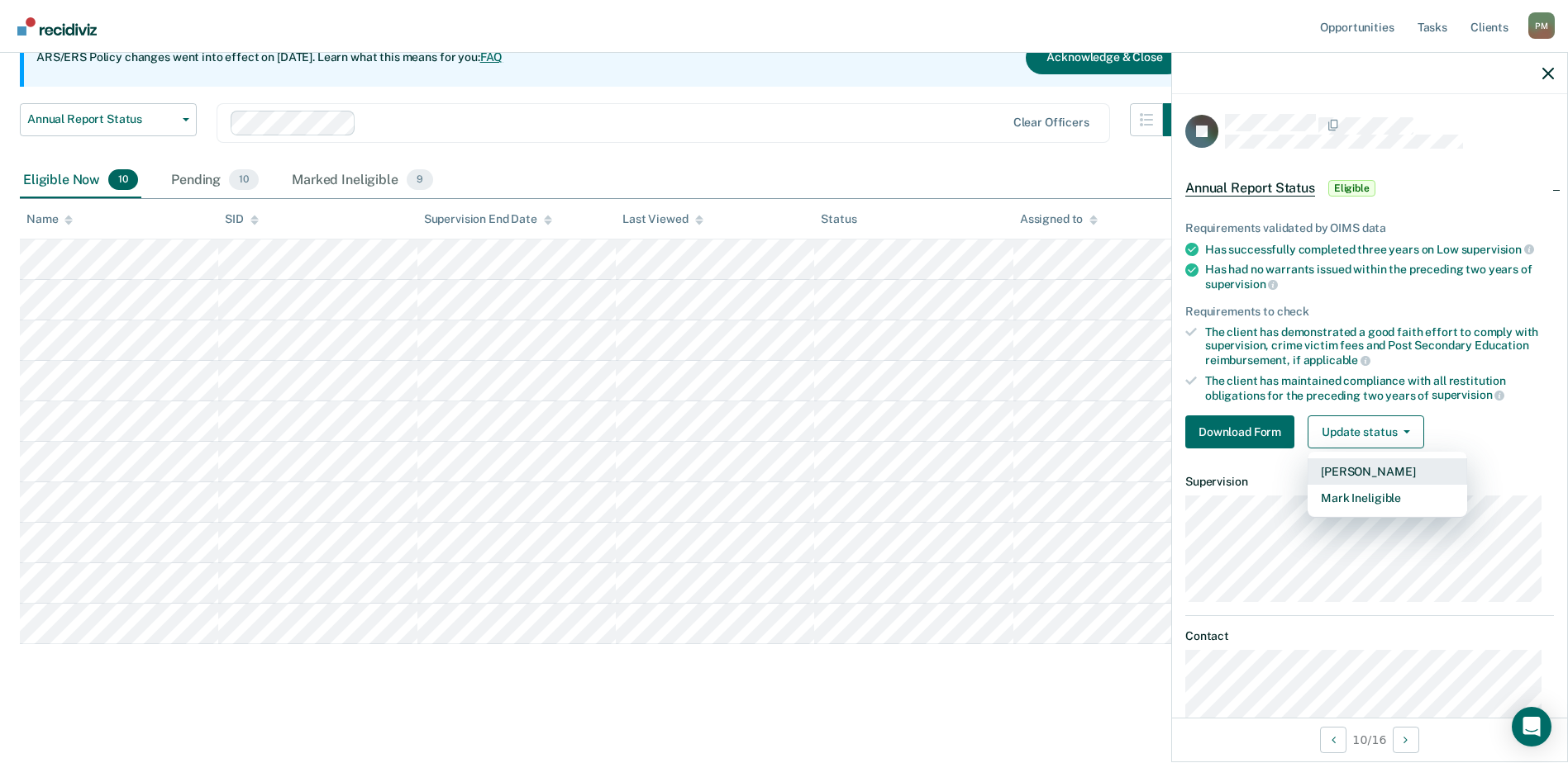
click at [1399, 467] on button "[PERSON_NAME]" at bounding box center [1387, 472] width 159 height 27
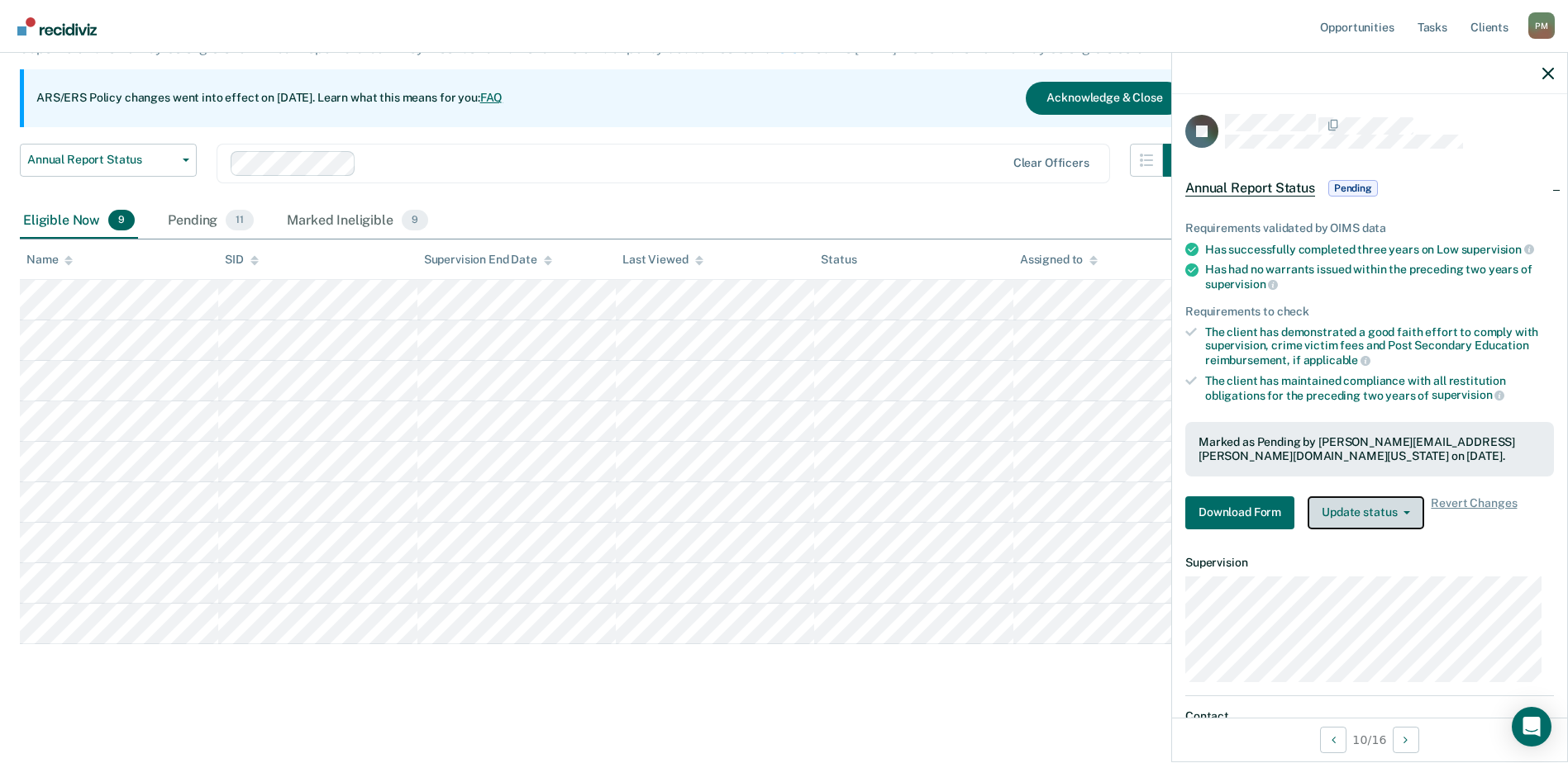
scroll to position [120, 0]
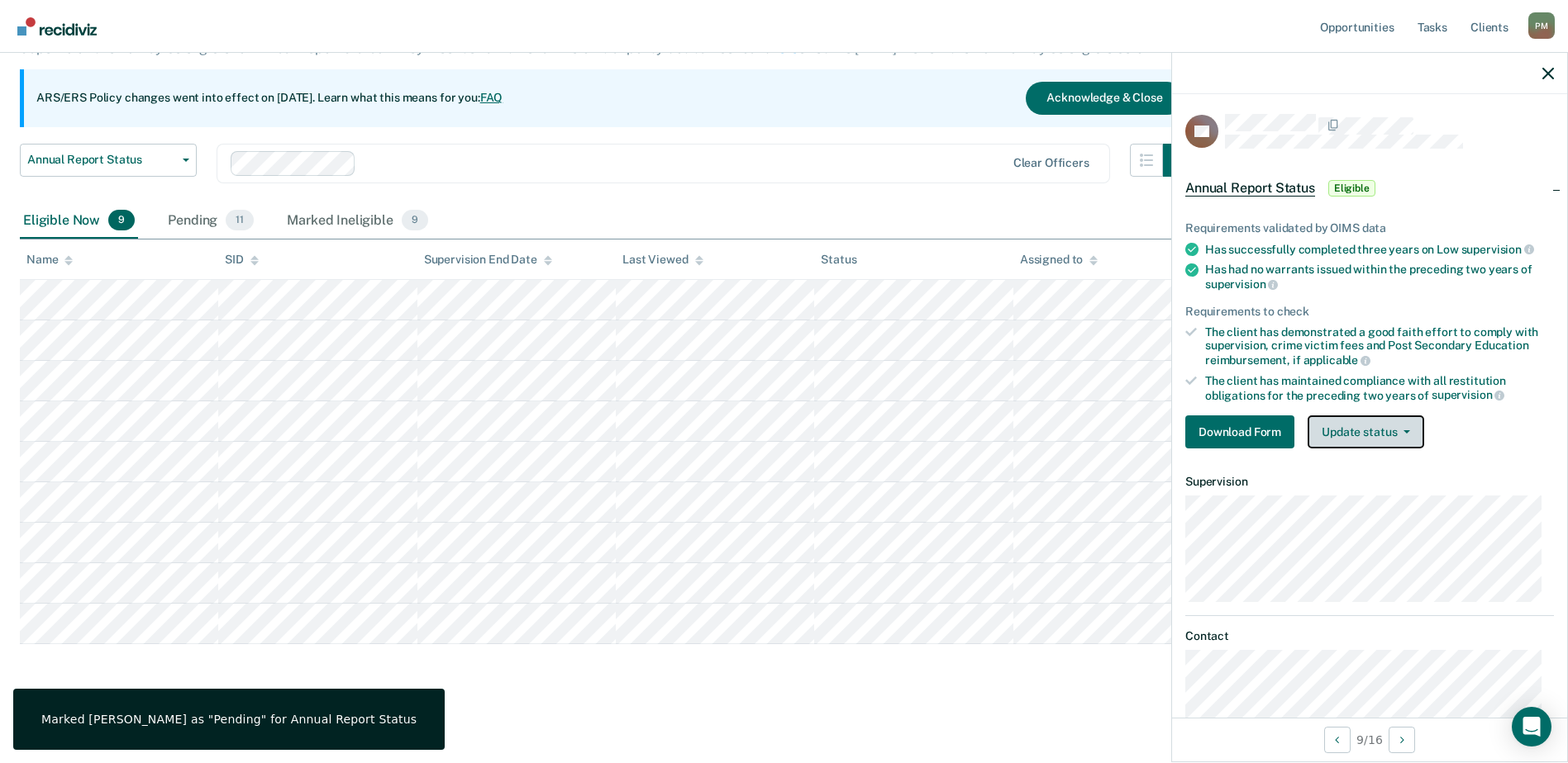
click at [1404, 433] on button "Update status" at bounding box center [1366, 431] width 117 height 33
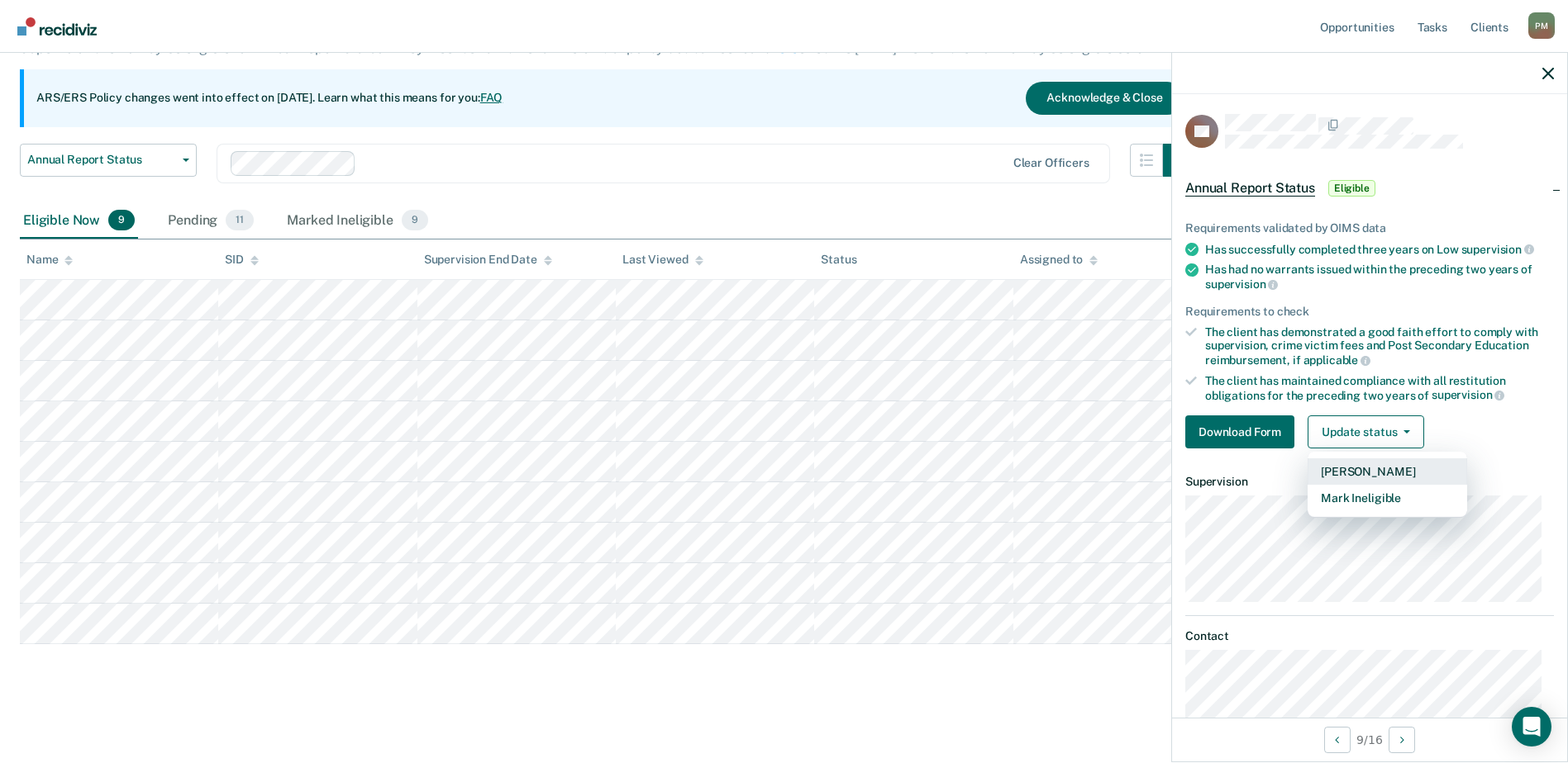
click at [1398, 469] on button "[PERSON_NAME]" at bounding box center [1387, 472] width 159 height 27
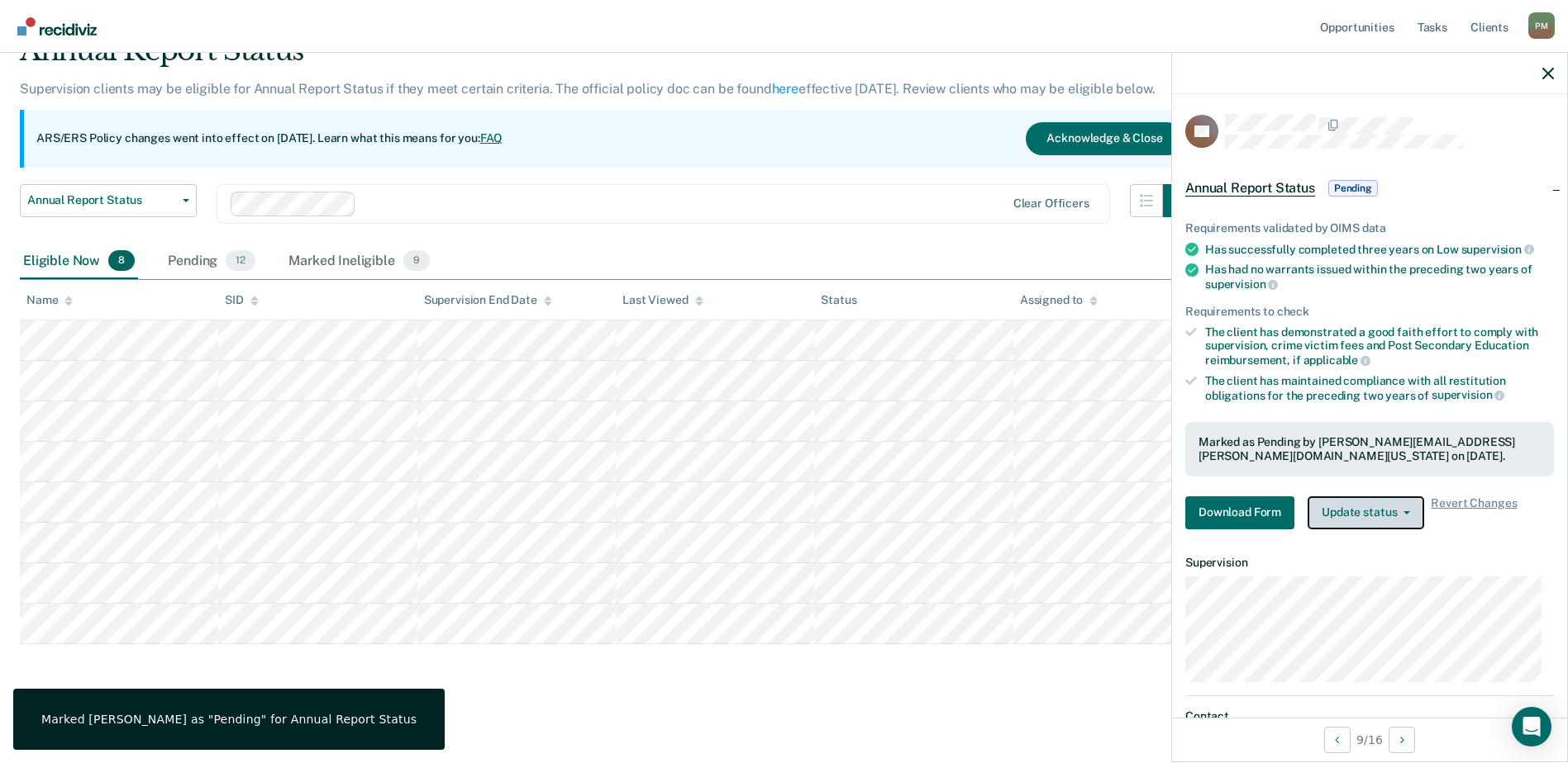
scroll to position [81, 0]
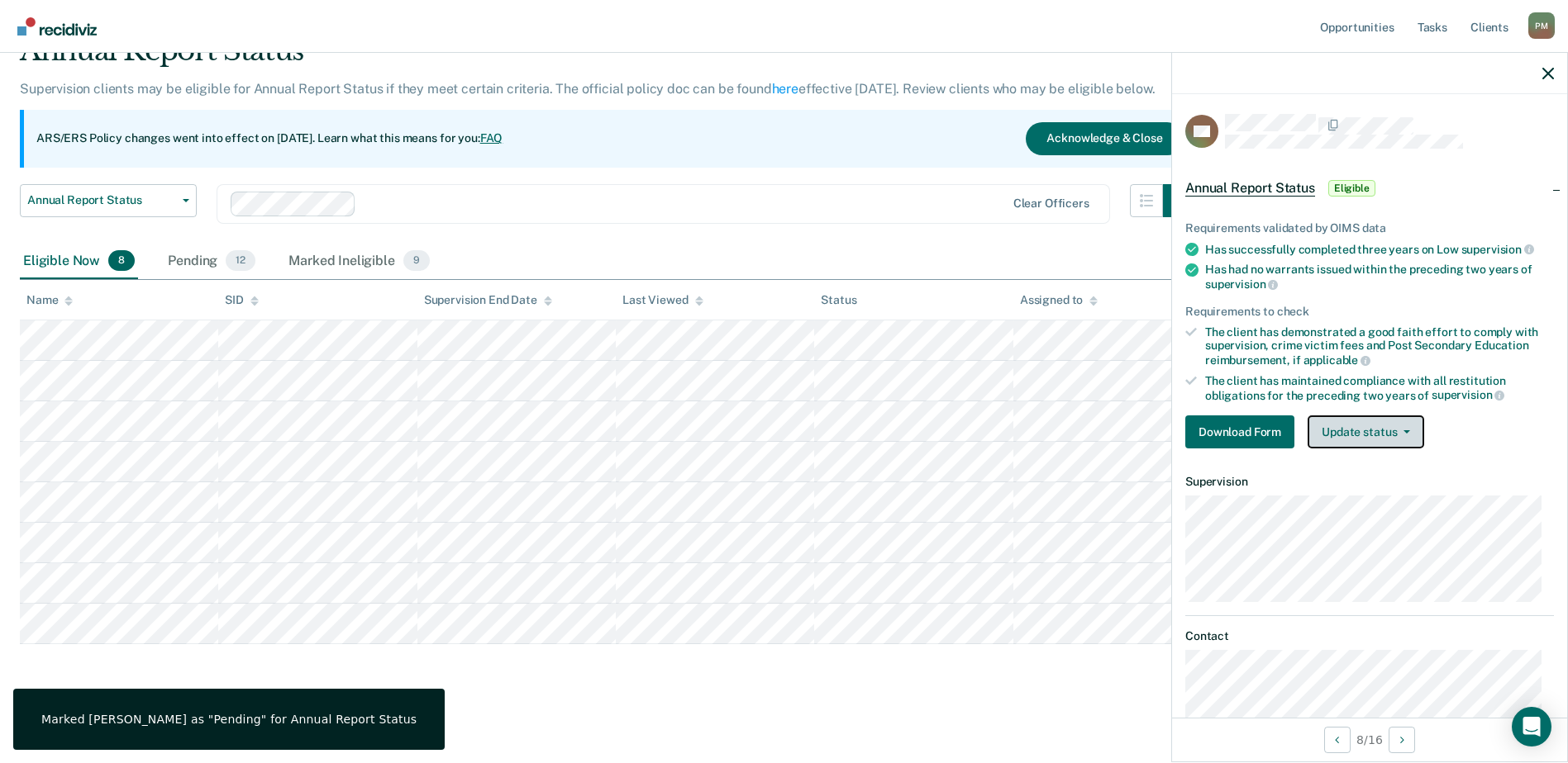
click at [1387, 436] on button "Update status" at bounding box center [1366, 431] width 117 height 33
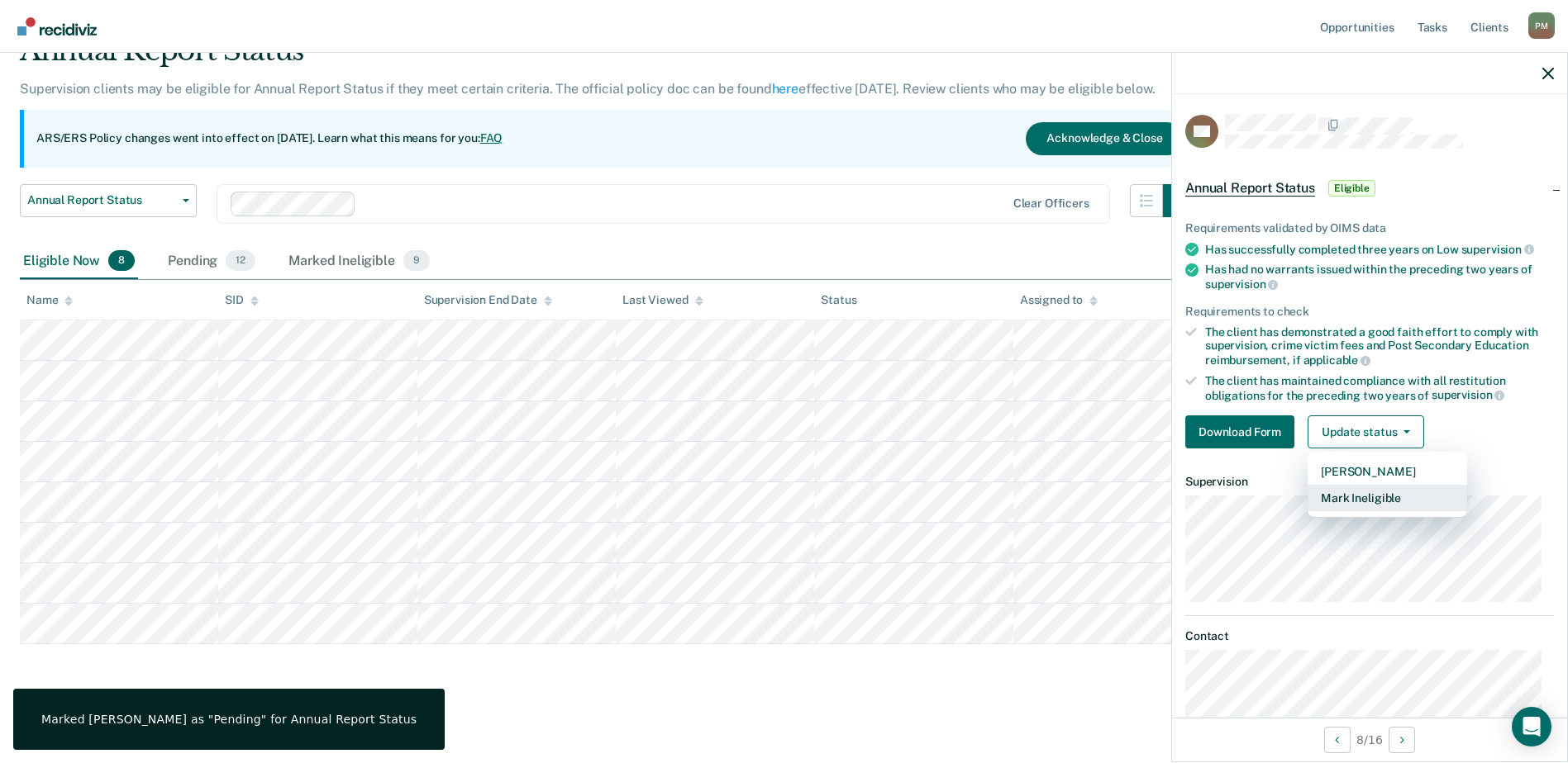
click at [1370, 497] on button "Mark Ineligible" at bounding box center [1387, 498] width 159 height 27
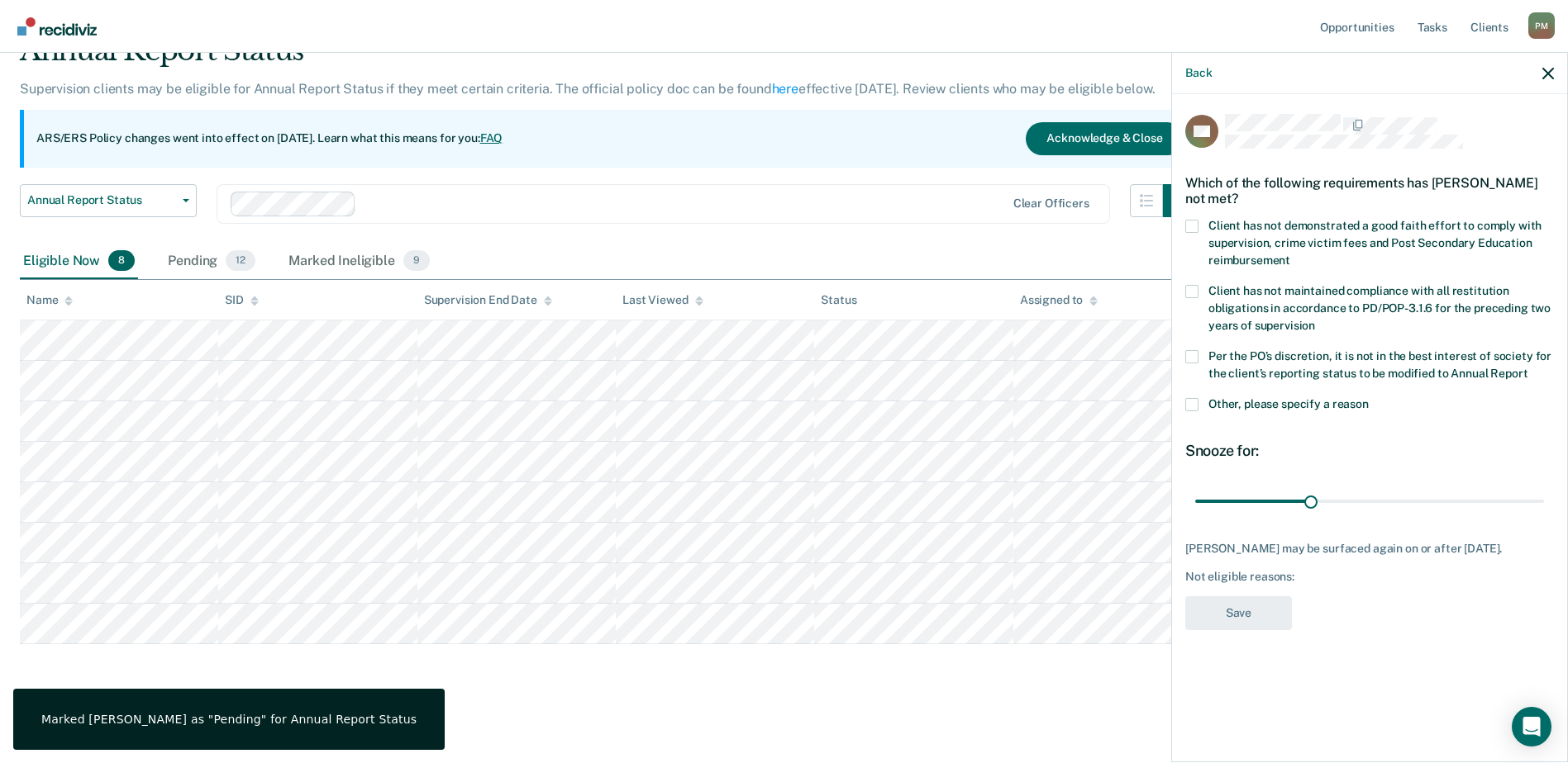
click at [1196, 223] on span at bounding box center [1191, 226] width 13 height 13
click at [1290, 254] on input "Client has not demonstrated a good faith effort to comply with supervision, cri…" at bounding box center [1290, 254] width 0 height 0
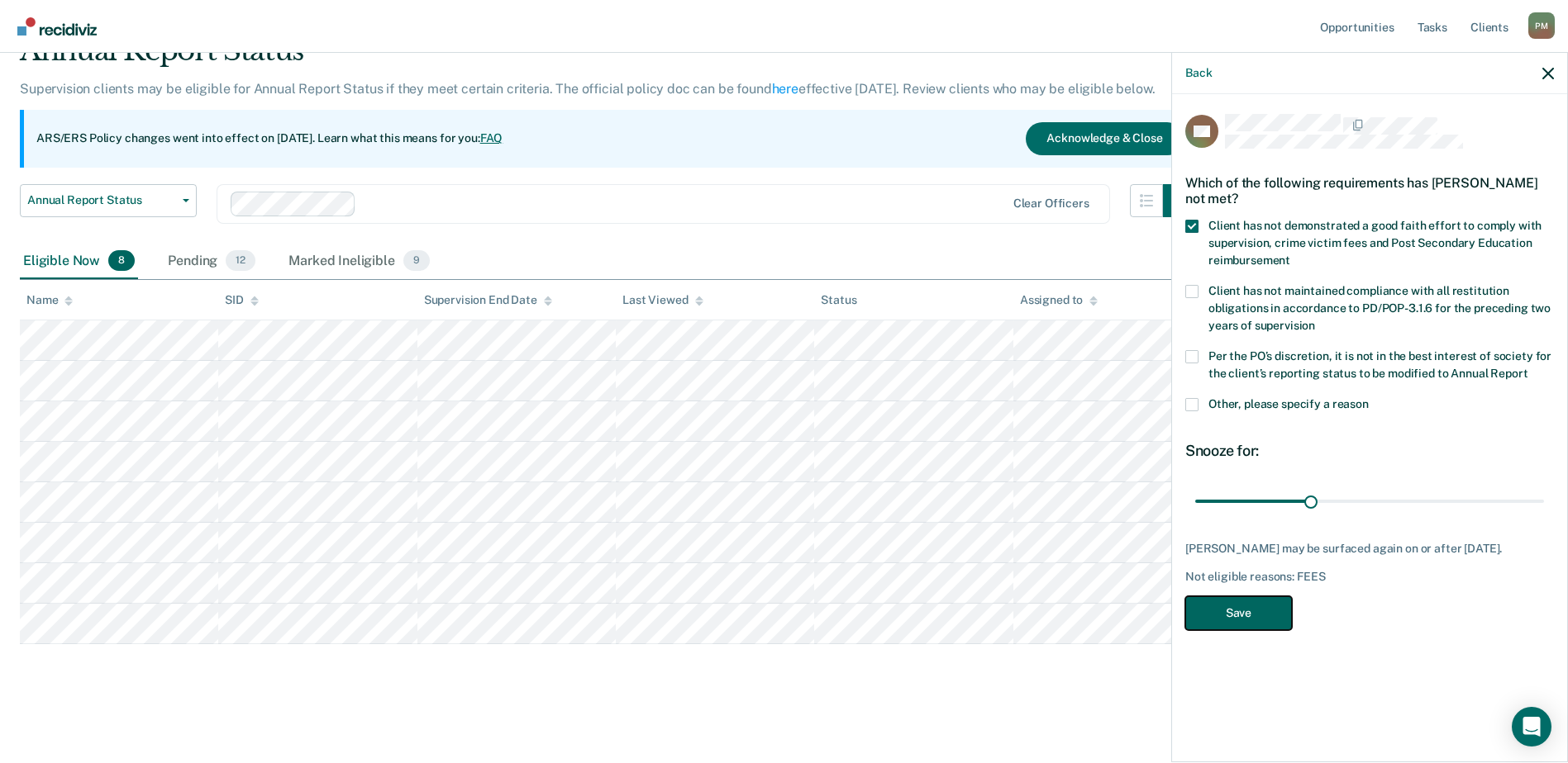
click at [1232, 628] on button "Save" at bounding box center [1238, 613] width 106 height 34
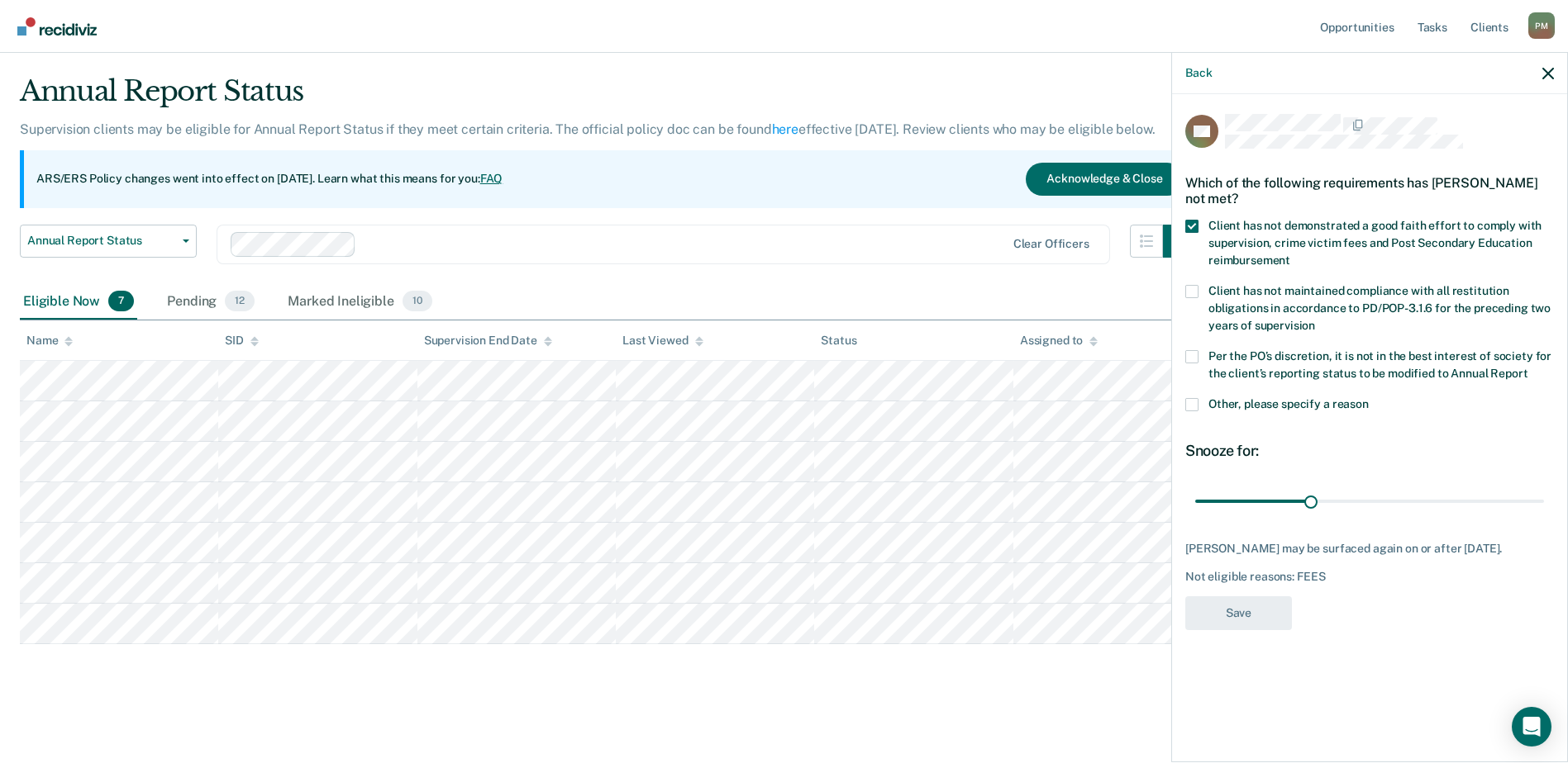
scroll to position [40, 0]
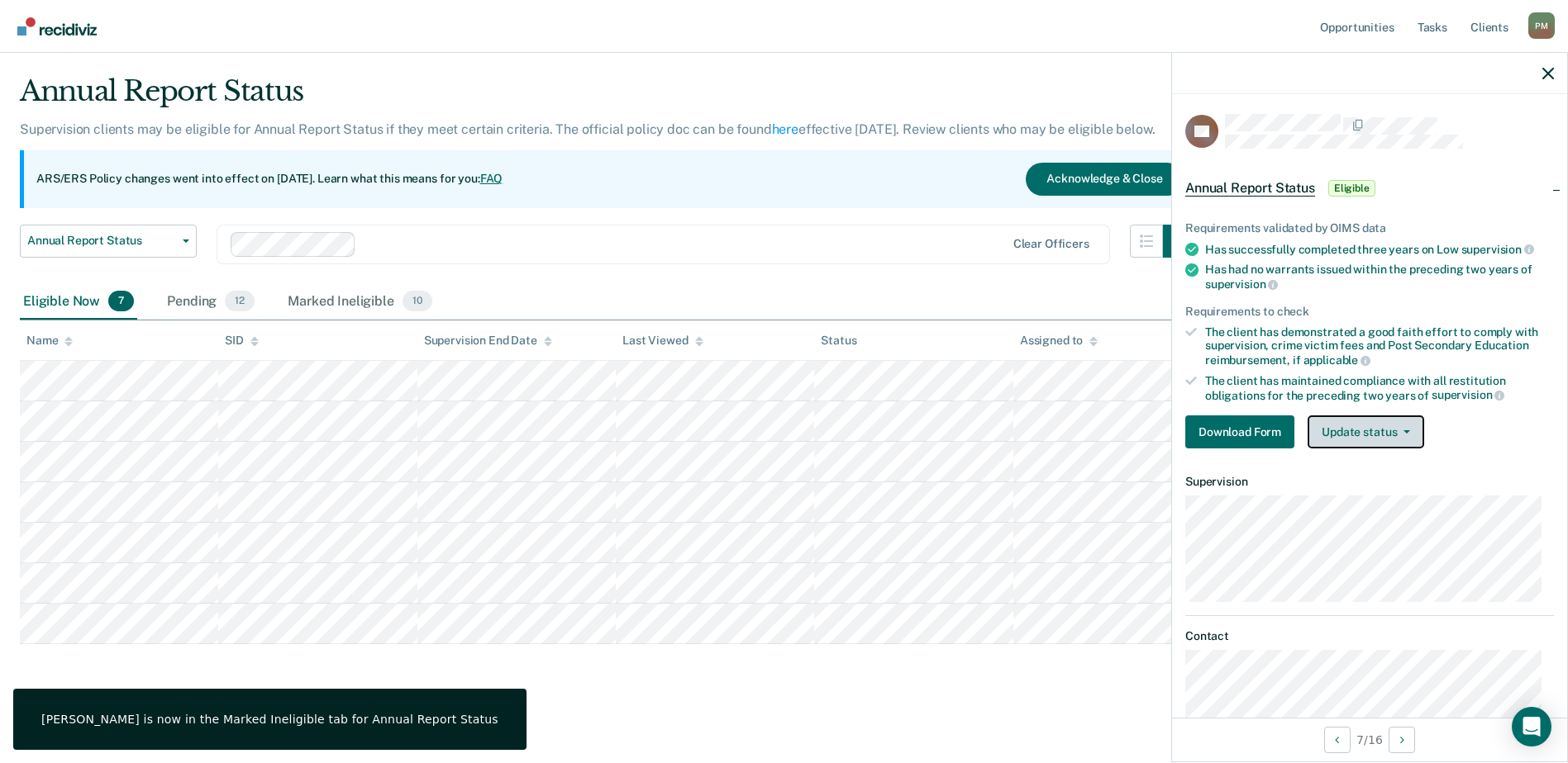
click at [1408, 426] on button "Update status" at bounding box center [1366, 431] width 117 height 33
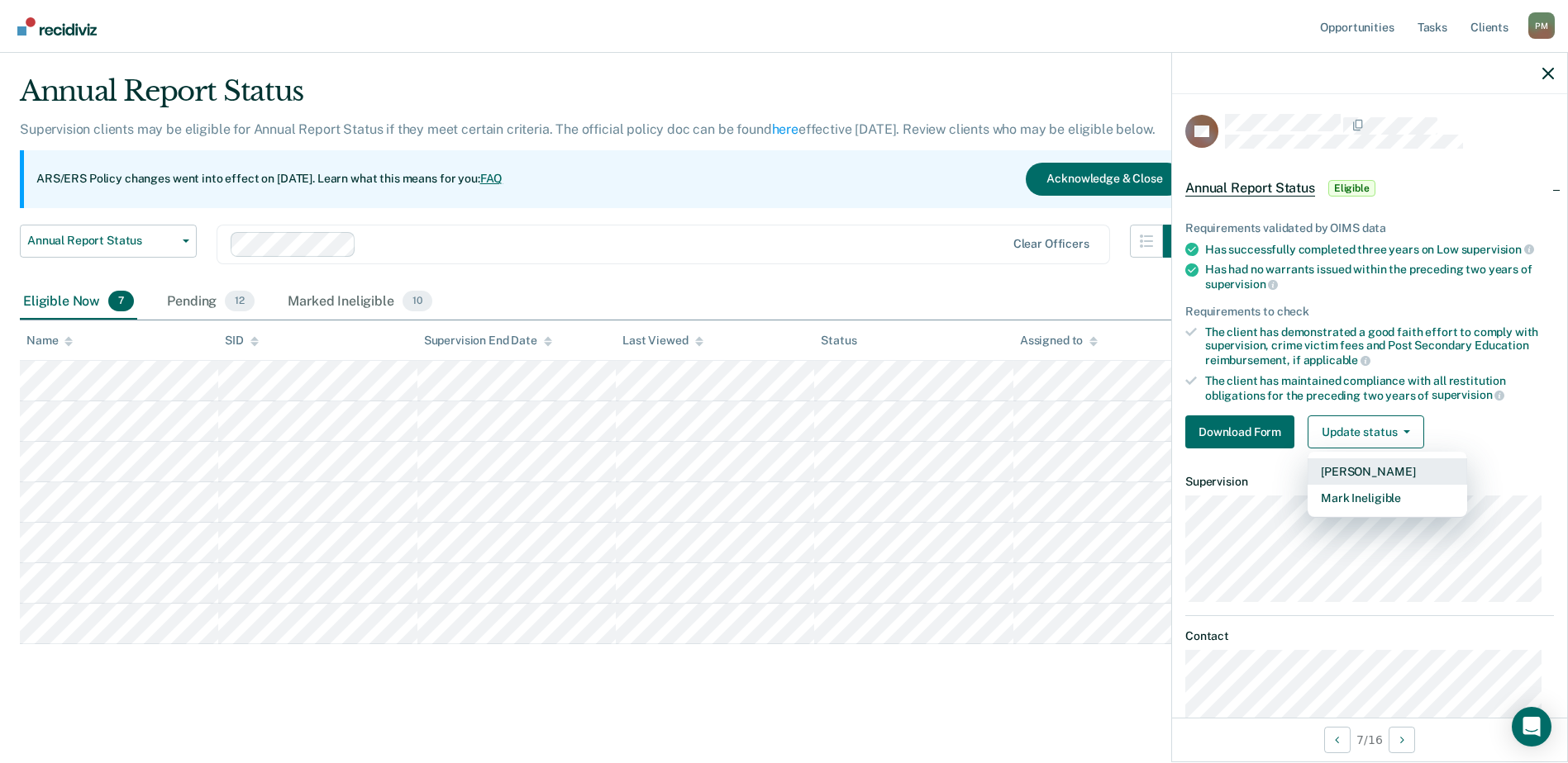
click at [1379, 468] on button "[PERSON_NAME]" at bounding box center [1387, 472] width 159 height 27
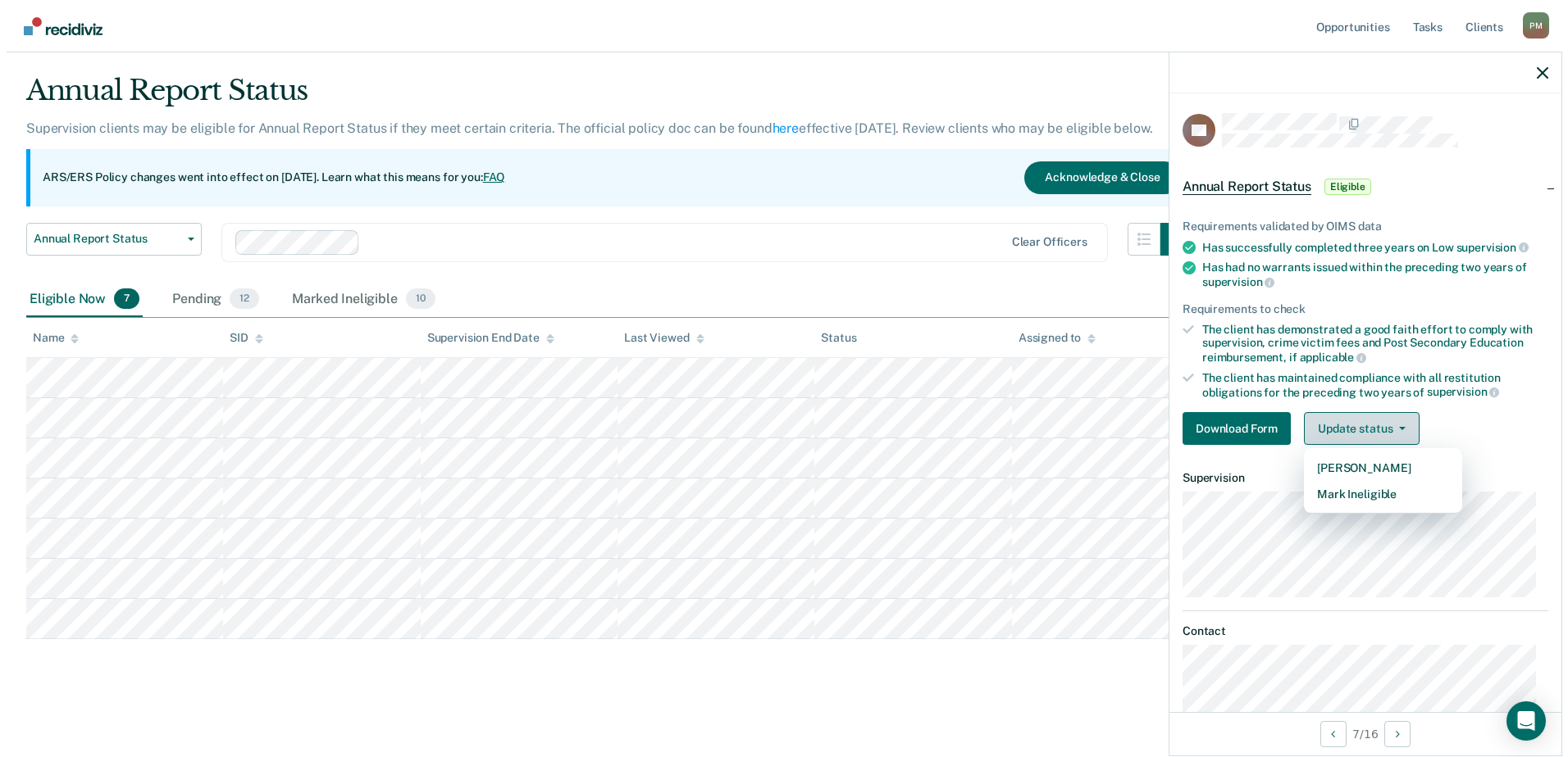
scroll to position [0, 0]
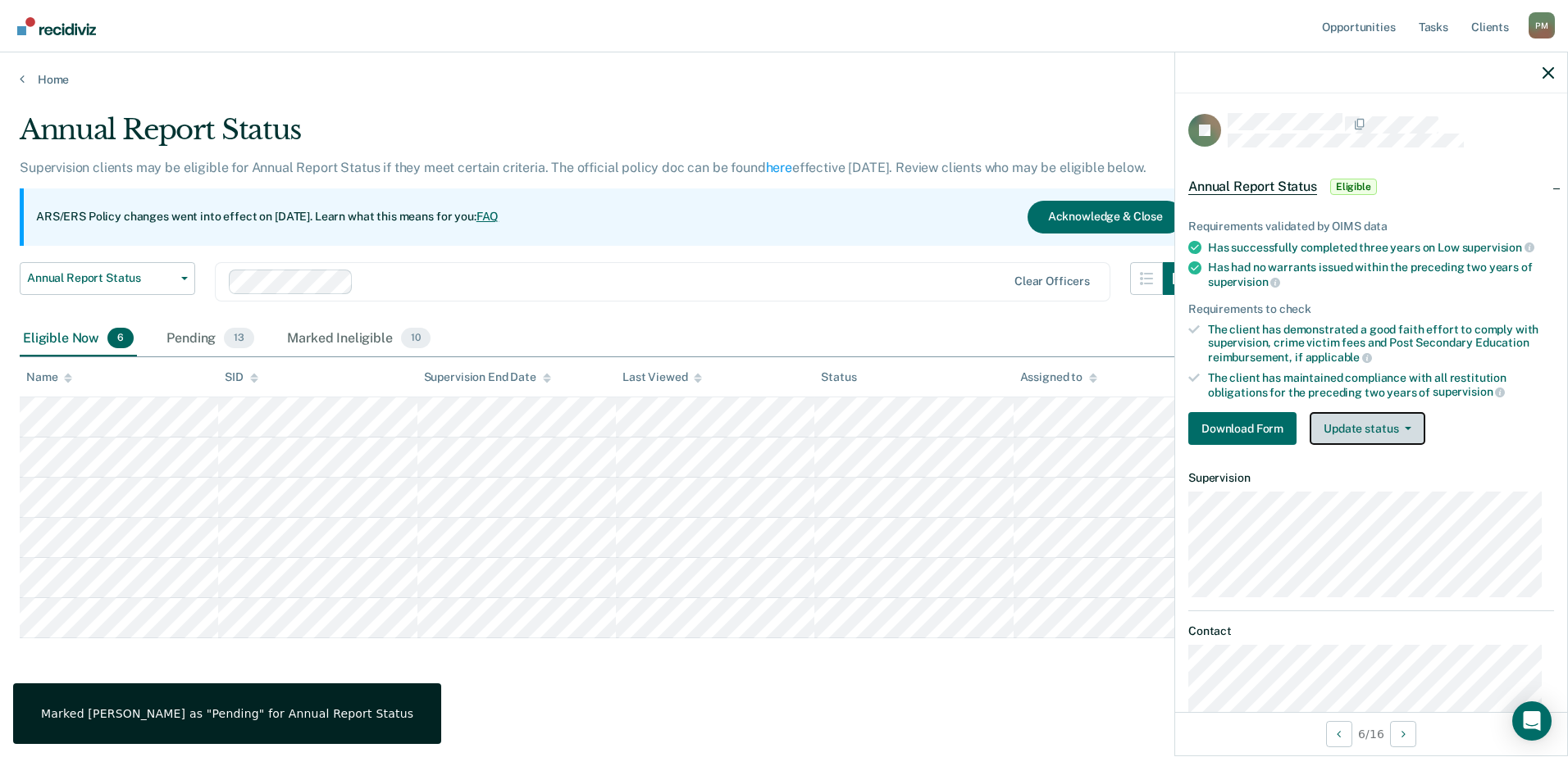
click at [1410, 426] on button "Update status" at bounding box center [1368, 428] width 116 height 32
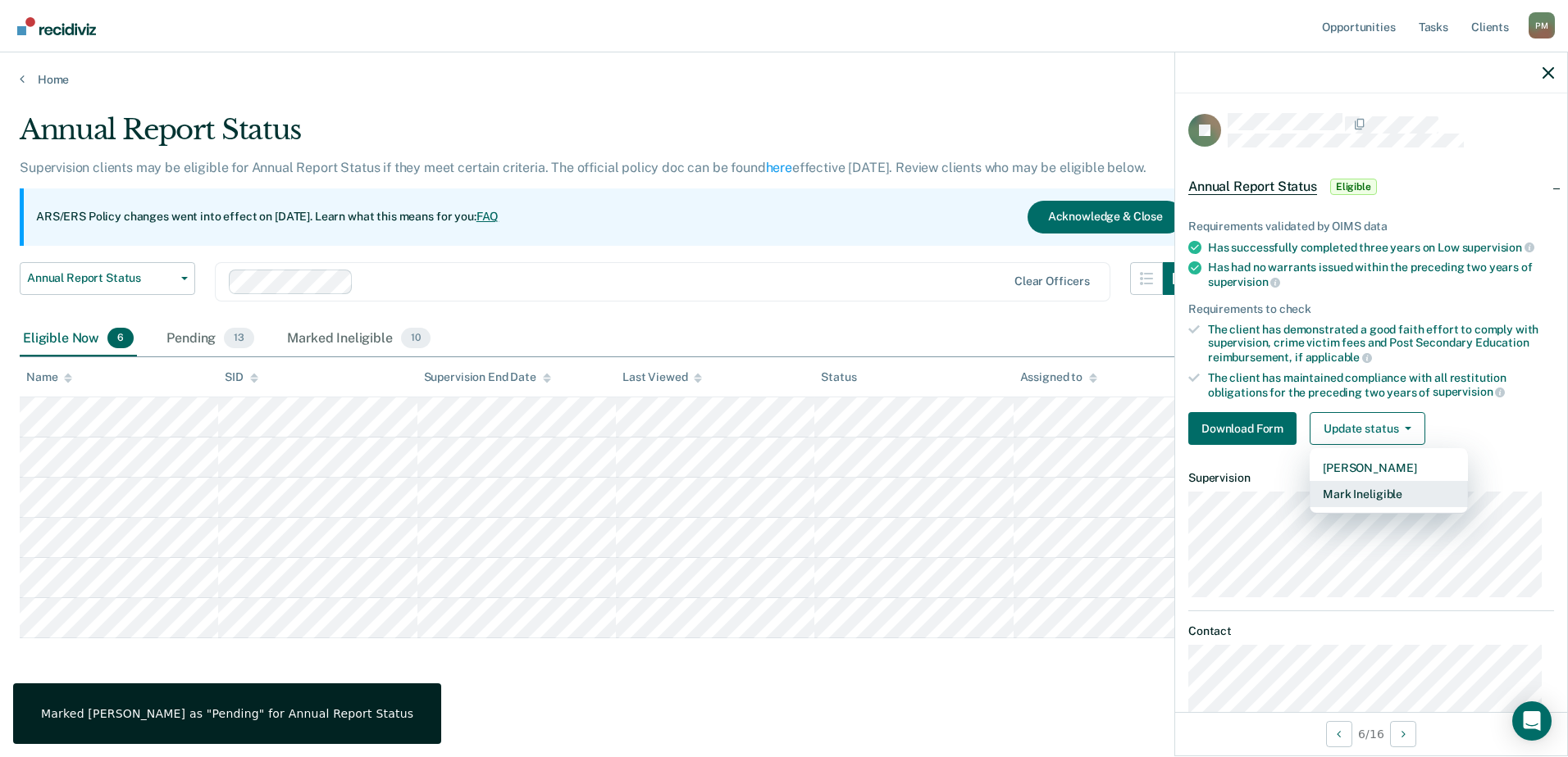
click at [1380, 494] on button "Mark Ineligible" at bounding box center [1389, 494] width 158 height 26
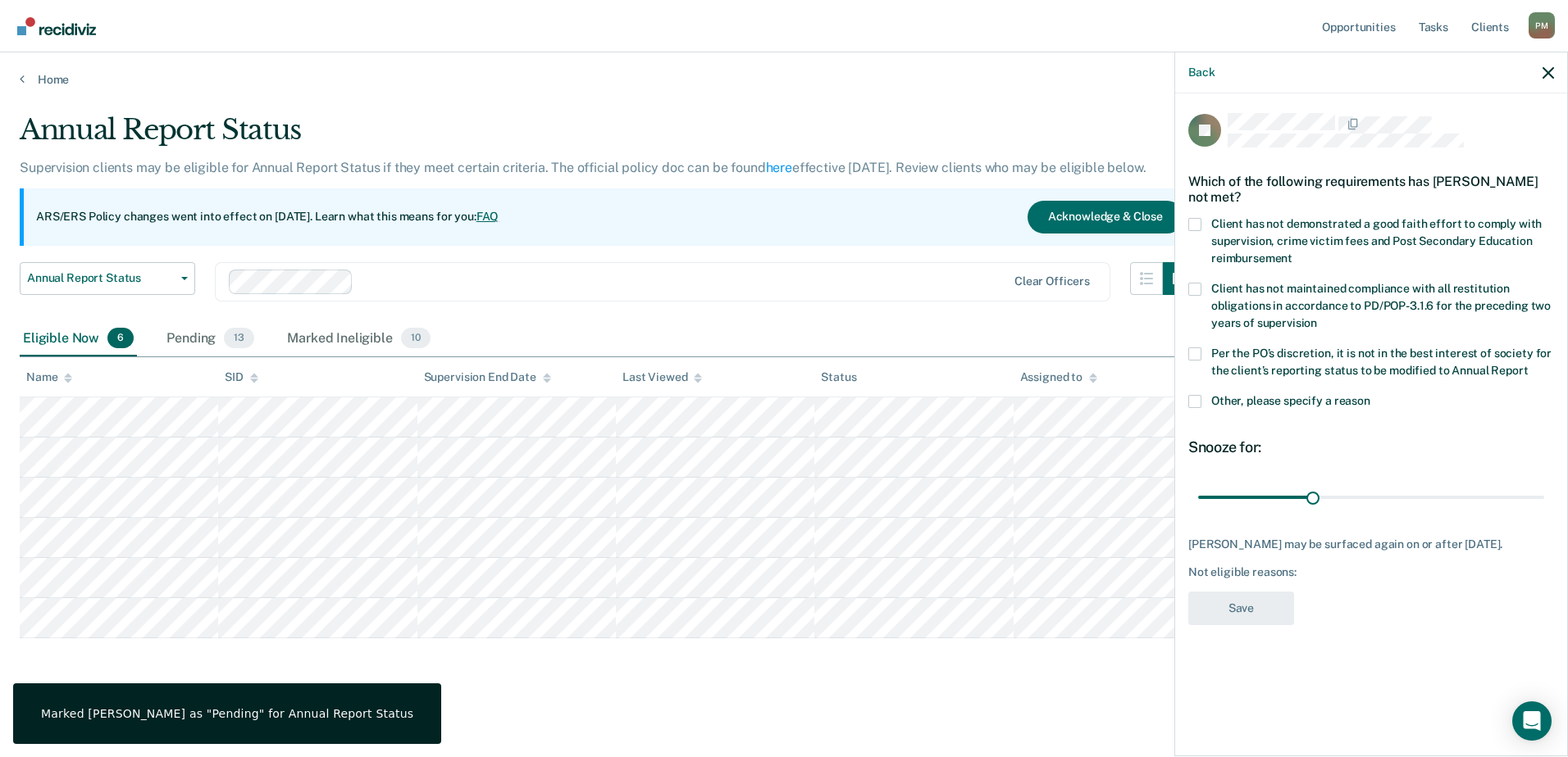
click at [1195, 223] on span at bounding box center [1194, 224] width 13 height 13
click at [1292, 252] on input "Client has not demonstrated a good faith effort to comply with supervision, cri…" at bounding box center [1292, 252] width 0 height 0
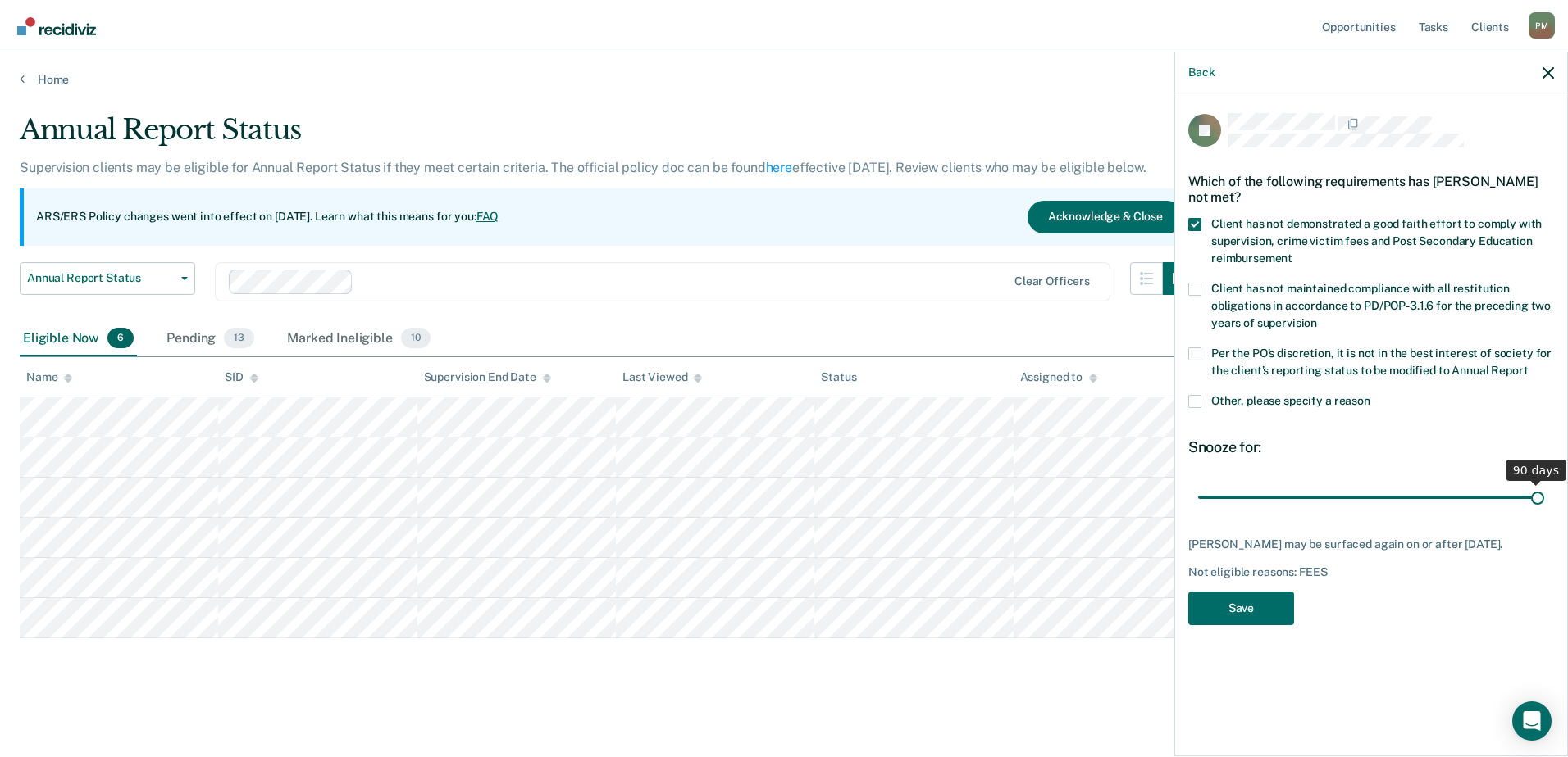
drag, startPoint x: 1310, startPoint y: 494, endPoint x: 1605, endPoint y: 528, distance: 297.0
type input "90"
click at [1544, 511] on input "range" at bounding box center [1371, 497] width 346 height 29
click at [1239, 611] on button "Save" at bounding box center [1240, 609] width 105 height 33
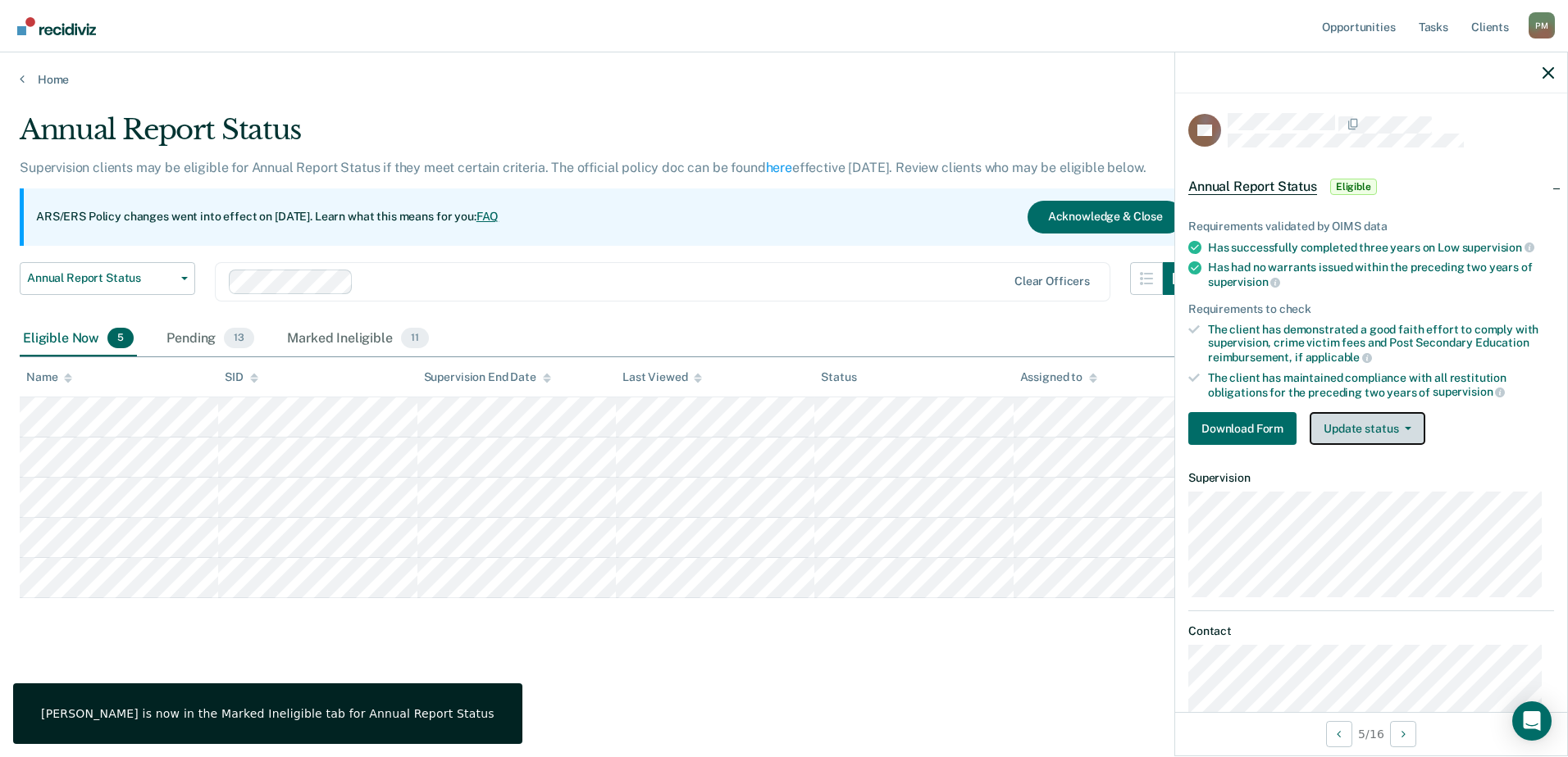
click at [1348, 433] on button "Update status" at bounding box center [1368, 428] width 116 height 32
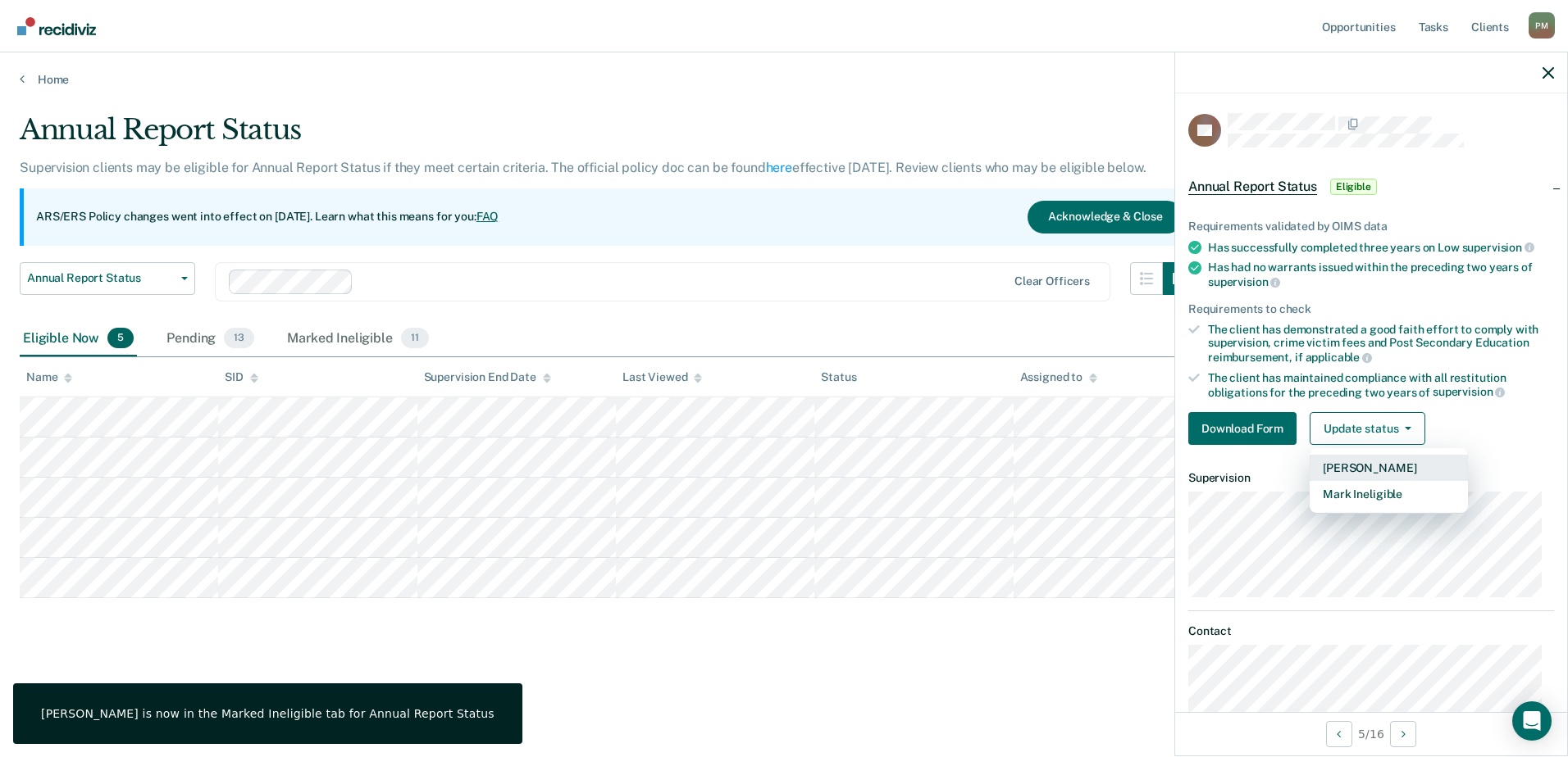
click at [1352, 466] on button "[PERSON_NAME]" at bounding box center [1389, 468] width 158 height 26
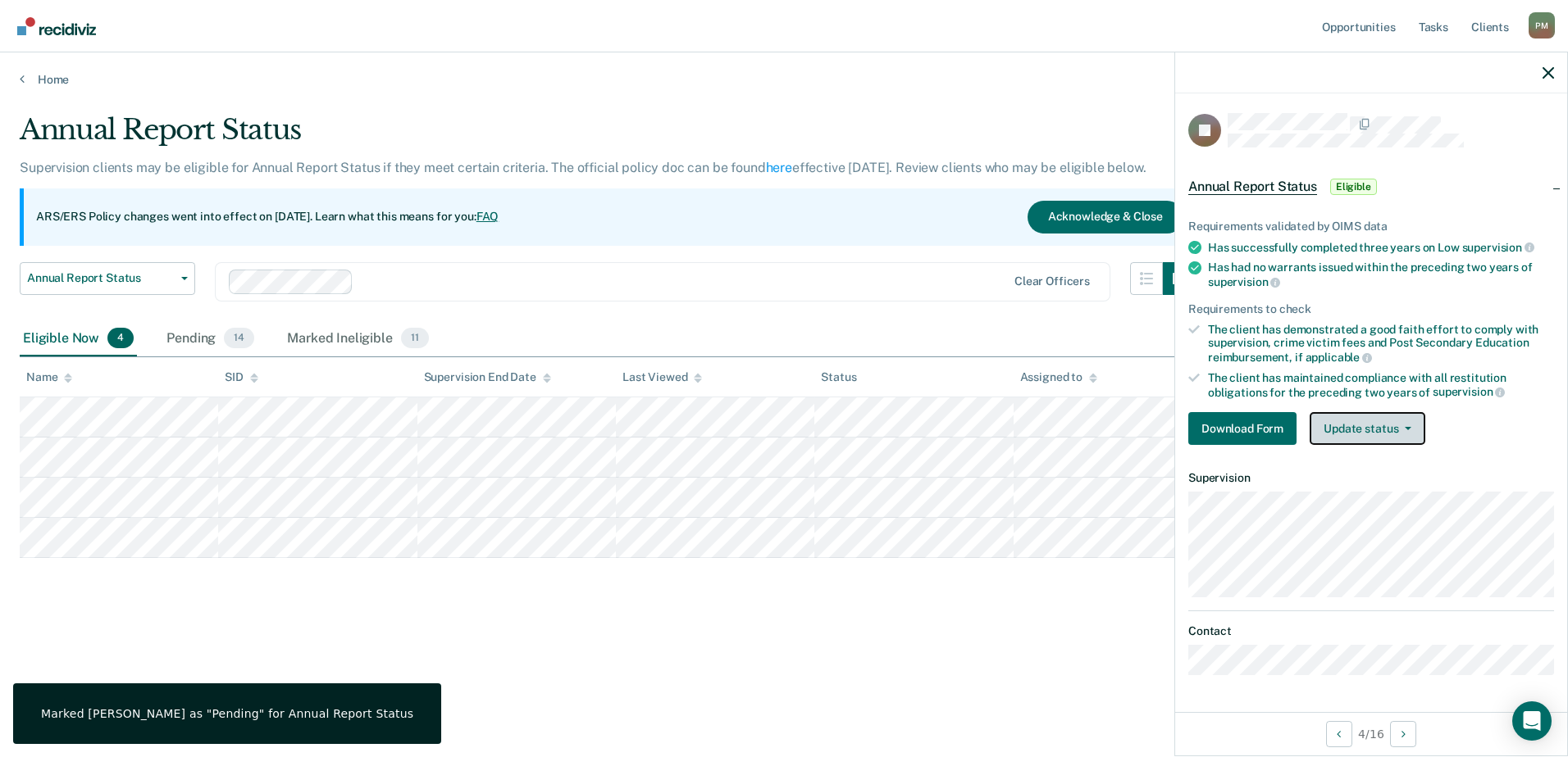
click at [1404, 429] on button "Update status" at bounding box center [1368, 428] width 116 height 32
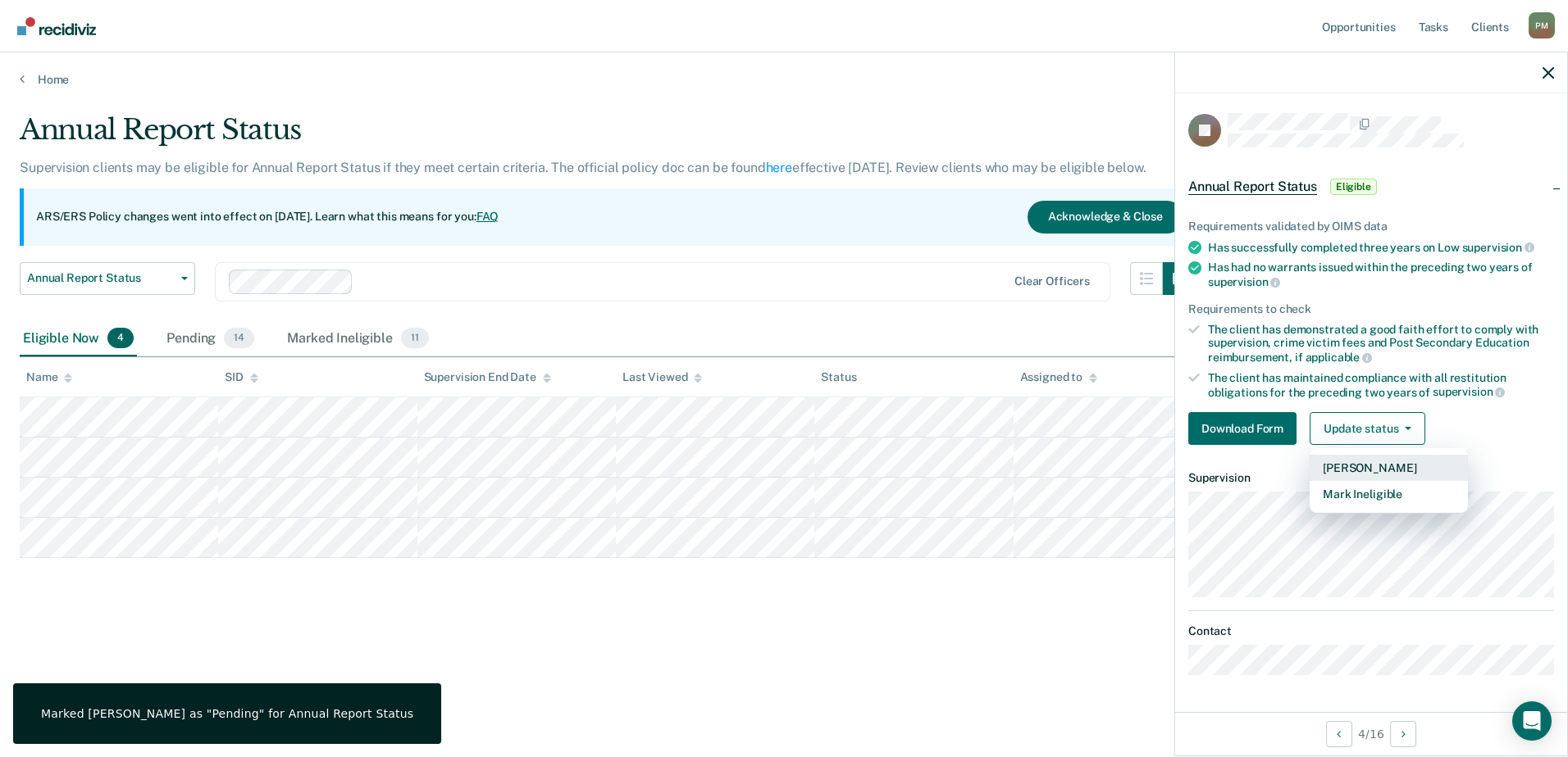
click at [1384, 465] on button "[PERSON_NAME]" at bounding box center [1389, 468] width 158 height 26
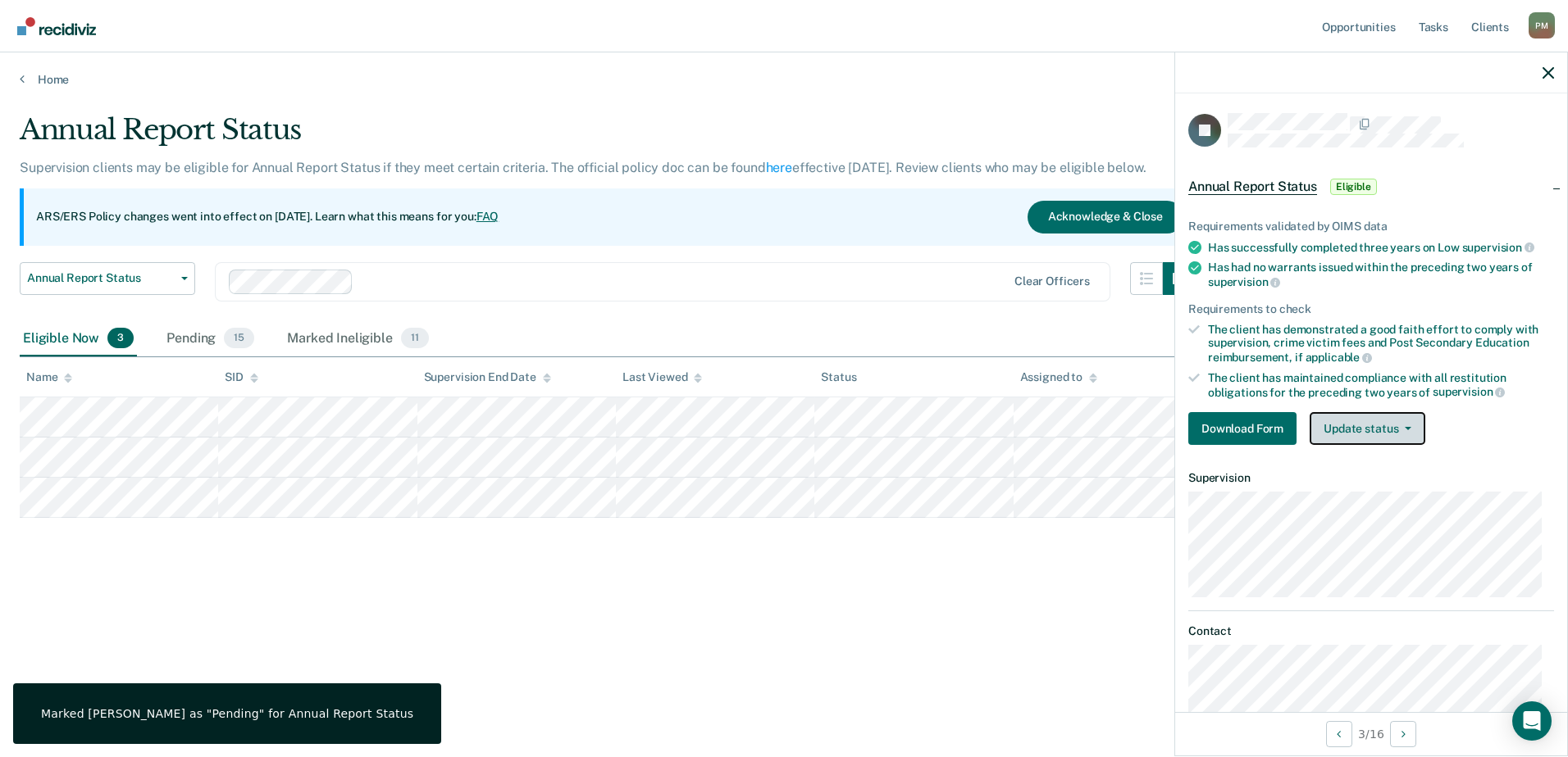
click at [1372, 418] on button "Update status" at bounding box center [1368, 428] width 116 height 32
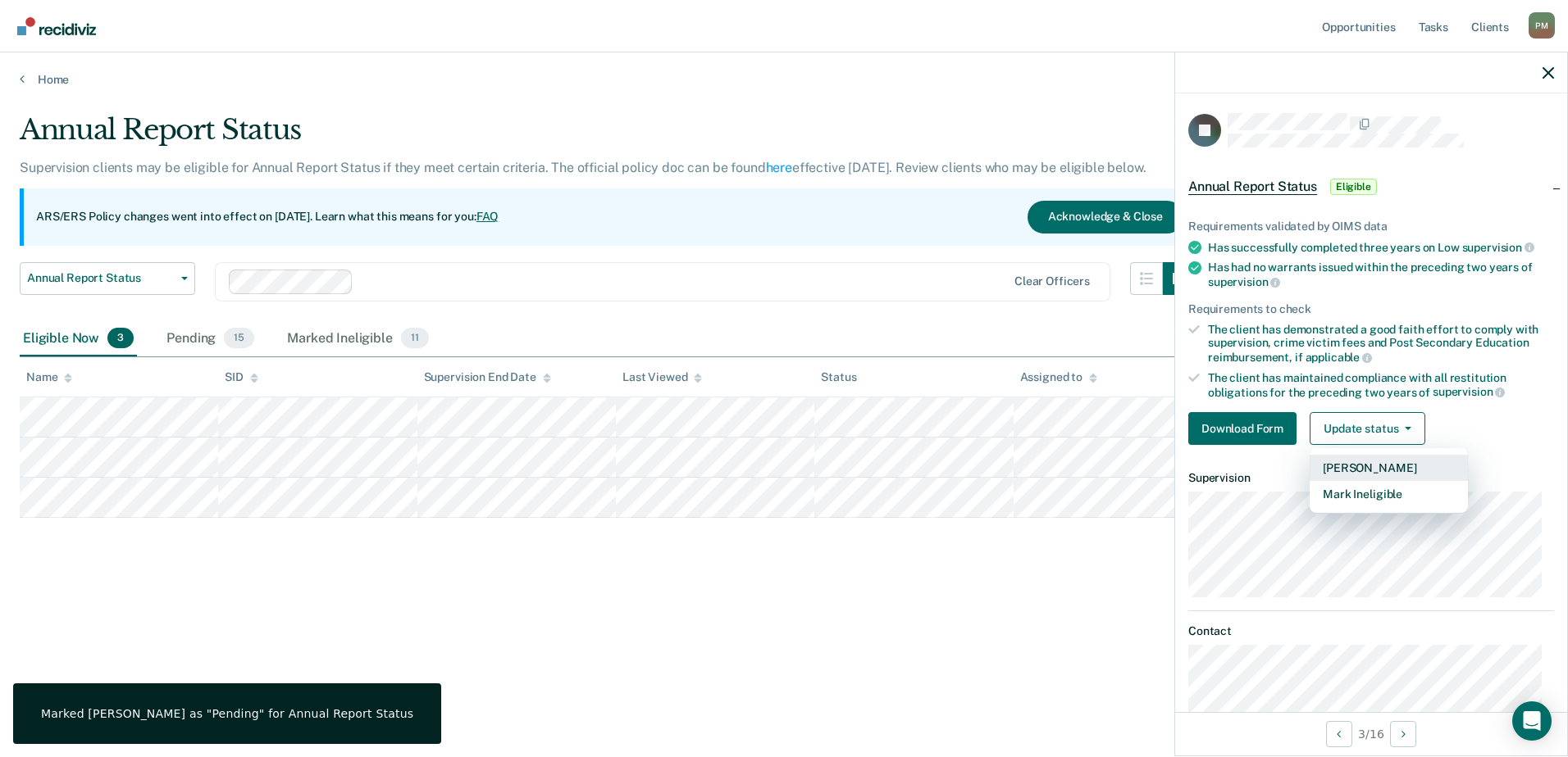
click at [1355, 458] on button "[PERSON_NAME]" at bounding box center [1389, 468] width 158 height 26
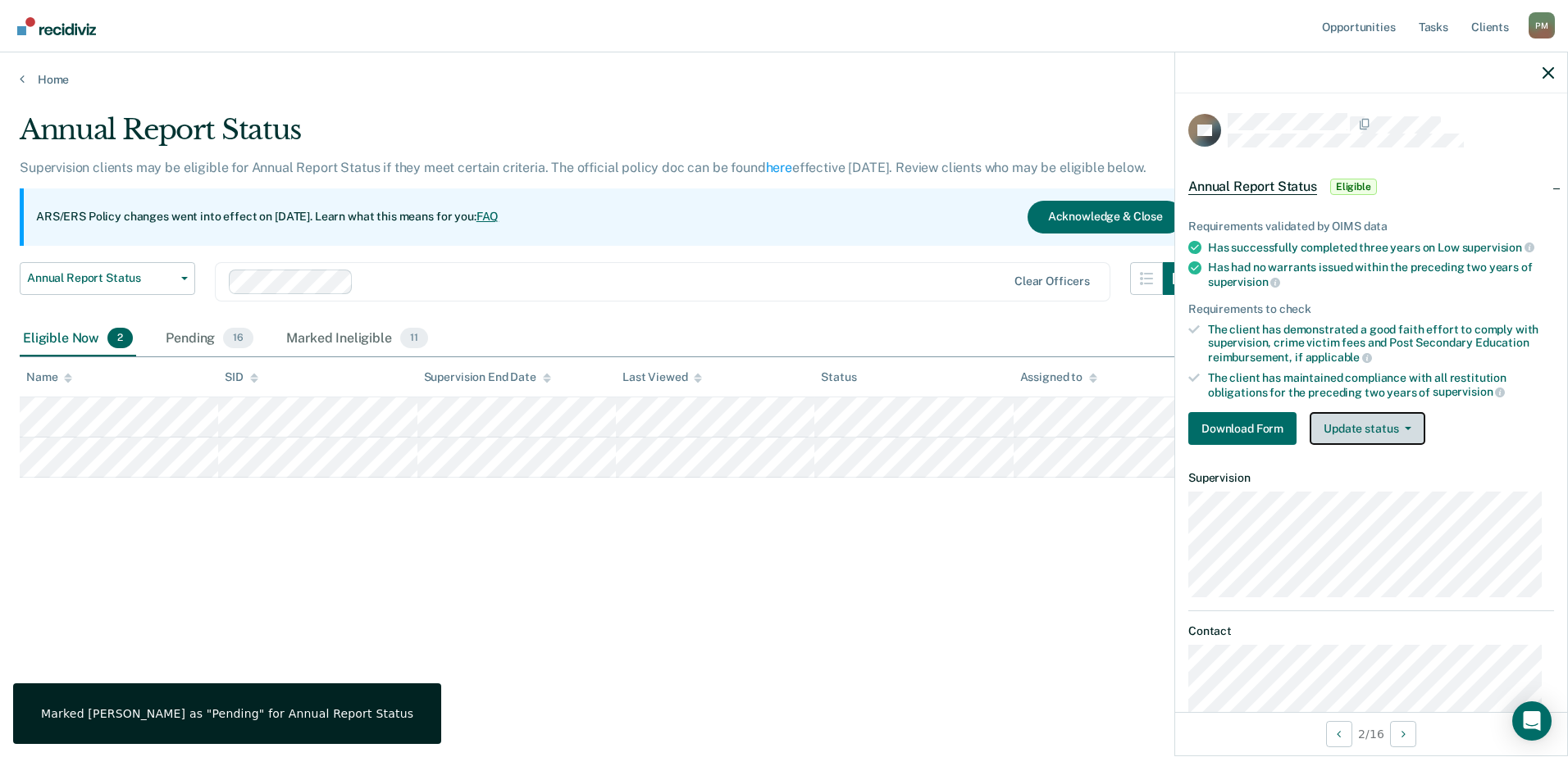
click at [1373, 430] on button "Update status" at bounding box center [1368, 428] width 116 height 32
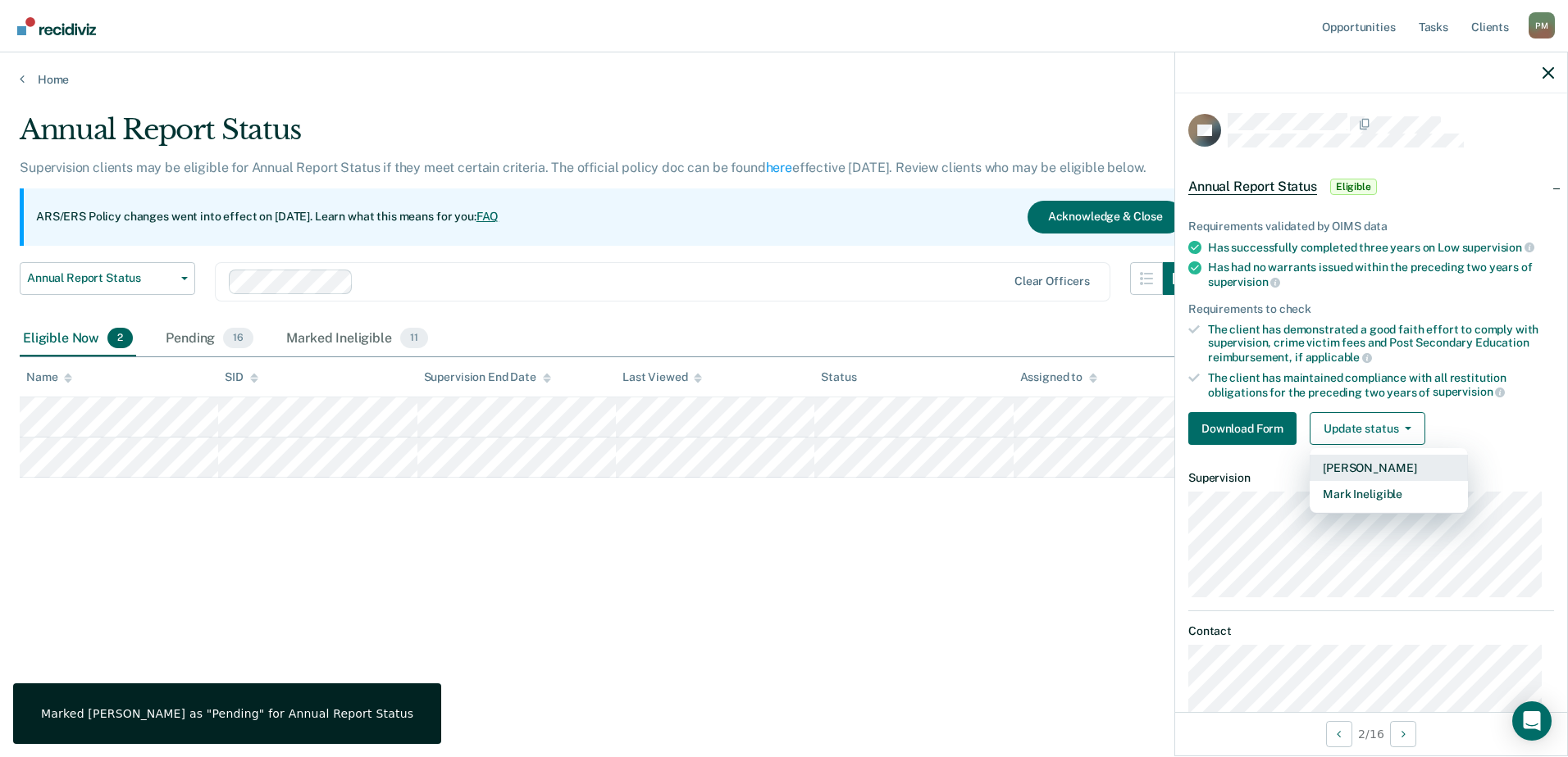
click at [1362, 460] on button "[PERSON_NAME]" at bounding box center [1389, 468] width 158 height 26
